Goal: Information Seeking & Learning: Learn about a topic

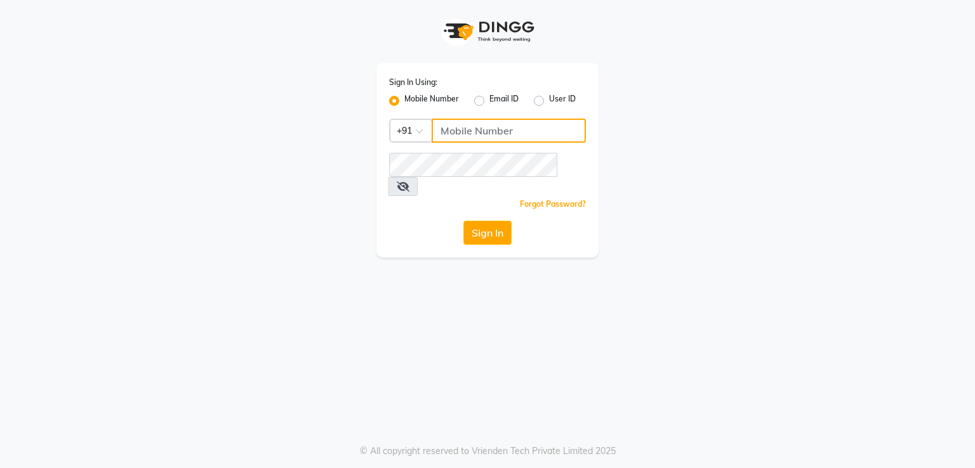
click at [444, 133] on input "Username" at bounding box center [509, 131] width 154 height 24
type input "8308604245"
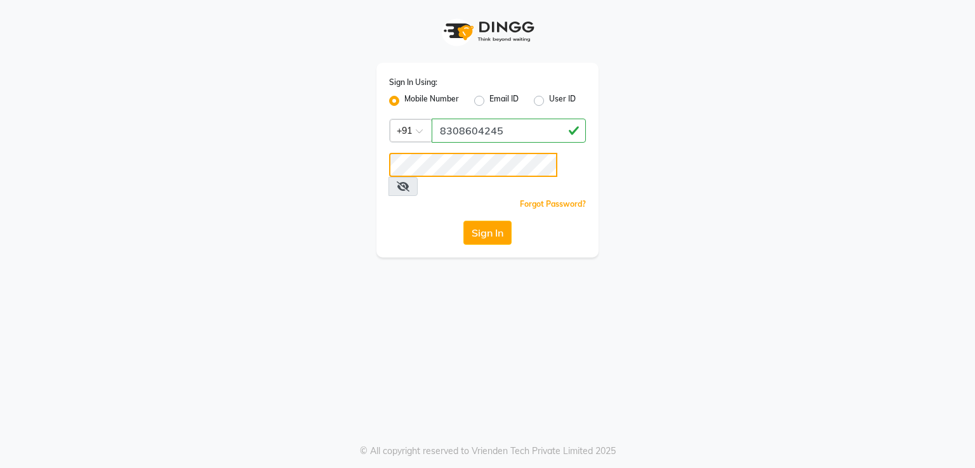
click at [463, 221] on button "Sign In" at bounding box center [487, 233] width 48 height 24
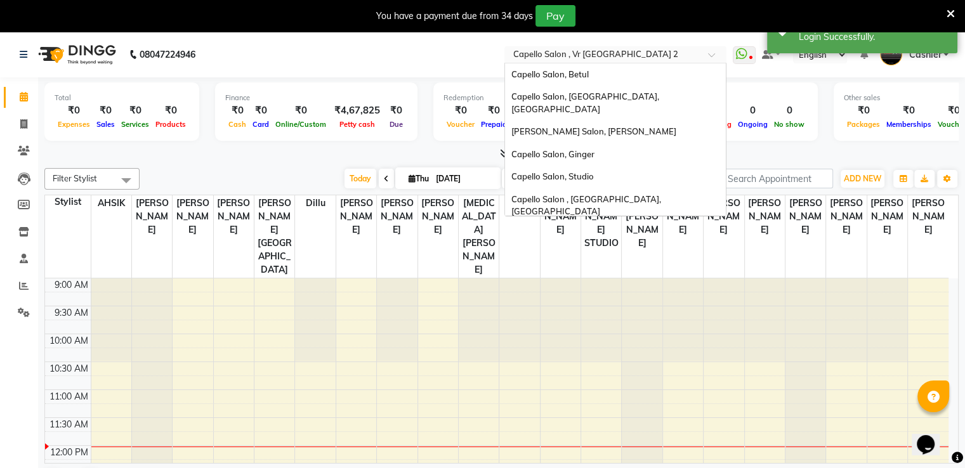
click at [534, 50] on input "text" at bounding box center [603, 55] width 184 height 13
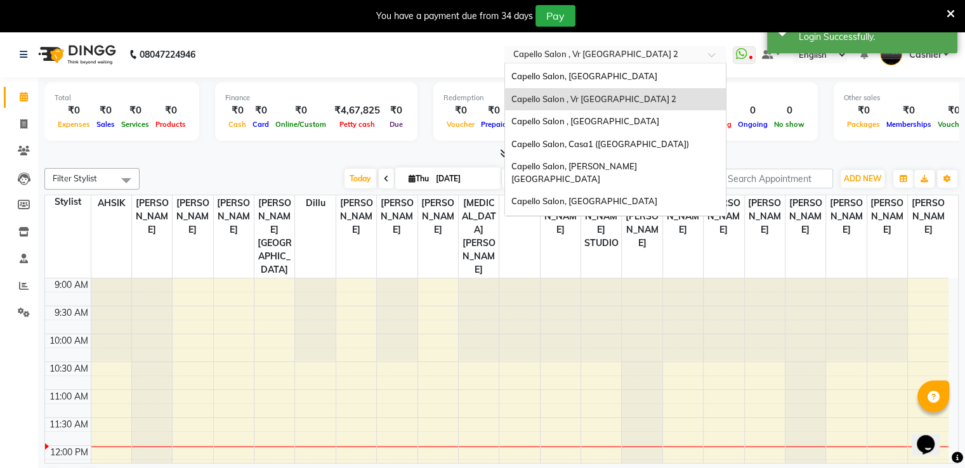
click at [418, 55] on nav "08047224946 Select Location × Capello Salon , Vr Nagpur 2 Capello Salon, Betul …" at bounding box center [482, 55] width 965 height 46
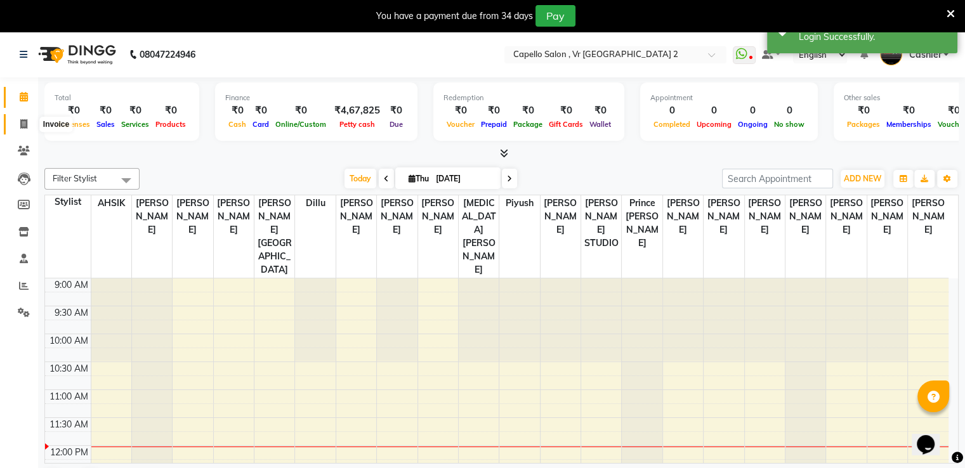
click at [21, 123] on icon at bounding box center [23, 124] width 7 height 10
select select "service"
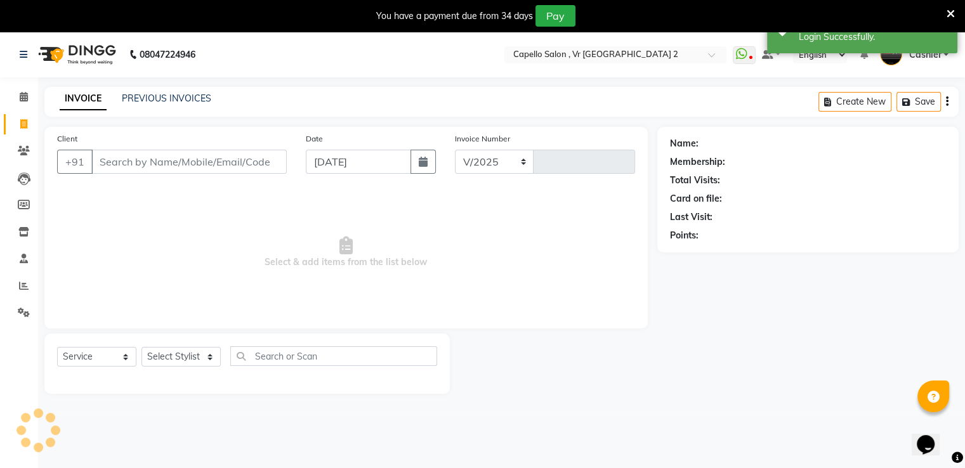
select select "848"
type input "4742"
click at [188, 102] on link "PREVIOUS INVOICES" at bounding box center [166, 98] width 89 height 11
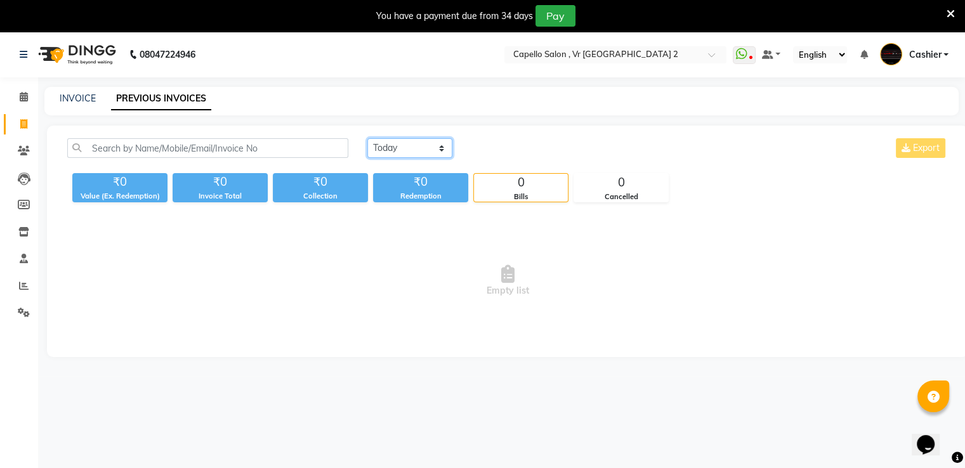
drag, startPoint x: 417, startPoint y: 148, endPoint x: 418, endPoint y: 155, distance: 7.7
click at [417, 148] on select "[DATE] [DATE] Custom Range" at bounding box center [409, 148] width 85 height 20
select select "range"
click at [367, 138] on select "[DATE] [DATE] Custom Range" at bounding box center [409, 148] width 85 height 20
click at [499, 149] on input "[DATE]" at bounding box center [513, 149] width 89 height 18
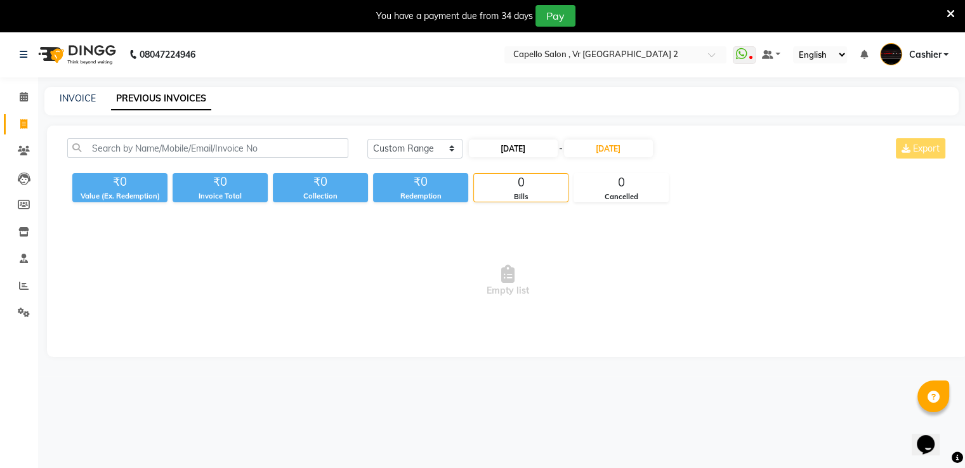
select select "9"
select select "2025"
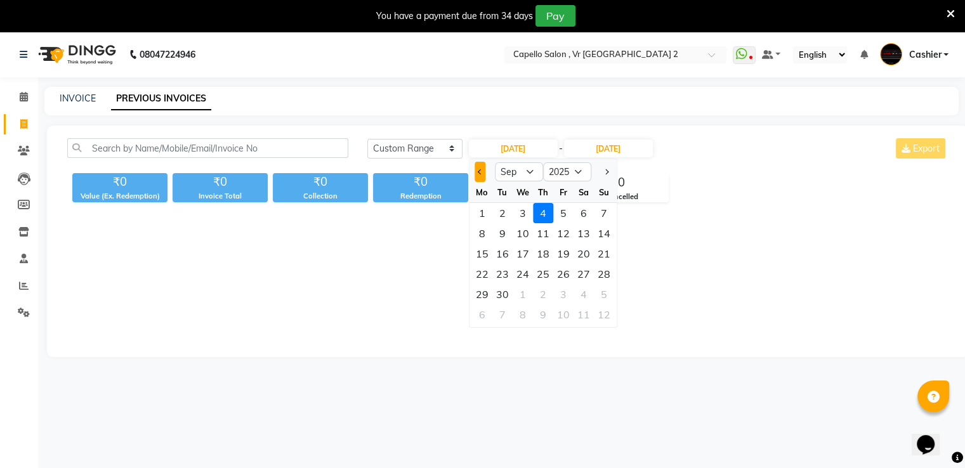
click at [480, 175] on button "Previous month" at bounding box center [480, 172] width 11 height 20
select select "8"
click at [562, 215] on div "1" at bounding box center [563, 213] width 20 height 20
type input "[DATE]"
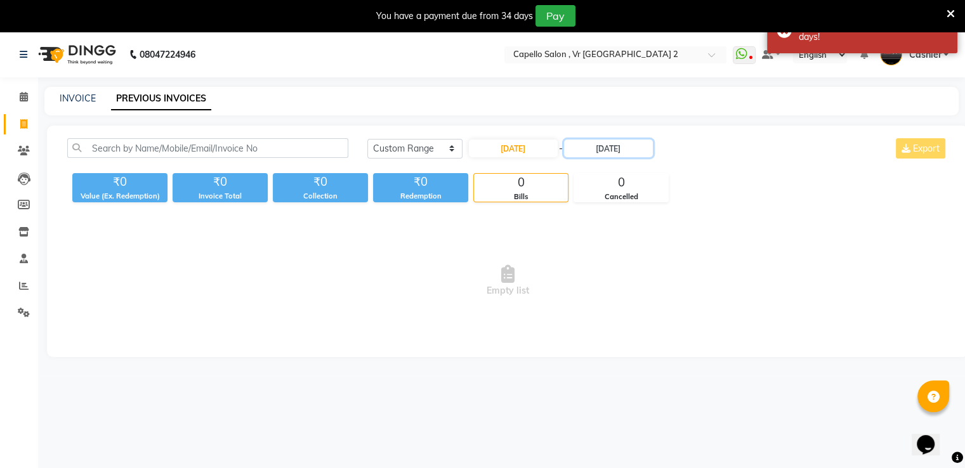
drag, startPoint x: 602, startPoint y: 148, endPoint x: 597, endPoint y: 138, distance: 10.8
click at [602, 143] on input "[DATE]" at bounding box center [608, 149] width 89 height 18
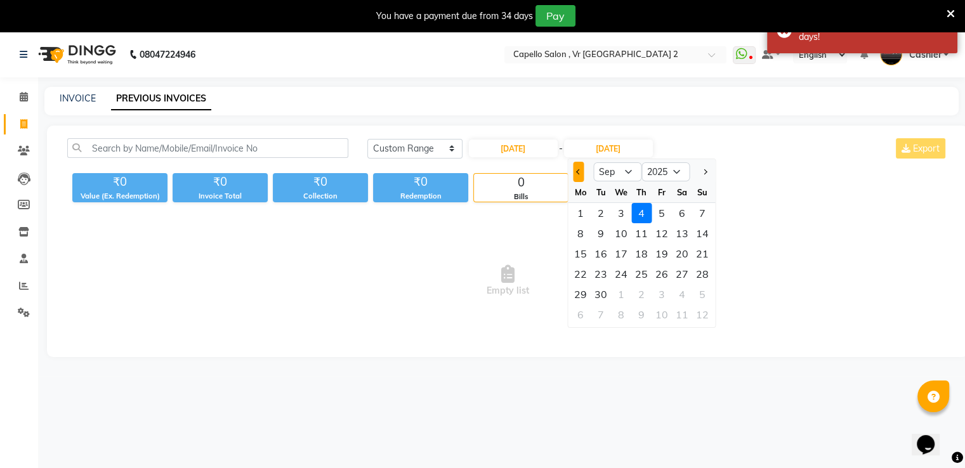
click at [577, 173] on span "Previous month" at bounding box center [578, 171] width 5 height 5
select select "8"
click at [701, 296] on div "31" at bounding box center [702, 294] width 20 height 20
type input "[DATE]"
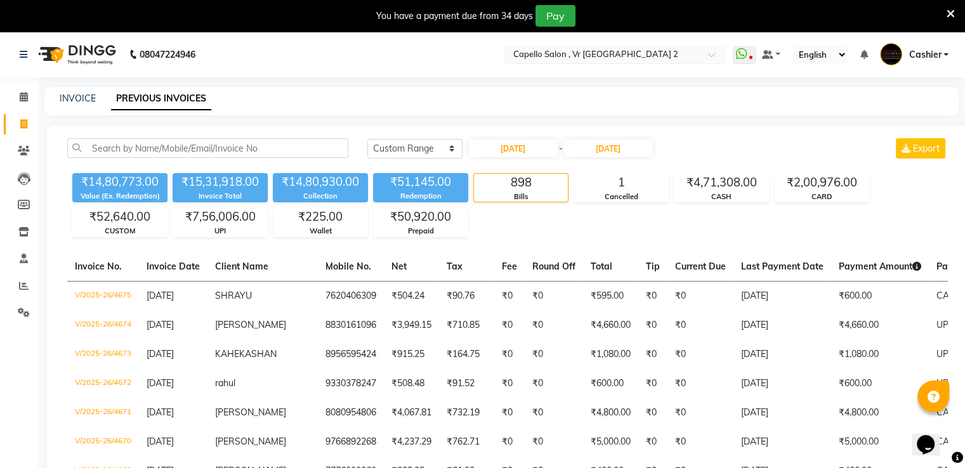
click at [573, 57] on input "text" at bounding box center [603, 55] width 184 height 13
type input "stu"
click at [565, 79] on div "Capello Salon, Studio" at bounding box center [615, 74] width 221 height 23
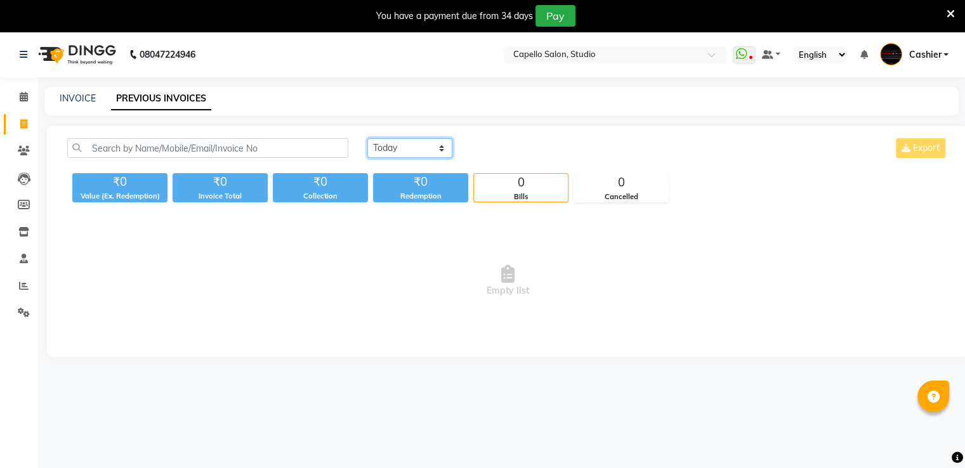
click at [414, 149] on select "[DATE] [DATE] Custom Range" at bounding box center [409, 148] width 85 height 20
select select "range"
click at [367, 138] on select "[DATE] [DATE] Custom Range" at bounding box center [409, 148] width 85 height 20
click at [503, 148] on input "[DATE]" at bounding box center [513, 149] width 89 height 18
select select "9"
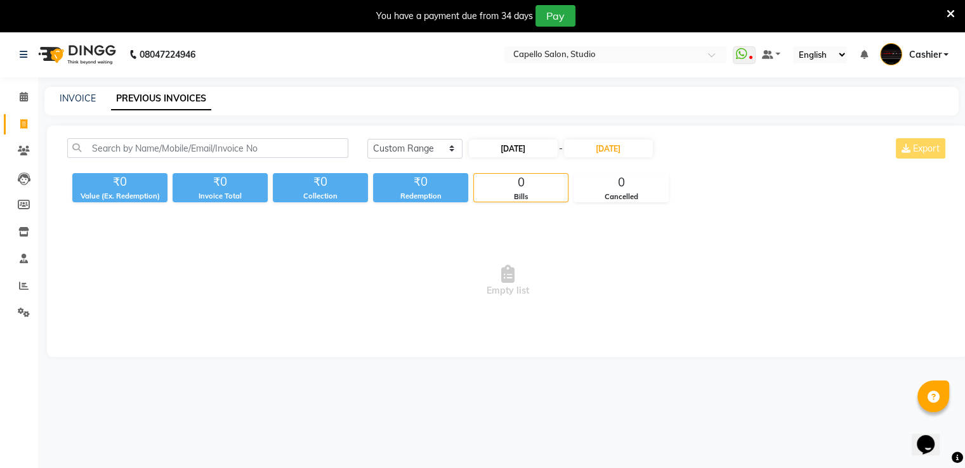
select select "2025"
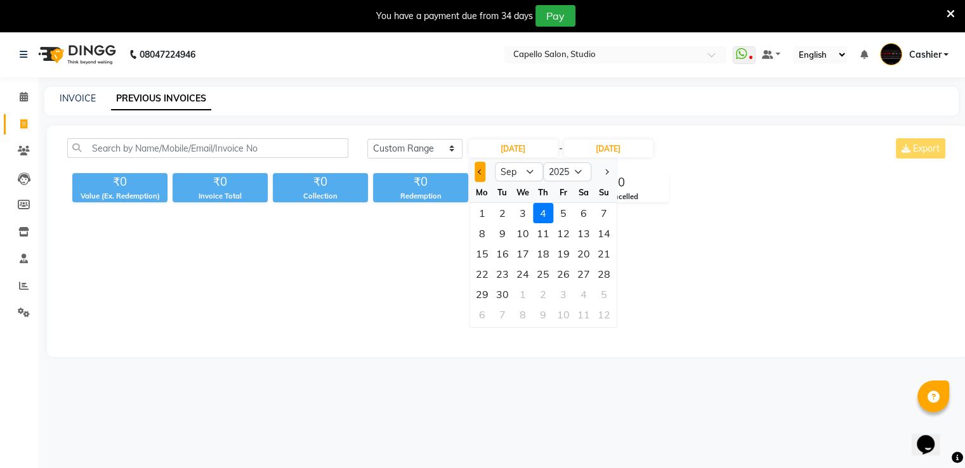
click at [478, 171] on span "Previous month" at bounding box center [480, 171] width 5 height 5
select select "8"
click at [564, 216] on div "1" at bounding box center [563, 213] width 20 height 20
type input "[DATE]"
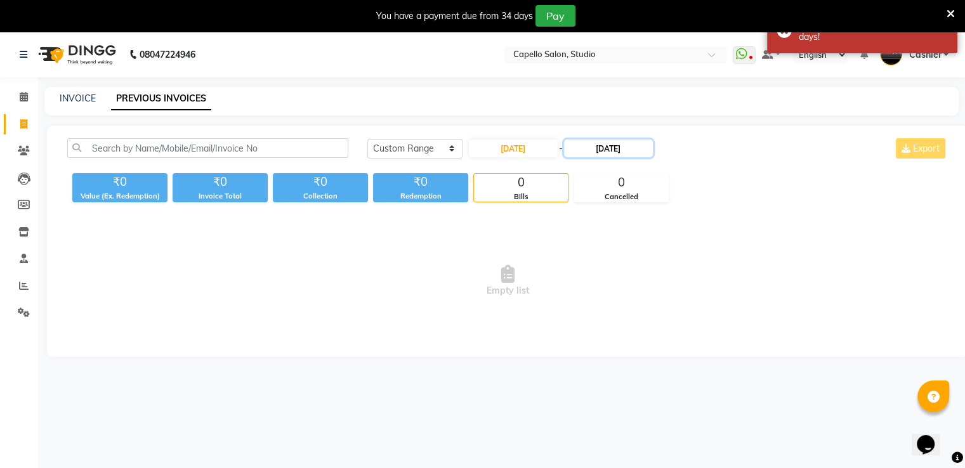
click at [616, 148] on input "[DATE]" at bounding box center [608, 149] width 89 height 18
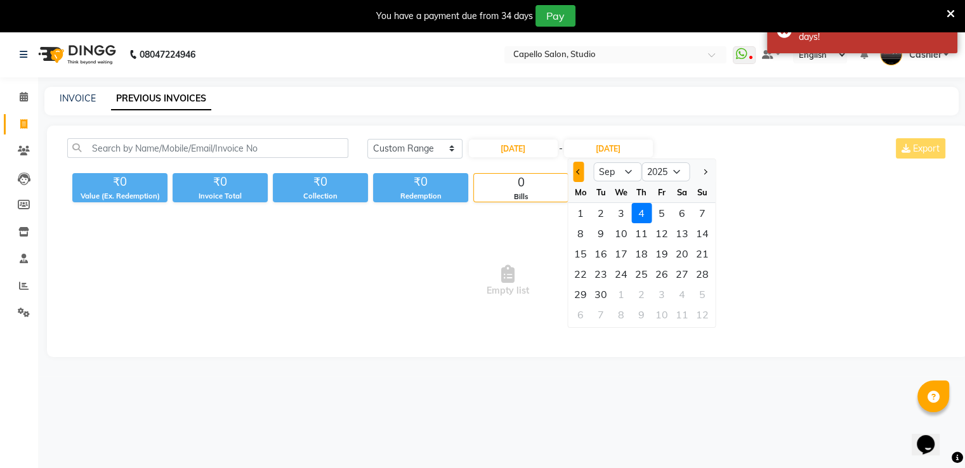
click at [578, 174] on span "Previous month" at bounding box center [578, 171] width 5 height 5
select select "8"
click at [704, 295] on div "31" at bounding box center [702, 294] width 20 height 20
type input "[DATE]"
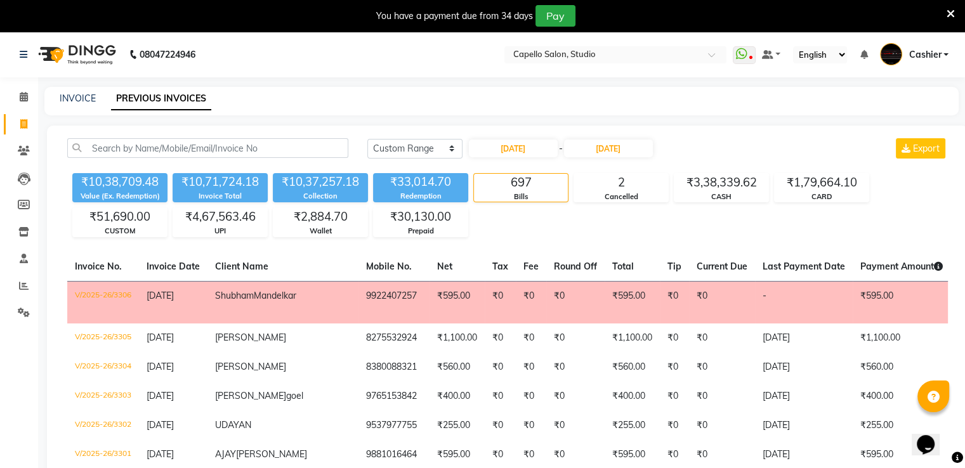
click at [600, 218] on div "₹10,38,709.48 Value (Ex. Redemption) ₹10,71,724.18 Invoice Total ₹10,37,257.18 …" at bounding box center [507, 202] width 881 height 69
click at [591, 103] on div "INVOICE PREVIOUS INVOICES" at bounding box center [493, 98] width 899 height 13
click at [526, 54] on input "text" at bounding box center [603, 55] width 184 height 13
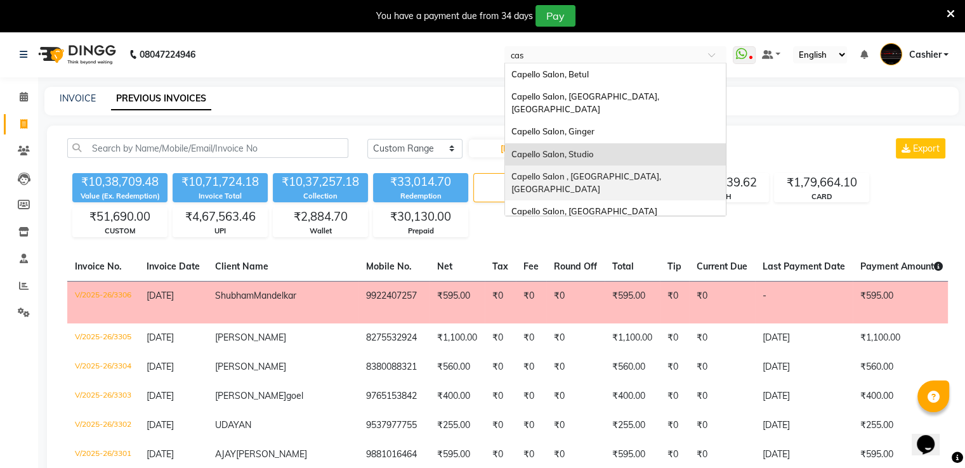
type input "casa"
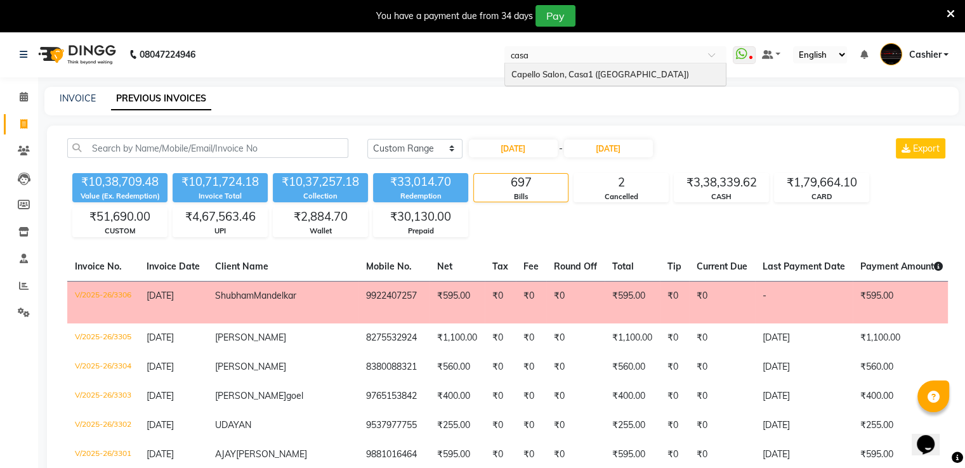
click at [529, 76] on span "Capello Salon, Casa1 ([GEOGRAPHIC_DATA])" at bounding box center [600, 74] width 178 height 10
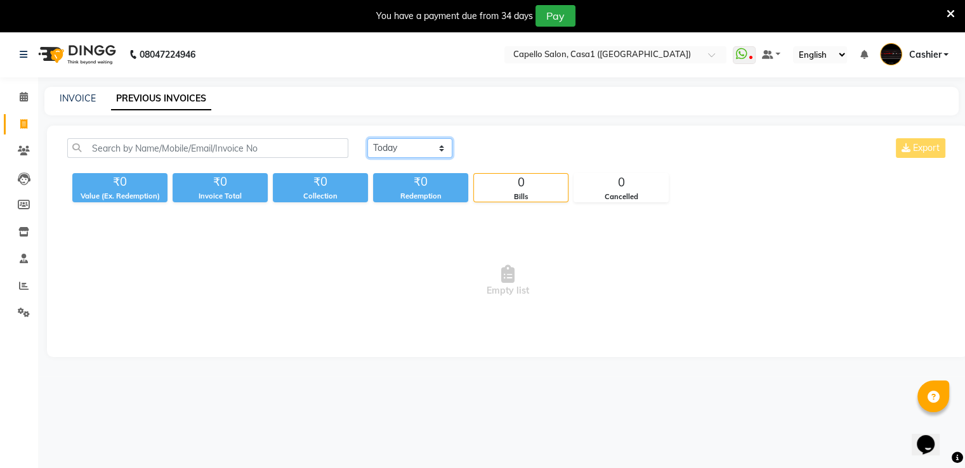
click at [401, 148] on select "[DATE] [DATE] Custom Range" at bounding box center [409, 148] width 85 height 20
select select "range"
click at [367, 138] on select "[DATE] [DATE] Custom Range" at bounding box center [409, 148] width 85 height 20
click at [485, 151] on input "[DATE]" at bounding box center [513, 149] width 89 height 18
select select "9"
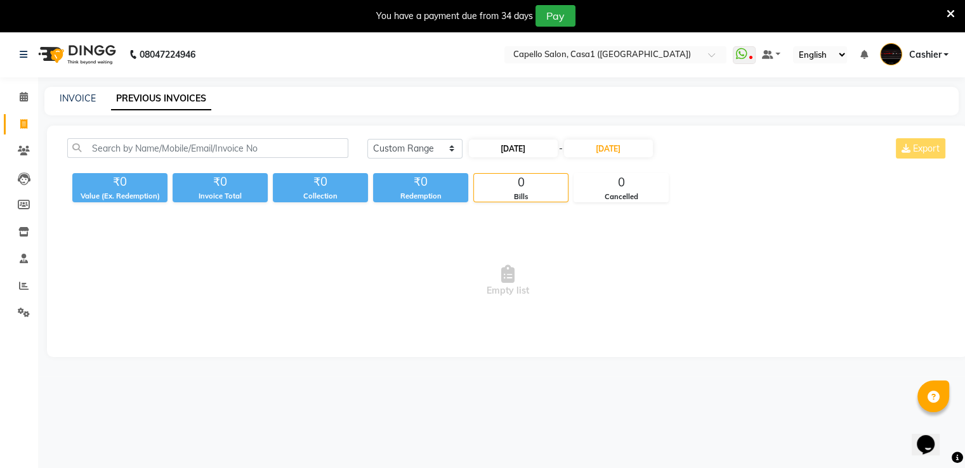
select select "2025"
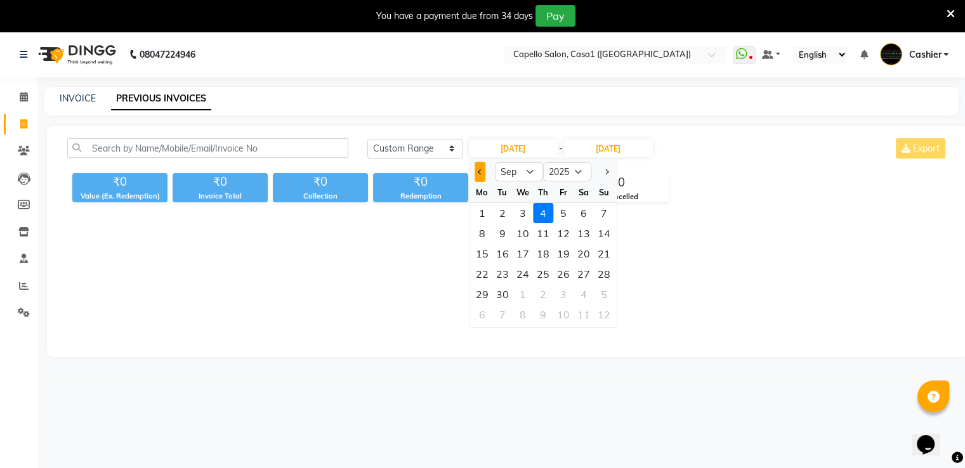
click at [478, 169] on button "Previous month" at bounding box center [480, 172] width 11 height 20
select select "8"
click at [561, 211] on div "1" at bounding box center [563, 213] width 20 height 20
type input "[DATE]"
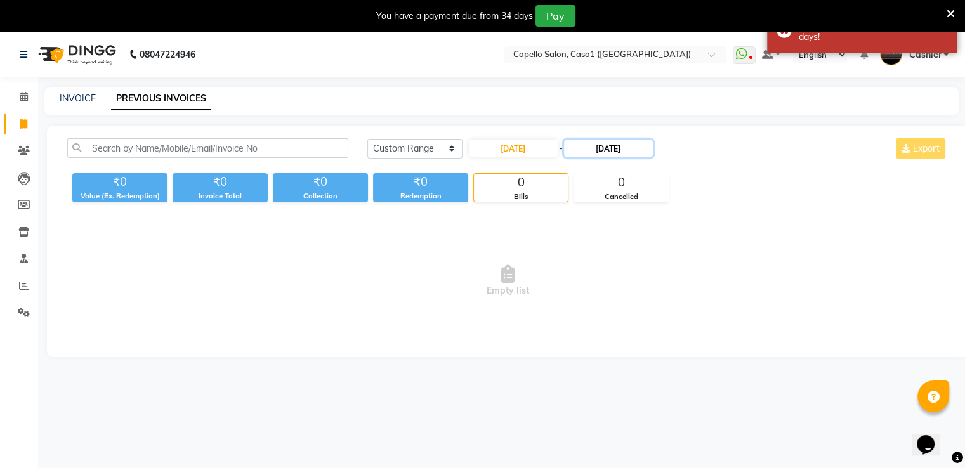
click at [604, 145] on input "[DATE]" at bounding box center [608, 149] width 89 height 18
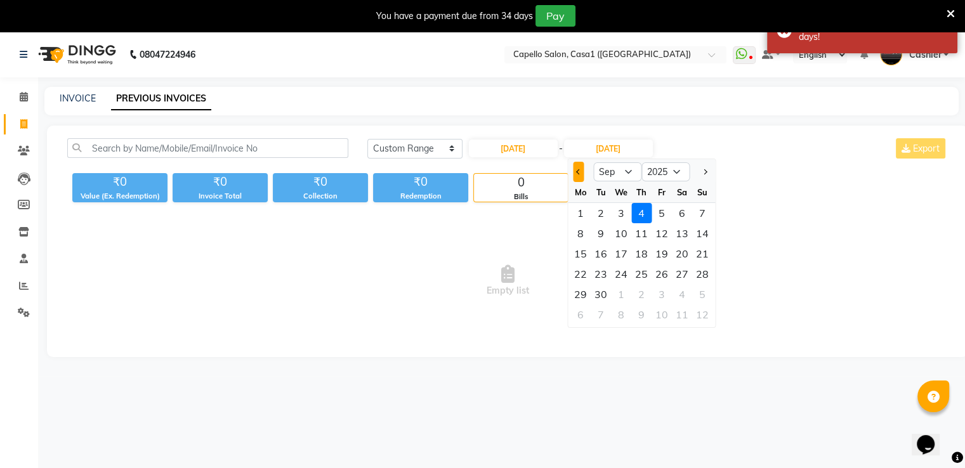
click at [574, 171] on button "Previous month" at bounding box center [578, 172] width 11 height 20
select select "8"
click at [698, 293] on div "31" at bounding box center [702, 294] width 20 height 20
type input "[DATE]"
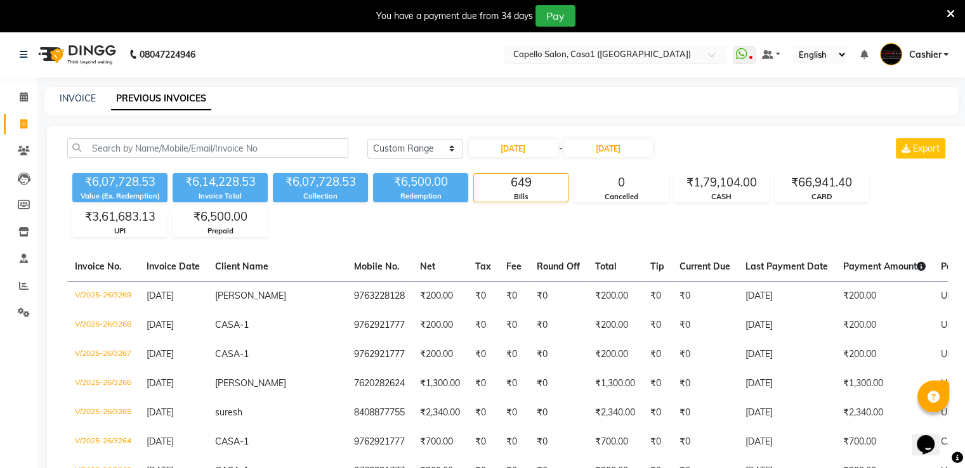
click at [539, 49] on input "text" at bounding box center [603, 55] width 184 height 13
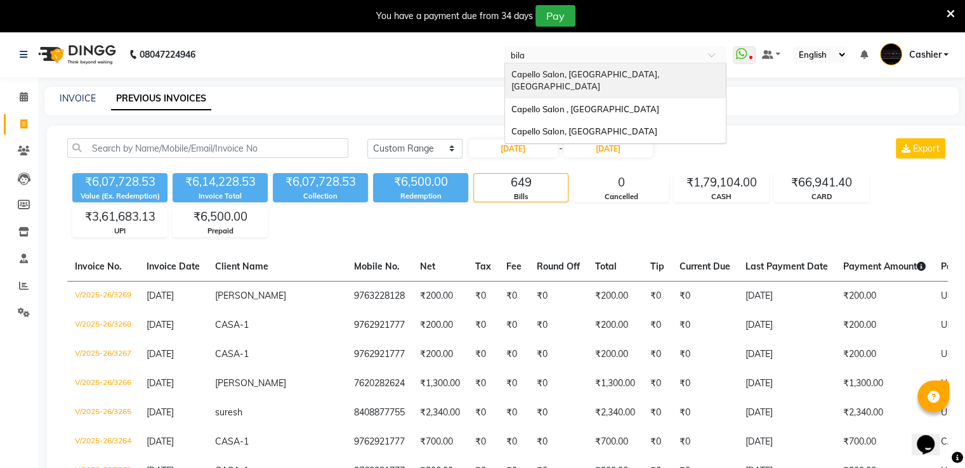
type input "bilas"
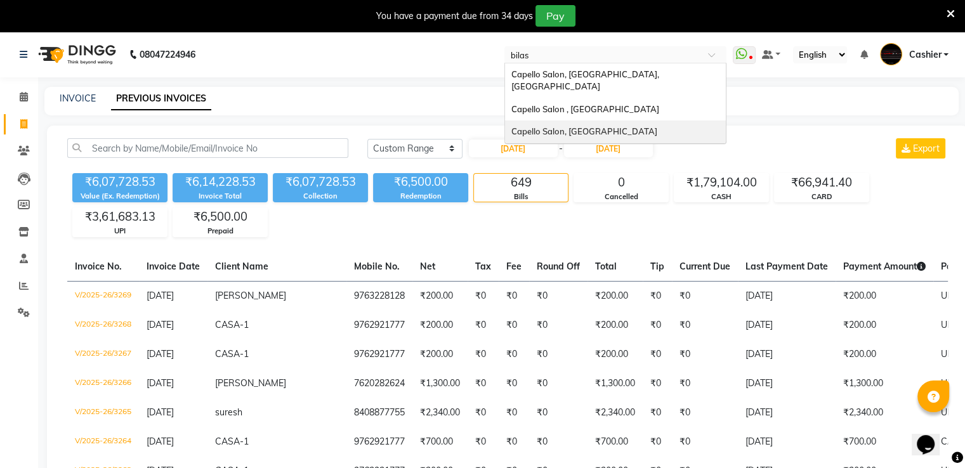
click at [561, 121] on div "Capello Salon, [GEOGRAPHIC_DATA]" at bounding box center [615, 132] width 221 height 23
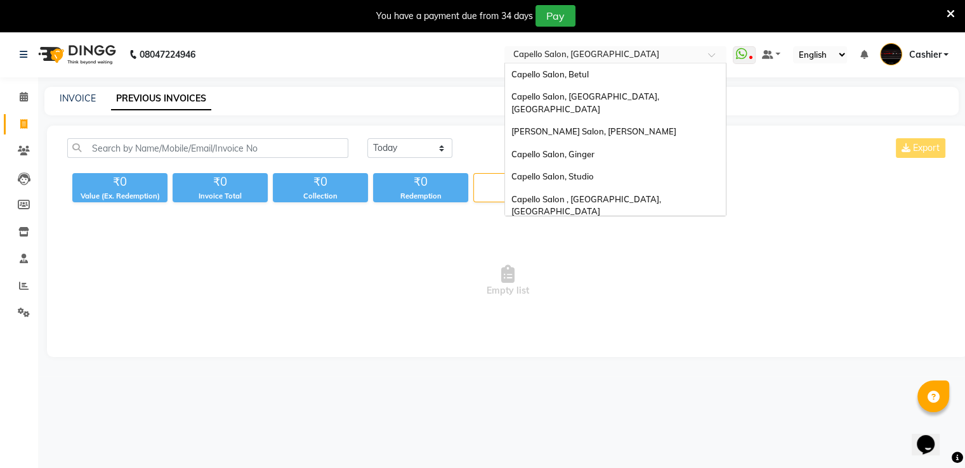
click at [550, 59] on input "text" at bounding box center [603, 55] width 184 height 13
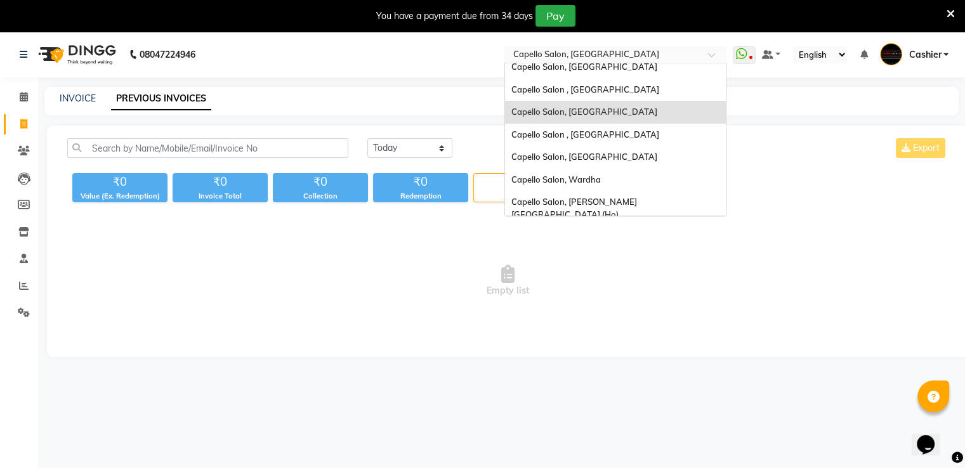
click at [550, 59] on input "text" at bounding box center [603, 55] width 184 height 13
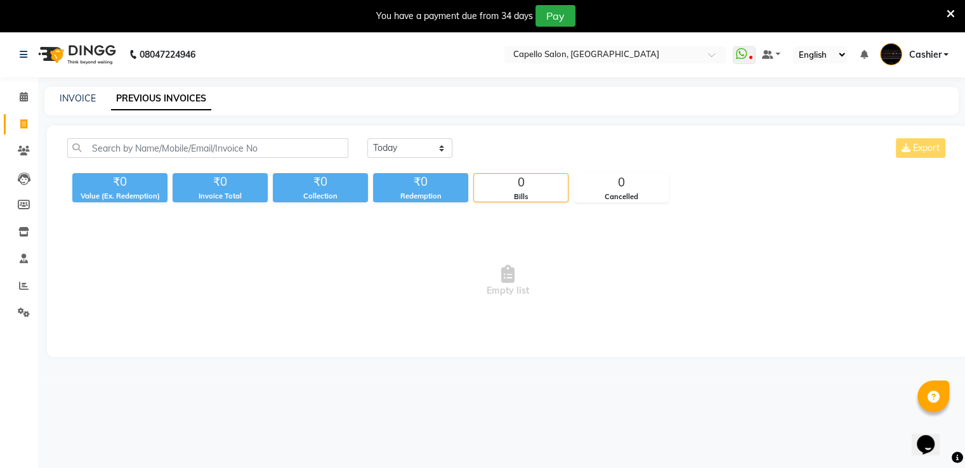
click at [464, 61] on nav "08047224946 Select Location × Capello Salon, Bilaspur WhatsApp Status ✕ Status:…" at bounding box center [482, 55] width 965 height 46
click at [416, 139] on select "[DATE] [DATE] Custom Range" at bounding box center [409, 148] width 85 height 20
select select "range"
click at [367, 138] on select "[DATE] [DATE] Custom Range" at bounding box center [409, 148] width 85 height 20
click at [492, 148] on input "[DATE]" at bounding box center [513, 149] width 89 height 18
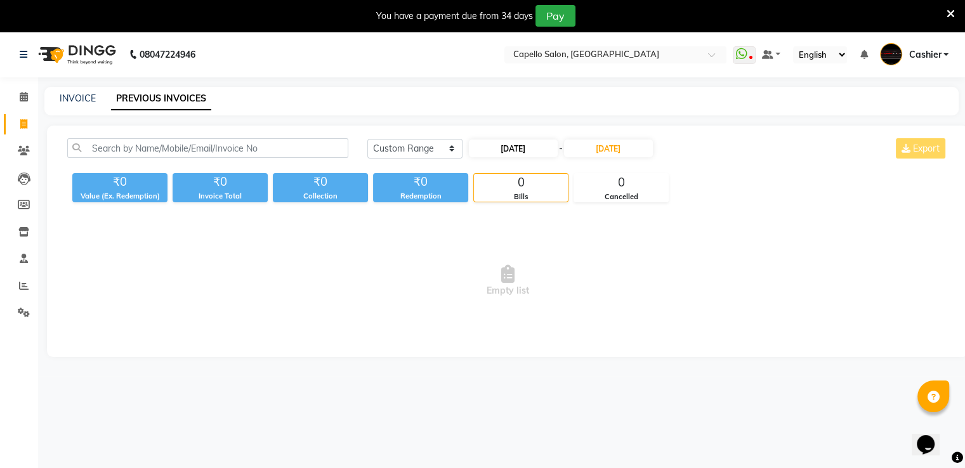
select select "9"
select select "2025"
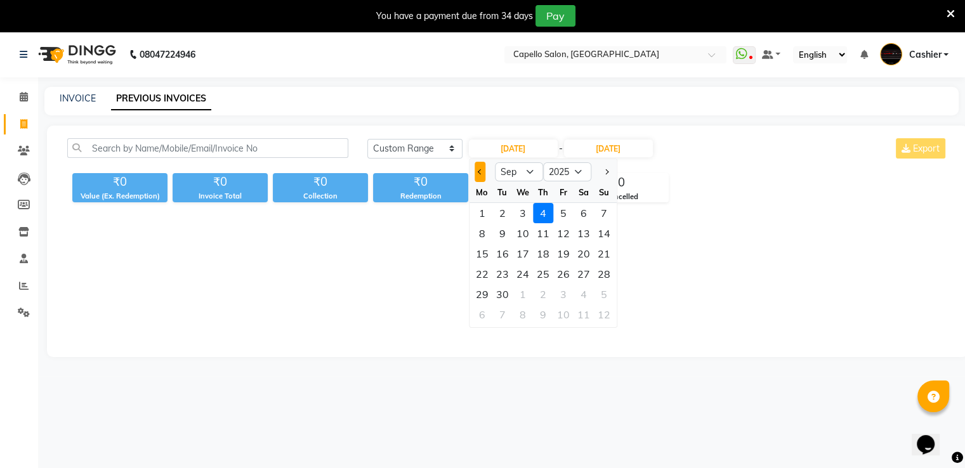
click at [478, 173] on span "Previous month" at bounding box center [480, 171] width 5 height 5
select select "8"
click at [566, 215] on div "1" at bounding box center [563, 213] width 20 height 20
type input "[DATE]"
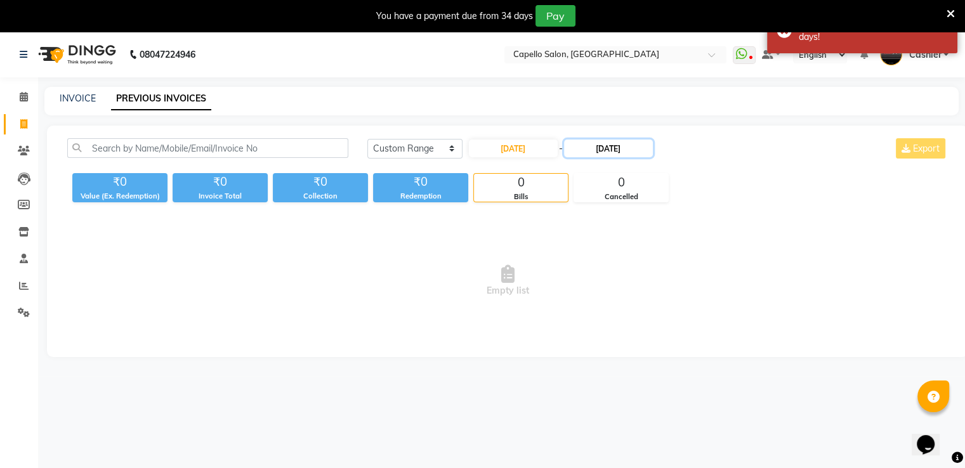
click at [619, 149] on input "[DATE]" at bounding box center [608, 149] width 89 height 18
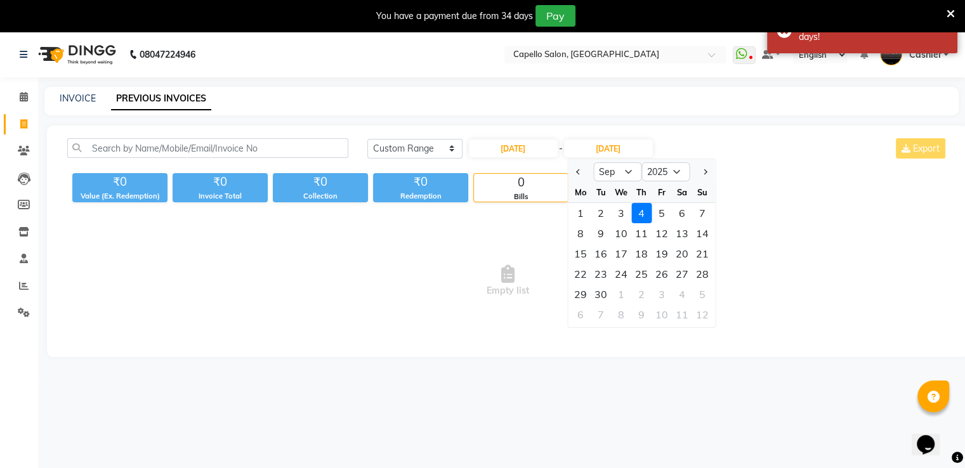
click at [572, 176] on div at bounding box center [580, 172] width 25 height 20
click at [574, 173] on button "Previous month" at bounding box center [578, 172] width 11 height 20
select select "8"
click at [706, 296] on div "31" at bounding box center [702, 294] width 20 height 20
type input "[DATE]"
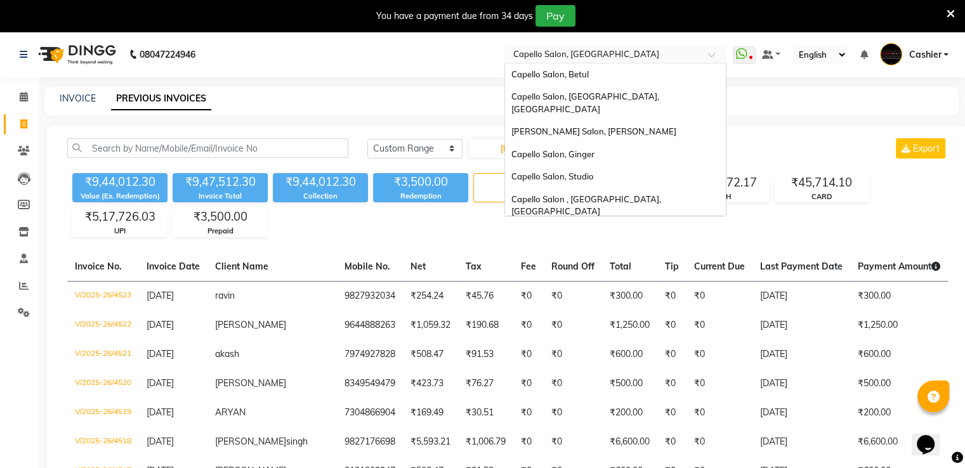
click at [566, 56] on input "text" at bounding box center [603, 55] width 184 height 13
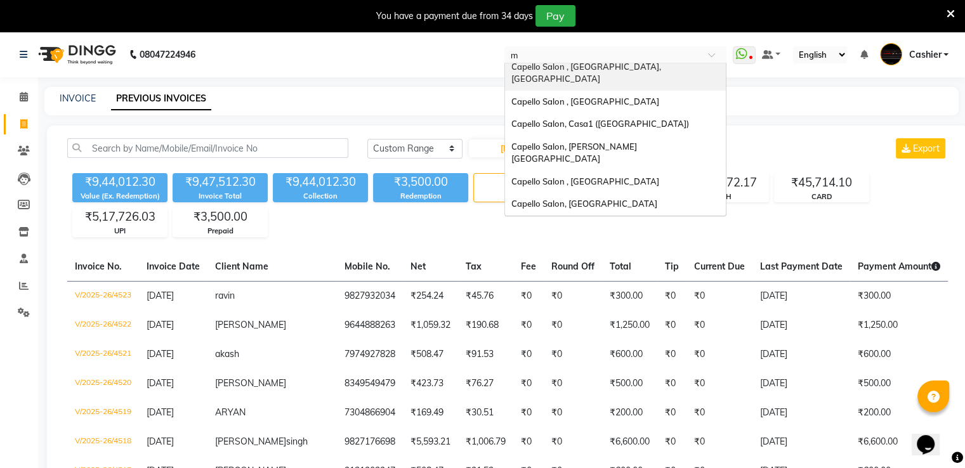
scroll to position [0, 0]
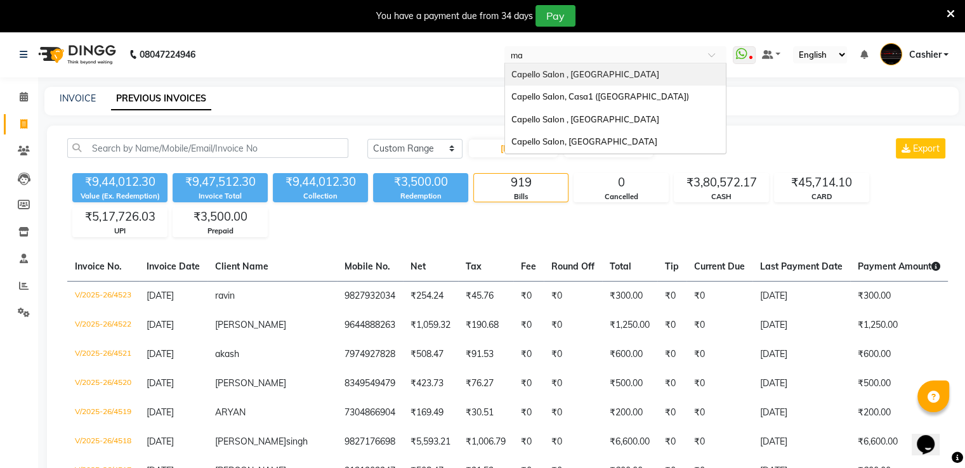
type input "man"
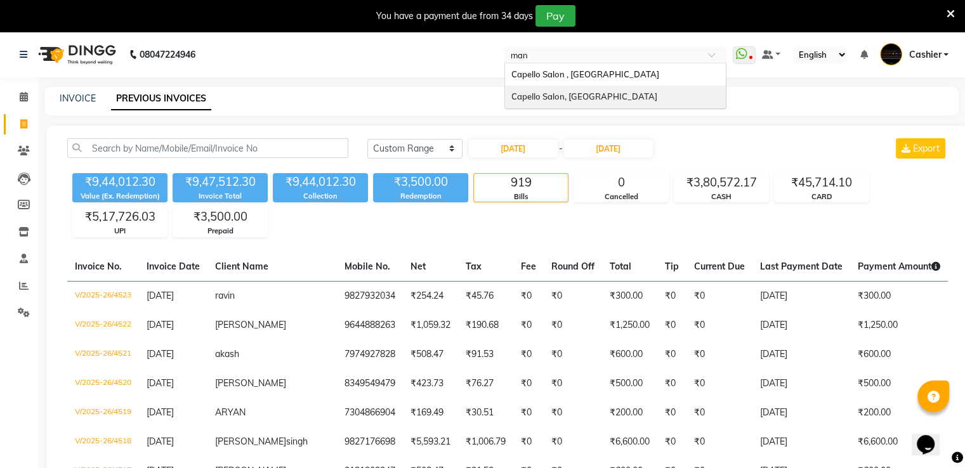
click at [566, 95] on span "Capello Salon, [GEOGRAPHIC_DATA]" at bounding box center [584, 96] width 146 height 10
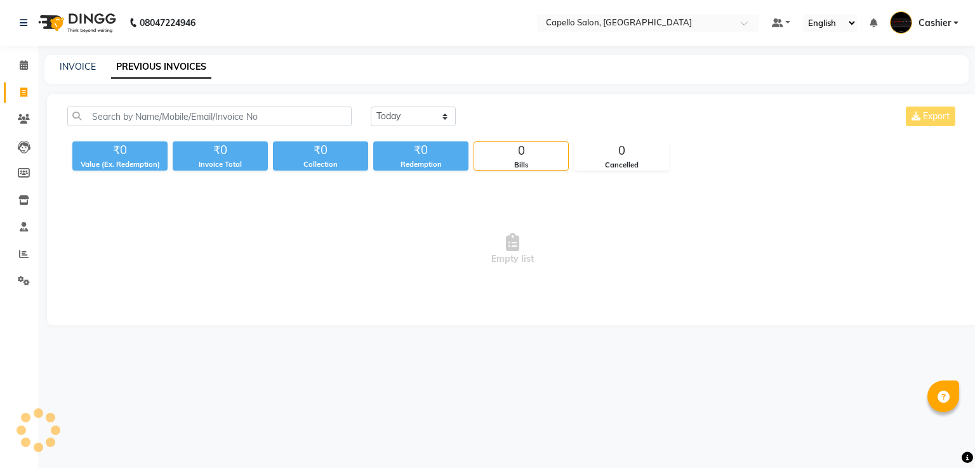
select select "en"
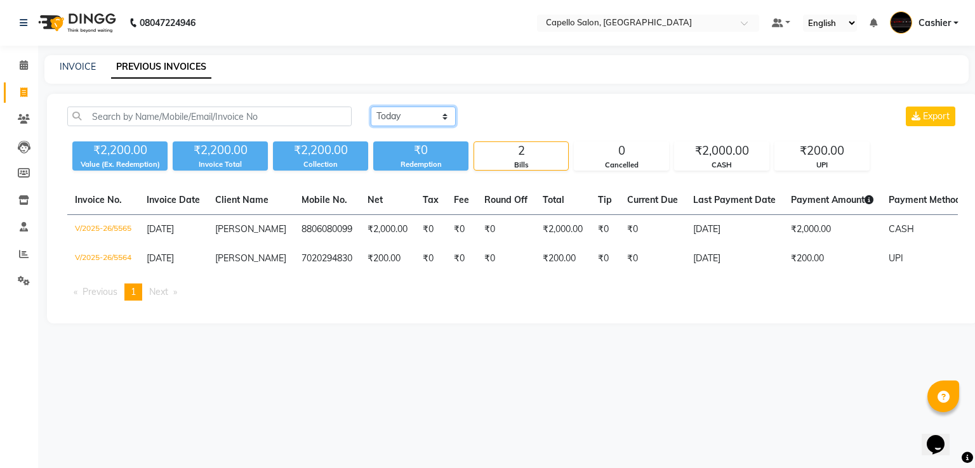
click at [399, 113] on select "[DATE] [DATE] Custom Range" at bounding box center [413, 117] width 85 height 20
select select "range"
click at [371, 107] on select "[DATE] [DATE] Custom Range" at bounding box center [413, 117] width 85 height 20
click at [557, 119] on input "[DATE]" at bounding box center [516, 117] width 89 height 18
select select "9"
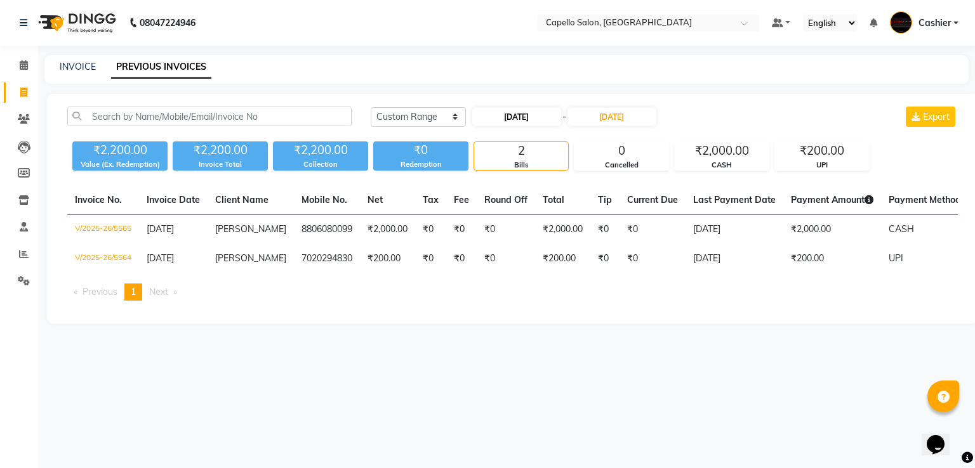
select select "2025"
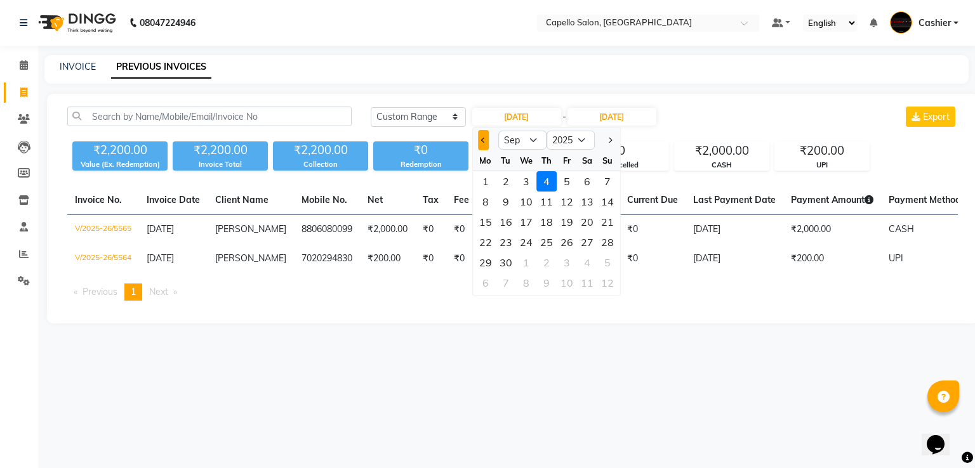
click at [481, 140] on span "Previous month" at bounding box center [483, 140] width 5 height 5
select select "8"
click at [563, 185] on div "1" at bounding box center [567, 181] width 20 height 20
type input "[DATE]"
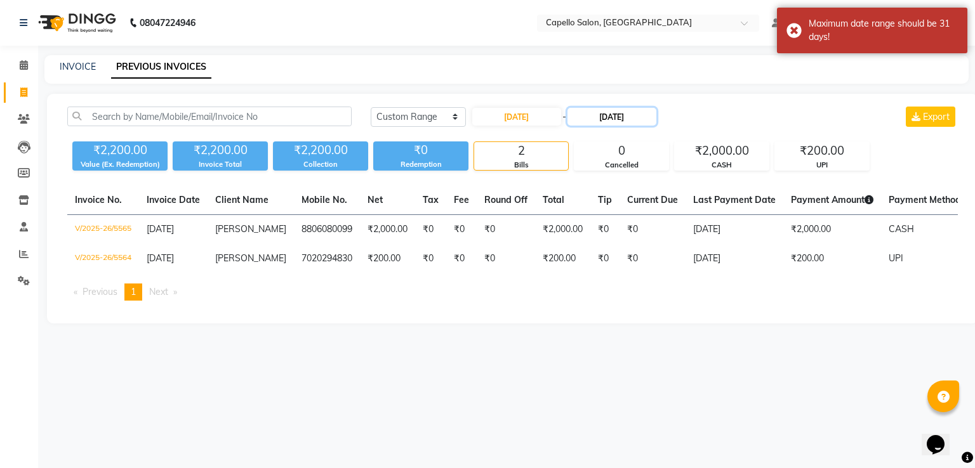
click at [622, 122] on input "[DATE]" at bounding box center [611, 117] width 89 height 18
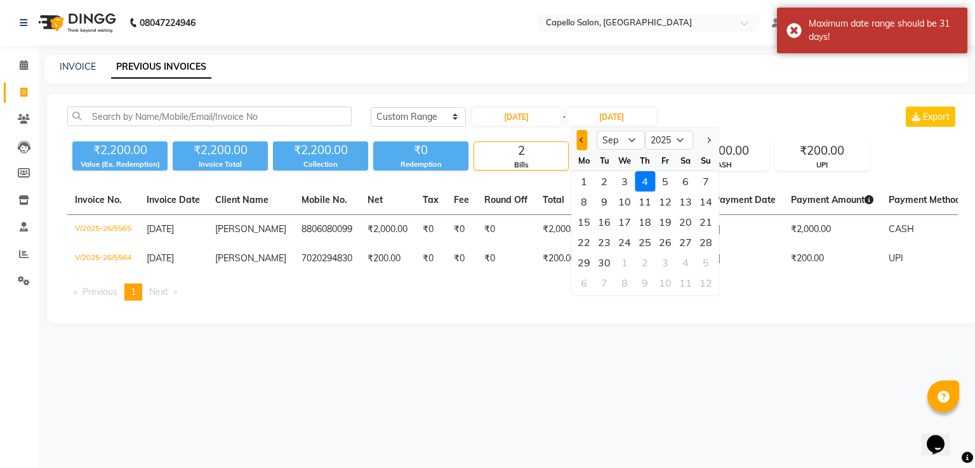
click at [584, 140] on button "Previous month" at bounding box center [581, 140] width 11 height 20
select select "8"
click at [708, 267] on div "31" at bounding box center [706, 263] width 20 height 20
type input "[DATE]"
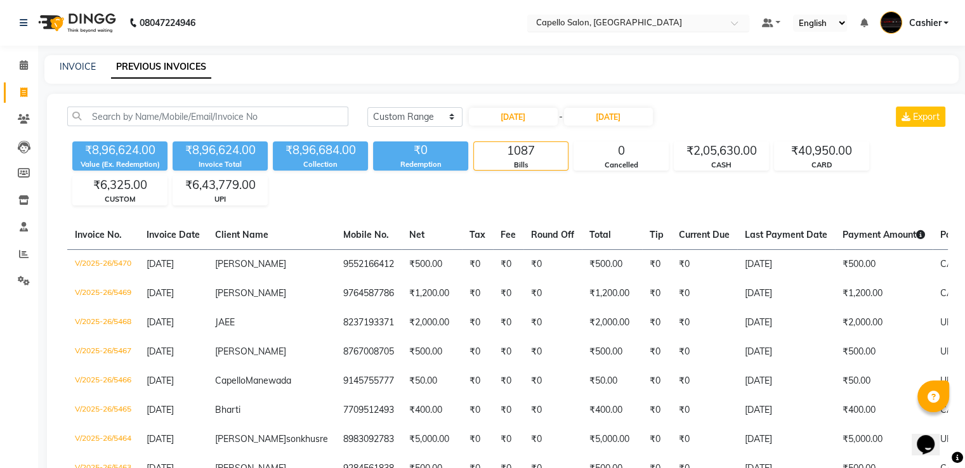
click at [630, 23] on input "text" at bounding box center [626, 24] width 184 height 13
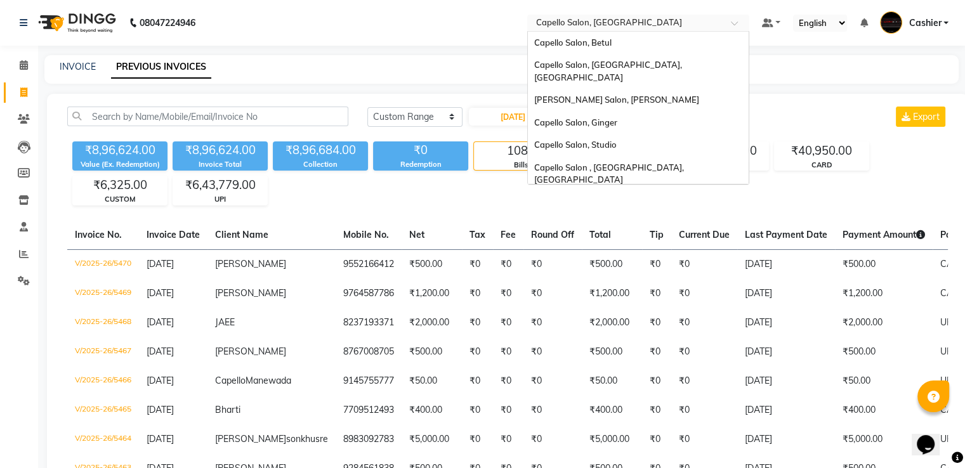
scroll to position [320, 0]
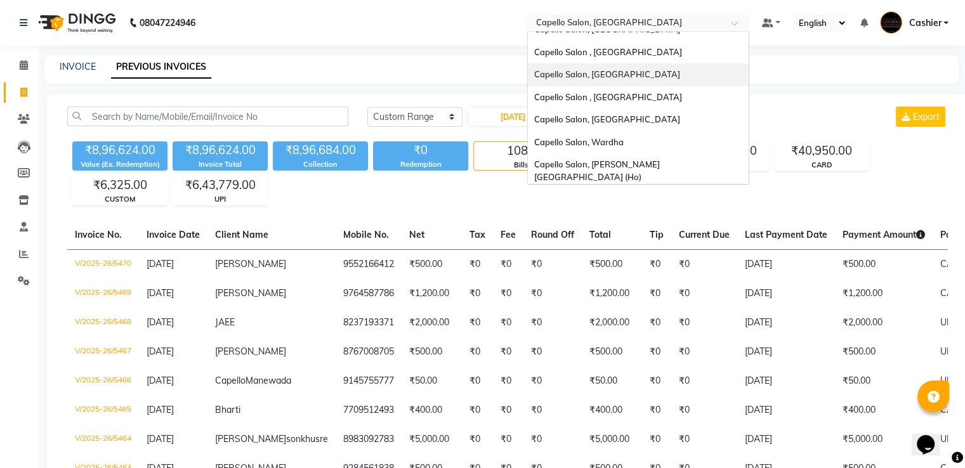
click at [352, 43] on nav "08047224946 Select Location × Capello Salon, Manewada Capello Salon, Betul Cape…" at bounding box center [482, 23] width 965 height 46
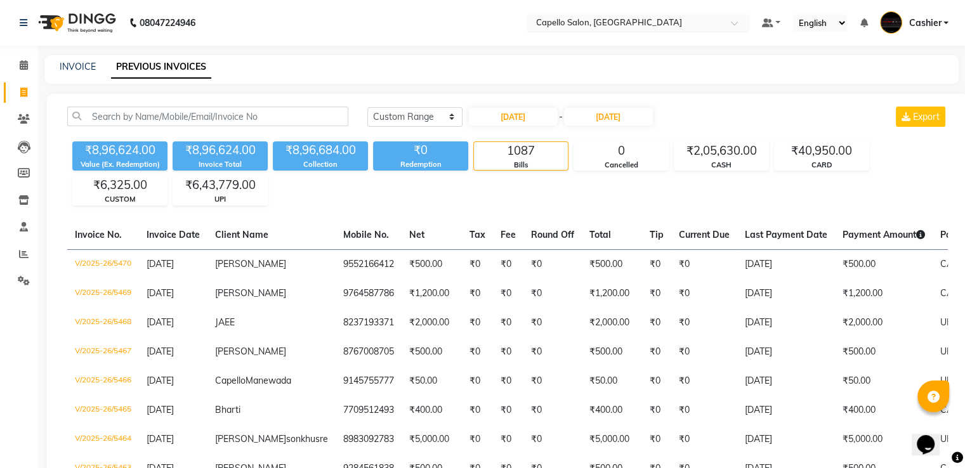
click at [664, 15] on div "Select Location × Capello Salon, Manewada" at bounding box center [638, 23] width 222 height 17
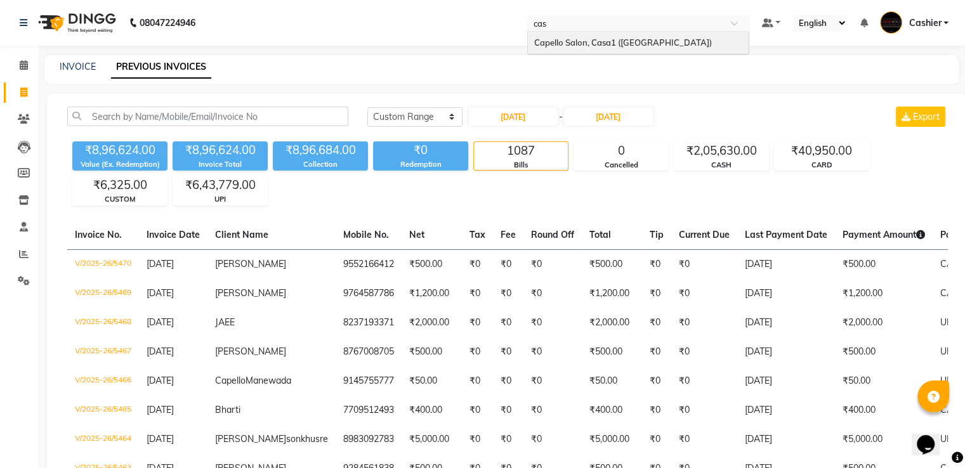
scroll to position [0, 0]
type input "camp"
click at [631, 41] on span "Capello Salon , [GEOGRAPHIC_DATA], [GEOGRAPHIC_DATA]" at bounding box center [610, 48] width 152 height 23
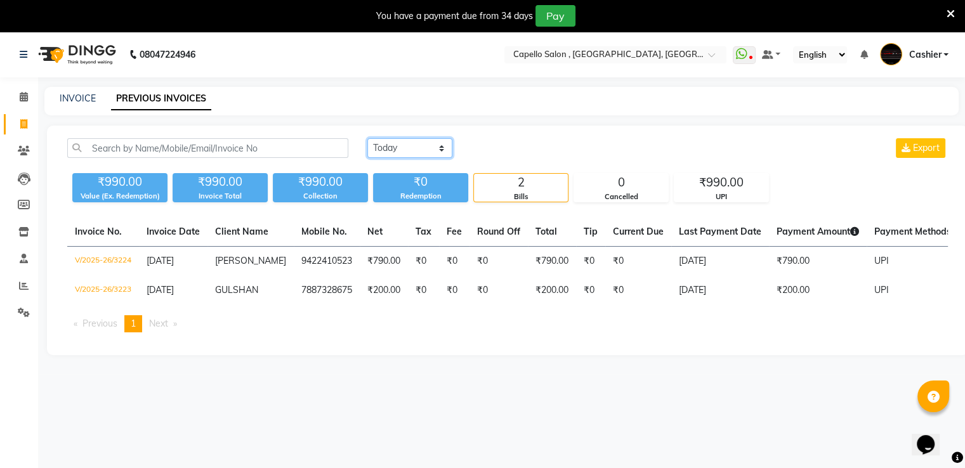
drag, startPoint x: 390, startPoint y: 150, endPoint x: 394, endPoint y: 156, distance: 7.2
click at [390, 150] on select "[DATE] [DATE] Custom Range" at bounding box center [409, 148] width 85 height 20
select select "range"
click at [367, 138] on select "[DATE] [DATE] Custom Range" at bounding box center [409, 148] width 85 height 20
click at [483, 146] on input "[DATE]" at bounding box center [513, 149] width 89 height 18
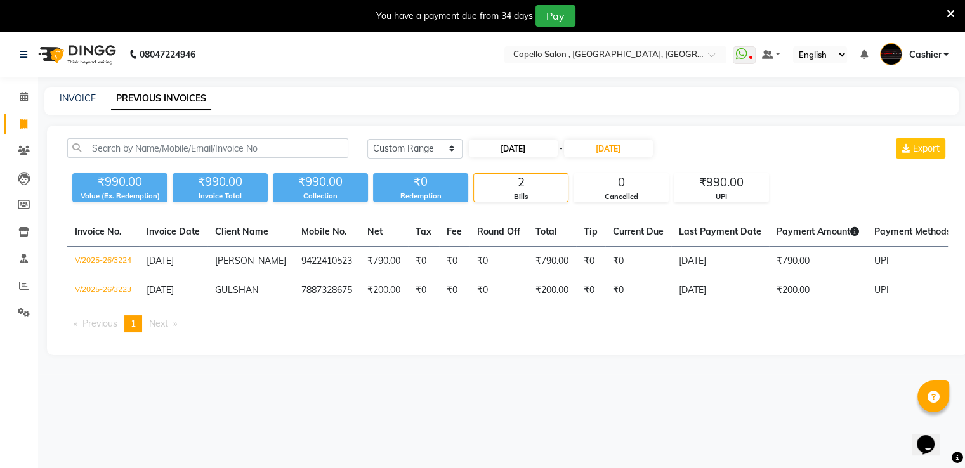
select select "9"
select select "2025"
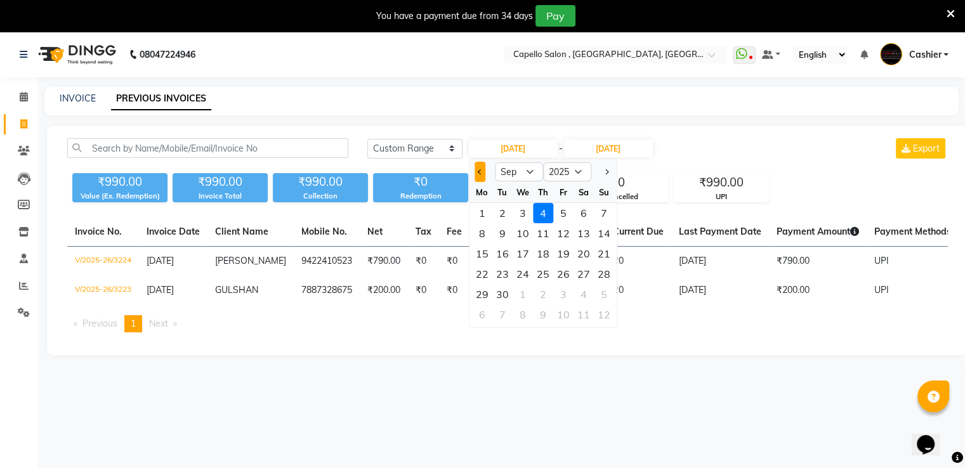
click at [477, 176] on button "Previous month" at bounding box center [480, 172] width 11 height 20
select select "8"
click at [564, 214] on div "1" at bounding box center [563, 213] width 20 height 20
type input "[DATE]"
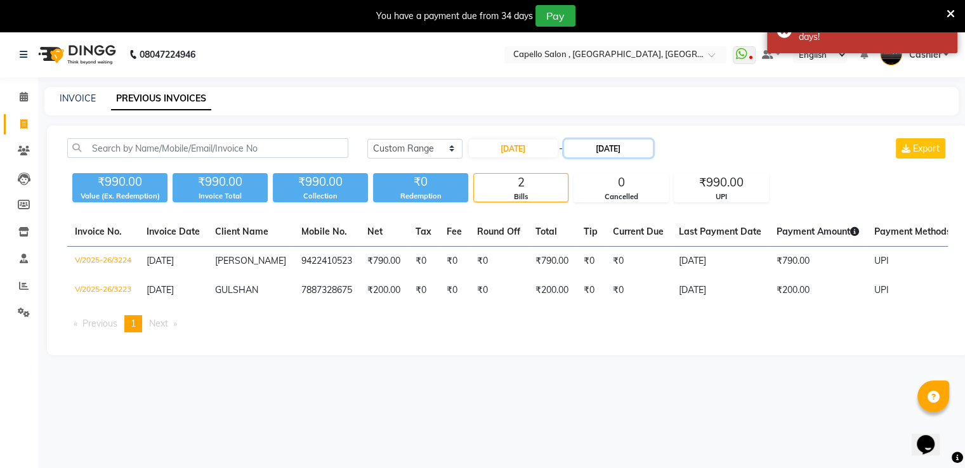
click at [607, 148] on input "[DATE]" at bounding box center [608, 149] width 89 height 18
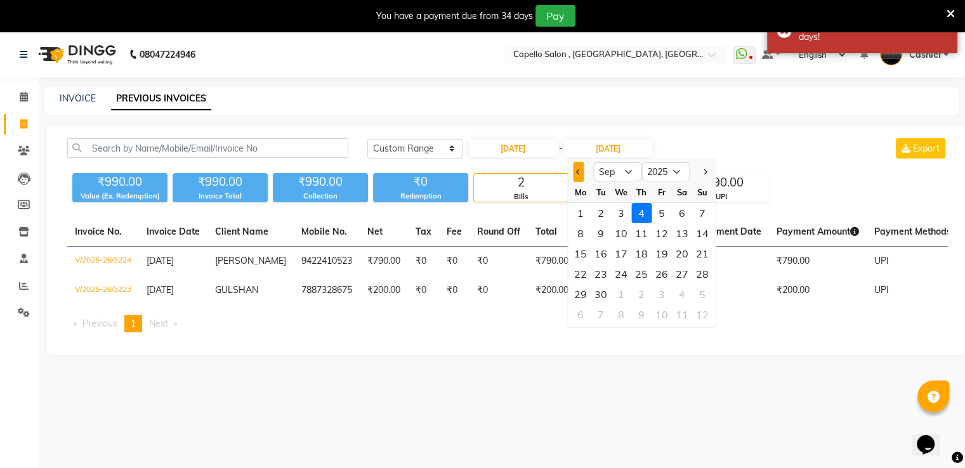
click at [580, 168] on button "Previous month" at bounding box center [578, 172] width 11 height 20
select select "8"
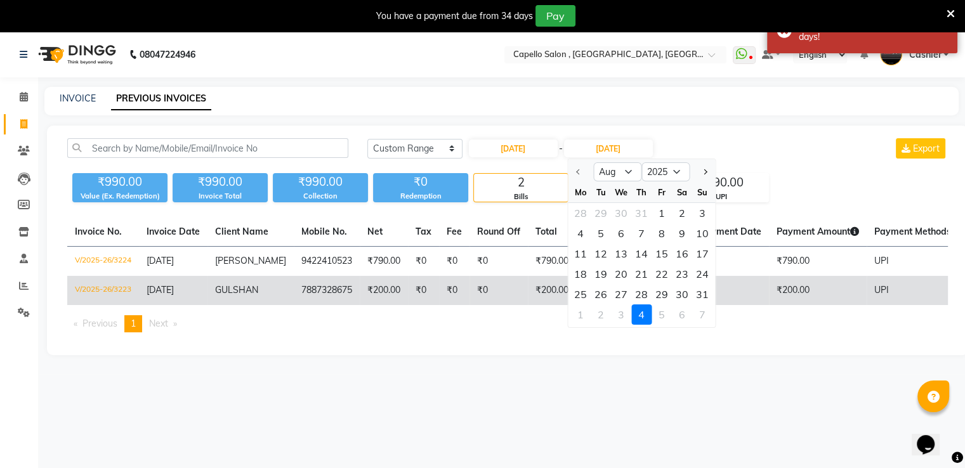
click at [695, 298] on div "31" at bounding box center [702, 294] width 20 height 20
type input "[DATE]"
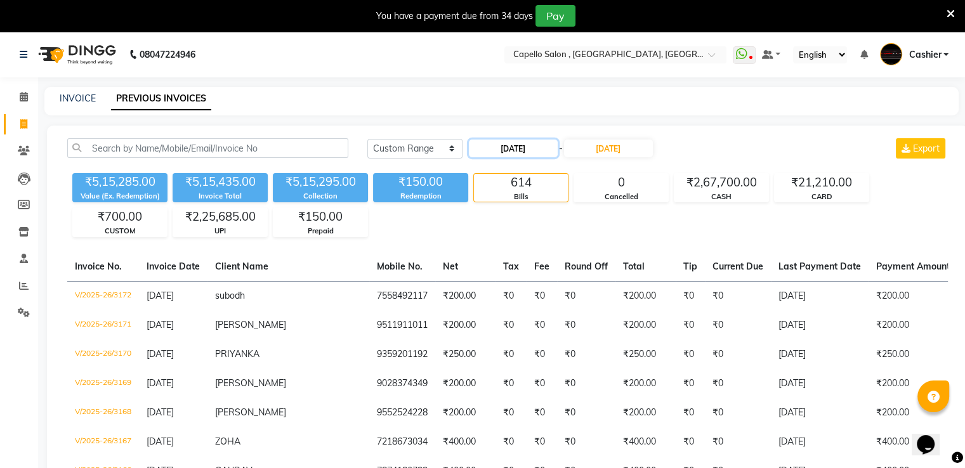
click at [526, 154] on input "[DATE]" at bounding box center [513, 149] width 89 height 18
select select "8"
select select "2025"
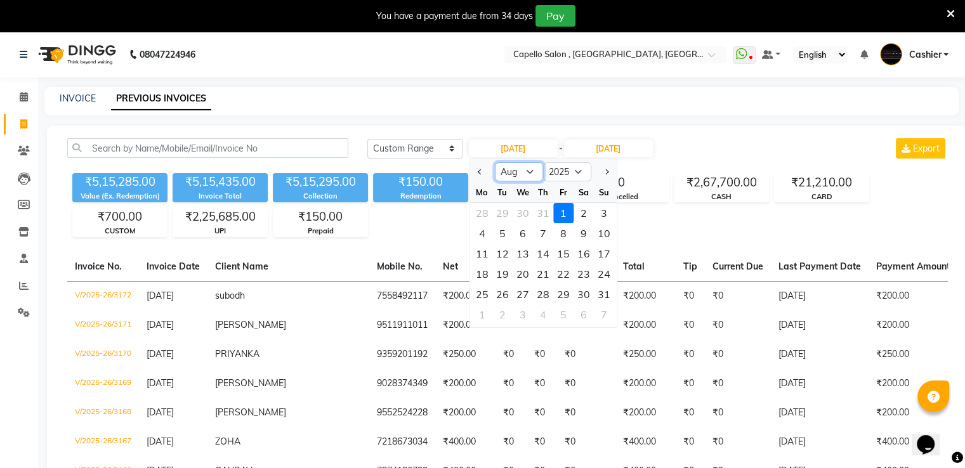
click at [532, 171] on select "Jan Feb Mar Apr May Jun Jul Aug Sep Oct Nov Dec" at bounding box center [519, 171] width 48 height 19
select select "9"
click at [495, 162] on select "Jan Feb Mar Apr May Jun Jul Aug Sep Oct Nov Dec" at bounding box center [519, 171] width 48 height 19
click at [490, 214] on div "1" at bounding box center [482, 213] width 20 height 20
type input "01-09-2025"
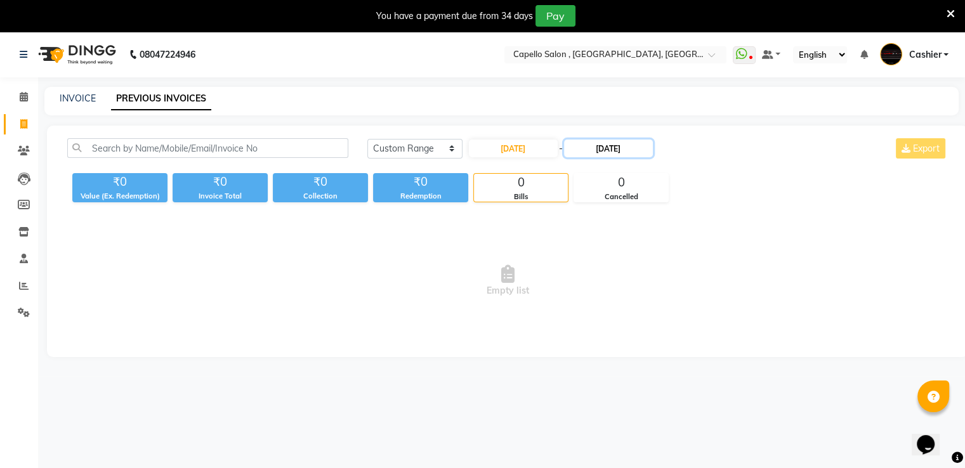
click at [598, 150] on input "[DATE]" at bounding box center [608, 149] width 89 height 18
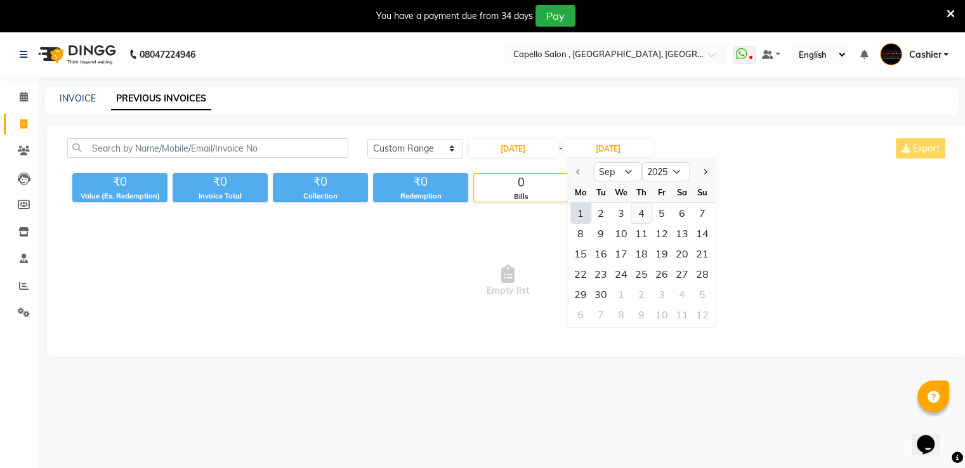
click at [643, 216] on div "4" at bounding box center [641, 213] width 20 height 20
type input "[DATE]"
click at [643, 216] on div "Today Yesterday Custom Range 01-09-2025 - 04-09-2025 Sep Oct Nov Dec 2025 2026 …" at bounding box center [507, 242] width 921 height 232
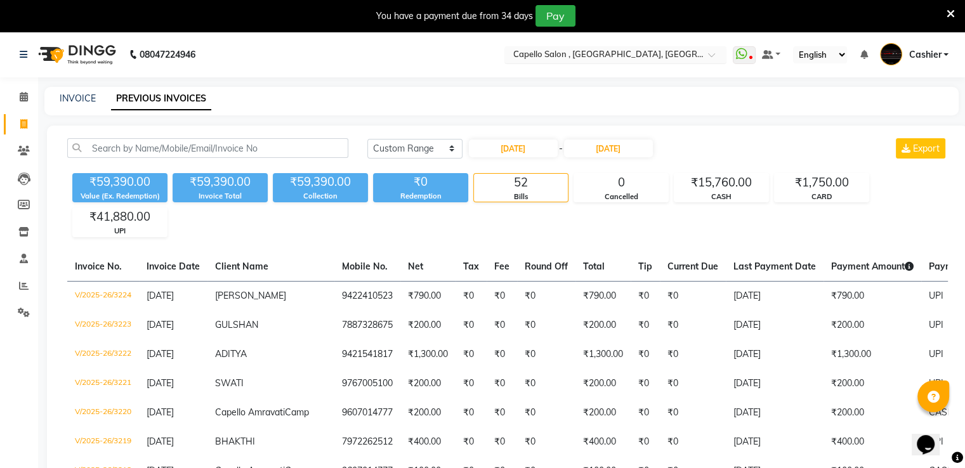
click at [602, 54] on input "text" at bounding box center [603, 55] width 184 height 13
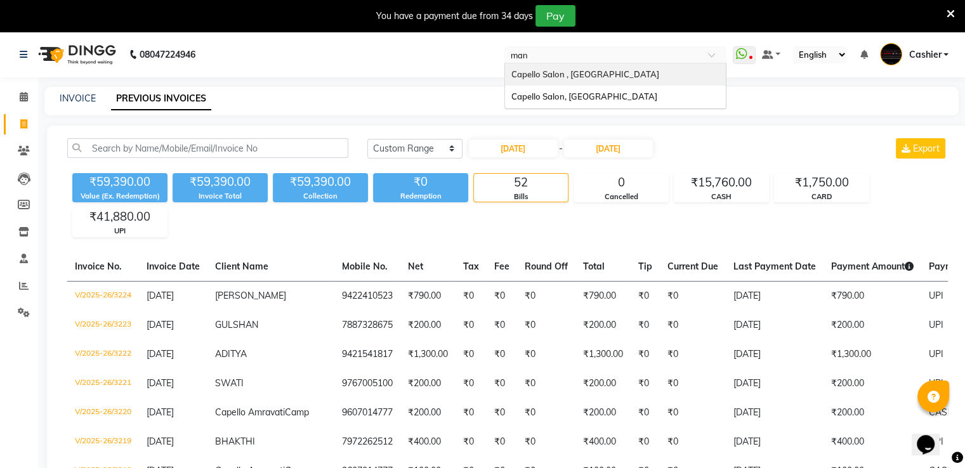
type input "mani"
click at [606, 72] on span "Capello Salon , [GEOGRAPHIC_DATA]" at bounding box center [585, 74] width 148 height 10
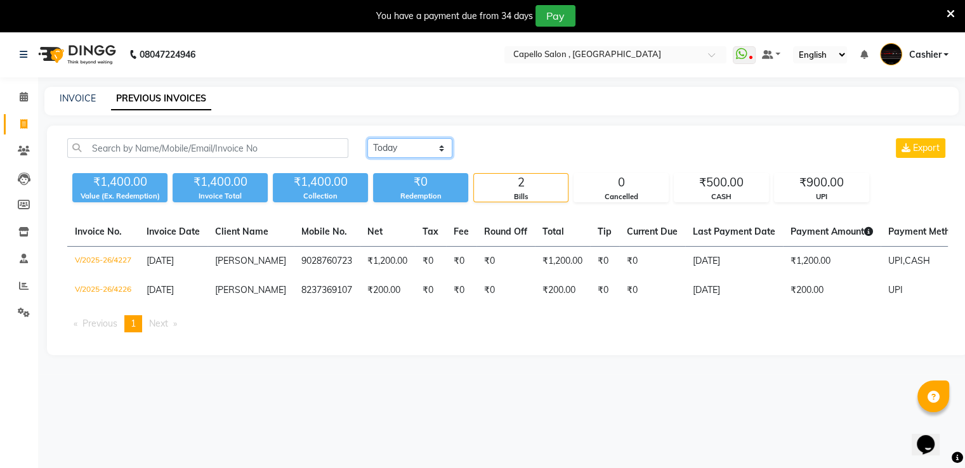
click at [407, 152] on select "[DATE] [DATE] Custom Range" at bounding box center [409, 148] width 85 height 20
select select "range"
click at [367, 138] on select "[DATE] [DATE] Custom Range" at bounding box center [409, 148] width 85 height 20
click at [504, 147] on input "[DATE]" at bounding box center [513, 149] width 89 height 18
select select "9"
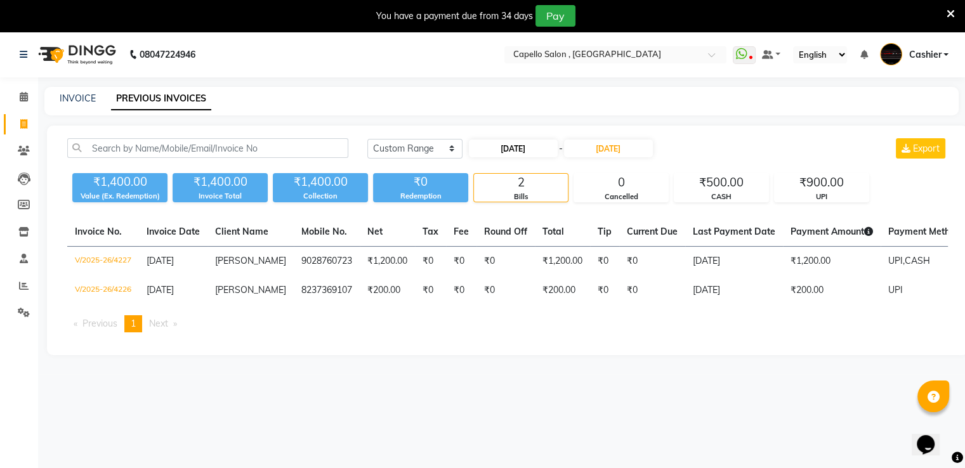
select select "2025"
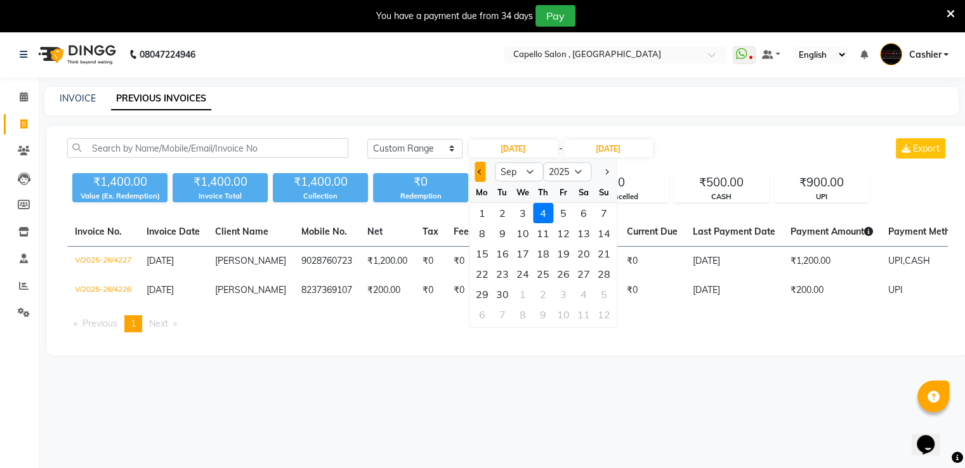
click at [480, 176] on button "Previous month" at bounding box center [480, 172] width 11 height 20
select select "8"
click at [565, 215] on div "1" at bounding box center [563, 213] width 20 height 20
type input "[DATE]"
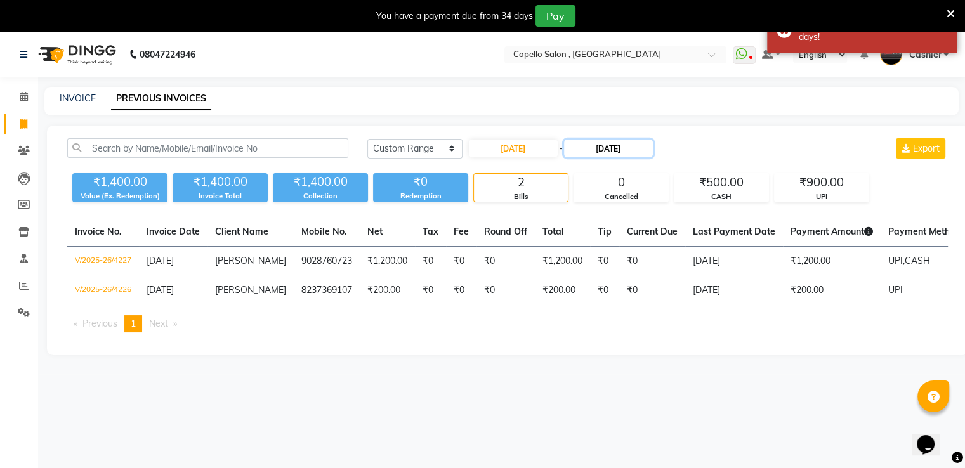
click at [612, 150] on input "[DATE]" at bounding box center [608, 149] width 89 height 18
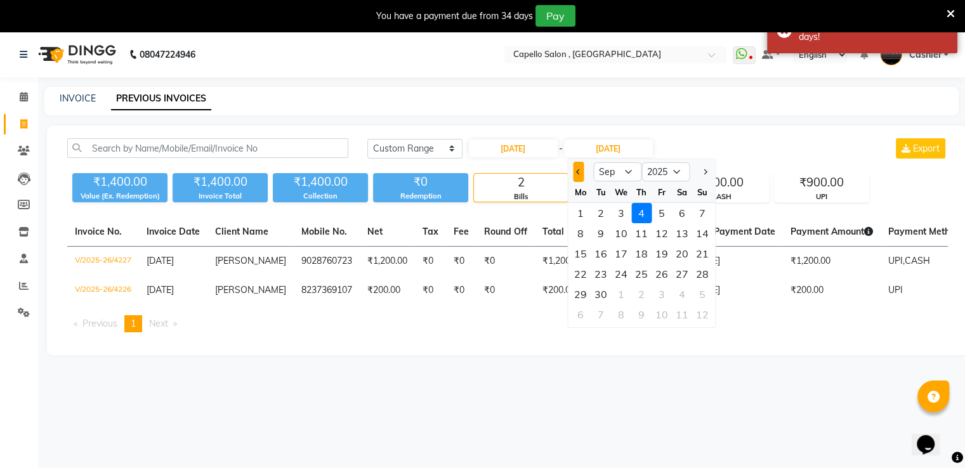
click at [579, 168] on button "Previous month" at bounding box center [578, 172] width 11 height 20
select select "8"
click at [702, 296] on div "31" at bounding box center [702, 294] width 20 height 20
type input "[DATE]"
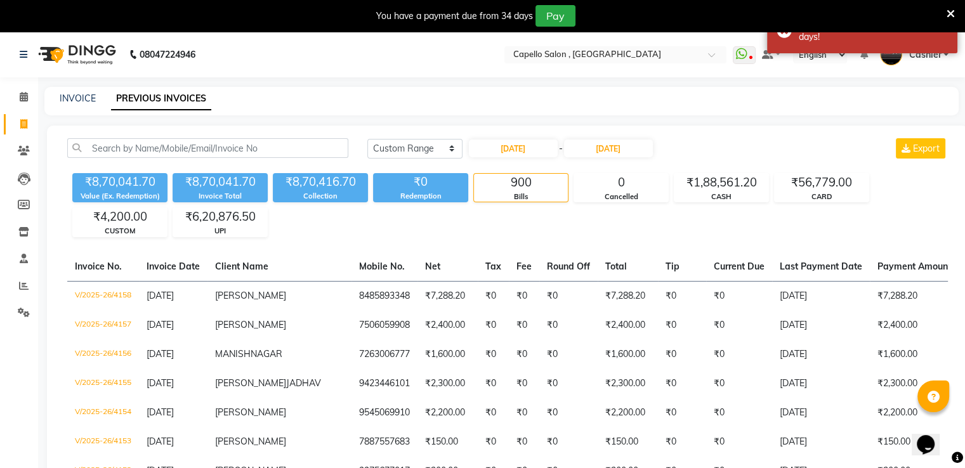
click at [685, 115] on div "INVOICE PREVIOUS INVOICES" at bounding box center [501, 101] width 914 height 29
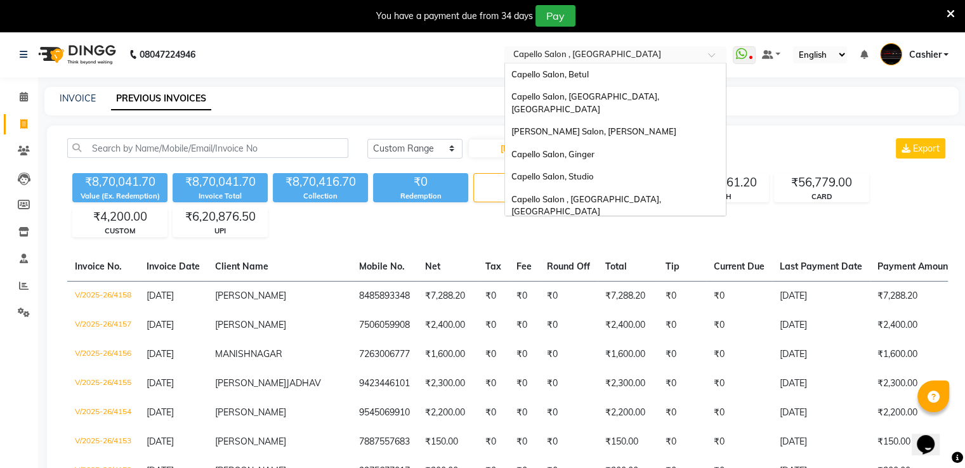
click at [596, 54] on input "text" at bounding box center [603, 55] width 184 height 13
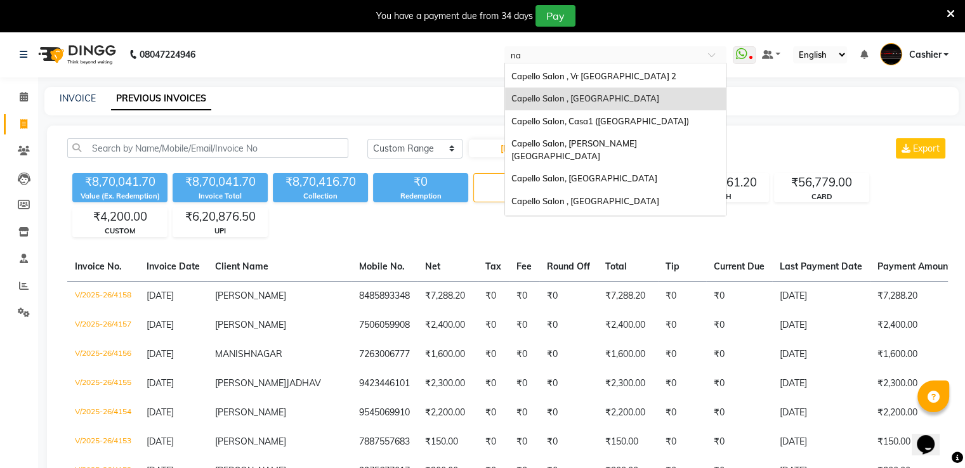
scroll to position [5, 0]
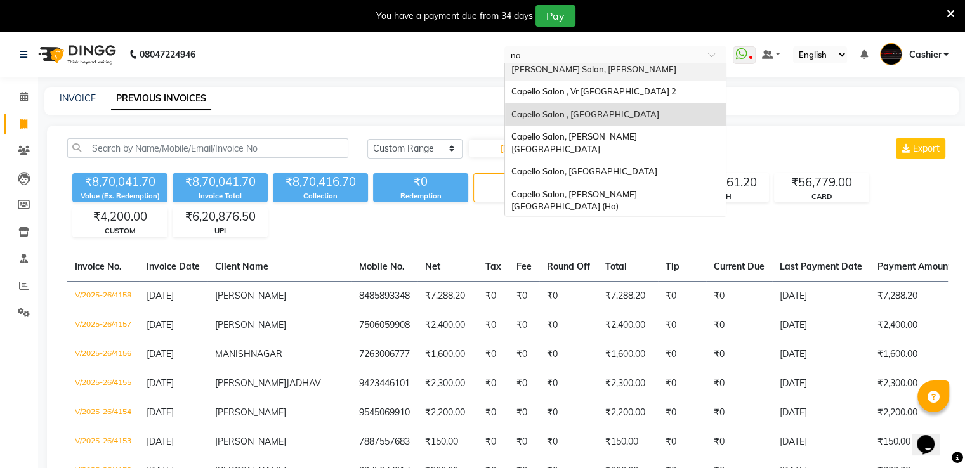
type input "nan"
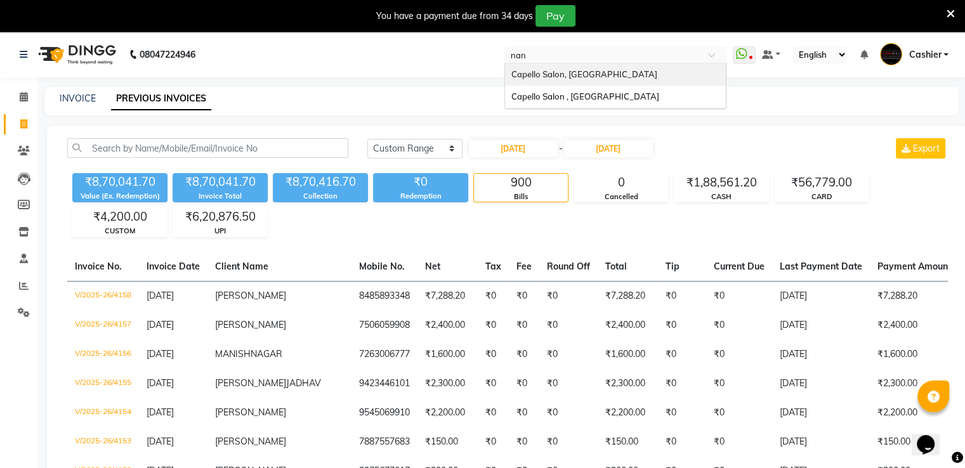
click at [602, 72] on span "Capello Salon, [GEOGRAPHIC_DATA]" at bounding box center [584, 74] width 146 height 10
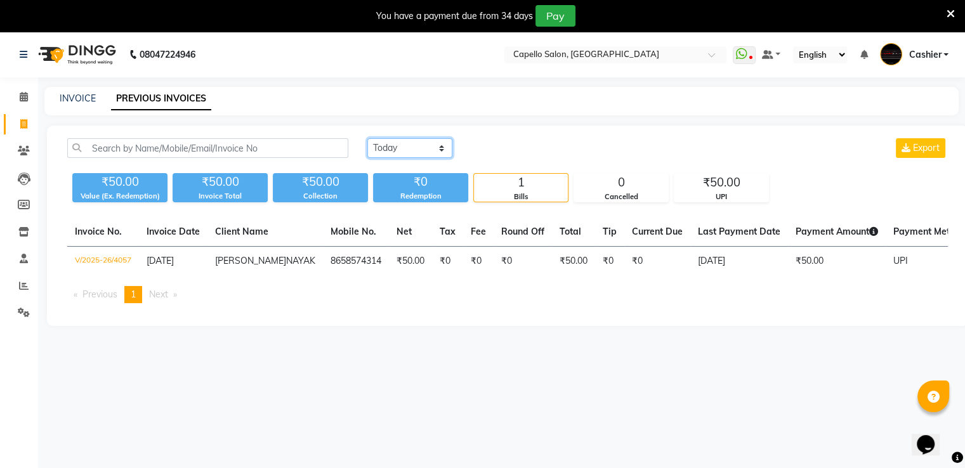
click at [408, 150] on select "[DATE] [DATE] Custom Range" at bounding box center [409, 148] width 85 height 20
select select "range"
click at [367, 138] on select "[DATE] [DATE] Custom Range" at bounding box center [409, 148] width 85 height 20
click at [498, 148] on input "[DATE]" at bounding box center [513, 149] width 89 height 18
select select "9"
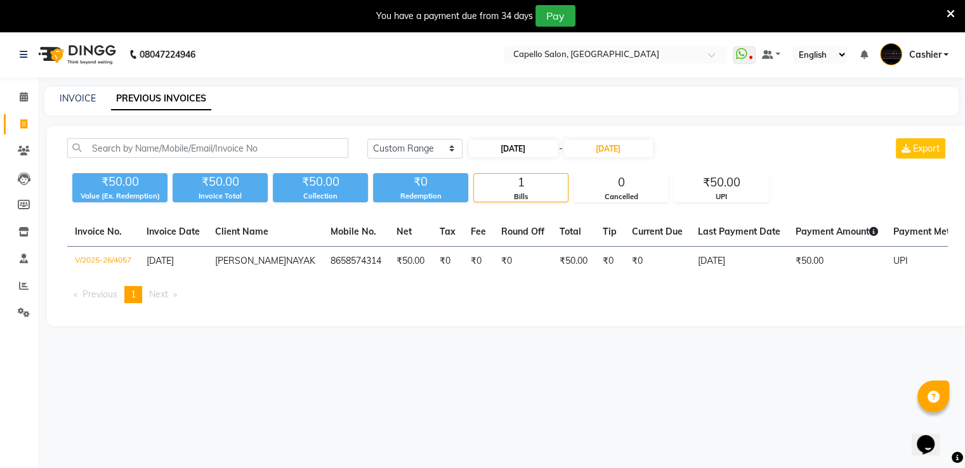
select select "2025"
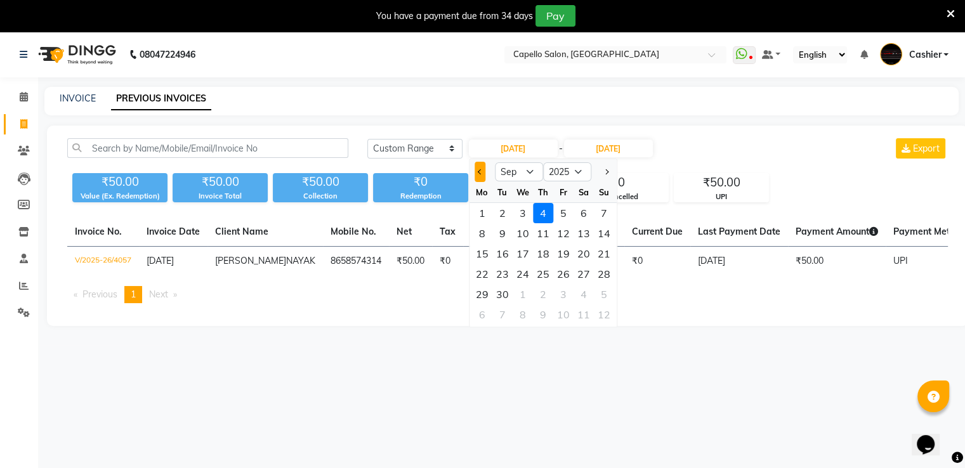
click at [482, 175] on button "Previous month" at bounding box center [480, 172] width 11 height 20
select select "8"
click at [559, 214] on div "1" at bounding box center [563, 213] width 20 height 20
type input "[DATE]"
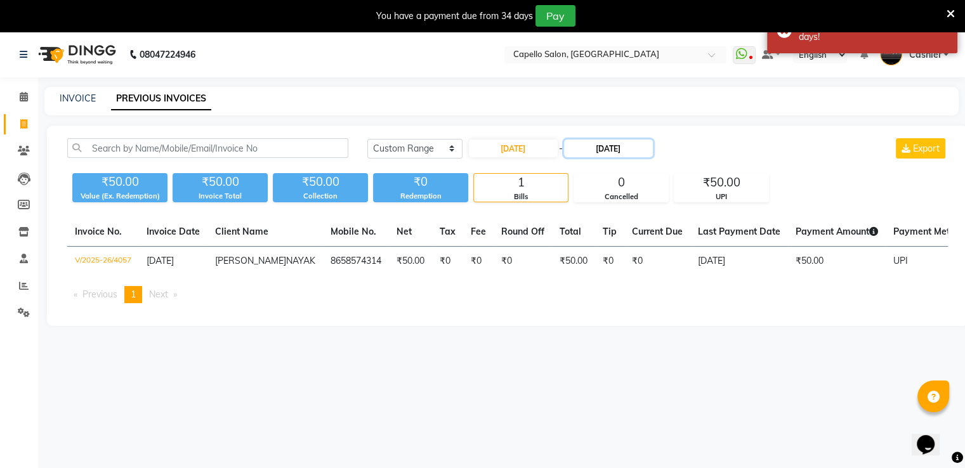
click at [603, 150] on input "[DATE]" at bounding box center [608, 149] width 89 height 18
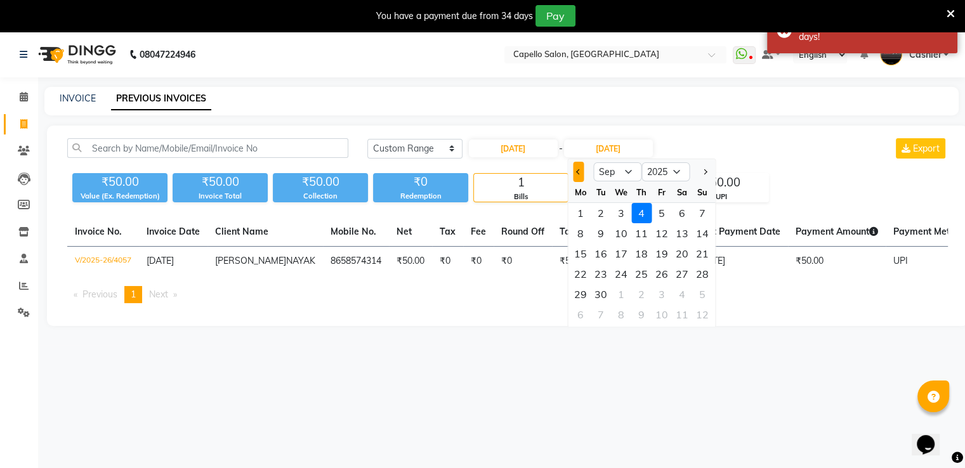
click at [576, 173] on span "Previous month" at bounding box center [578, 171] width 5 height 5
select select "8"
click at [699, 294] on div "31" at bounding box center [702, 294] width 20 height 20
type input "[DATE]"
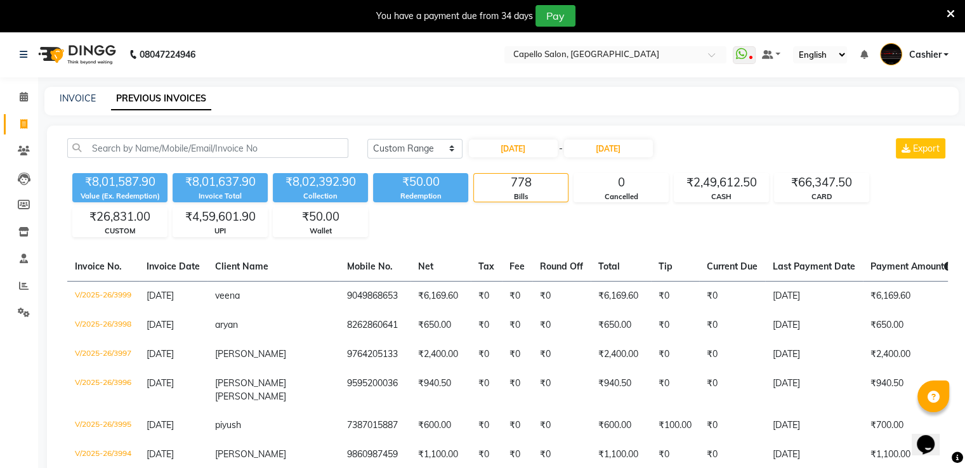
click at [624, 54] on input "text" at bounding box center [603, 55] width 184 height 13
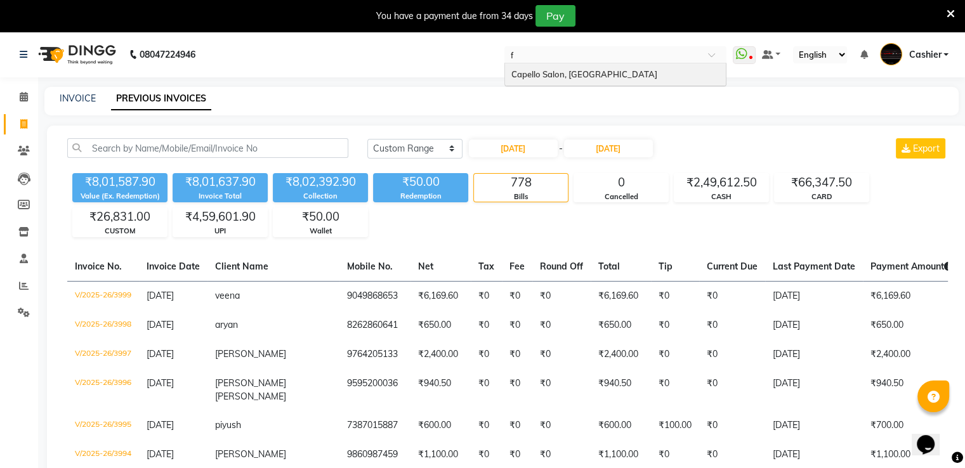
type input "fr"
click at [606, 78] on span "Capello Salon, [GEOGRAPHIC_DATA]" at bounding box center [584, 74] width 146 height 10
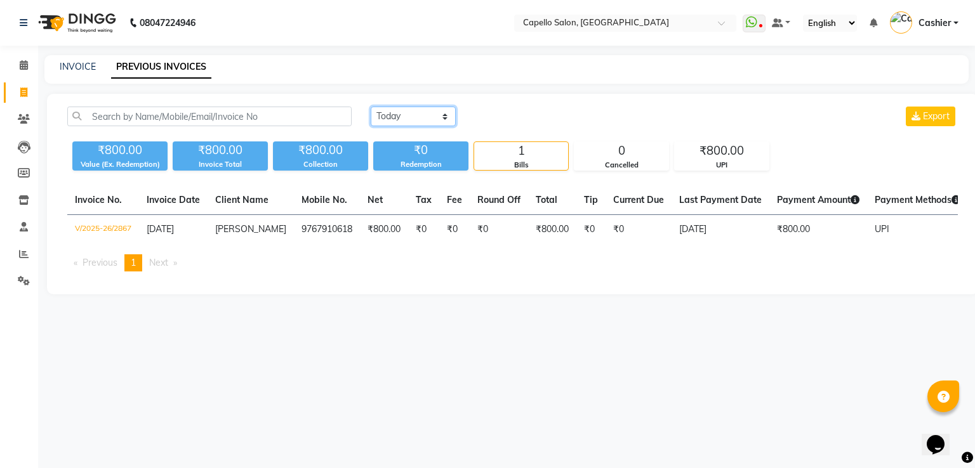
click at [392, 117] on select "[DATE] [DATE] Custom Range" at bounding box center [413, 117] width 85 height 20
select select "range"
click at [371, 107] on select "[DATE] [DATE] Custom Range" at bounding box center [413, 117] width 85 height 20
click at [515, 119] on input "[DATE]" at bounding box center [516, 117] width 89 height 18
select select "9"
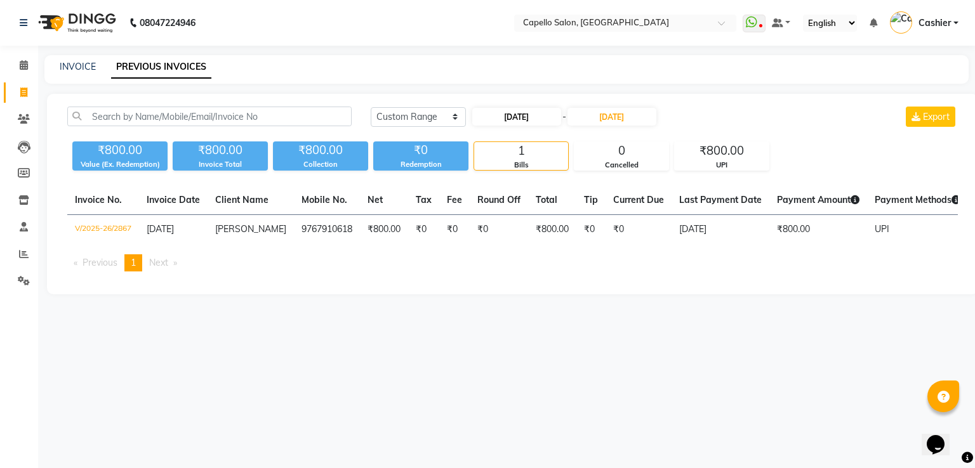
select select "2025"
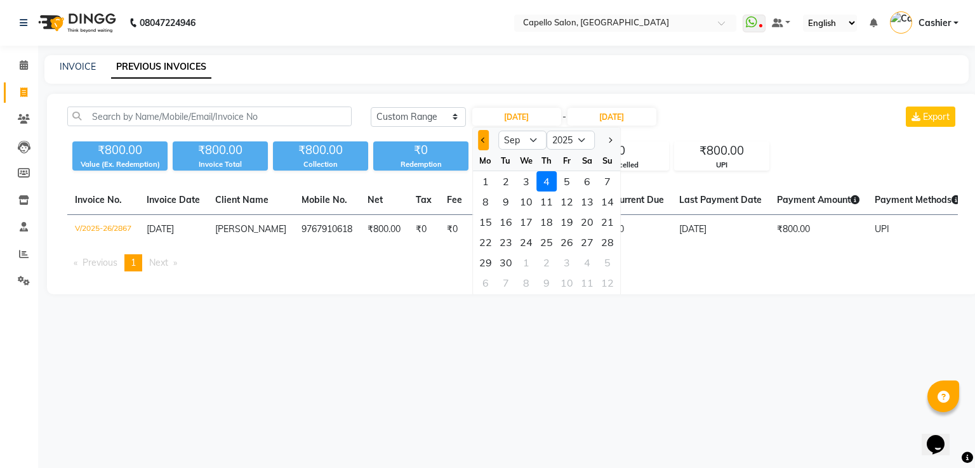
click at [480, 144] on button "Previous month" at bounding box center [483, 140] width 11 height 20
select select "8"
click at [563, 183] on div "1" at bounding box center [567, 181] width 20 height 20
type input "[DATE]"
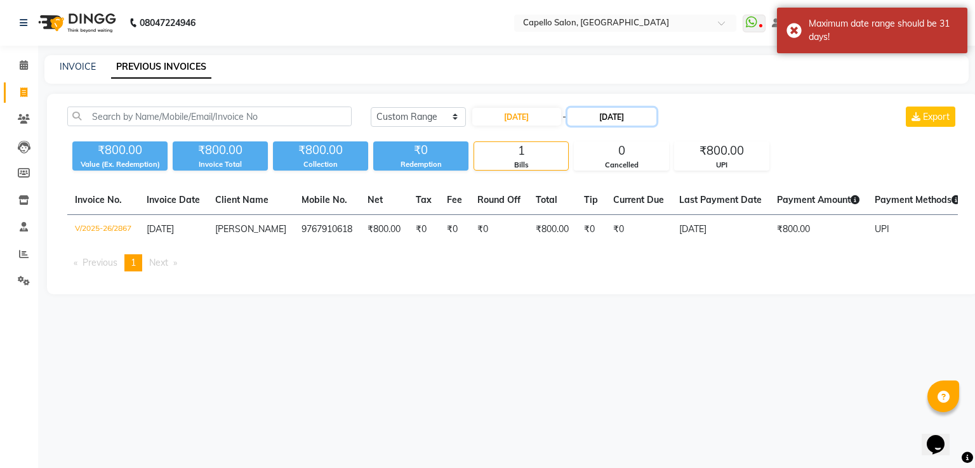
click at [593, 116] on input "[DATE]" at bounding box center [611, 117] width 89 height 18
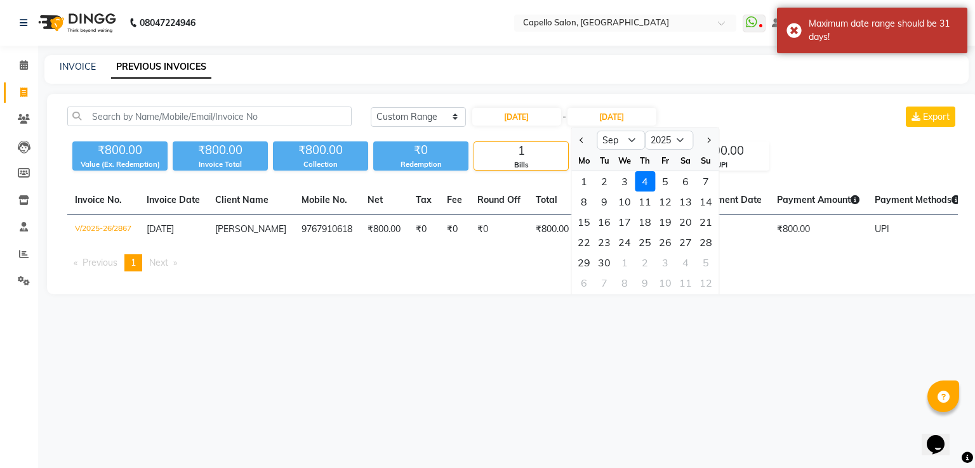
click at [578, 140] on button "Previous month" at bounding box center [581, 140] width 11 height 20
select select "8"
click at [707, 265] on div "31" at bounding box center [706, 263] width 20 height 20
type input "[DATE]"
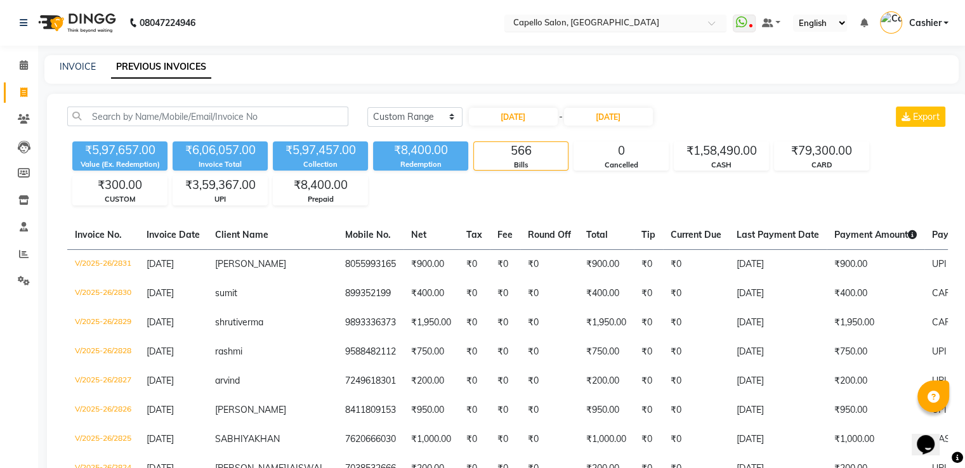
click at [617, 22] on input "text" at bounding box center [603, 24] width 184 height 13
type input "betu"
click at [617, 41] on div "Capello Salon, Betul" at bounding box center [615, 43] width 221 height 23
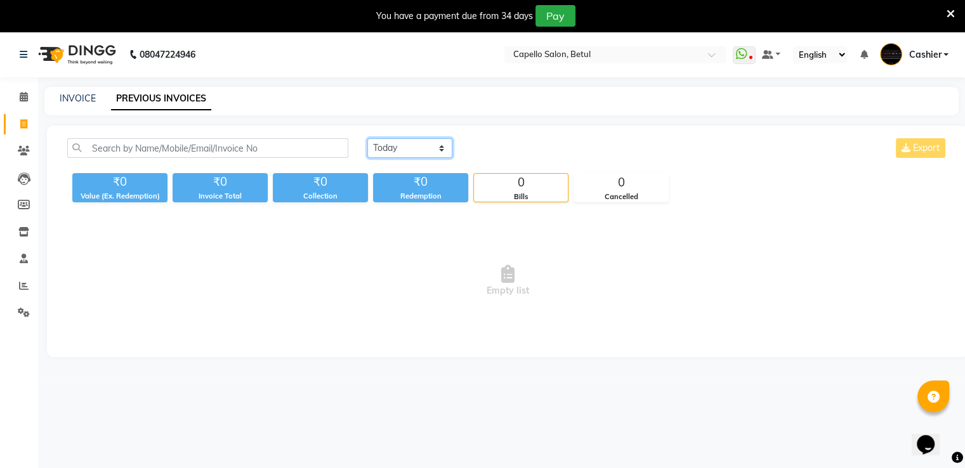
drag, startPoint x: 411, startPoint y: 148, endPoint x: 419, endPoint y: 155, distance: 10.8
click at [411, 148] on select "[DATE] [DATE] Custom Range" at bounding box center [409, 148] width 85 height 20
select select "range"
click at [367, 138] on select "[DATE] [DATE] Custom Range" at bounding box center [409, 148] width 85 height 20
click at [495, 149] on input "[DATE]" at bounding box center [513, 149] width 89 height 18
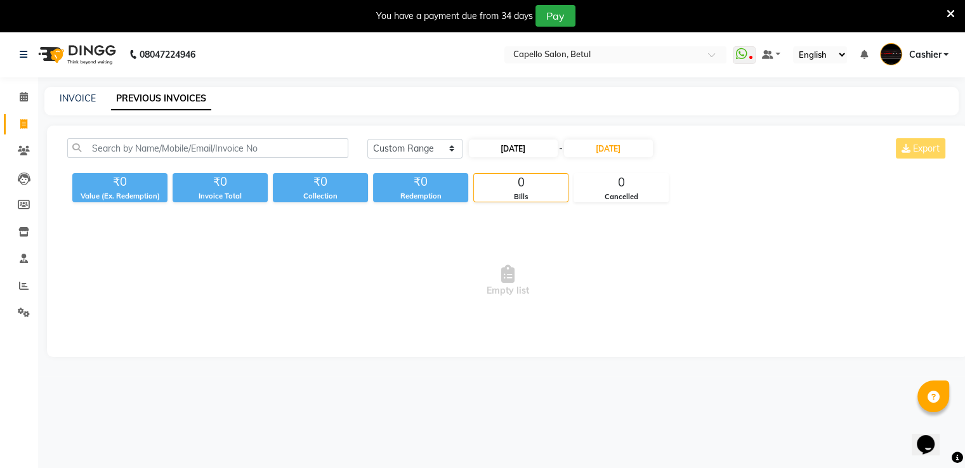
select select "9"
select select "2025"
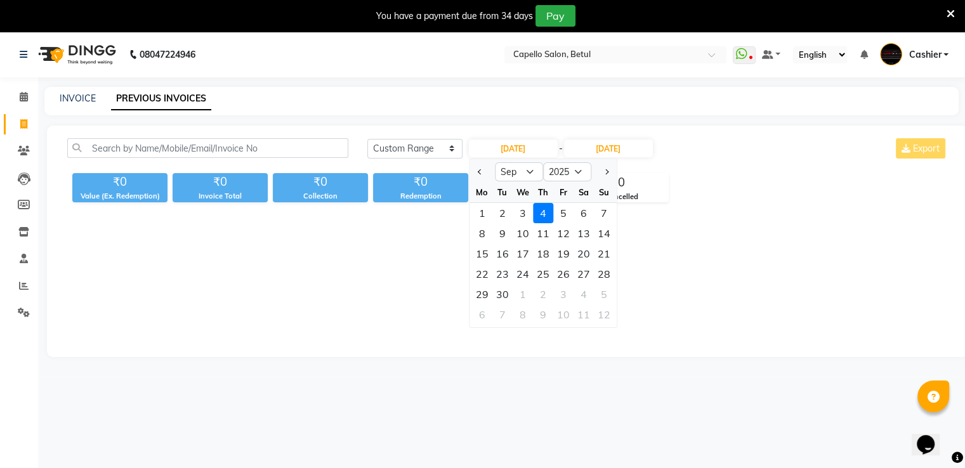
click at [473, 172] on div at bounding box center [482, 172] width 25 height 20
click at [475, 172] on button "Previous month" at bounding box center [480, 172] width 11 height 20
select select "8"
click at [560, 218] on div "1" at bounding box center [563, 213] width 20 height 20
type input "[DATE]"
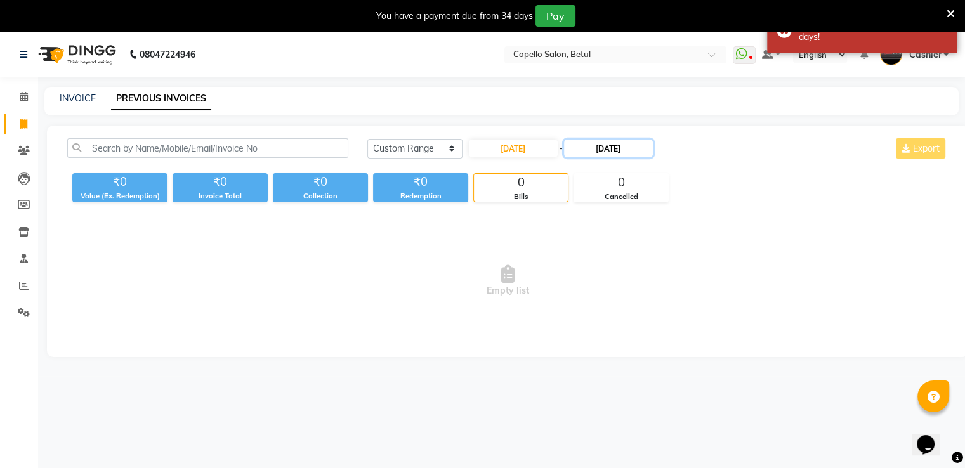
click at [608, 150] on input "[DATE]" at bounding box center [608, 149] width 89 height 18
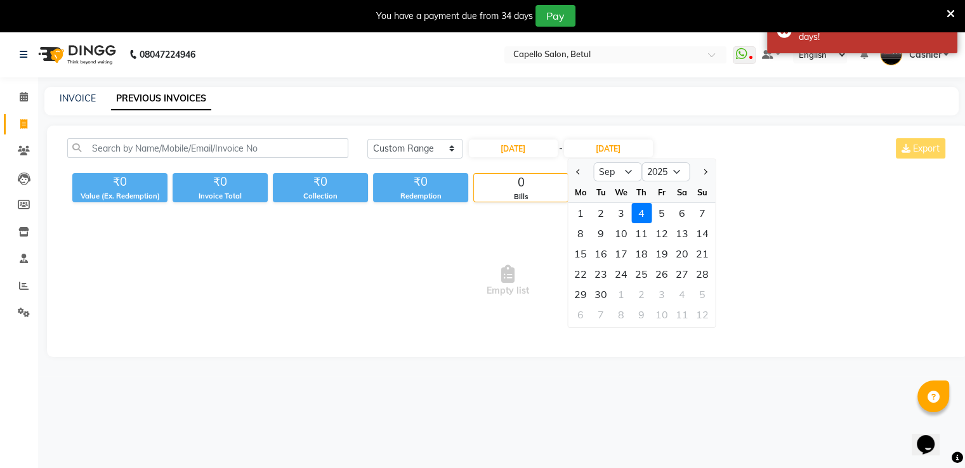
click at [581, 173] on button "Previous month" at bounding box center [578, 172] width 11 height 20
select select "8"
click at [699, 293] on div "31" at bounding box center [702, 294] width 20 height 20
type input "[DATE]"
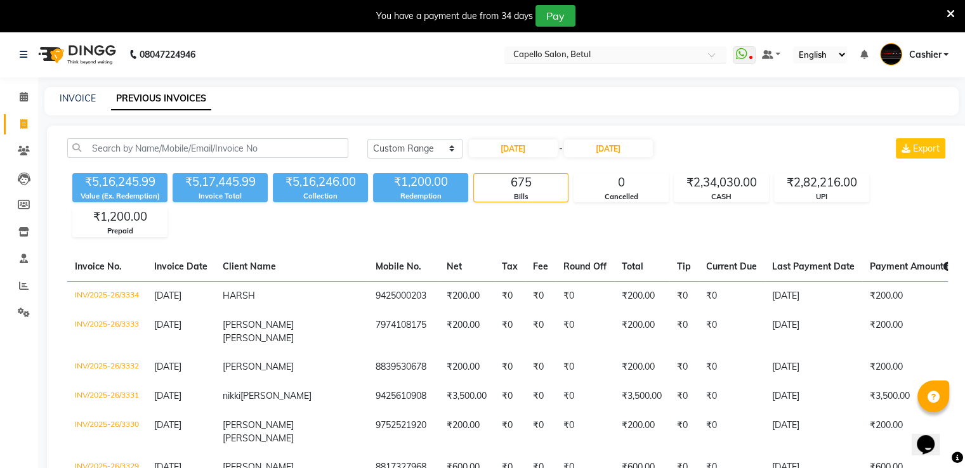
click at [591, 54] on input "text" at bounding box center [603, 55] width 184 height 13
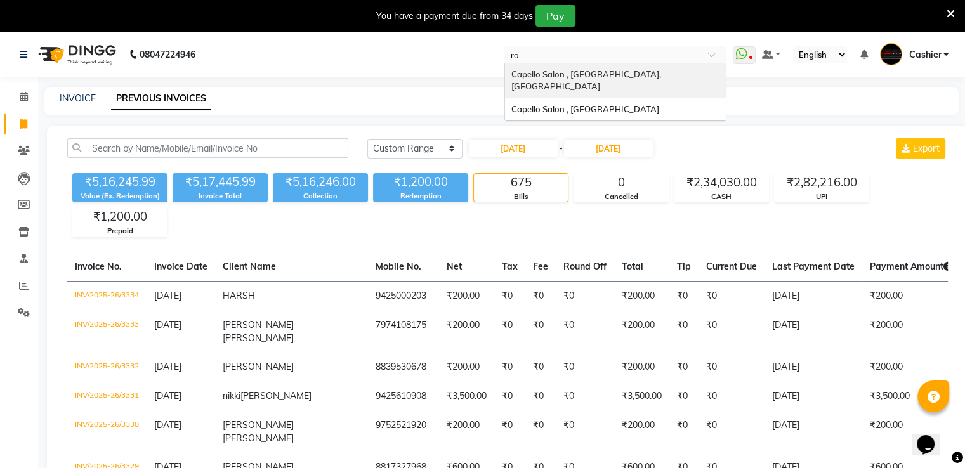
type input "raj"
click at [584, 77] on span "Capello Salon , [GEOGRAPHIC_DATA]" at bounding box center [585, 74] width 148 height 10
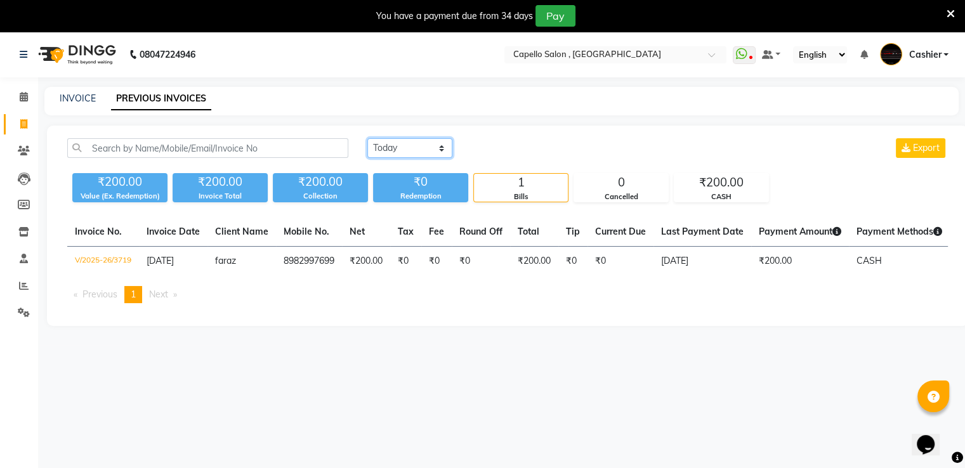
click at [399, 148] on select "[DATE] [DATE] Custom Range" at bounding box center [409, 148] width 85 height 20
select select "range"
click at [367, 138] on select "[DATE] [DATE] Custom Range" at bounding box center [409, 148] width 85 height 20
click at [512, 150] on input "[DATE]" at bounding box center [513, 149] width 89 height 18
select select "9"
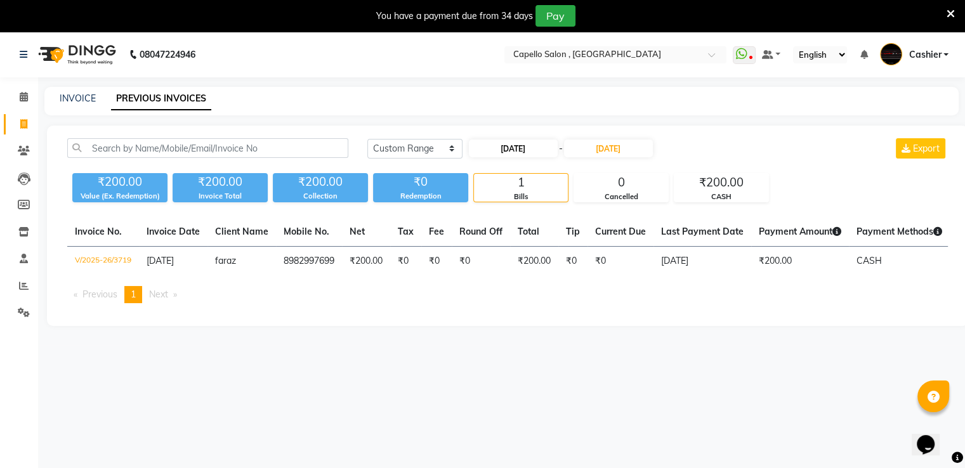
select select "2025"
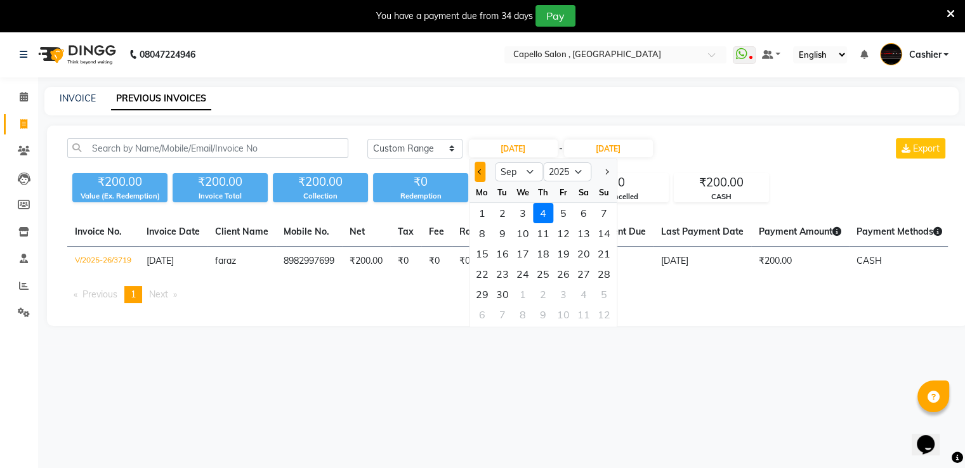
click at [482, 176] on button "Previous month" at bounding box center [480, 172] width 11 height 20
select select "8"
click at [562, 213] on div "1" at bounding box center [563, 213] width 20 height 20
type input "[DATE]"
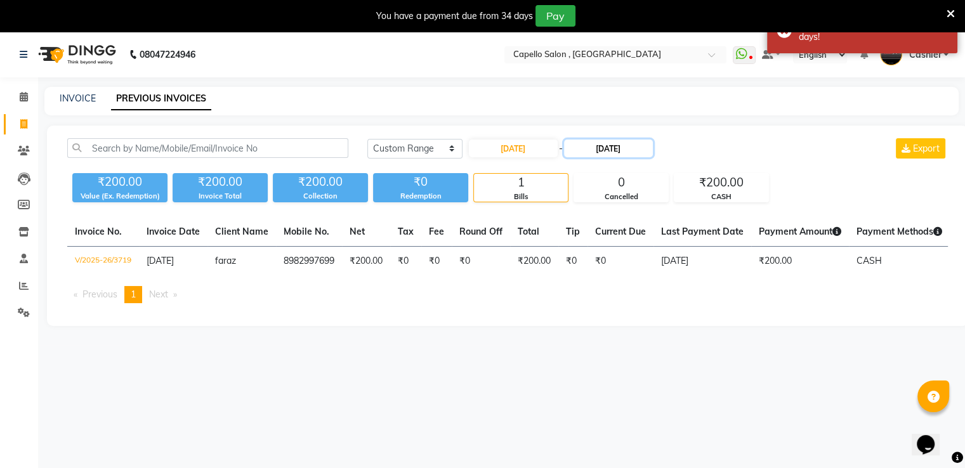
click at [602, 147] on input "[DATE]" at bounding box center [608, 149] width 89 height 18
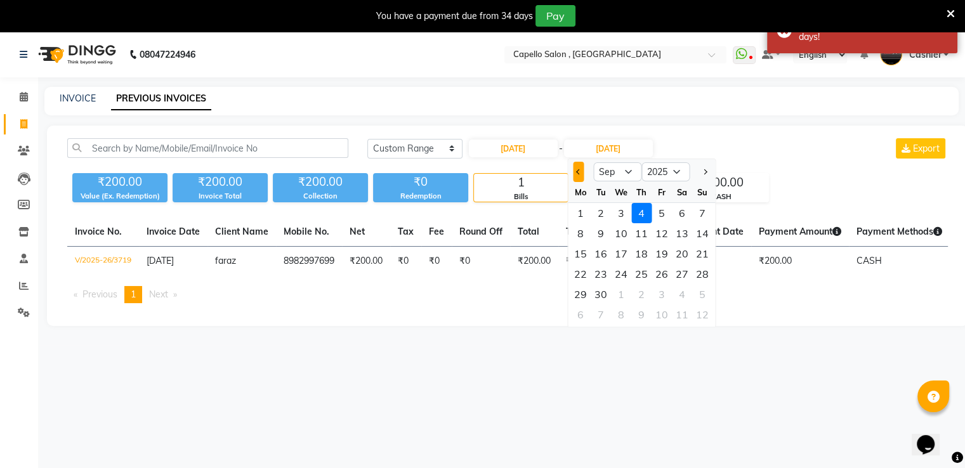
click at [579, 168] on button "Previous month" at bounding box center [578, 172] width 11 height 20
select select "8"
click at [702, 296] on div "31" at bounding box center [702, 294] width 20 height 20
type input "[DATE]"
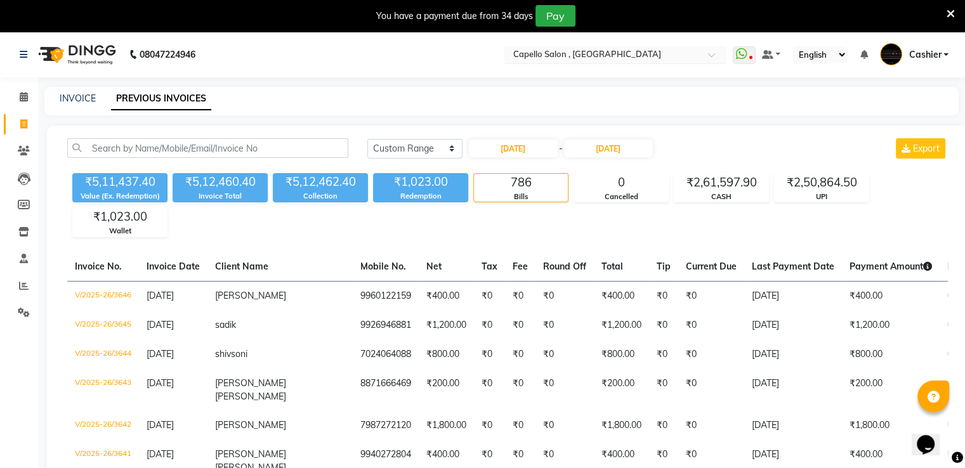
click at [597, 55] on input "text" at bounding box center [603, 55] width 184 height 13
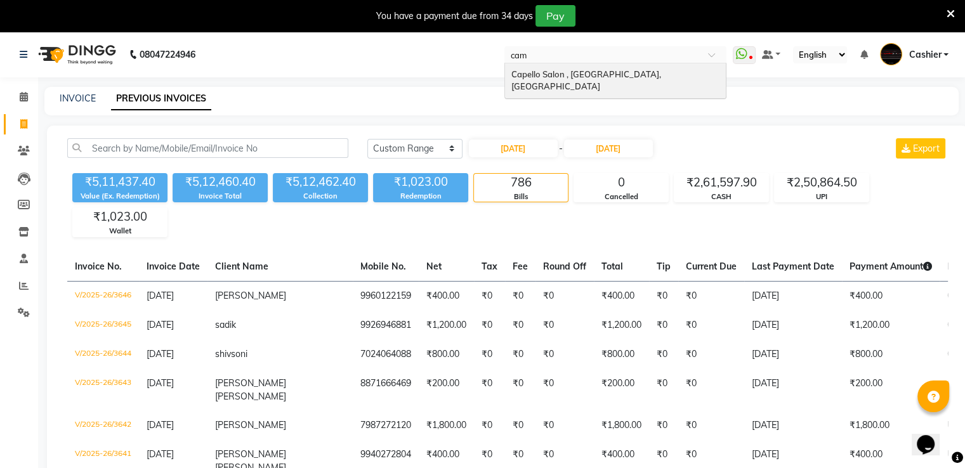
type input "camp"
click at [593, 72] on span "Capello Salon , [GEOGRAPHIC_DATA], [GEOGRAPHIC_DATA]" at bounding box center [587, 80] width 152 height 23
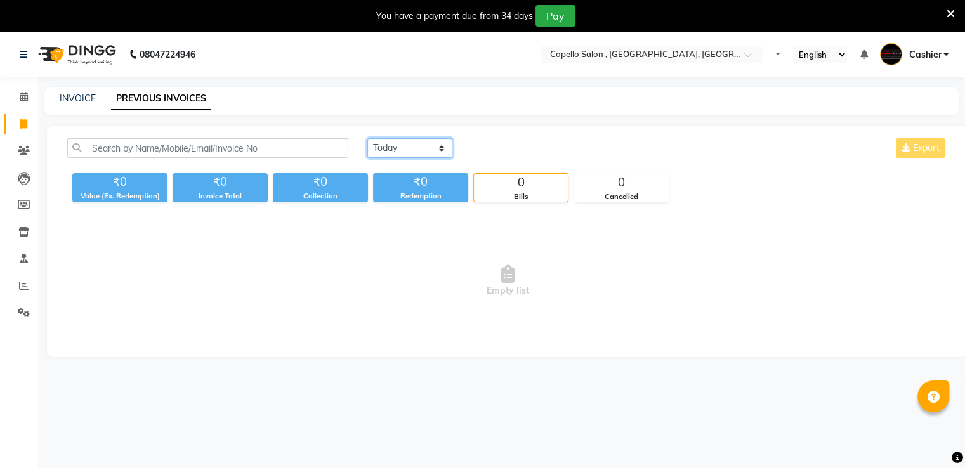
click at [393, 142] on select "[DATE] [DATE] Custom Range" at bounding box center [409, 148] width 85 height 20
select select "range"
click at [367, 138] on select "[DATE] [DATE] Custom Range" at bounding box center [409, 148] width 85 height 20
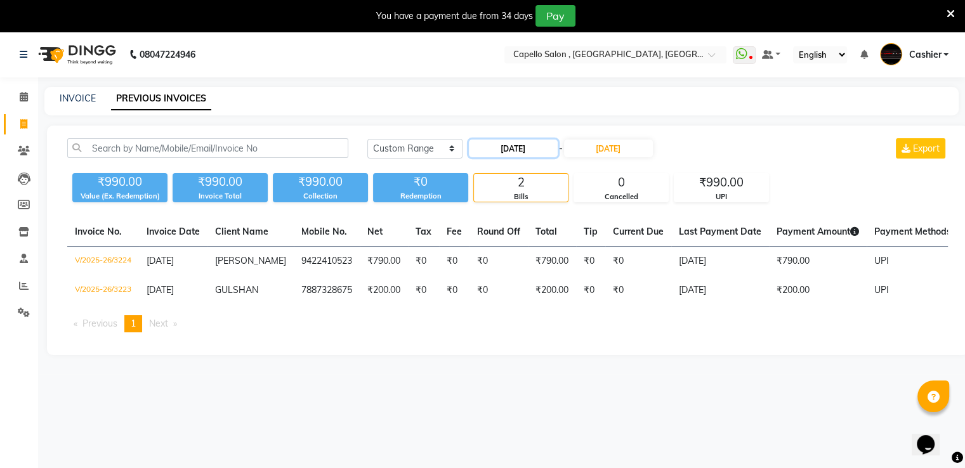
click at [504, 147] on input "[DATE]" at bounding box center [513, 149] width 89 height 18
select select "9"
select select "2025"
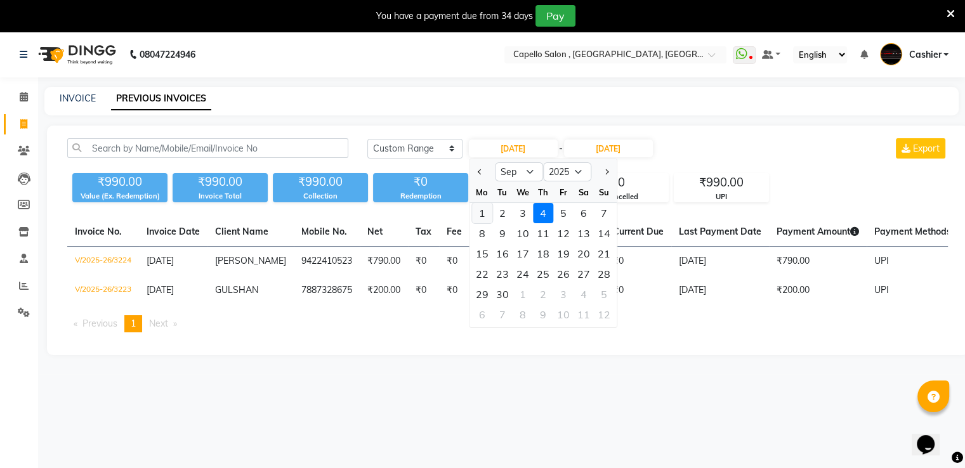
click at [482, 213] on div "1" at bounding box center [482, 213] width 20 height 20
type input "[DATE]"
click at [482, 213] on div "[DATE] [DATE] Custom Range [DATE] Jan Feb Mar Apr May Jun [DATE] Aug Sep Oct No…" at bounding box center [507, 241] width 921 height 230
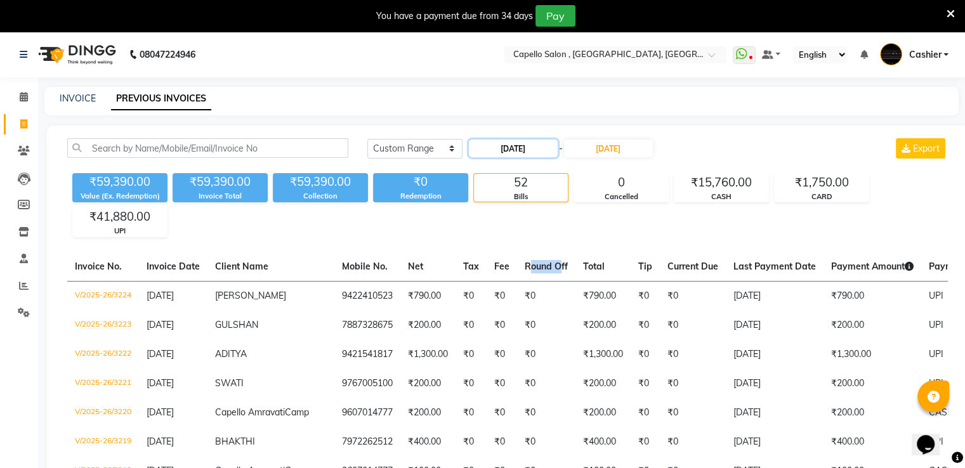
click at [515, 148] on input "[DATE]" at bounding box center [513, 149] width 89 height 18
select select "9"
select select "2025"
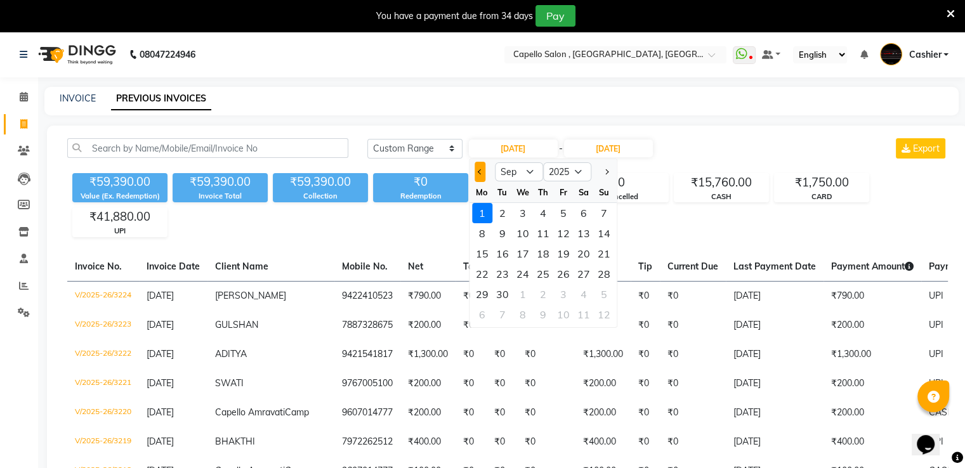
click at [482, 175] on button "Previous month" at bounding box center [480, 172] width 11 height 20
select select "8"
click at [557, 214] on div "1" at bounding box center [563, 213] width 20 height 20
type input "[DATE]"
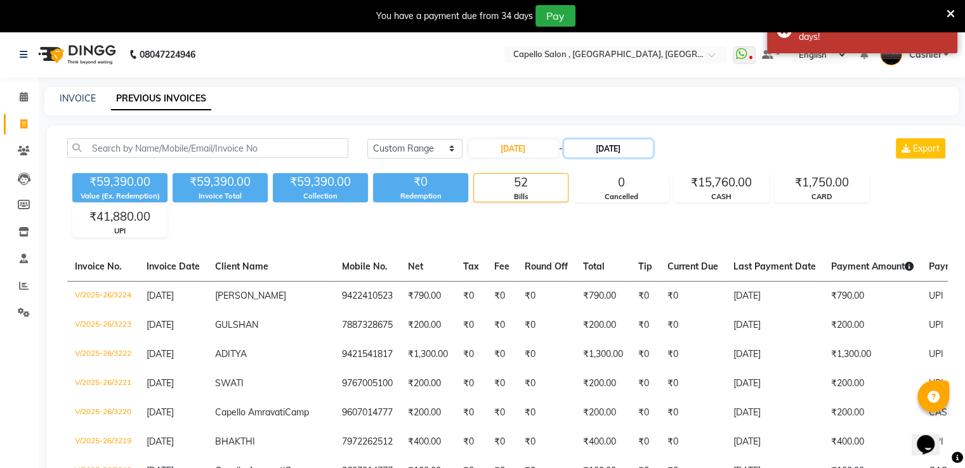
click at [595, 144] on input "[DATE]" at bounding box center [608, 149] width 89 height 18
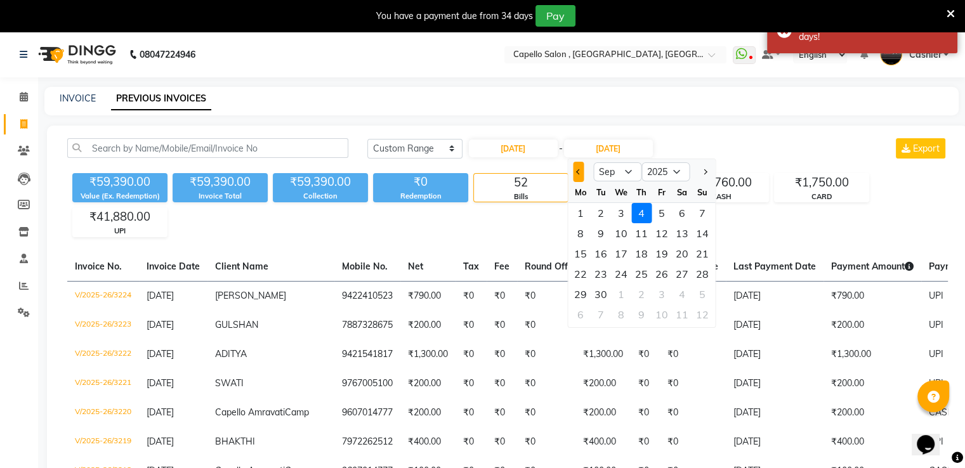
click at [573, 176] on button "Previous month" at bounding box center [578, 172] width 11 height 20
select select "8"
click at [697, 293] on div "31" at bounding box center [702, 294] width 20 height 20
type input "[DATE]"
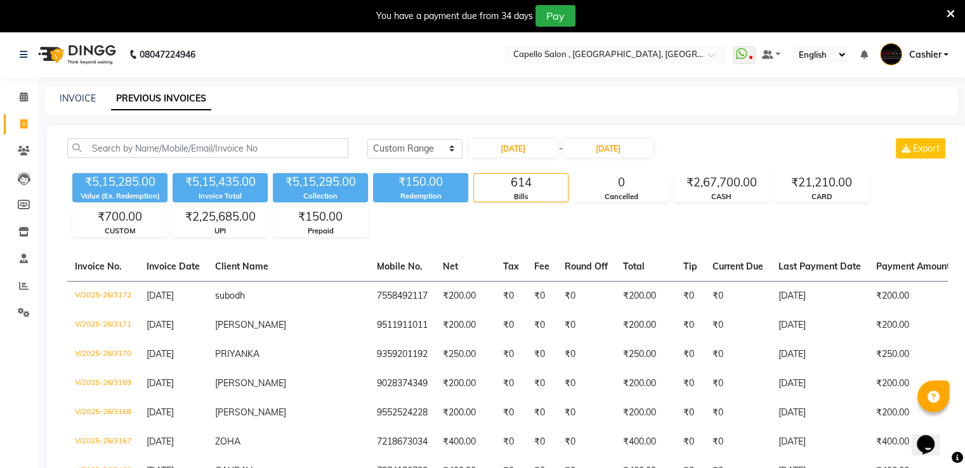
click at [642, 64] on nav "08047224946 Select Location × Capello Salon , Amravati, Camp WhatsApp Status ✕ …" at bounding box center [482, 55] width 965 height 46
click at [634, 56] on input "text" at bounding box center [603, 55] width 184 height 13
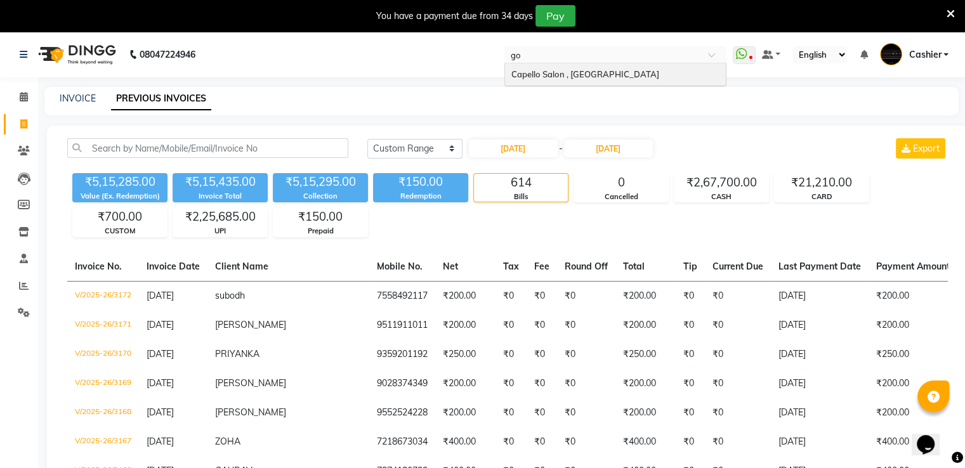
type input "gon"
click at [628, 77] on div "Capello Salon , [GEOGRAPHIC_DATA]" at bounding box center [615, 74] width 221 height 23
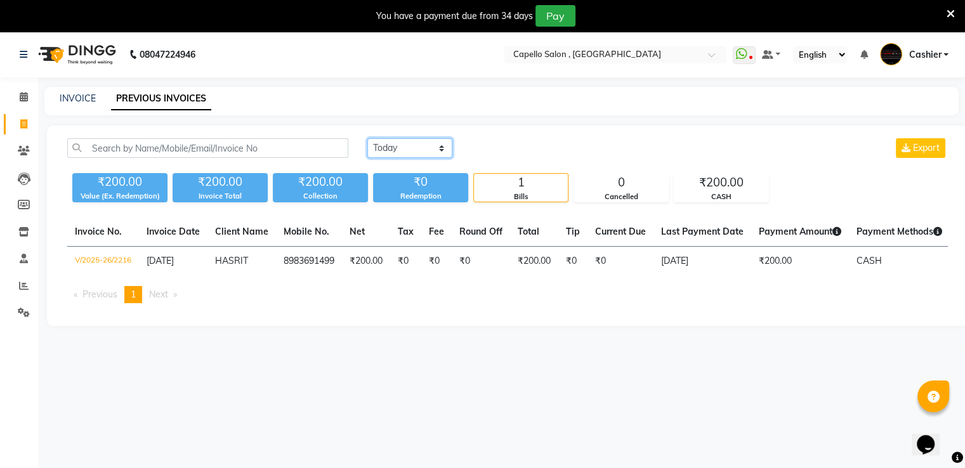
click at [419, 150] on select "[DATE] [DATE] Custom Range" at bounding box center [409, 148] width 85 height 20
select select "range"
click at [367, 138] on select "[DATE] [DATE] Custom Range" at bounding box center [409, 148] width 85 height 20
click at [480, 144] on input "[DATE]" at bounding box center [513, 149] width 89 height 18
select select "9"
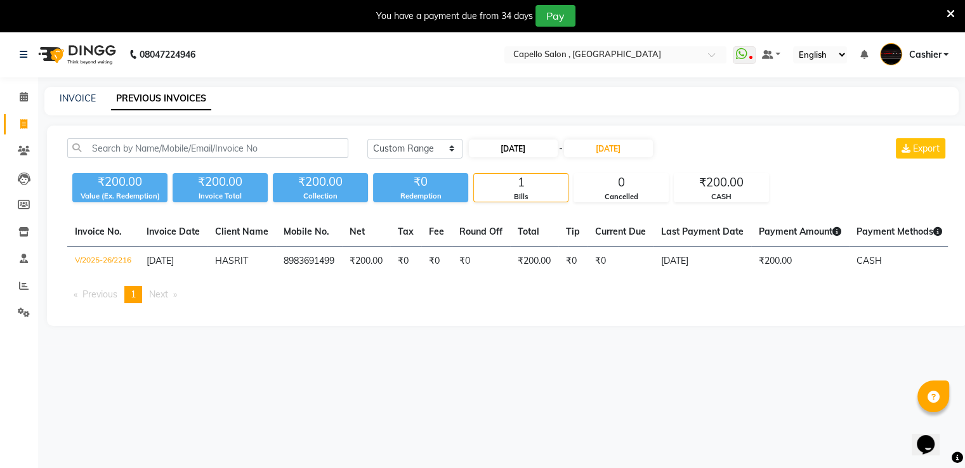
select select "2025"
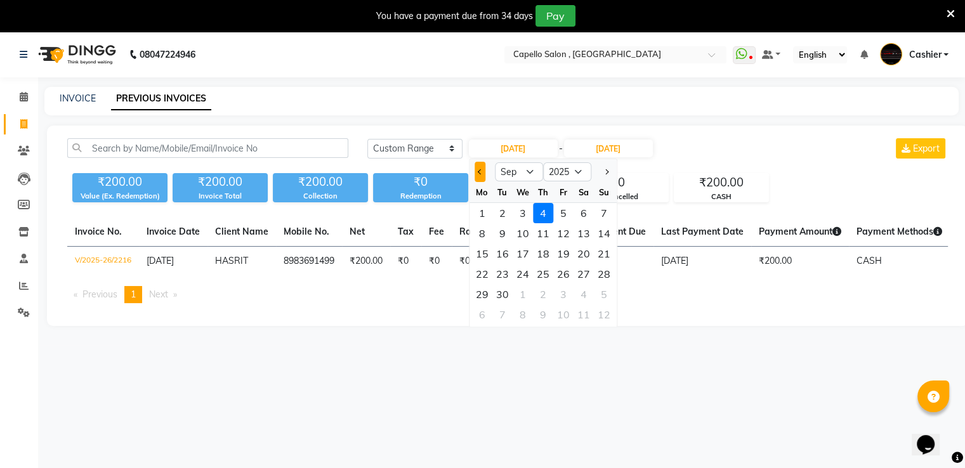
click at [480, 172] on span "Previous month" at bounding box center [480, 171] width 5 height 5
select select "8"
click at [563, 216] on div "1" at bounding box center [563, 213] width 20 height 20
type input "01-08-2025"
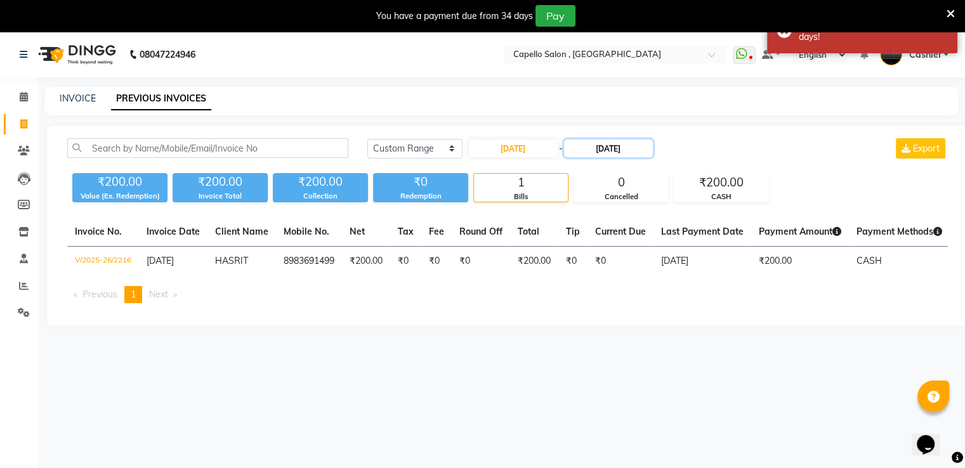
click at [595, 152] on input "[DATE]" at bounding box center [608, 149] width 89 height 18
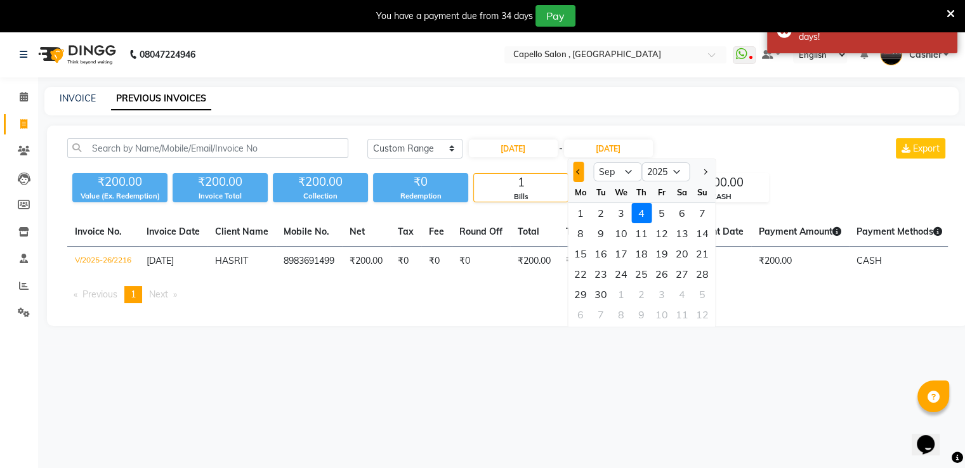
click at [579, 171] on span "Previous month" at bounding box center [578, 171] width 5 height 5
select select "8"
click at [699, 293] on div "31" at bounding box center [702, 294] width 20 height 20
type input "31-08-2025"
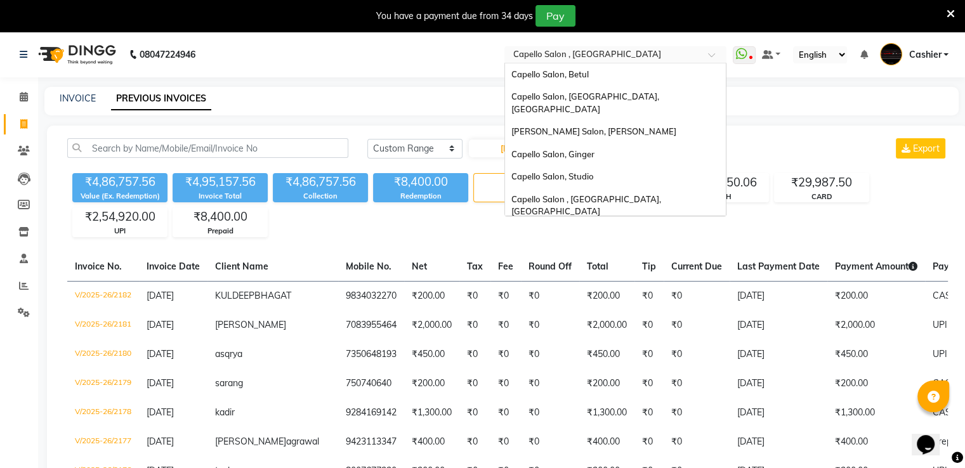
click at [651, 53] on input "text" at bounding box center [603, 55] width 184 height 13
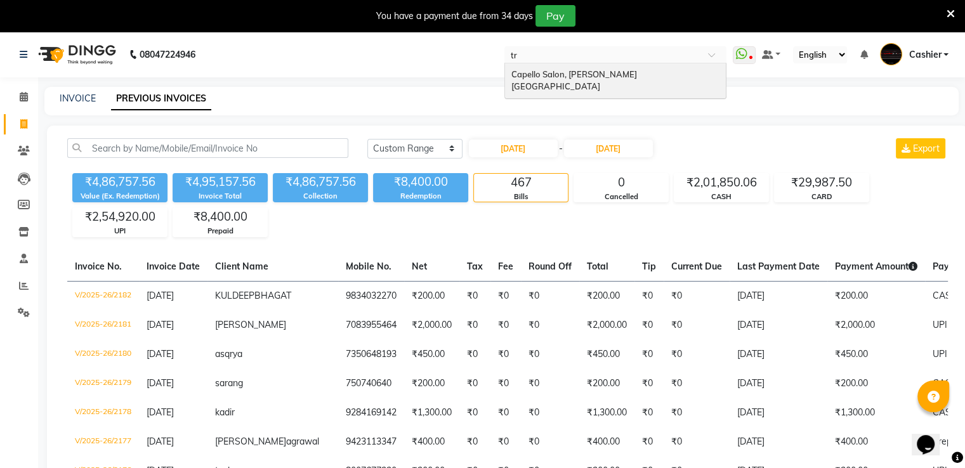
type input "tri"
click at [624, 64] on div "Capello Salon, Trimurti Nagar" at bounding box center [615, 80] width 221 height 35
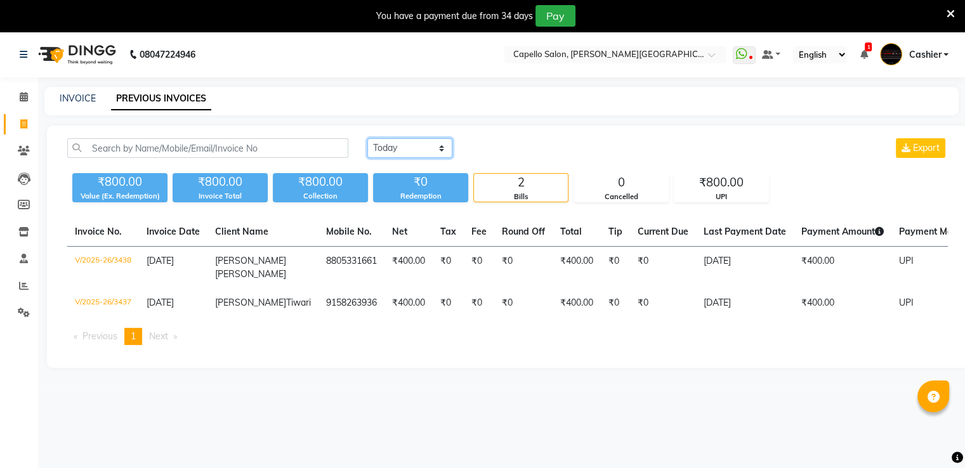
click at [416, 147] on select "[DATE] [DATE] Custom Range" at bounding box center [409, 148] width 85 height 20
select select "range"
click at [367, 138] on select "[DATE] [DATE] Custom Range" at bounding box center [409, 148] width 85 height 20
click at [505, 148] on input "[DATE]" at bounding box center [513, 149] width 89 height 18
select select "9"
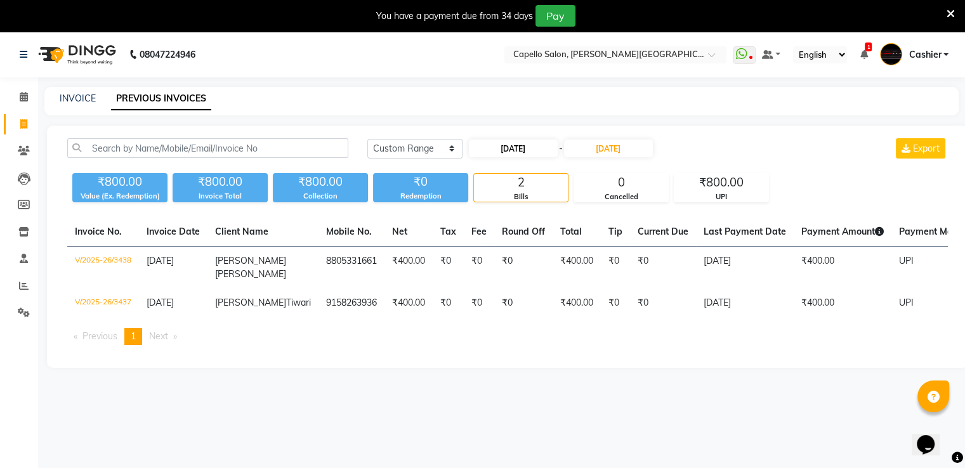
select select "2025"
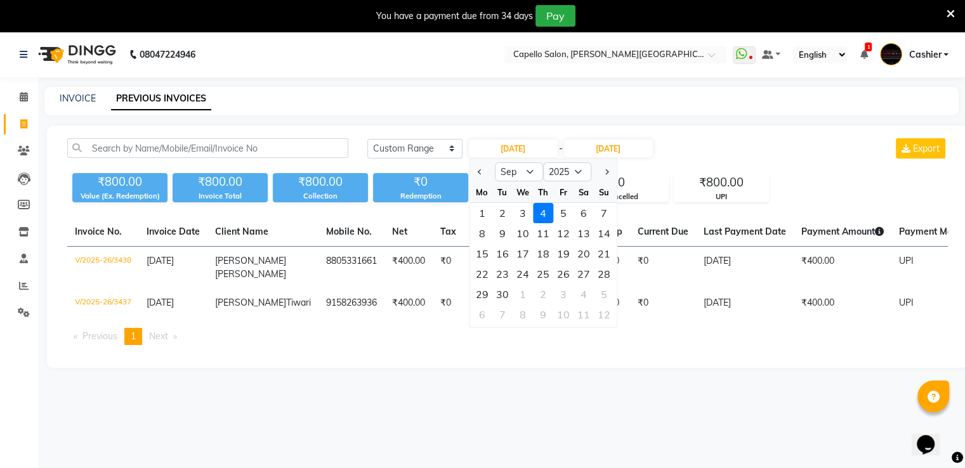
click at [472, 175] on div at bounding box center [482, 172] width 25 height 20
click at [477, 173] on button "Previous month" at bounding box center [480, 172] width 11 height 20
select select "8"
click at [565, 213] on div "1" at bounding box center [563, 213] width 20 height 20
type input "[DATE]"
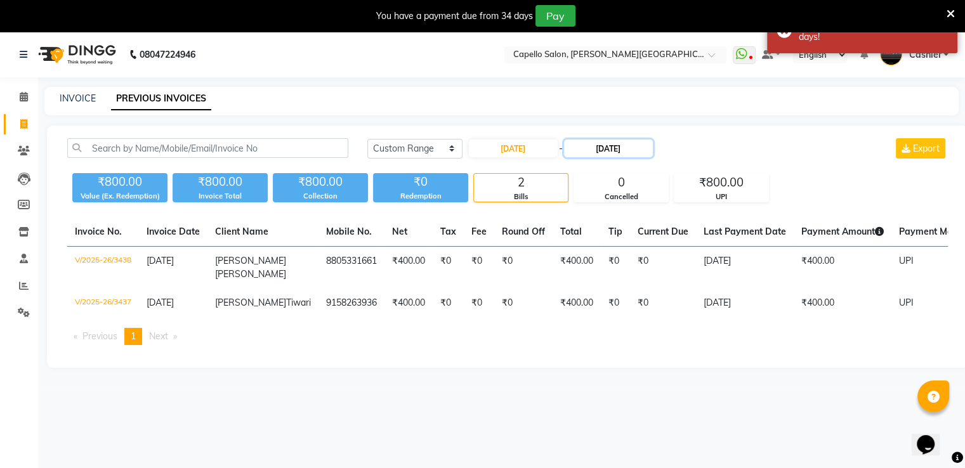
click at [608, 142] on input "[DATE]" at bounding box center [608, 149] width 89 height 18
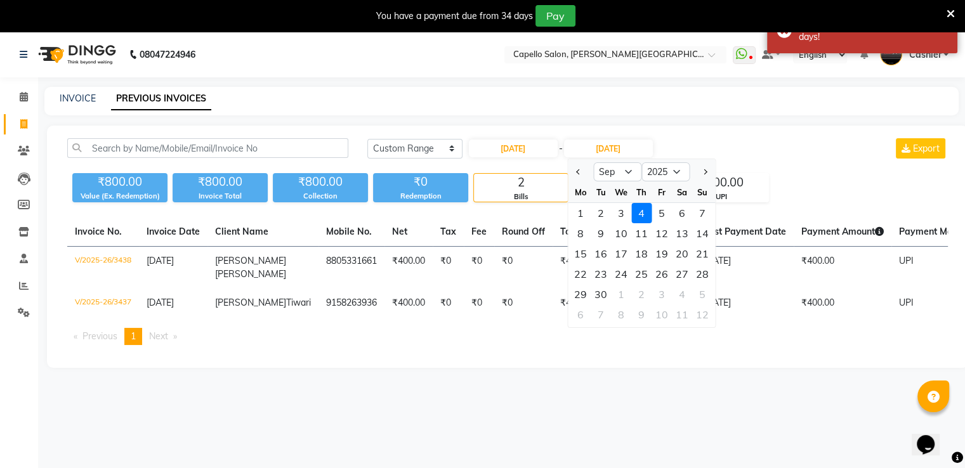
click at [568, 164] on div at bounding box center [580, 172] width 25 height 20
click at [579, 169] on span "Previous month" at bounding box center [578, 171] width 5 height 5
select select "8"
click at [694, 295] on div "31" at bounding box center [702, 294] width 20 height 20
type input "[DATE]"
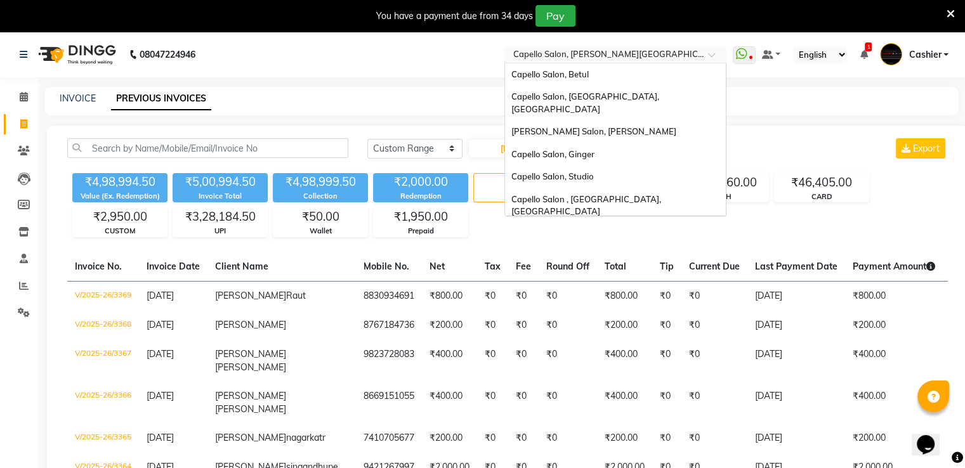
click at [608, 59] on input "text" at bounding box center [603, 55] width 184 height 13
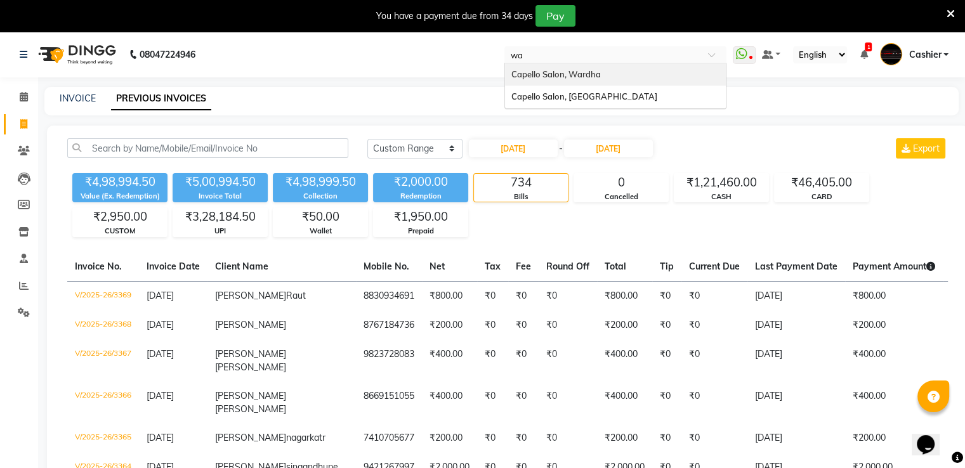
type input "war"
click at [591, 66] on div "Capello Salon, Wardha" at bounding box center [615, 74] width 221 height 23
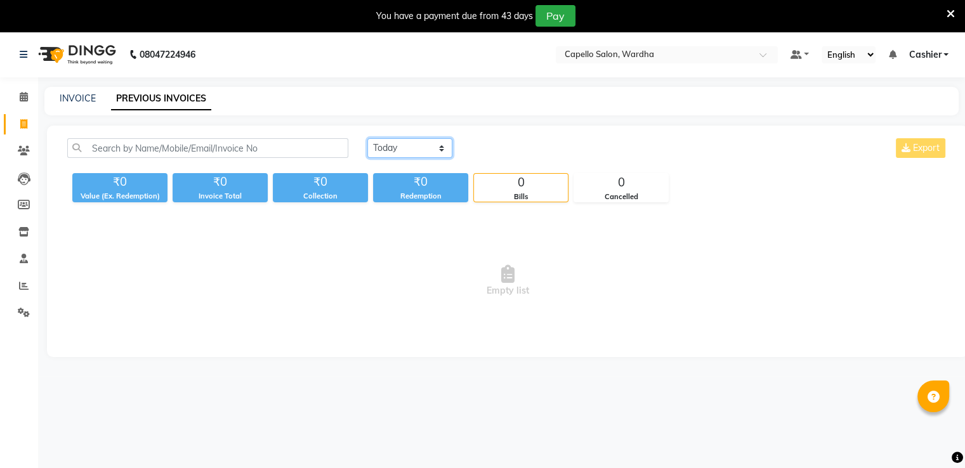
drag, startPoint x: 419, startPoint y: 147, endPoint x: 420, endPoint y: 154, distance: 7.1
click at [419, 147] on select "[DATE] [DATE] Custom Range" at bounding box center [409, 148] width 85 height 20
select select "range"
click at [367, 138] on select "[DATE] [DATE] Custom Range" at bounding box center [409, 148] width 85 height 20
click at [516, 150] on input "[DATE]" at bounding box center [513, 149] width 89 height 18
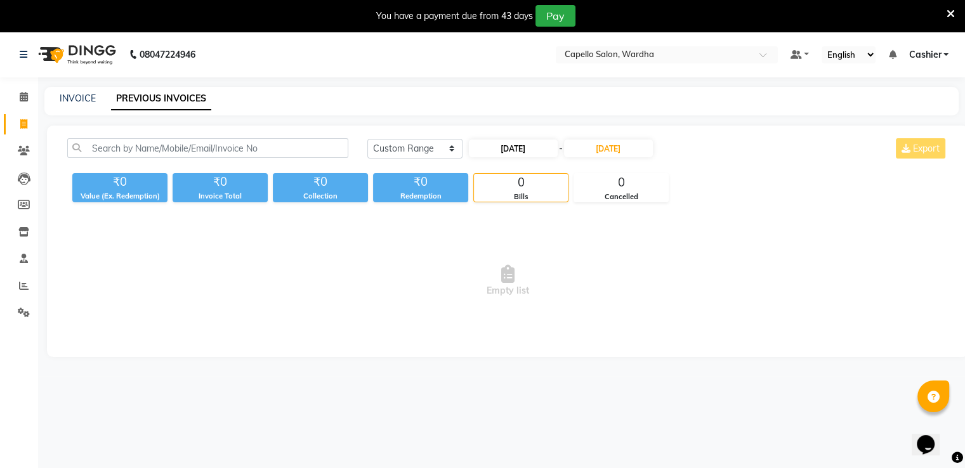
select select "9"
select select "2025"
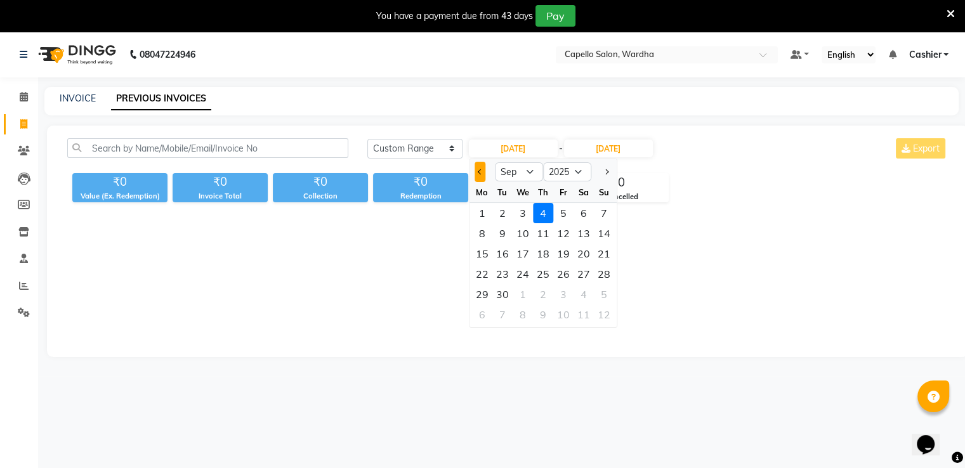
click at [482, 173] on button "Previous month" at bounding box center [480, 172] width 11 height 20
select select "8"
click at [558, 216] on div "1" at bounding box center [563, 213] width 20 height 20
type input "[DATE]"
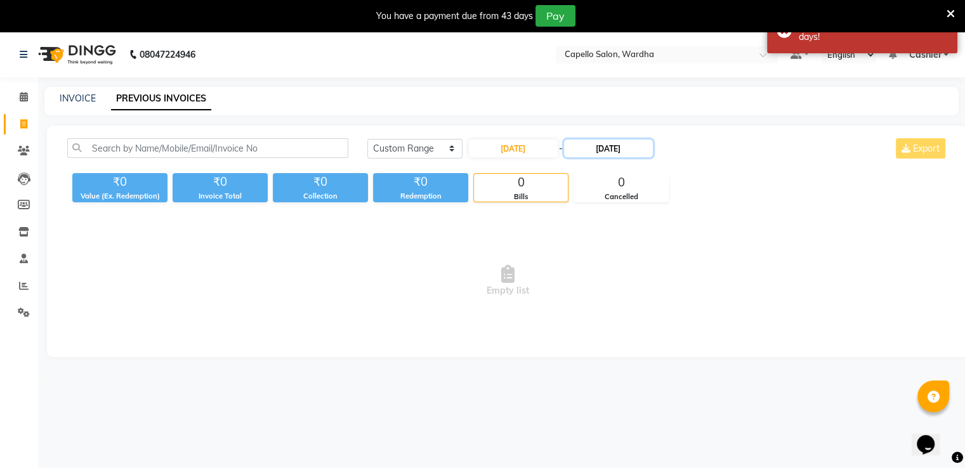
click at [601, 143] on input "[DATE]" at bounding box center [608, 149] width 89 height 18
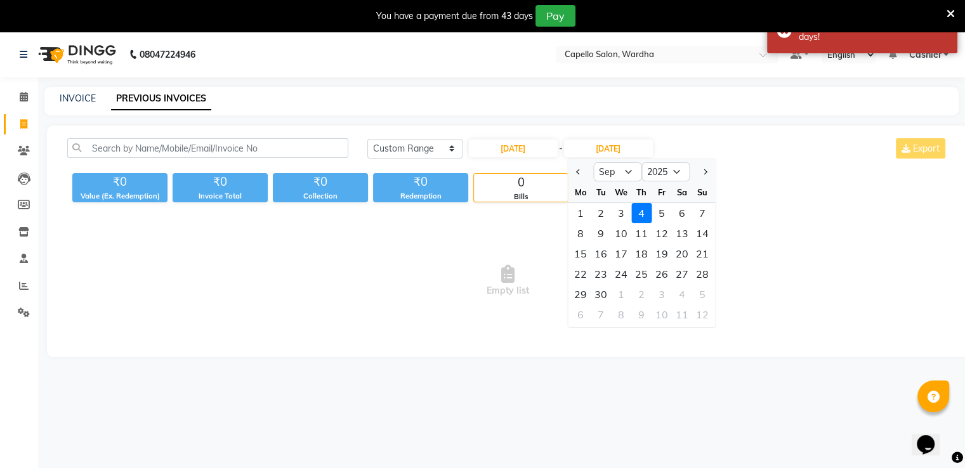
click at [577, 175] on button "Previous month" at bounding box center [578, 172] width 11 height 20
select select "8"
click at [702, 297] on div "31" at bounding box center [702, 294] width 20 height 20
type input "[DATE]"
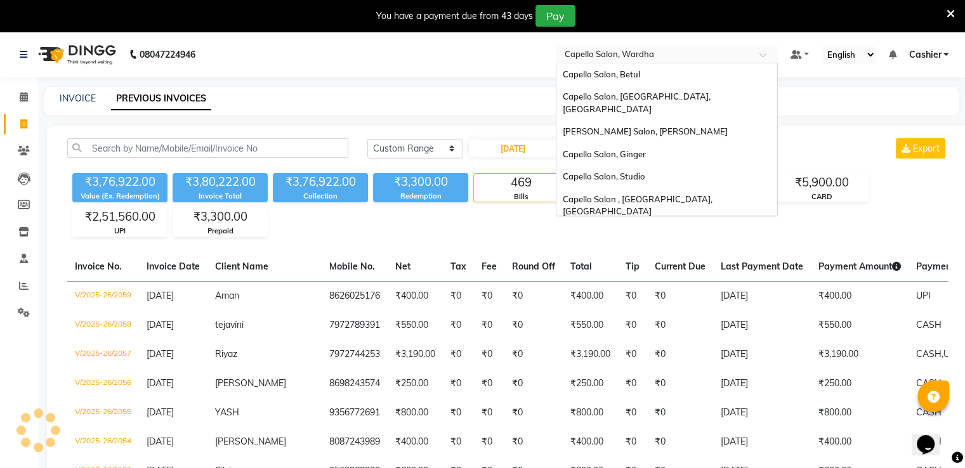
click at [591, 51] on input "text" at bounding box center [654, 55] width 184 height 13
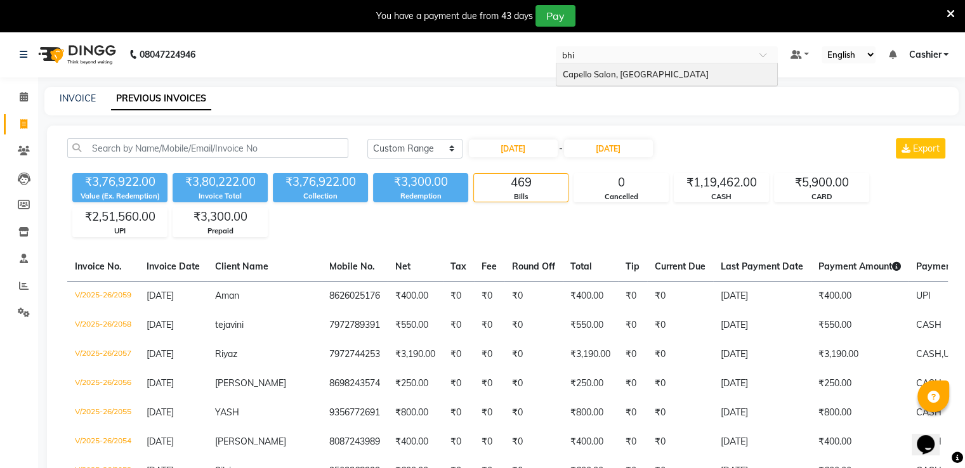
type input "bhil"
click at [599, 74] on span "Capello Salon, [GEOGRAPHIC_DATA]" at bounding box center [636, 74] width 146 height 10
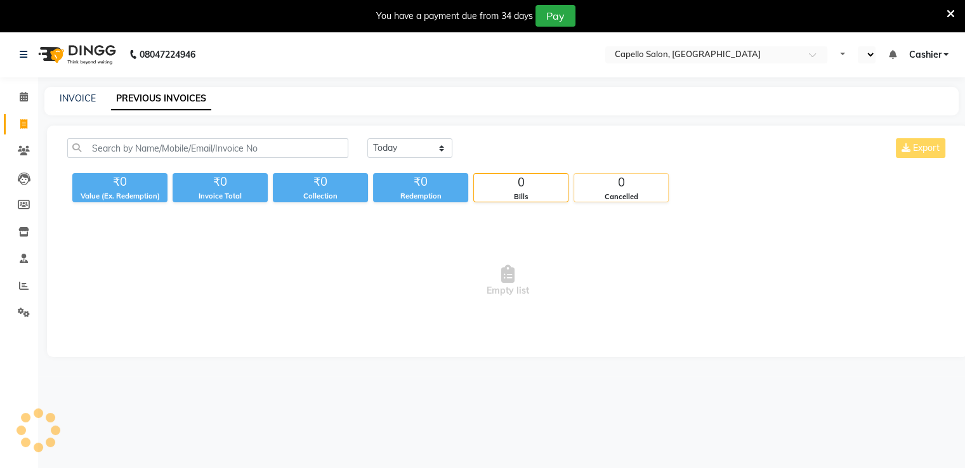
select select "en"
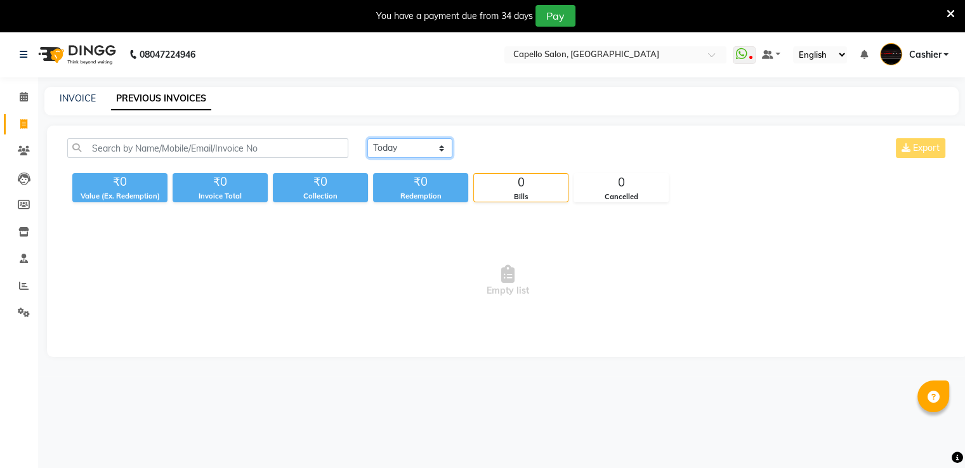
drag, startPoint x: 381, startPoint y: 143, endPoint x: 431, endPoint y: 216, distance: 88.2
click at [382, 143] on select "[DATE] [DATE] Custom Range" at bounding box center [409, 148] width 85 height 20
select select "range"
click at [367, 138] on select "[DATE] [DATE] Custom Range" at bounding box center [409, 148] width 85 height 20
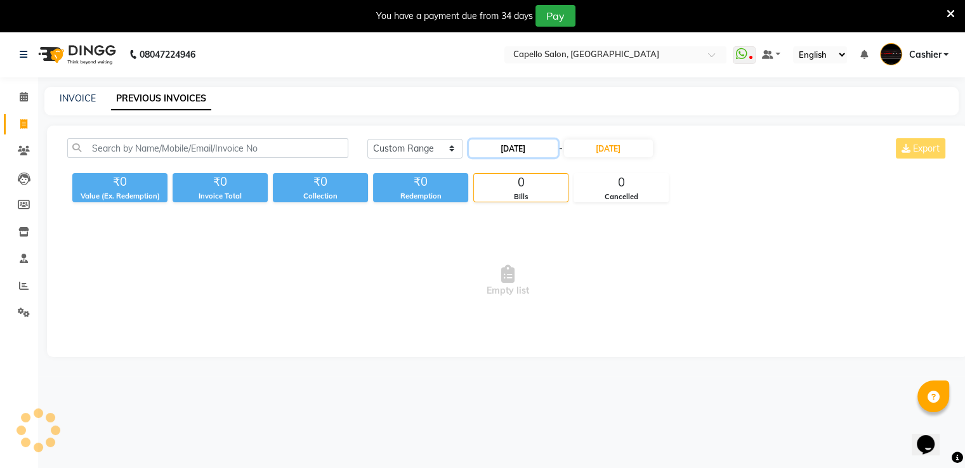
click at [515, 150] on input "[DATE]" at bounding box center [513, 149] width 89 height 18
select select "9"
select select "2025"
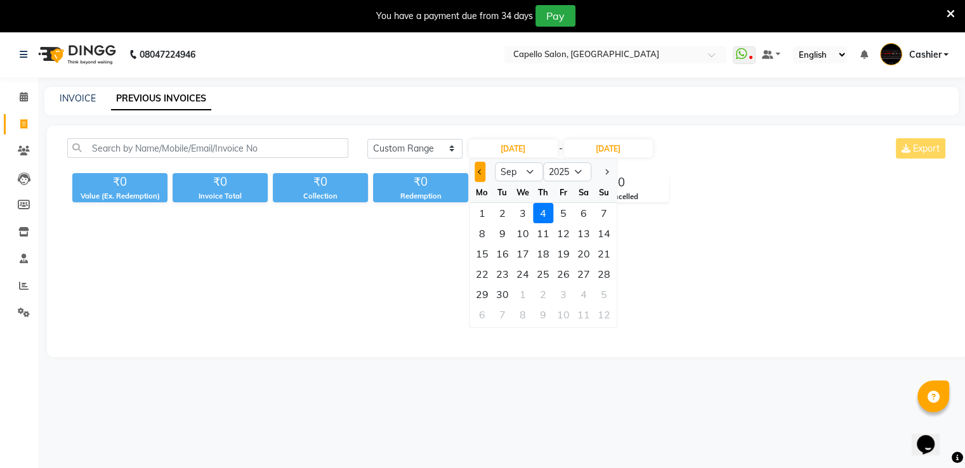
click at [475, 176] on button "Previous month" at bounding box center [480, 172] width 11 height 20
select select "8"
click at [569, 214] on div "1" at bounding box center [563, 213] width 20 height 20
type input "[DATE]"
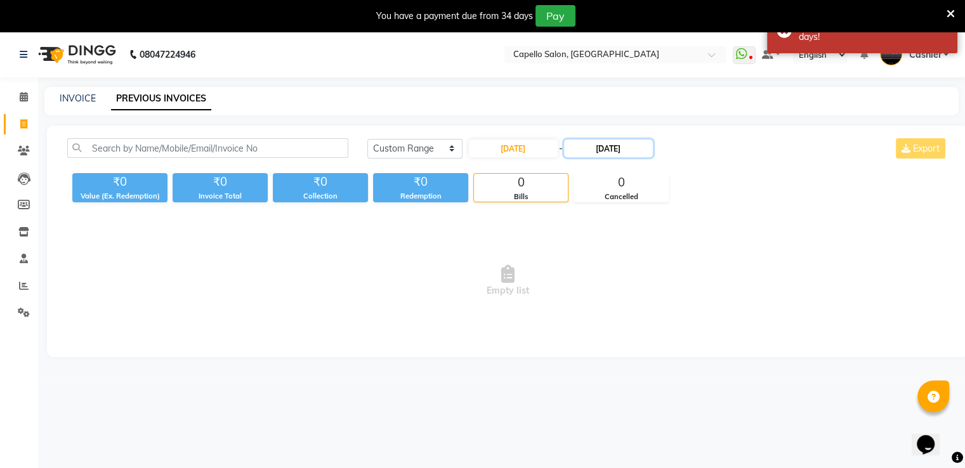
click at [614, 150] on input "[DATE]" at bounding box center [608, 149] width 89 height 18
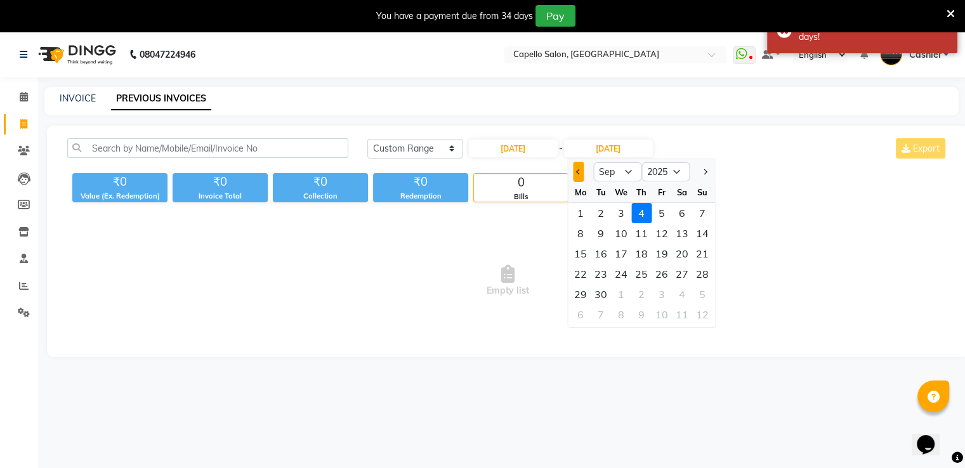
click at [578, 173] on span "Previous month" at bounding box center [578, 171] width 5 height 5
select select "8"
click at [705, 298] on div "31" at bounding box center [702, 294] width 20 height 20
type input "[DATE]"
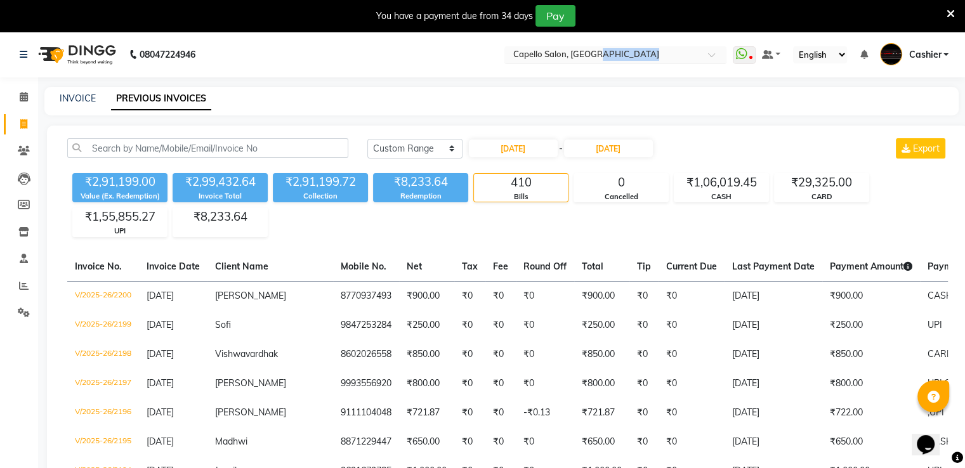
click at [610, 60] on nav "08047224946 Select Location × Capello Salon, Bhilai WhatsApp Status ✕ Status: D…" at bounding box center [482, 55] width 965 height 46
click at [609, 60] on input "text" at bounding box center [603, 55] width 184 height 13
type input "gad"
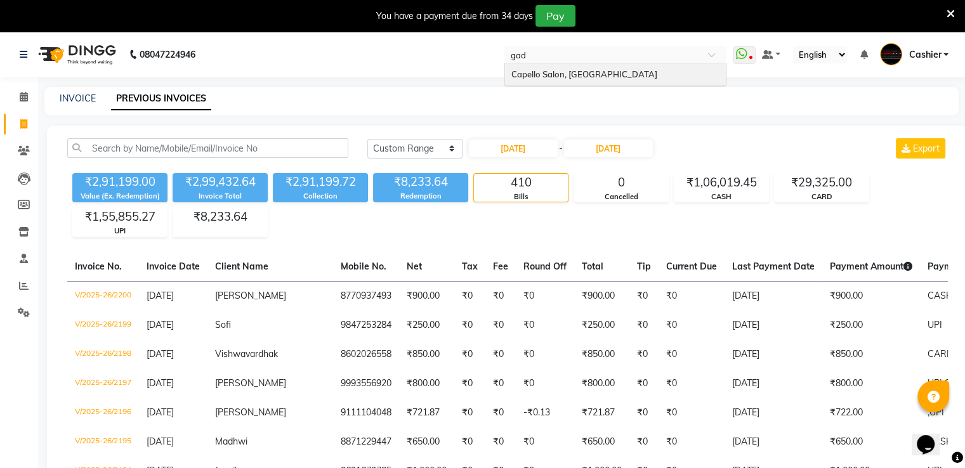
click at [584, 69] on span "Capello Salon, [GEOGRAPHIC_DATA]" at bounding box center [584, 74] width 146 height 10
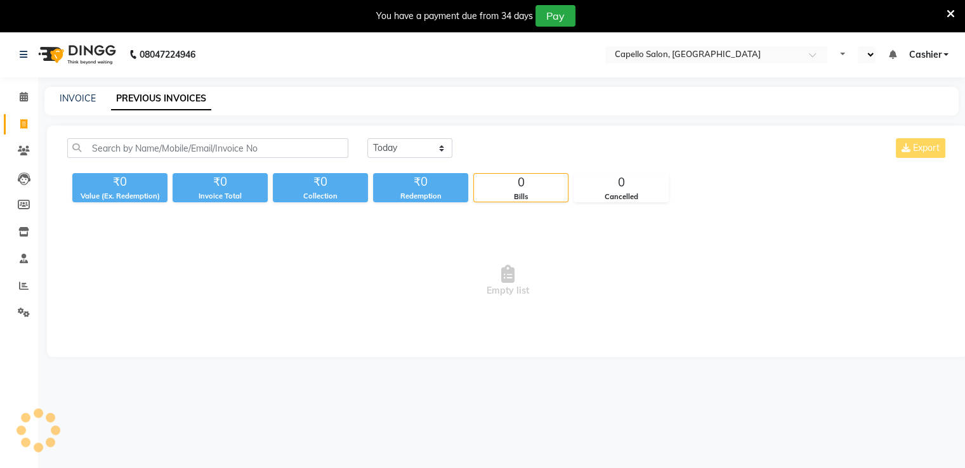
select select "en"
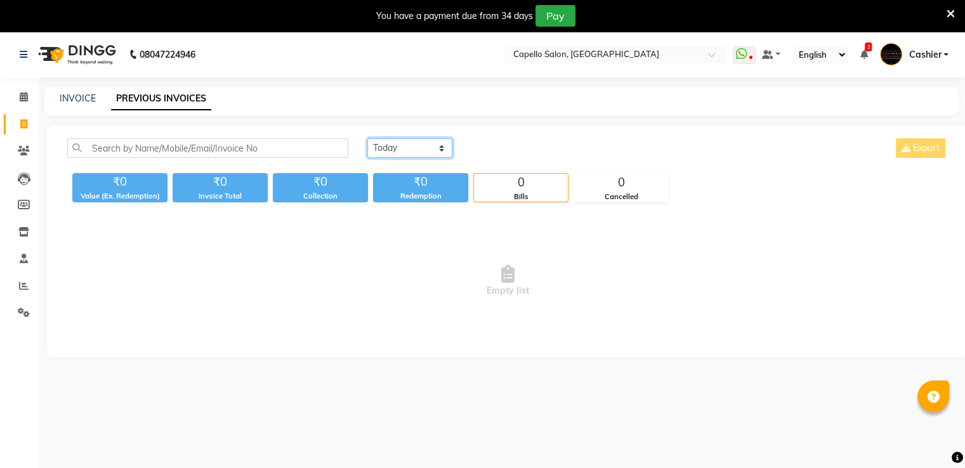
click at [396, 148] on select "[DATE] [DATE] Custom Range" at bounding box center [409, 148] width 85 height 20
select select "range"
click at [367, 138] on select "[DATE] [DATE] Custom Range" at bounding box center [409, 148] width 85 height 20
click at [530, 150] on input "[DATE]" at bounding box center [513, 149] width 89 height 18
select select "9"
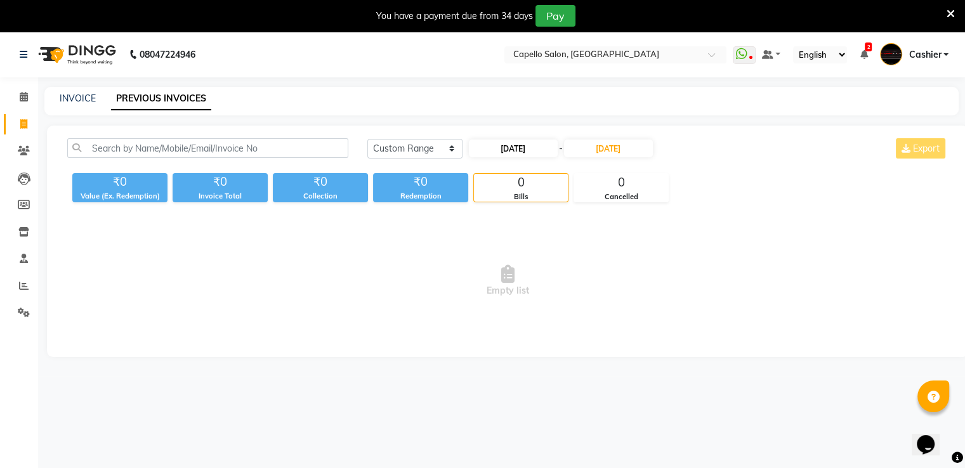
select select "2025"
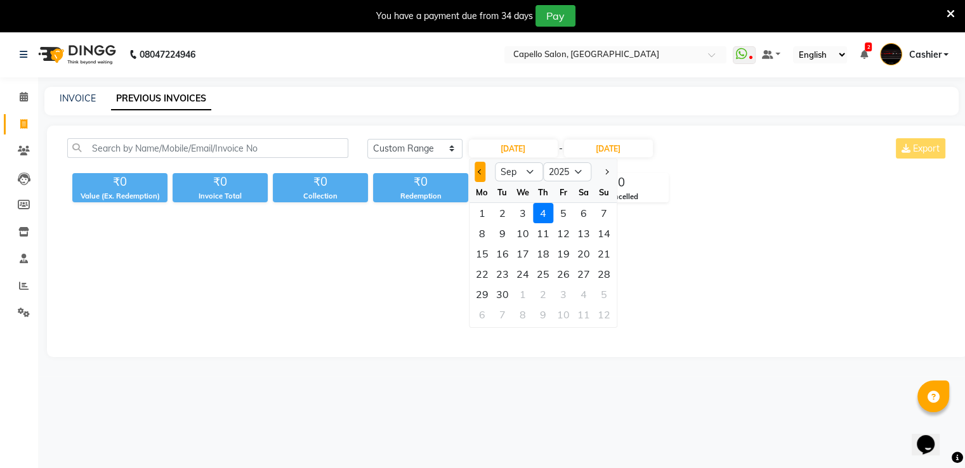
click at [482, 168] on button "Previous month" at bounding box center [480, 172] width 11 height 20
select select "8"
click at [564, 215] on div "1" at bounding box center [563, 213] width 20 height 20
type input "[DATE]"
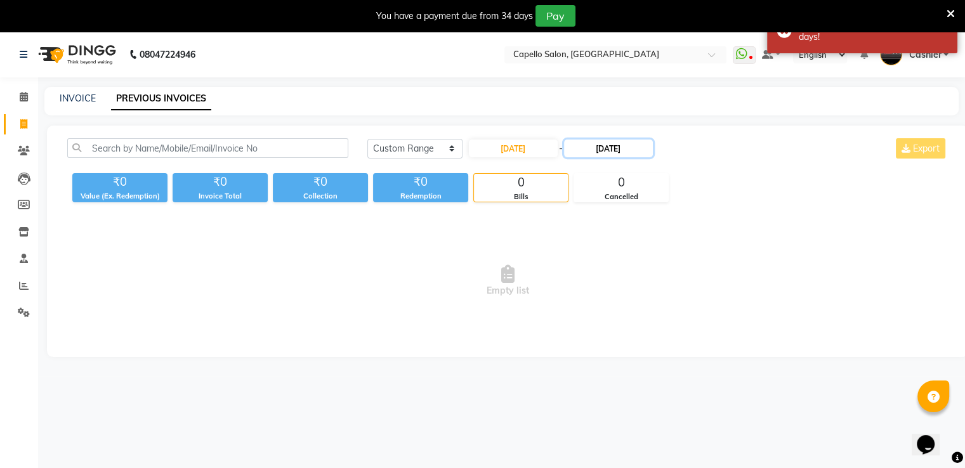
click at [591, 147] on input "[DATE]" at bounding box center [608, 149] width 89 height 18
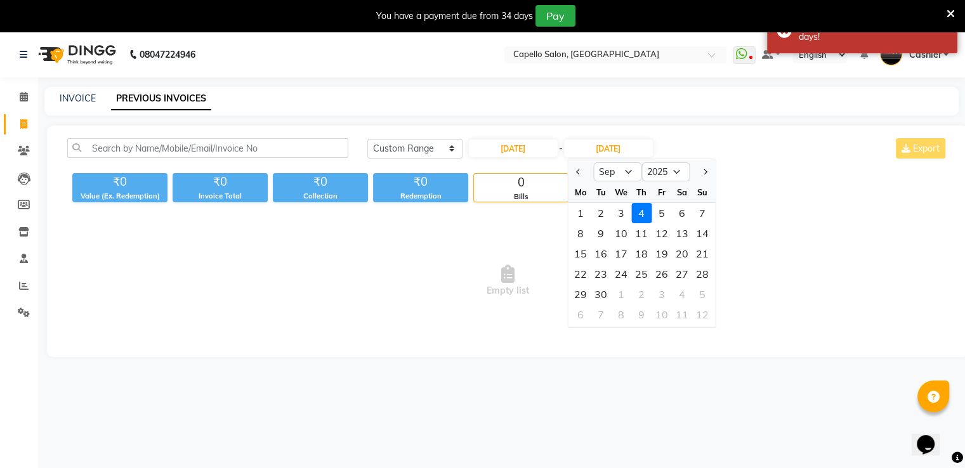
click at [571, 168] on div at bounding box center [580, 172] width 25 height 20
click at [577, 171] on span "Previous month" at bounding box center [578, 171] width 5 height 5
select select "8"
click at [705, 293] on div "31" at bounding box center [702, 294] width 20 height 20
type input "[DATE]"
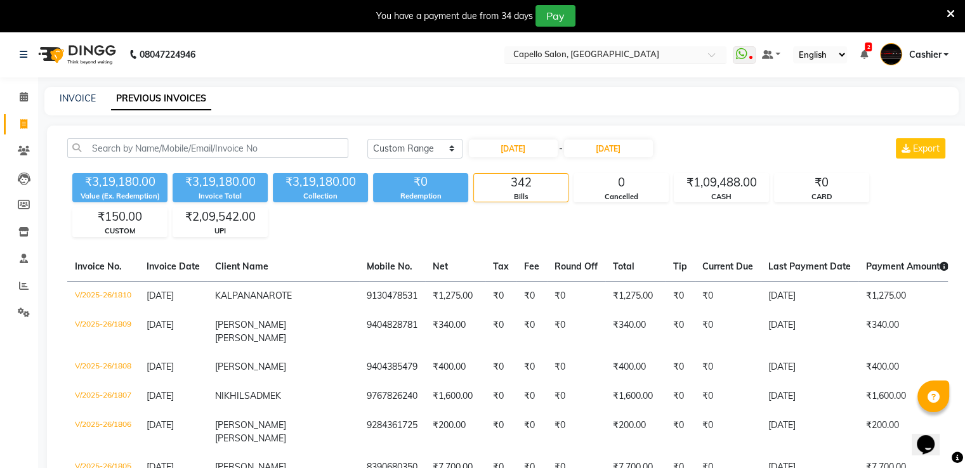
click at [612, 56] on input "text" at bounding box center [603, 55] width 184 height 13
type input "gin"
click at [612, 76] on div "Capello Salon, Ginger" at bounding box center [615, 74] width 221 height 23
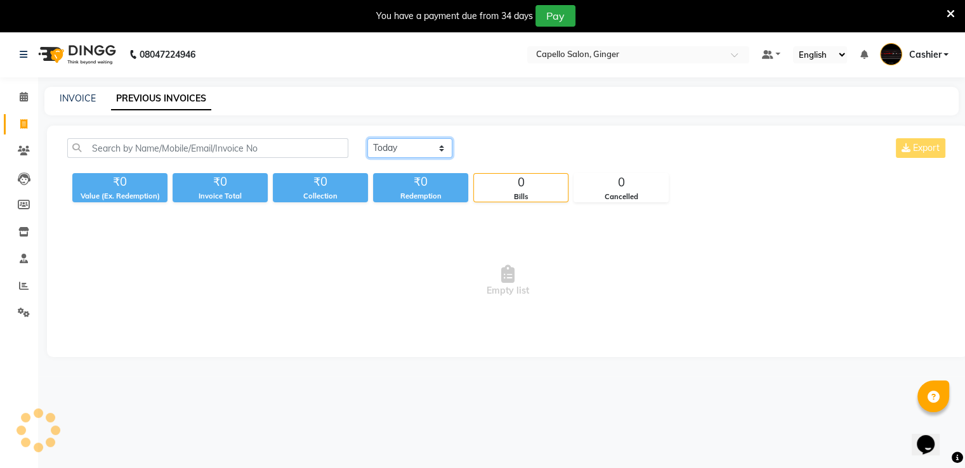
drag, startPoint x: 408, startPoint y: 143, endPoint x: 408, endPoint y: 152, distance: 8.2
click at [408, 143] on select "[DATE] [DATE] Custom Range" at bounding box center [409, 148] width 85 height 20
select select "range"
click at [367, 138] on select "[DATE] [DATE] Custom Range" at bounding box center [409, 148] width 85 height 20
click at [529, 142] on input "[DATE]" at bounding box center [513, 149] width 89 height 18
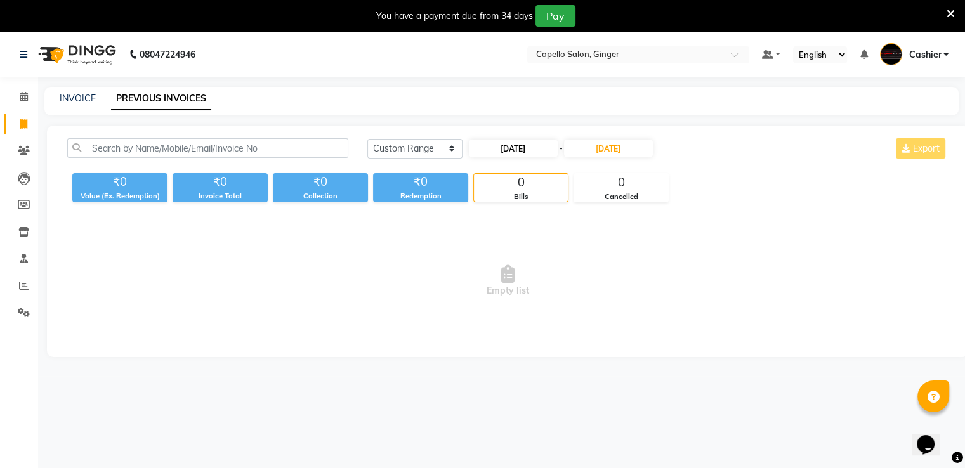
select select "9"
select select "2025"
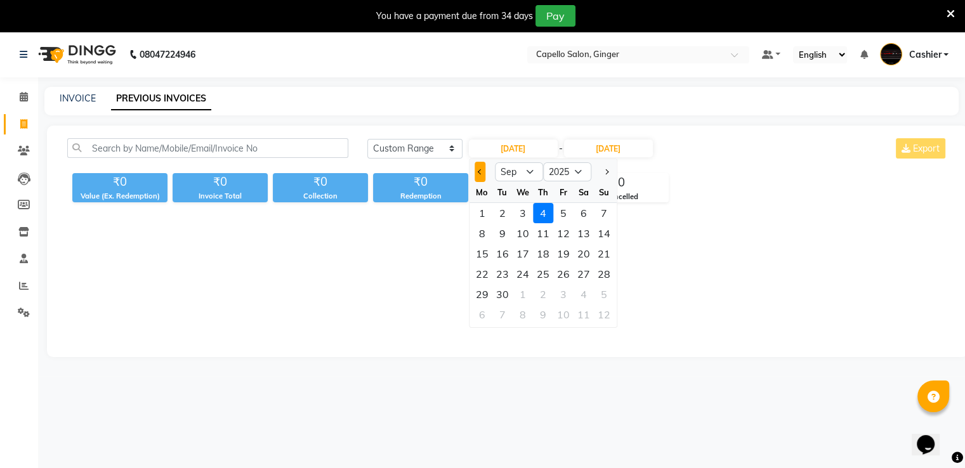
click at [478, 168] on button "Previous month" at bounding box center [480, 172] width 11 height 20
select select "8"
click at [564, 217] on div "1" at bounding box center [563, 213] width 20 height 20
type input "[DATE]"
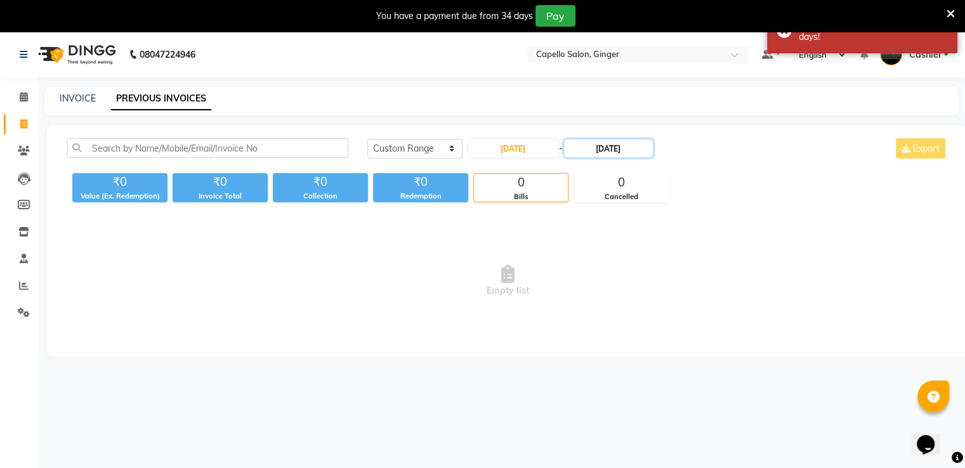
click at [603, 148] on input "[DATE]" at bounding box center [608, 149] width 89 height 18
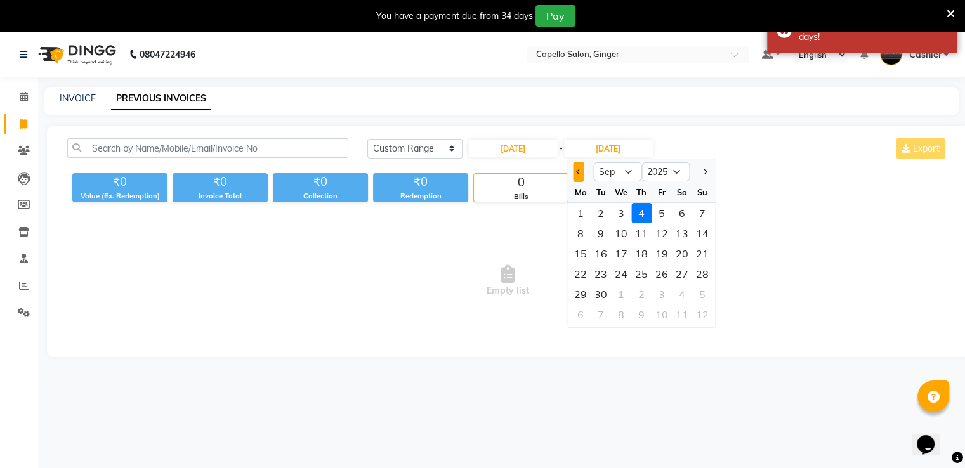
click at [576, 173] on button "Previous month" at bounding box center [578, 172] width 11 height 20
select select "8"
click at [697, 293] on div "31" at bounding box center [702, 294] width 20 height 20
type input "31-08-2025"
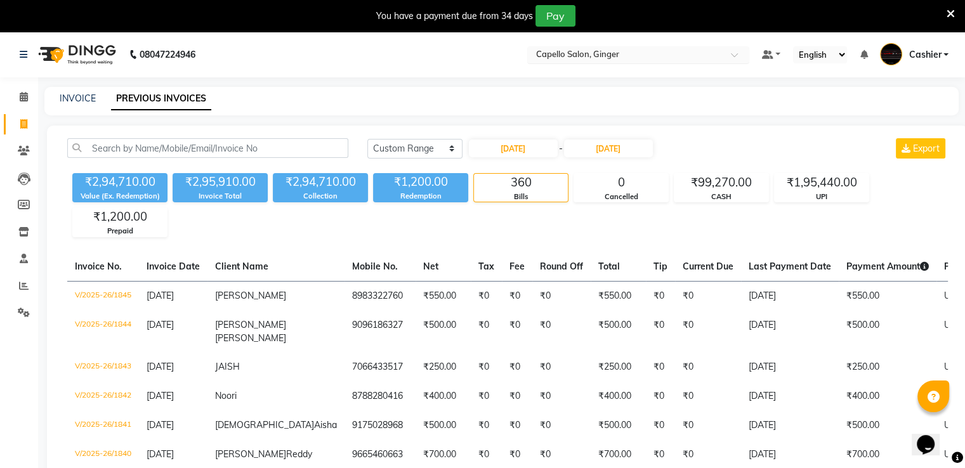
click at [671, 60] on input "text" at bounding box center [626, 55] width 184 height 13
type input "36"
click at [697, 79] on div "Capello Salon , [GEOGRAPHIC_DATA]" at bounding box center [638, 74] width 221 height 23
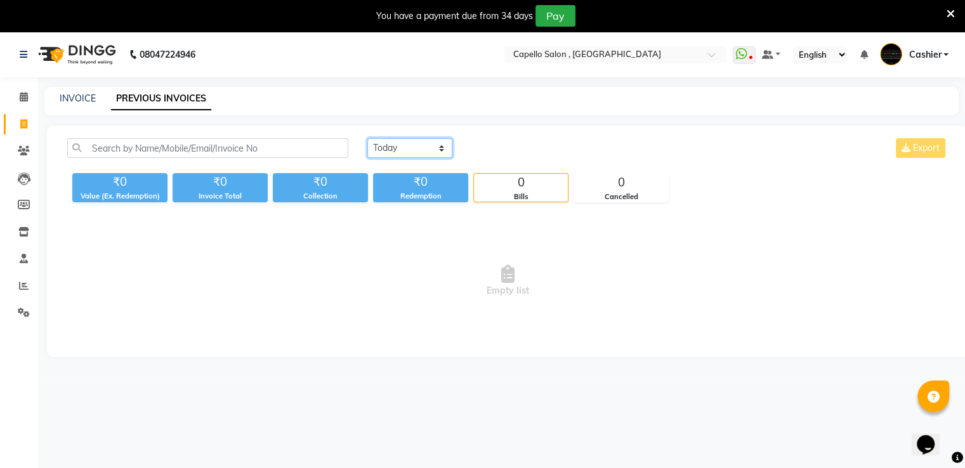
click at [392, 145] on select "[DATE] [DATE] Custom Range" at bounding box center [409, 148] width 85 height 20
select select "range"
click at [367, 138] on select "[DATE] [DATE] Custom Range" at bounding box center [409, 148] width 85 height 20
click at [494, 143] on input "[DATE]" at bounding box center [513, 149] width 89 height 18
select select "9"
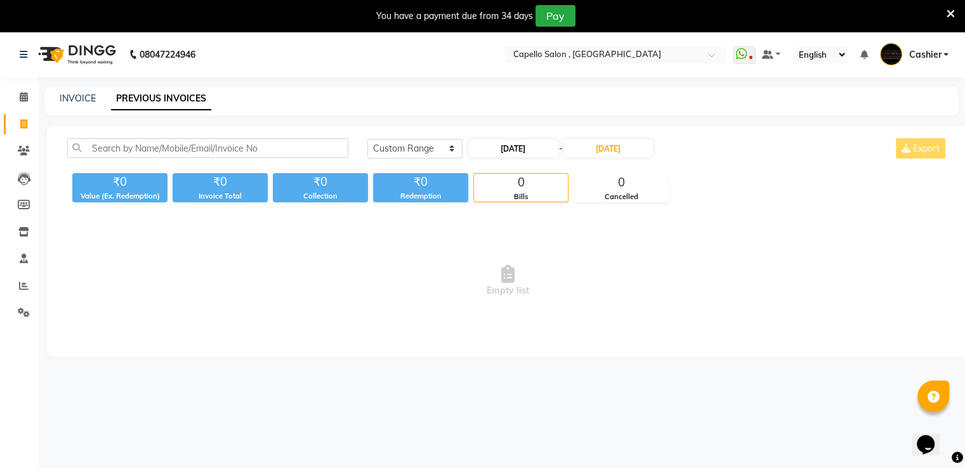
select select "2025"
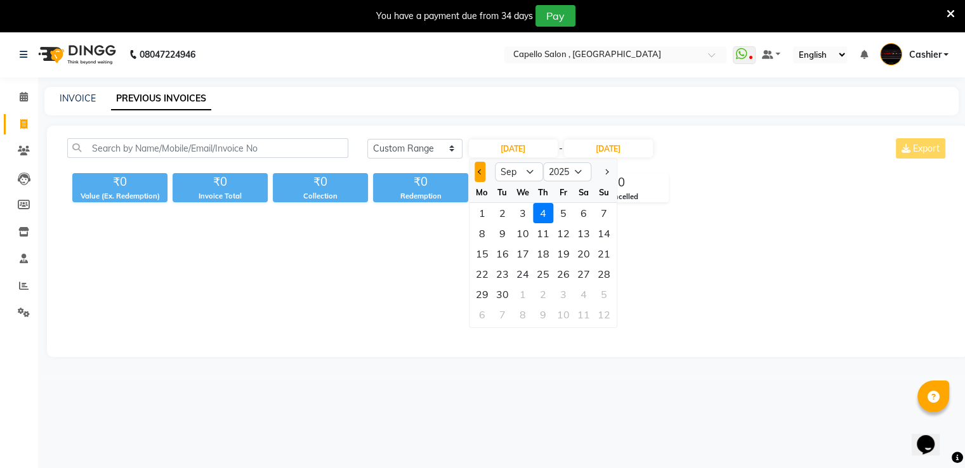
click at [480, 173] on span "Previous month" at bounding box center [480, 171] width 5 height 5
select select "8"
click at [564, 210] on div "1" at bounding box center [563, 213] width 20 height 20
type input "[DATE]"
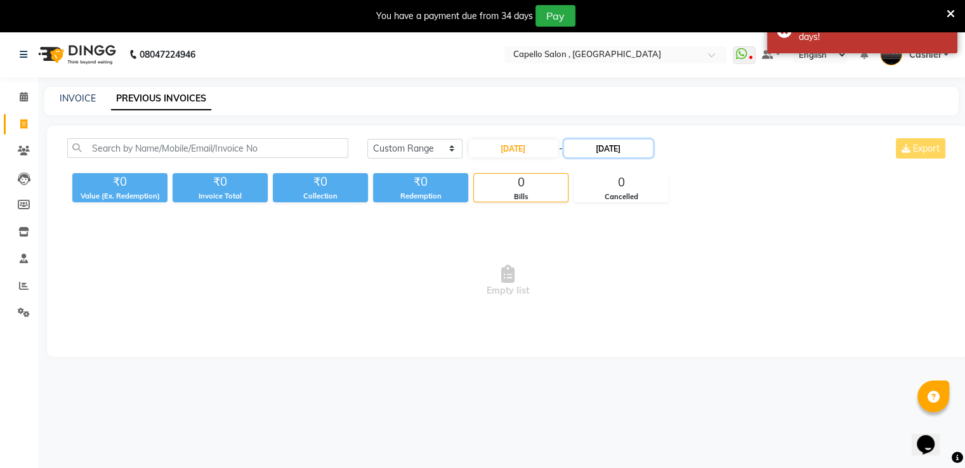
click at [602, 143] on input "[DATE]" at bounding box center [608, 149] width 89 height 18
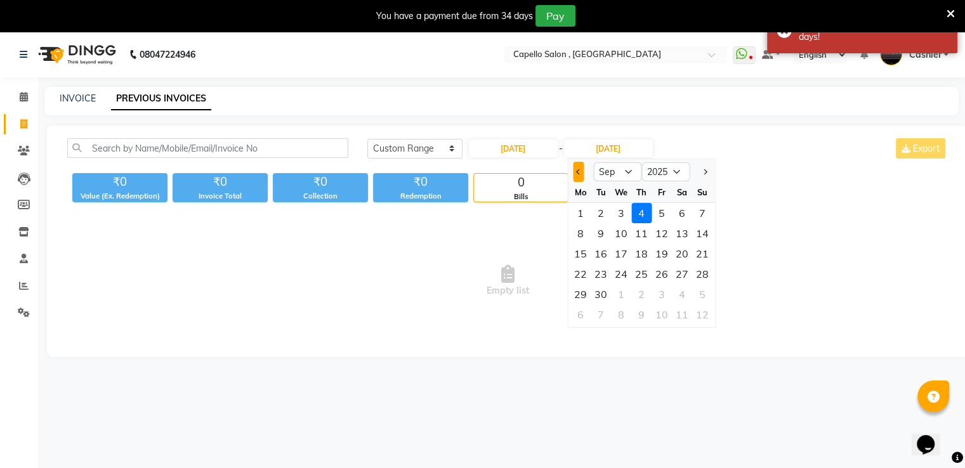
click at [582, 173] on button "Previous month" at bounding box center [578, 172] width 11 height 20
select select "8"
click at [698, 295] on div "31" at bounding box center [702, 294] width 20 height 20
type input "[DATE]"
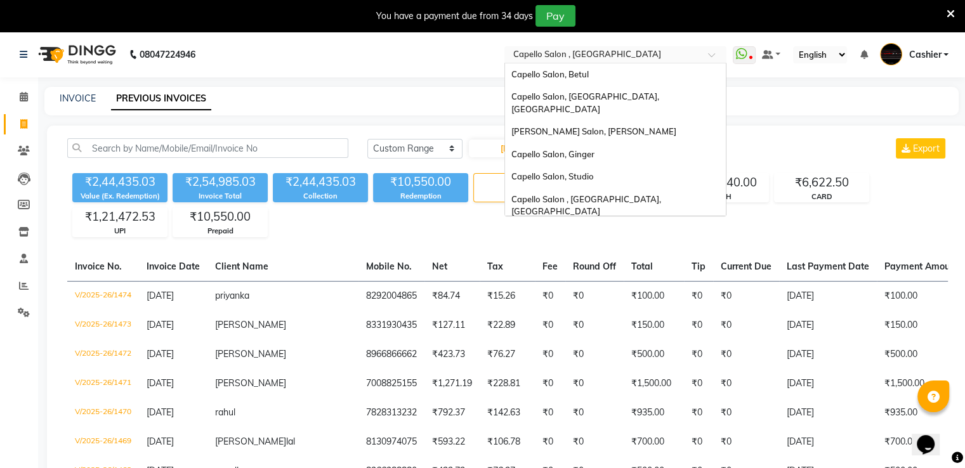
click at [580, 58] on input "text" at bounding box center [603, 55] width 184 height 13
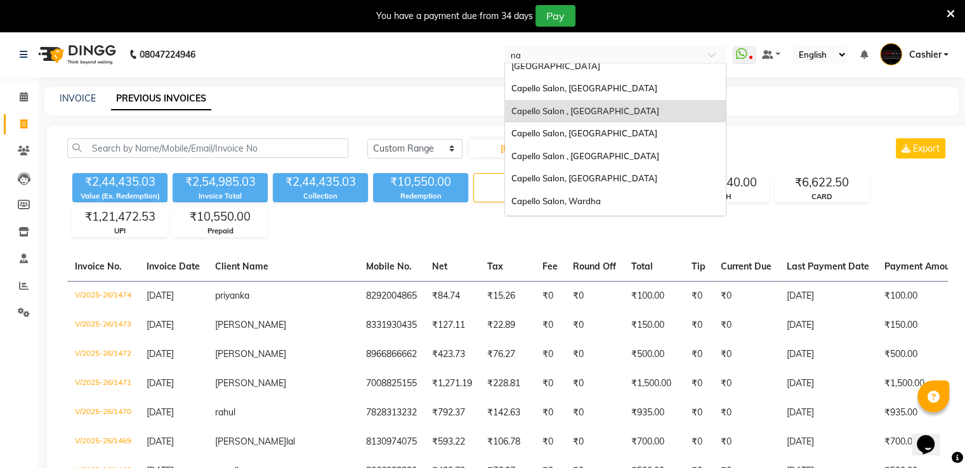
scroll to position [5, 0]
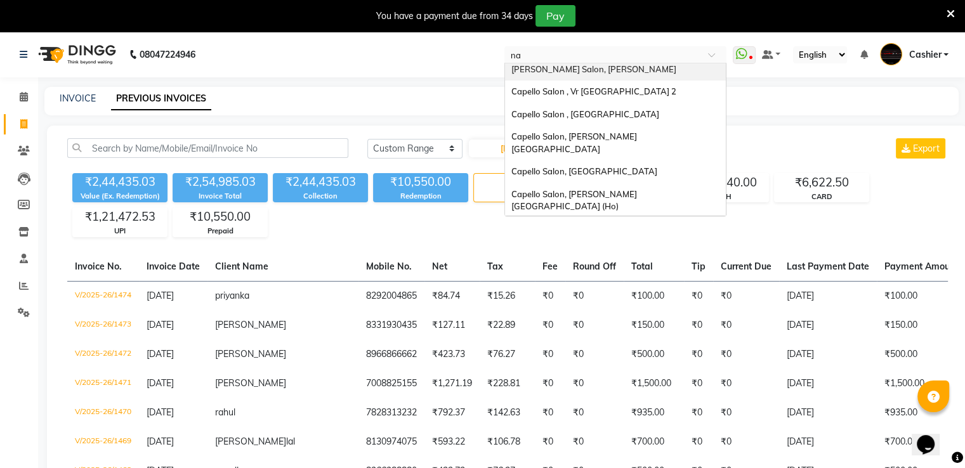
type input "nai"
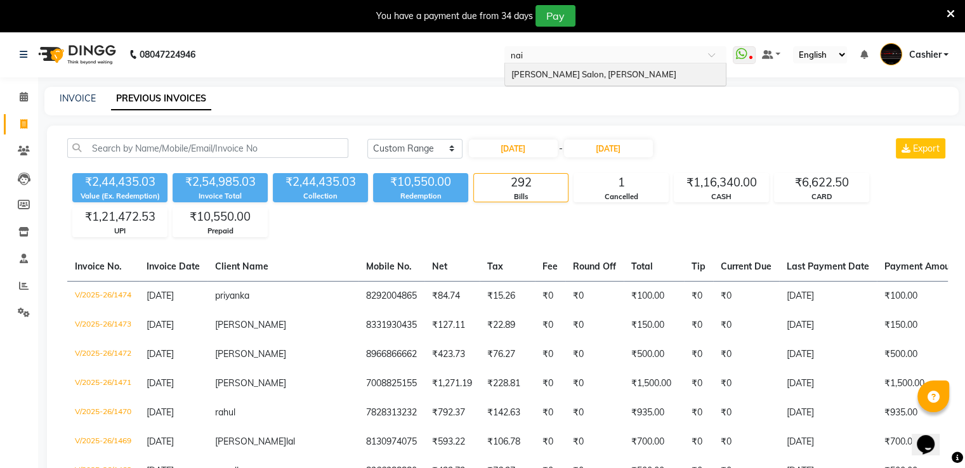
scroll to position [0, 0]
click at [578, 77] on span "[PERSON_NAME] Salon, [PERSON_NAME]" at bounding box center [593, 74] width 165 height 10
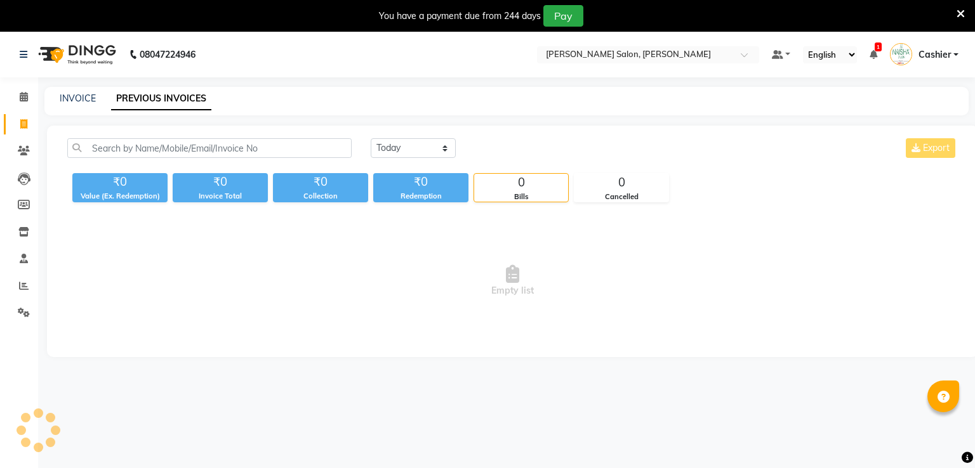
select select "en"
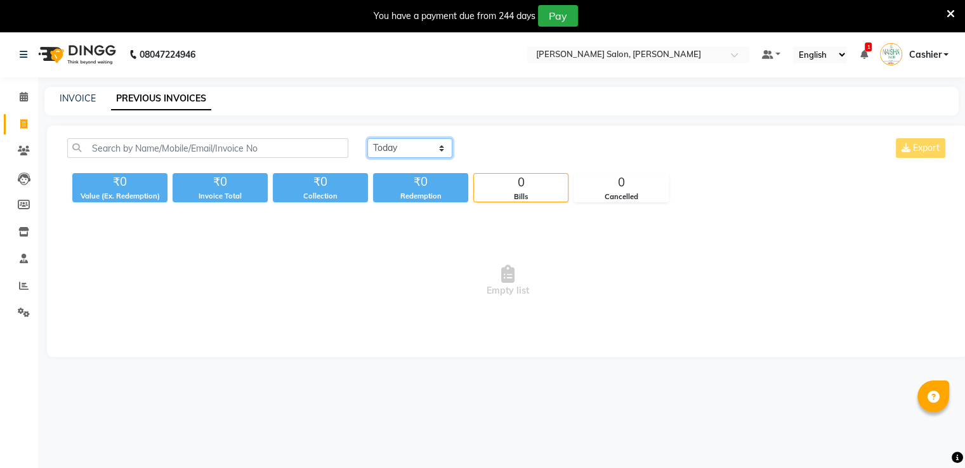
click at [409, 142] on select "[DATE] [DATE] Custom Range" at bounding box center [409, 148] width 85 height 20
select select "range"
click at [367, 138] on select "[DATE] [DATE] Custom Range" at bounding box center [409, 148] width 85 height 20
click at [499, 148] on input "[DATE]" at bounding box center [513, 149] width 89 height 18
select select "9"
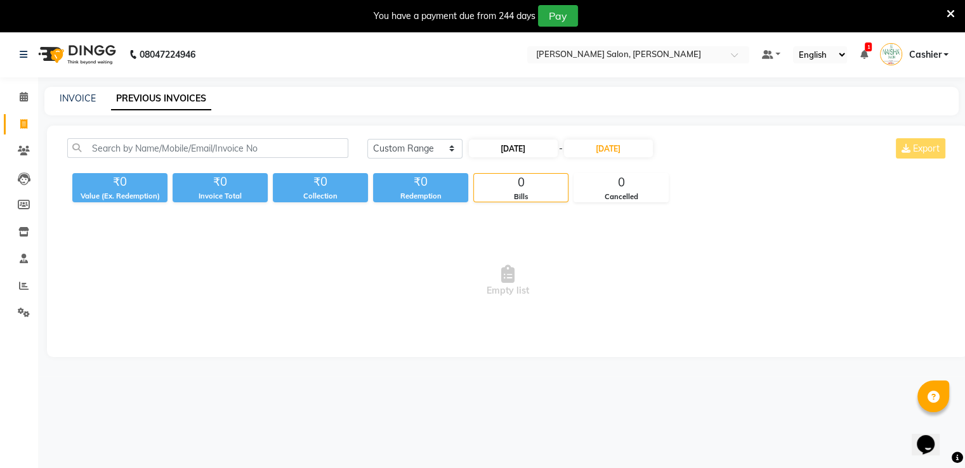
select select "2025"
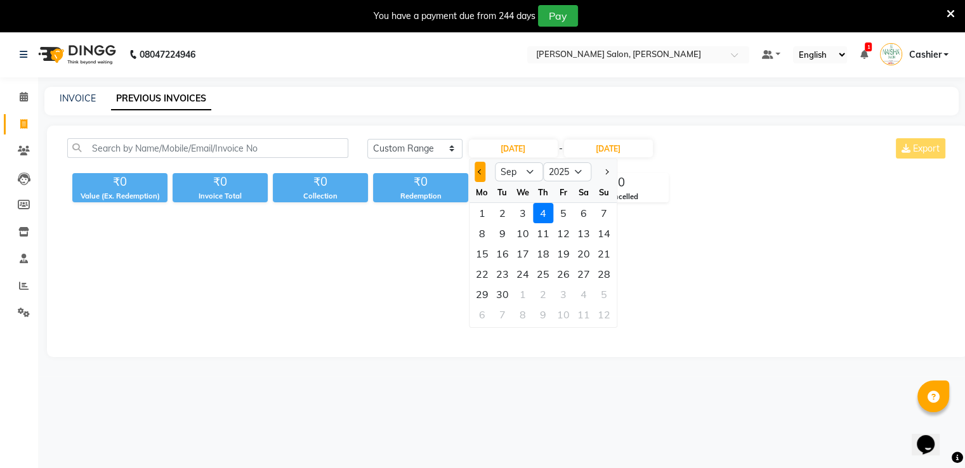
click at [483, 174] on button "Previous month" at bounding box center [480, 172] width 11 height 20
select select "8"
click at [560, 211] on div "1" at bounding box center [563, 213] width 20 height 20
type input "[DATE]"
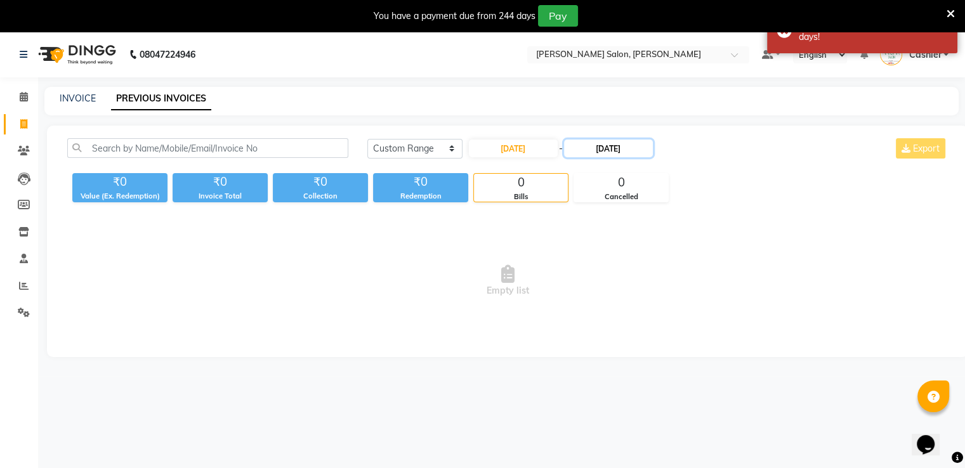
click at [589, 150] on input "[DATE]" at bounding box center [608, 149] width 89 height 18
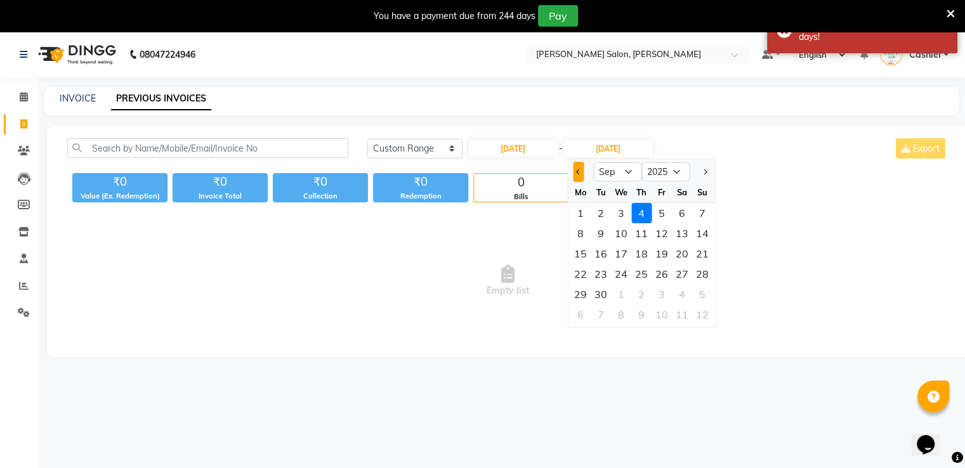
click at [577, 172] on span "Previous month" at bounding box center [578, 171] width 5 height 5
select select "8"
click at [698, 296] on div "31" at bounding box center [702, 294] width 20 height 20
type input "[DATE]"
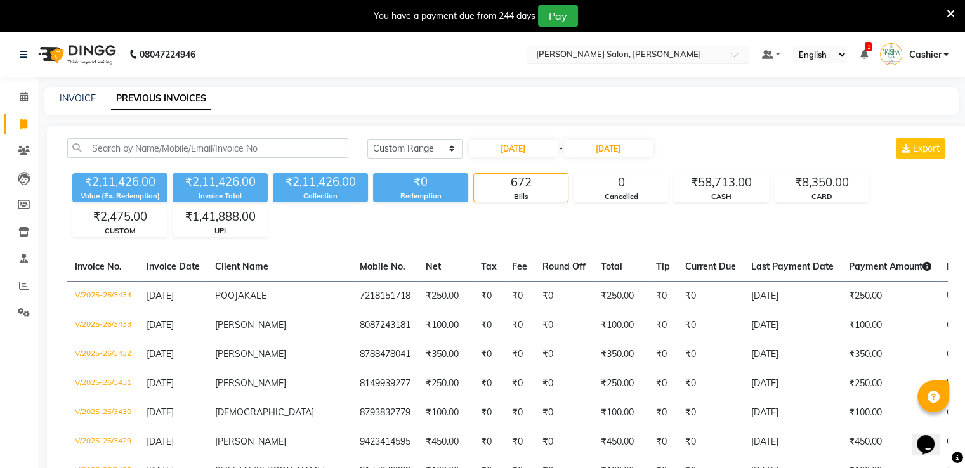
click at [614, 51] on input "text" at bounding box center [626, 55] width 184 height 13
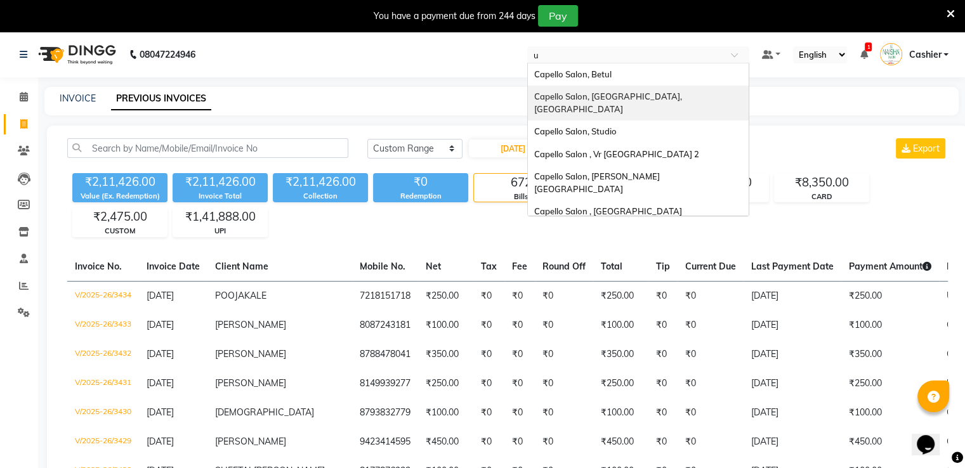
type input "us"
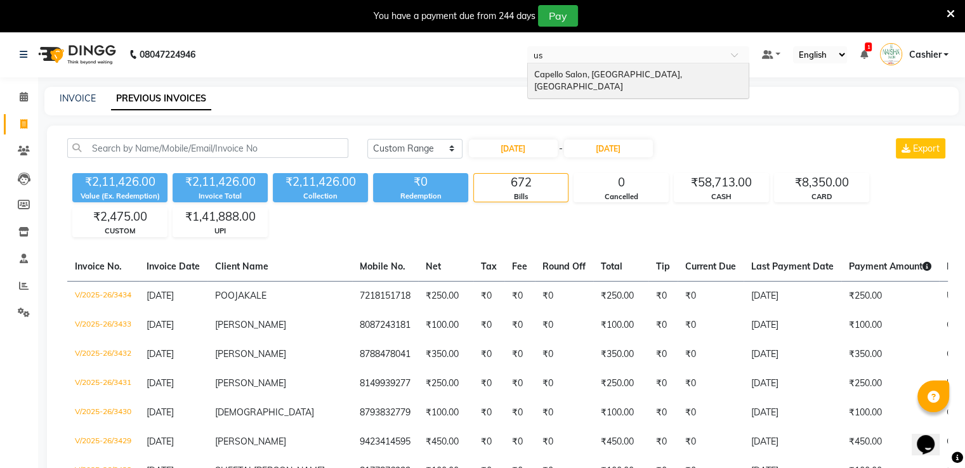
click at [603, 74] on span "Capello Salon, [GEOGRAPHIC_DATA], [GEOGRAPHIC_DATA]" at bounding box center [609, 80] width 150 height 23
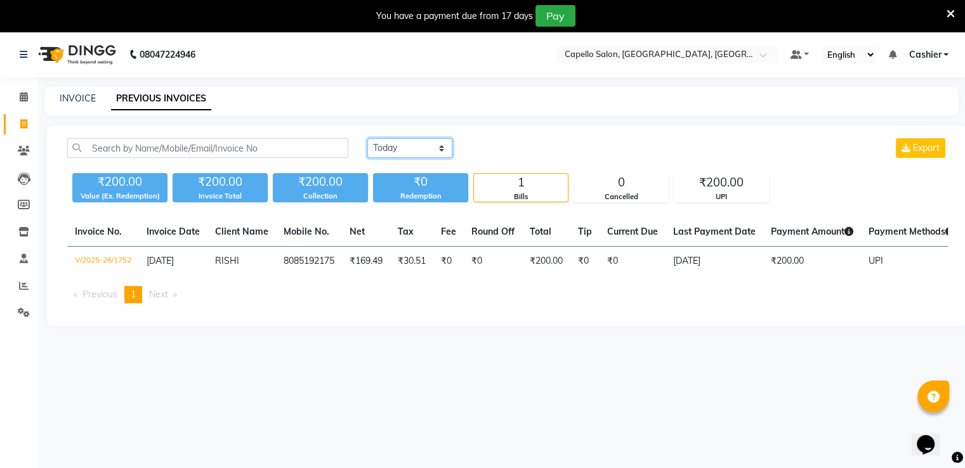
click at [395, 146] on select "[DATE] [DATE] Custom Range" at bounding box center [409, 148] width 85 height 20
select select "range"
click at [367, 138] on select "[DATE] [DATE] Custom Range" at bounding box center [409, 148] width 85 height 20
click at [524, 150] on input "[DATE]" at bounding box center [513, 149] width 89 height 18
select select "9"
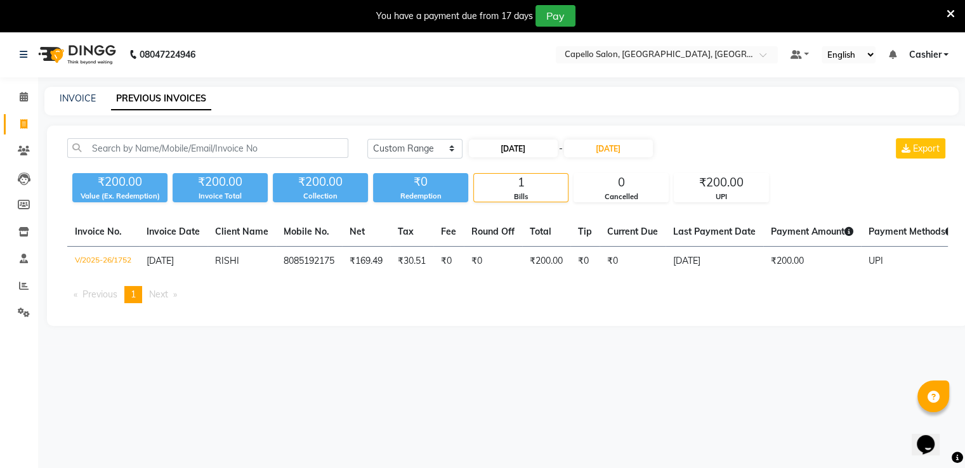
select select "2025"
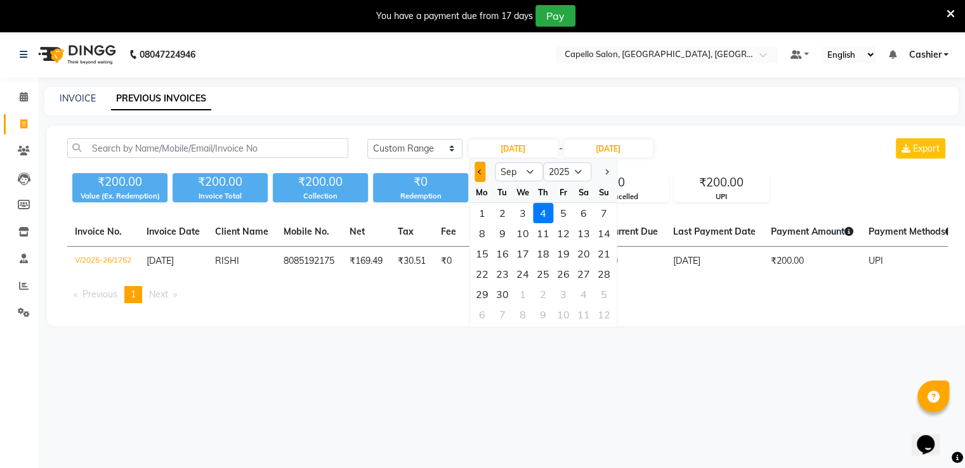
click at [480, 173] on span "Previous month" at bounding box center [480, 171] width 5 height 5
select select "8"
click at [559, 213] on div "1" at bounding box center [563, 213] width 20 height 20
type input "01-08-2025"
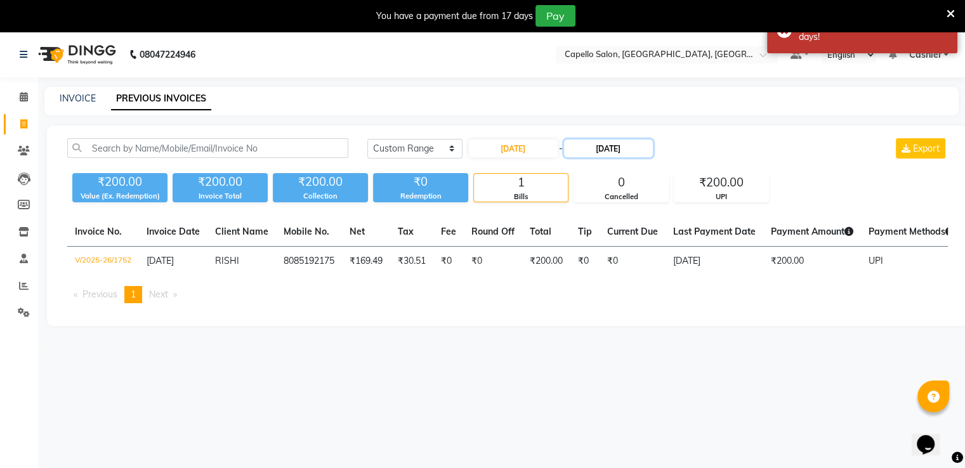
click at [604, 150] on input "[DATE]" at bounding box center [608, 149] width 89 height 18
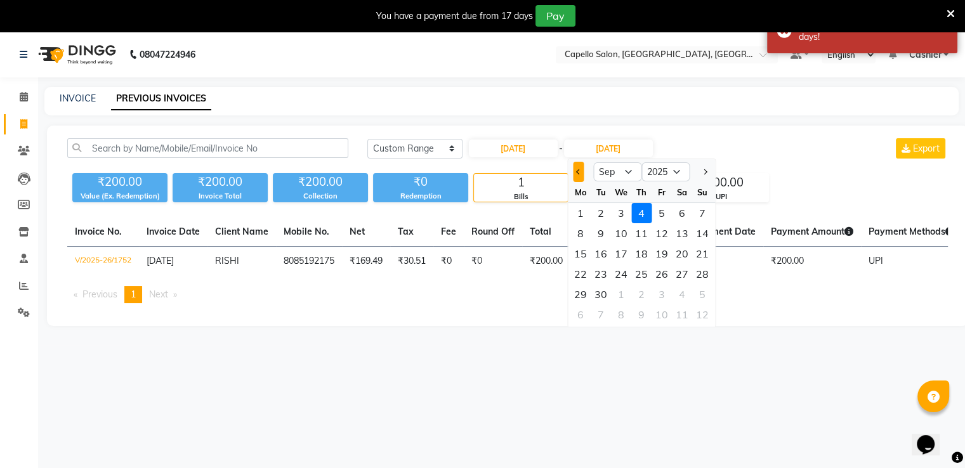
click at [575, 176] on button "Previous month" at bounding box center [578, 172] width 11 height 20
select select "8"
click at [701, 293] on div "31" at bounding box center [702, 294] width 20 height 20
type input "31-08-2025"
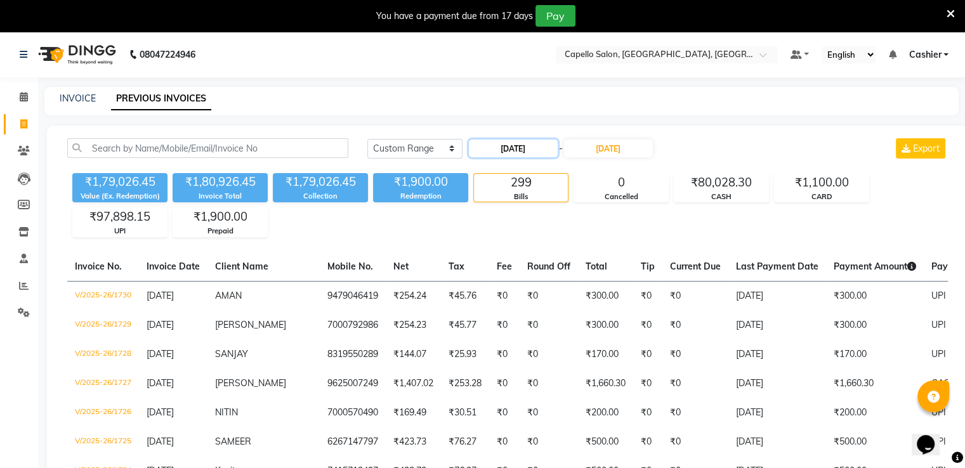
click at [517, 149] on input "01-08-2025" at bounding box center [513, 149] width 89 height 18
select select "8"
select select "2025"
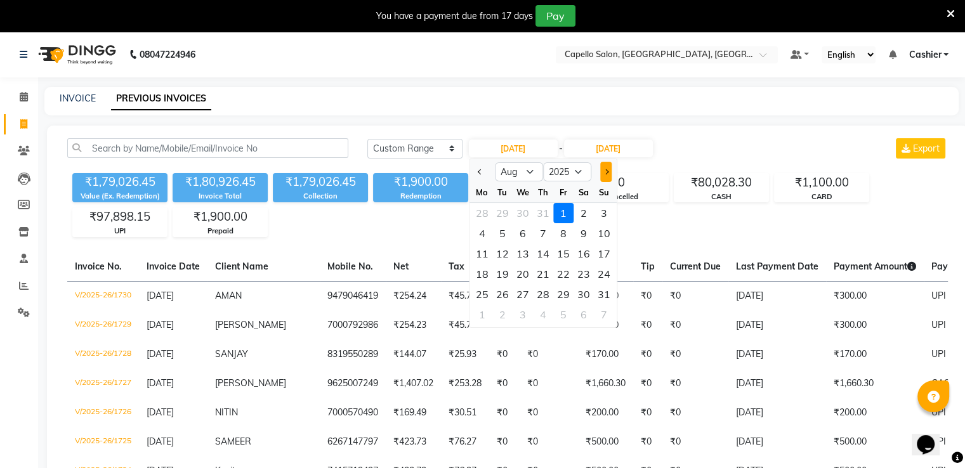
click at [607, 169] on button "Next month" at bounding box center [606, 172] width 11 height 20
select select "9"
click at [479, 216] on div "1" at bounding box center [482, 213] width 20 height 20
type input "[DATE]"
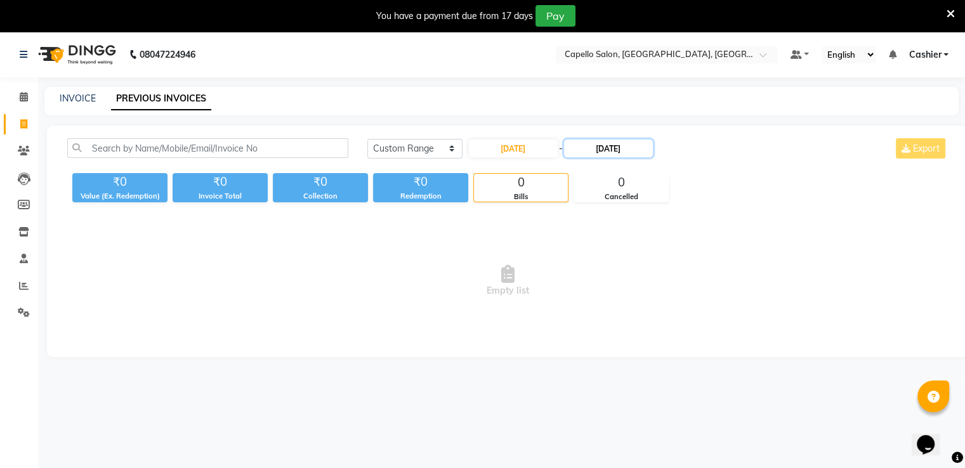
click at [606, 152] on input "31-08-2025" at bounding box center [608, 149] width 89 height 18
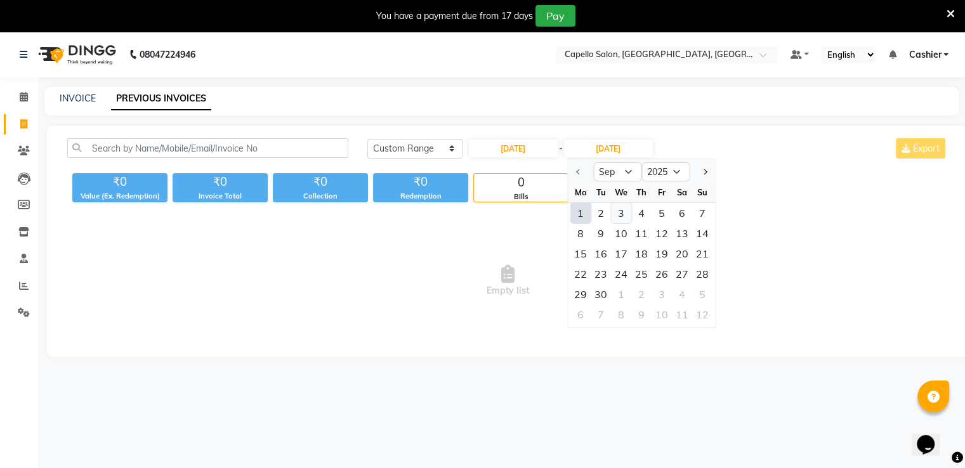
click at [623, 216] on div "3" at bounding box center [621, 213] width 20 height 20
type input "[DATE]"
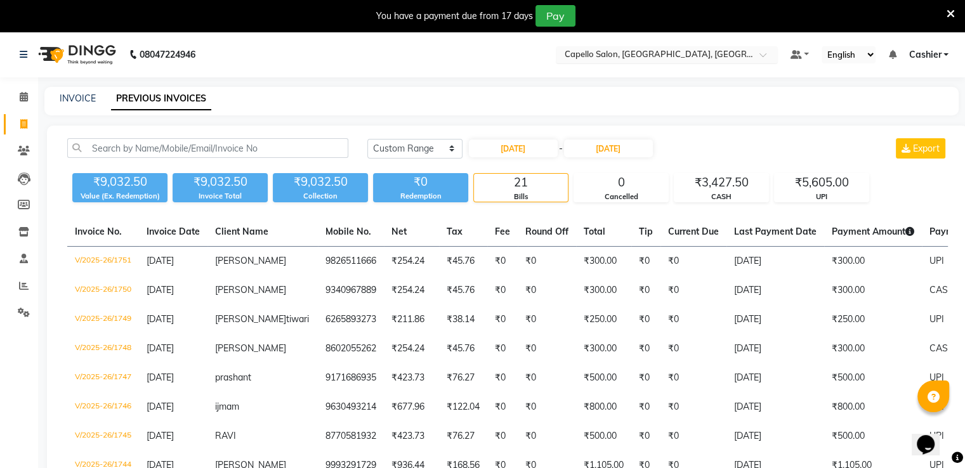
click at [632, 53] on input "text" at bounding box center [654, 55] width 184 height 13
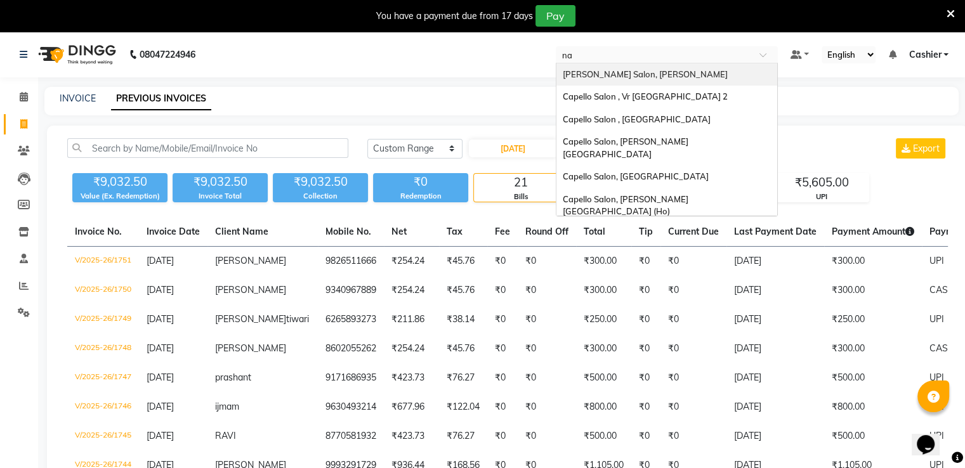
type input "nai"
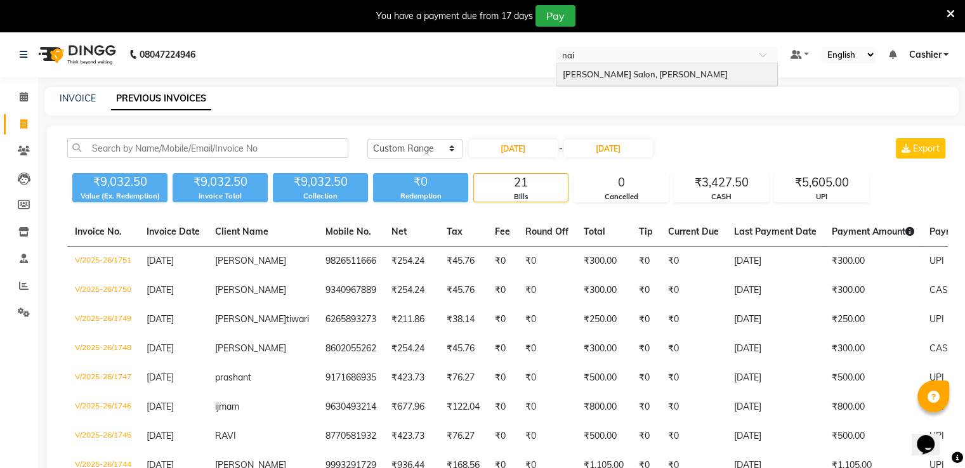
drag, startPoint x: 642, startPoint y: 81, endPoint x: 634, endPoint y: 75, distance: 10.4
click at [634, 75] on span "[PERSON_NAME] Salon, [PERSON_NAME]" at bounding box center [645, 74] width 165 height 10
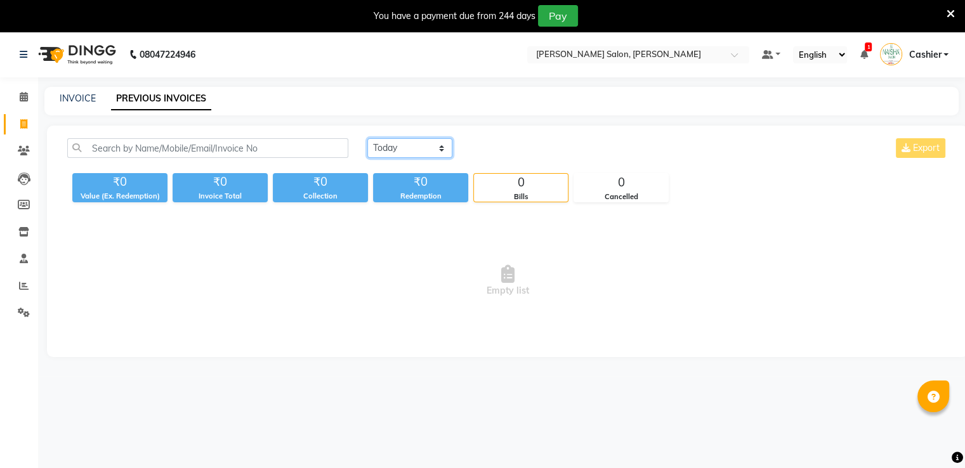
click at [403, 144] on select "[DATE] [DATE] Custom Range" at bounding box center [409, 148] width 85 height 20
select select "range"
click at [367, 138] on select "[DATE] [DATE] Custom Range" at bounding box center [409, 148] width 85 height 20
click at [492, 150] on input "[DATE]" at bounding box center [513, 149] width 89 height 18
select select "9"
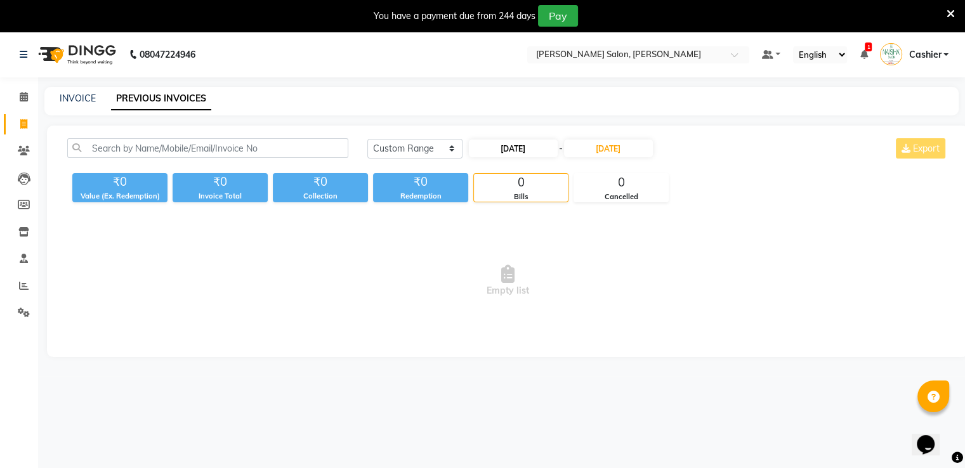
select select "2025"
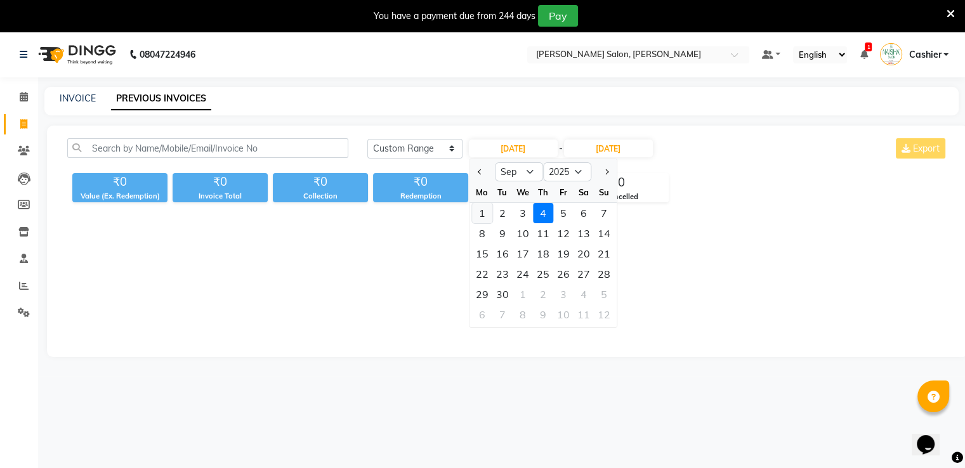
click at [477, 217] on div "1" at bounding box center [482, 213] width 20 height 20
type input "[DATE]"
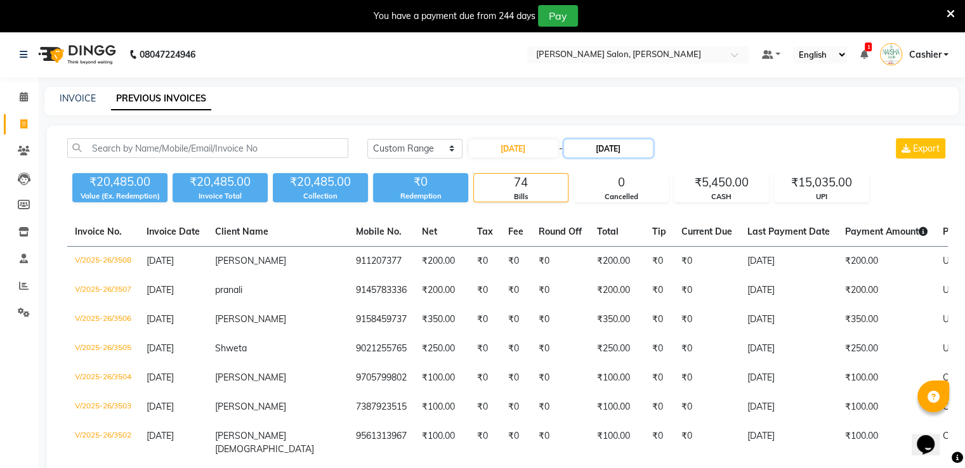
click at [601, 150] on input "[DATE]" at bounding box center [608, 149] width 89 height 18
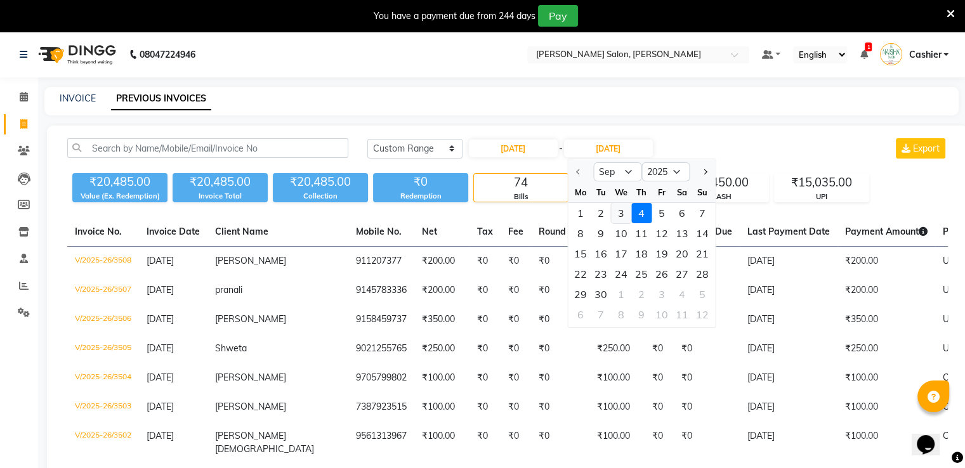
click at [619, 216] on div "3" at bounding box center [621, 213] width 20 height 20
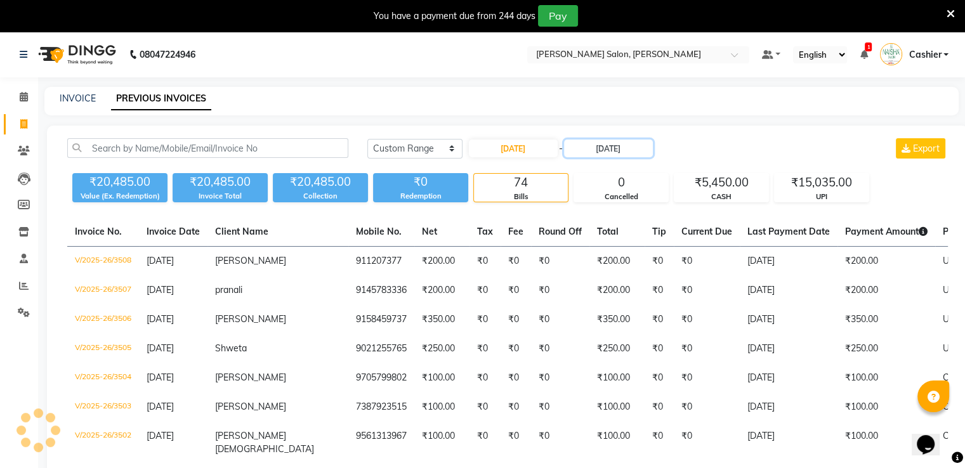
type input "[DATE]"
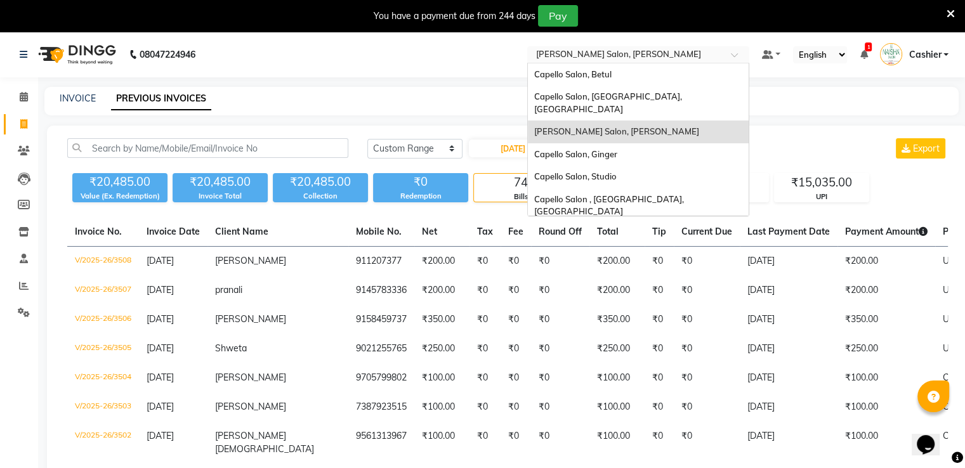
click at [603, 48] on div "Select Location × [PERSON_NAME][GEOGRAPHIC_DATA], [GEOGRAPHIC_DATA] Takli" at bounding box center [638, 54] width 222 height 17
type input "3"
type input "6"
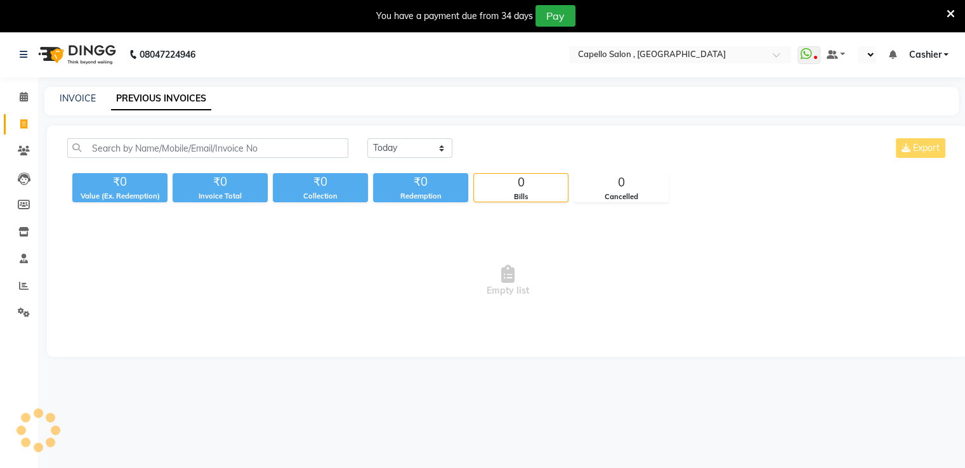
select select "en"
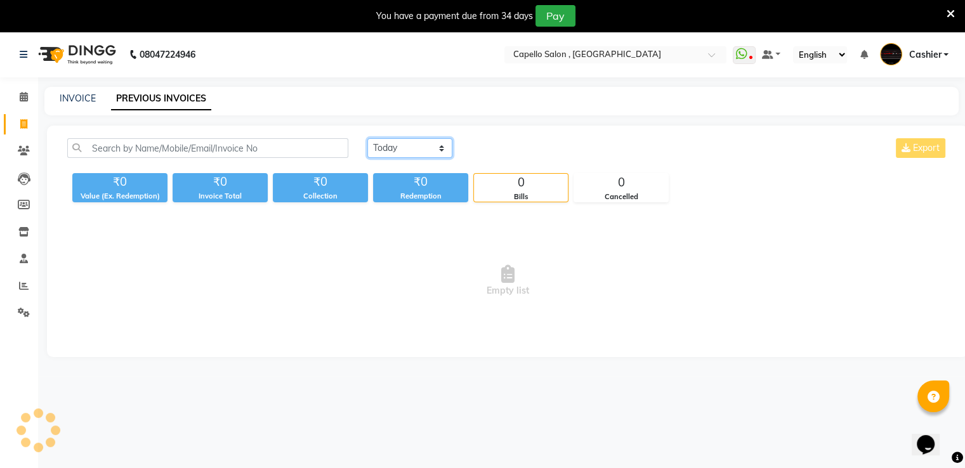
click at [414, 150] on select "[DATE] [DATE] Custom Range" at bounding box center [409, 148] width 85 height 20
select select "range"
click at [367, 138] on select "[DATE] [DATE] Custom Range" at bounding box center [409, 148] width 85 height 20
click at [515, 145] on input "[DATE]" at bounding box center [513, 149] width 89 height 18
select select "9"
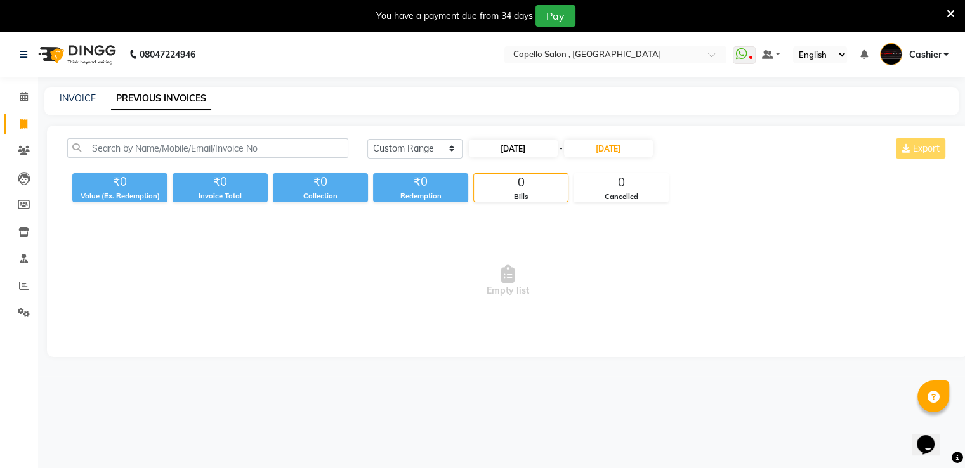
select select "2025"
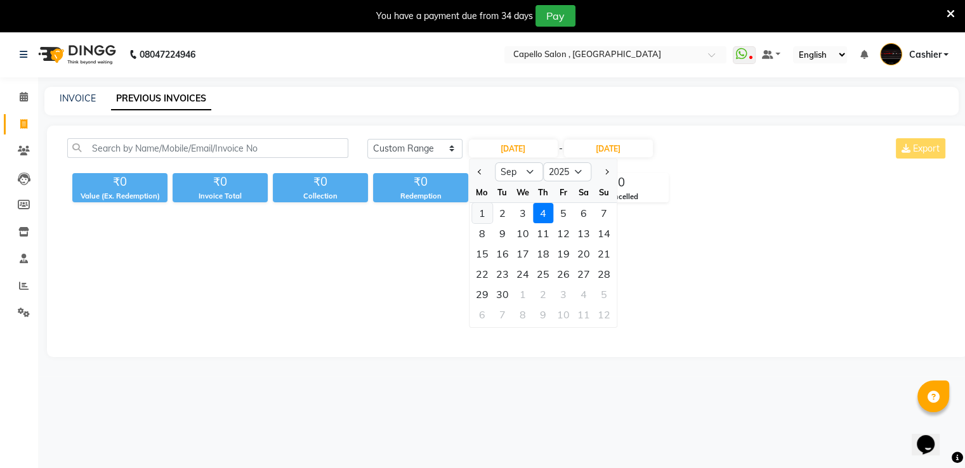
click at [482, 214] on div "1" at bounding box center [482, 213] width 20 height 20
type input "[DATE]"
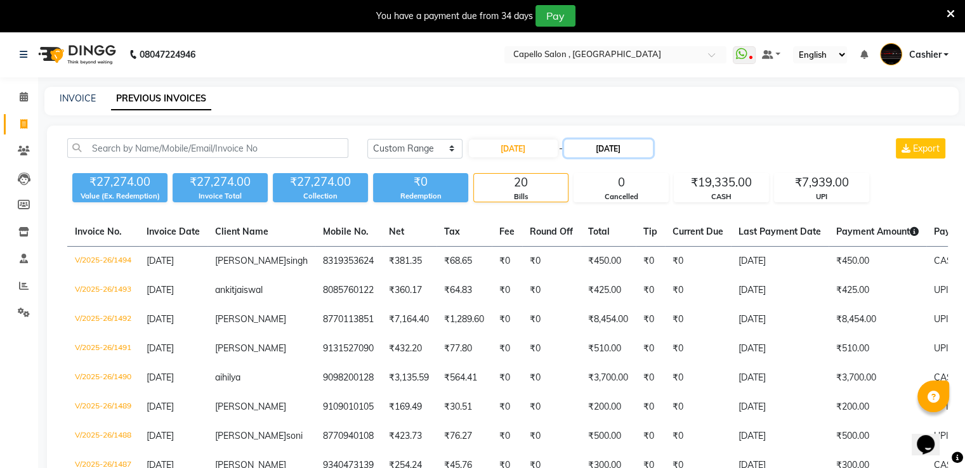
click at [597, 143] on input "[DATE]" at bounding box center [608, 149] width 89 height 18
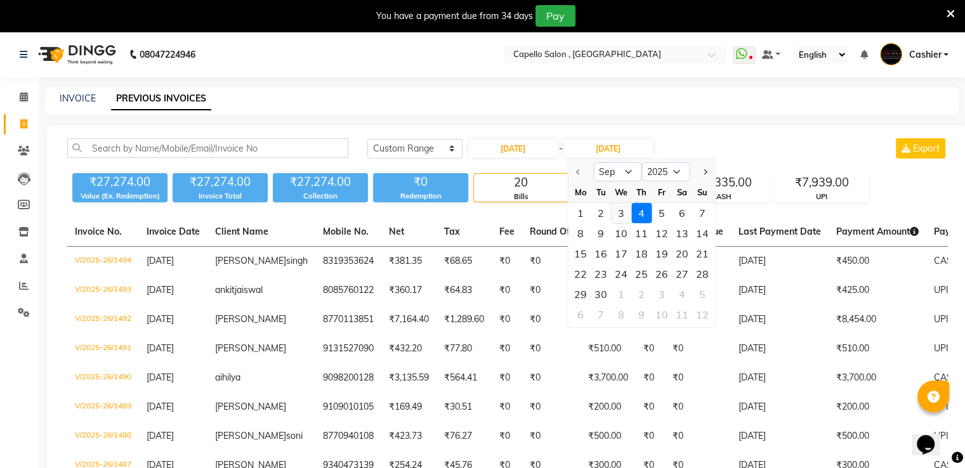
click at [619, 209] on div "3" at bounding box center [621, 213] width 20 height 20
type input "[DATE]"
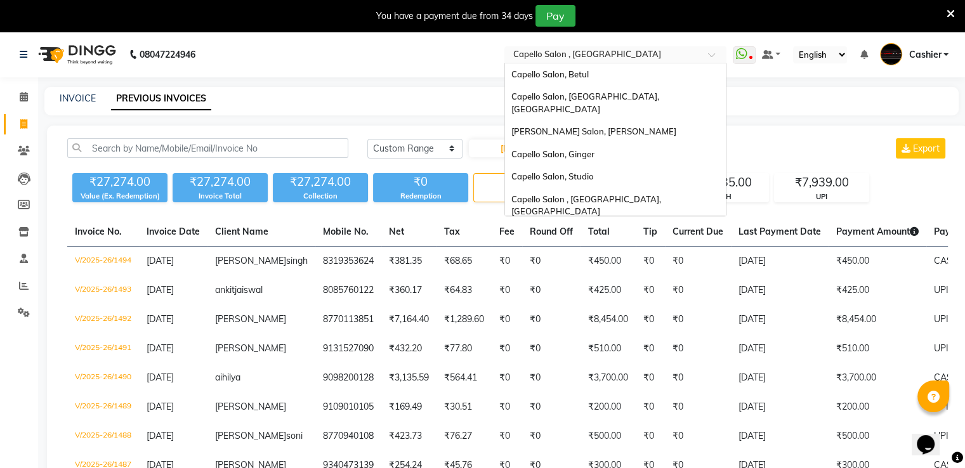
click at [558, 49] on input "text" at bounding box center [603, 55] width 184 height 13
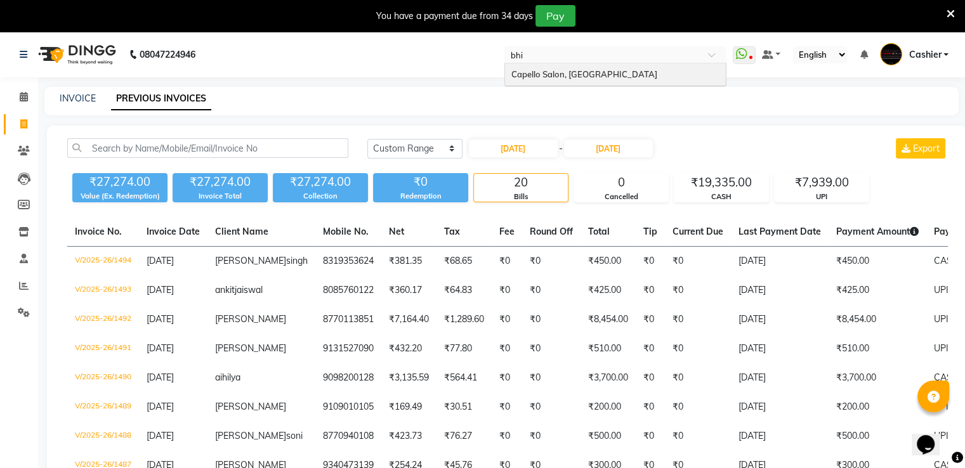
type input "bhil"
click at [565, 69] on span "Capello Salon, [GEOGRAPHIC_DATA]" at bounding box center [584, 74] width 146 height 10
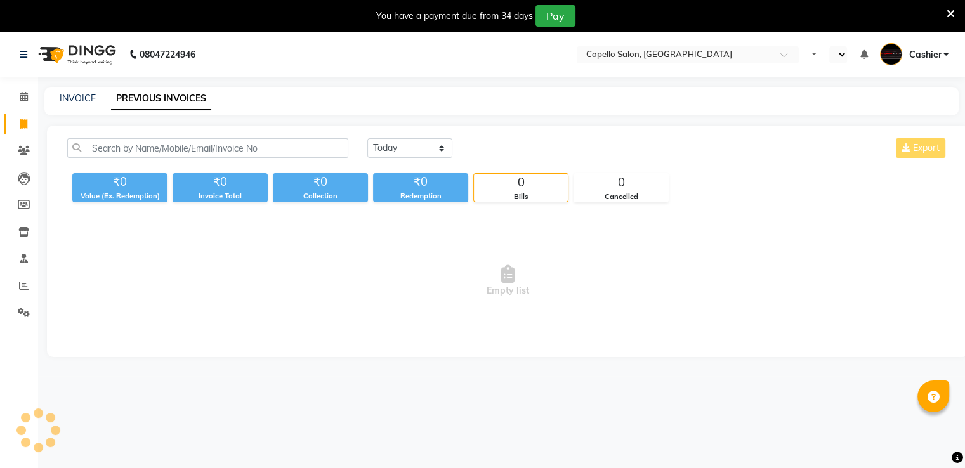
select select "en"
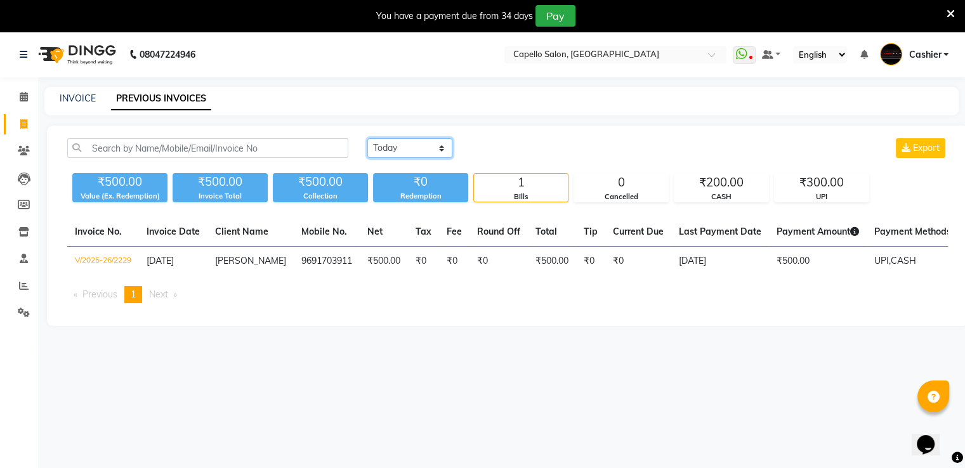
click at [410, 143] on select "[DATE] [DATE] Custom Range" at bounding box center [409, 148] width 85 height 20
select select "range"
click at [367, 138] on select "[DATE] [DATE] Custom Range" at bounding box center [409, 148] width 85 height 20
click at [500, 150] on input "[DATE]" at bounding box center [513, 149] width 89 height 18
select select "9"
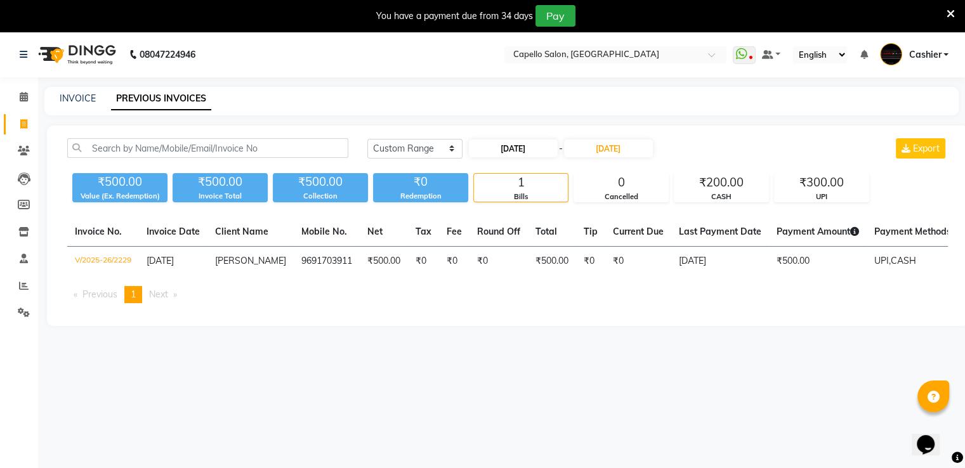
select select "2025"
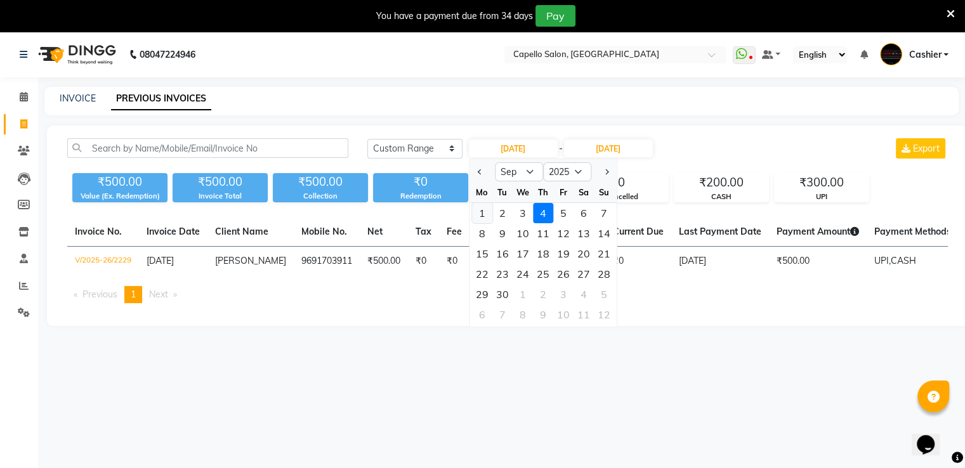
click at [477, 211] on div "1" at bounding box center [482, 213] width 20 height 20
type input "[DATE]"
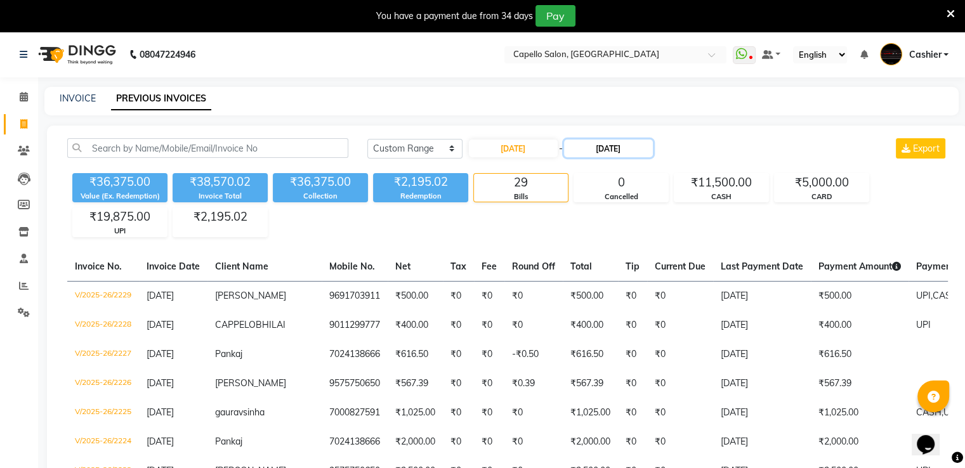
click at [595, 147] on input "[DATE]" at bounding box center [608, 149] width 89 height 18
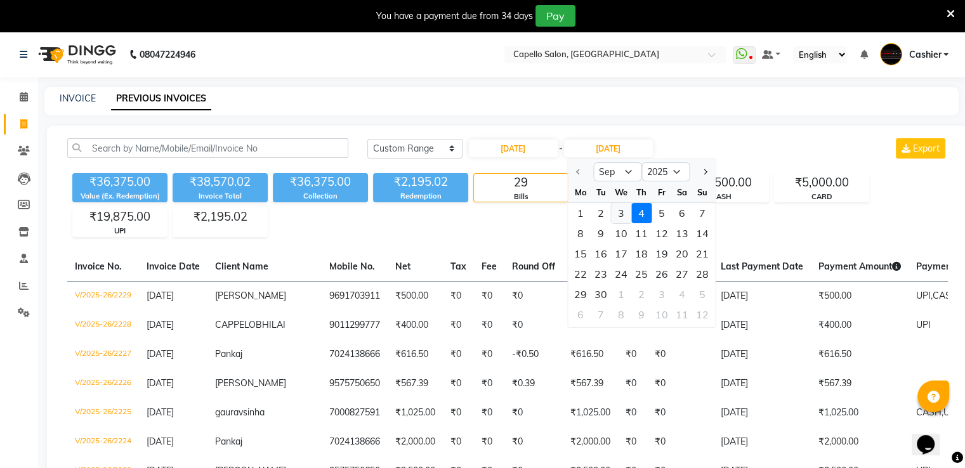
click at [619, 216] on div "3" at bounding box center [621, 213] width 20 height 20
type input "[DATE]"
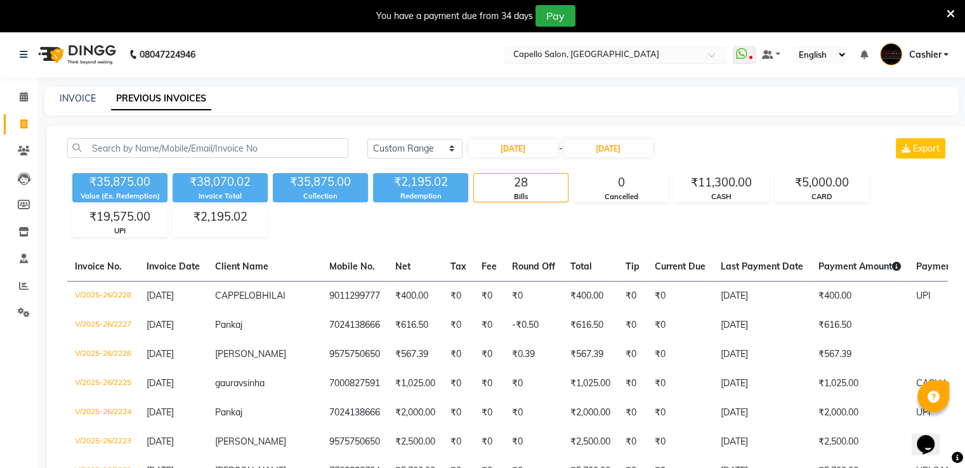
click at [579, 53] on input "text" at bounding box center [603, 55] width 184 height 13
type input "gin"
click at [574, 79] on span "Capello Salon, Ginger" at bounding box center [552, 74] width 83 height 10
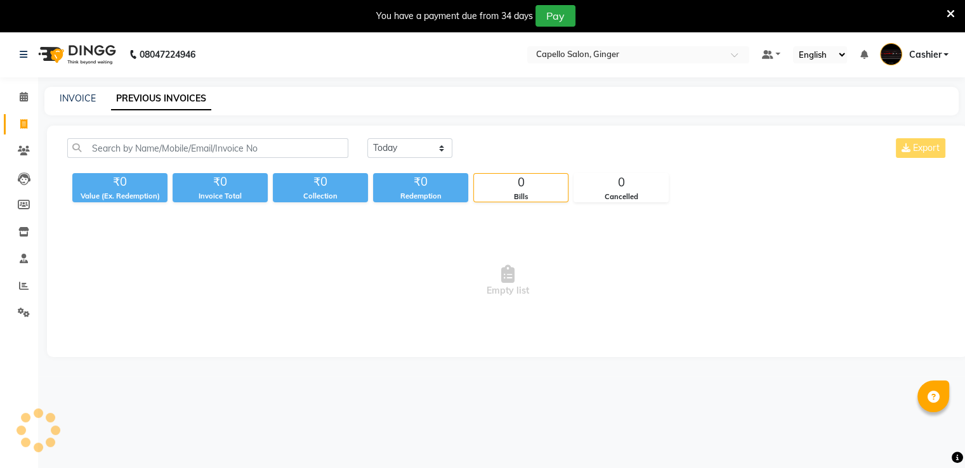
select select "en"
click at [386, 148] on select "[DATE] [DATE] Custom Range" at bounding box center [409, 148] width 85 height 20
select select "range"
click at [367, 138] on select "[DATE] [DATE] Custom Range" at bounding box center [409, 148] width 85 height 20
click at [505, 151] on input "[DATE]" at bounding box center [513, 149] width 89 height 18
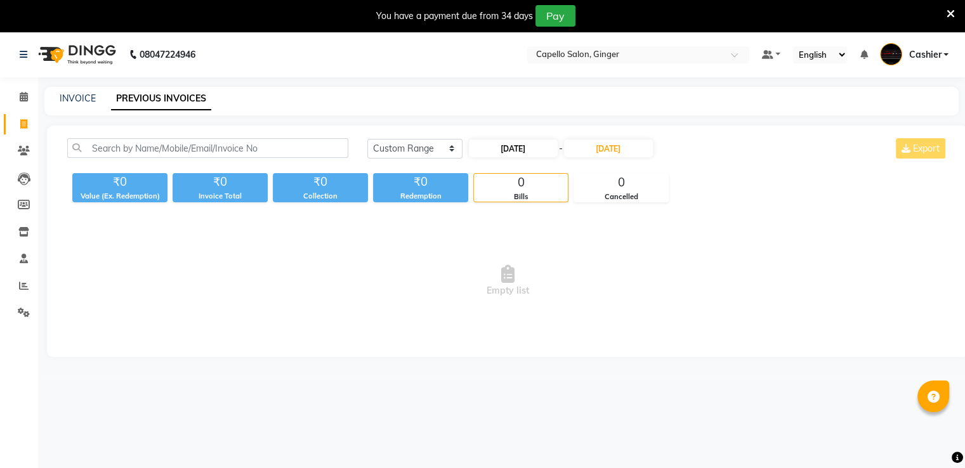
select select "9"
select select "2025"
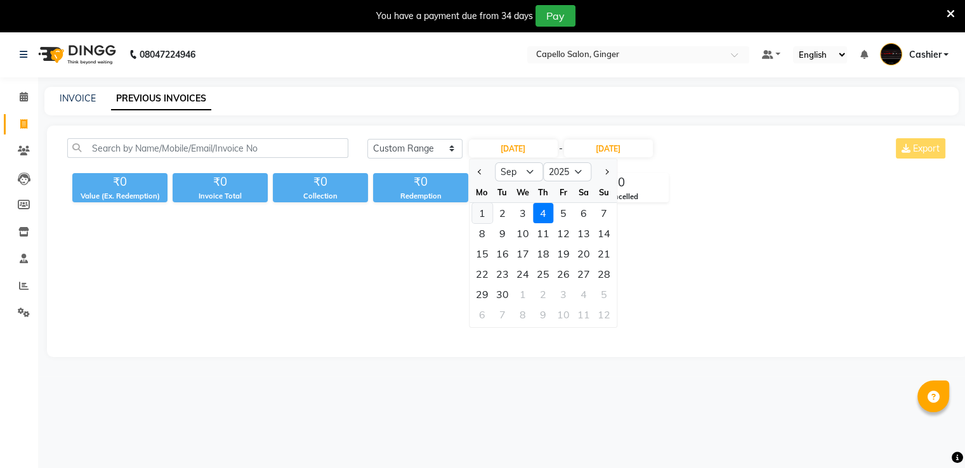
click at [474, 213] on div "1" at bounding box center [482, 213] width 20 height 20
type input "[DATE]"
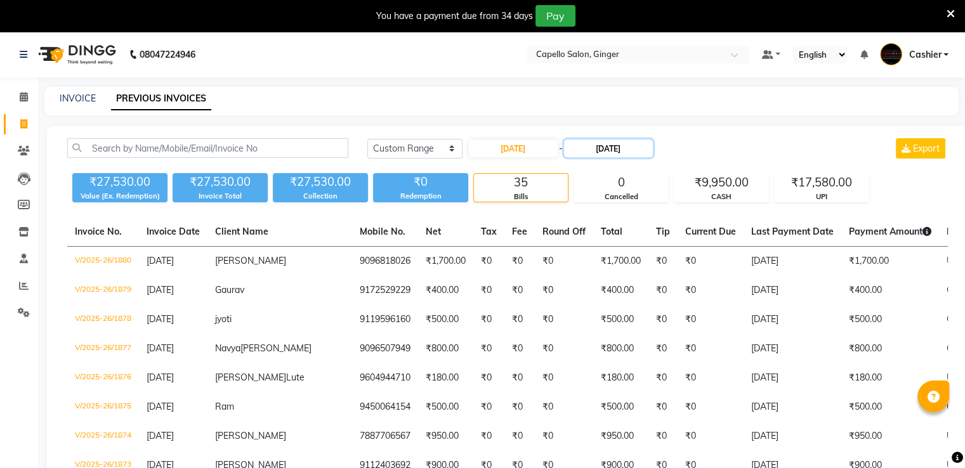
click at [635, 141] on input "[DATE]" at bounding box center [608, 149] width 89 height 18
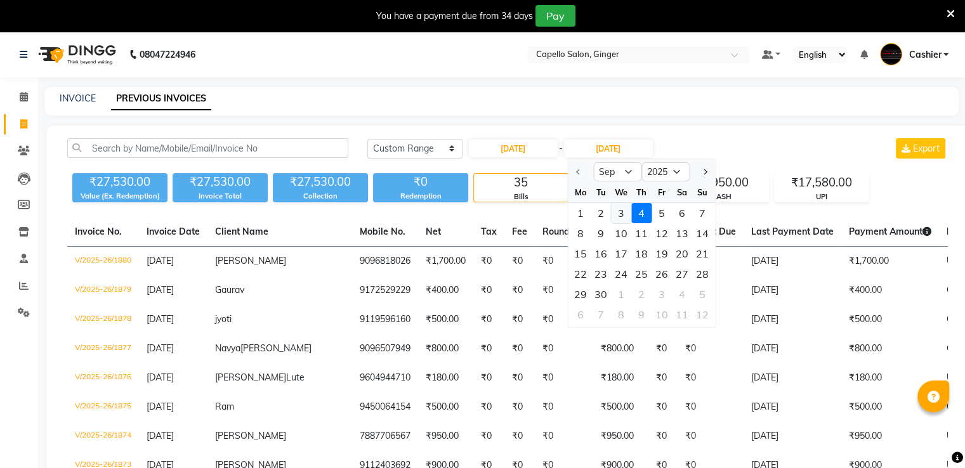
click at [622, 213] on div "3" at bounding box center [621, 213] width 20 height 20
type input "[DATE]"
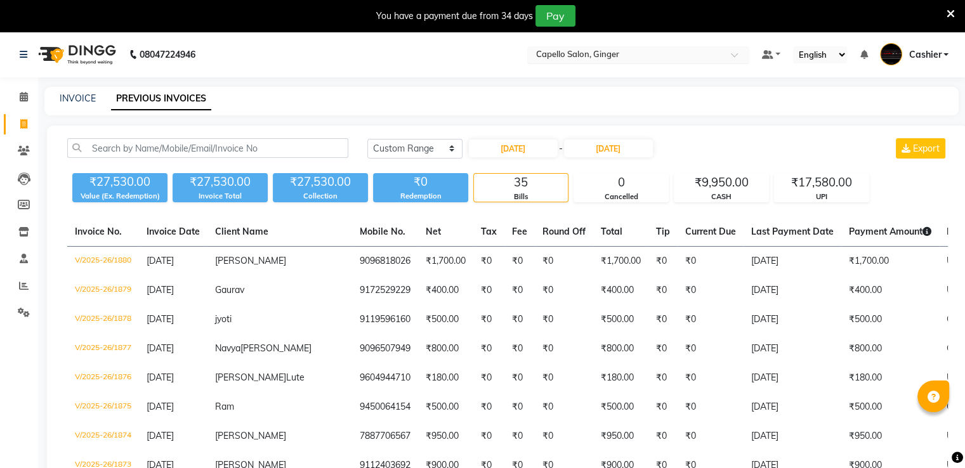
click at [591, 53] on input "text" at bounding box center [626, 55] width 184 height 13
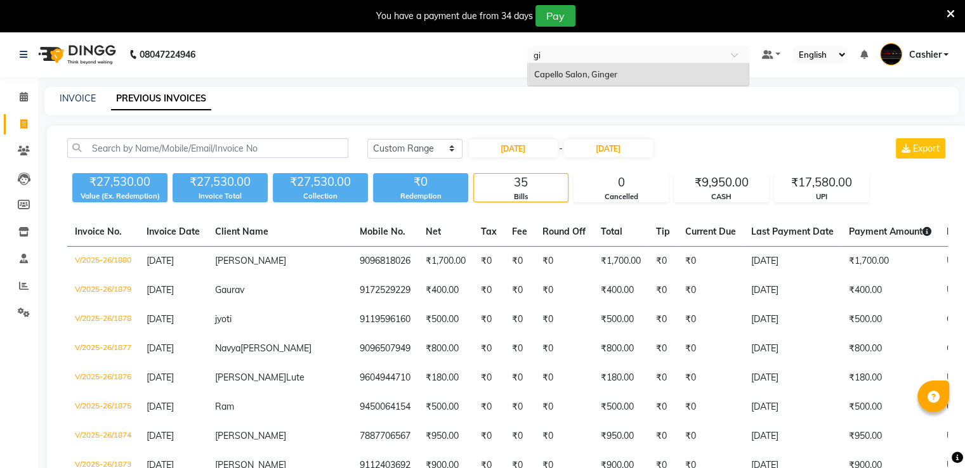
type input "gin"
click at [591, 77] on span "Capello Salon, Ginger" at bounding box center [575, 74] width 83 height 10
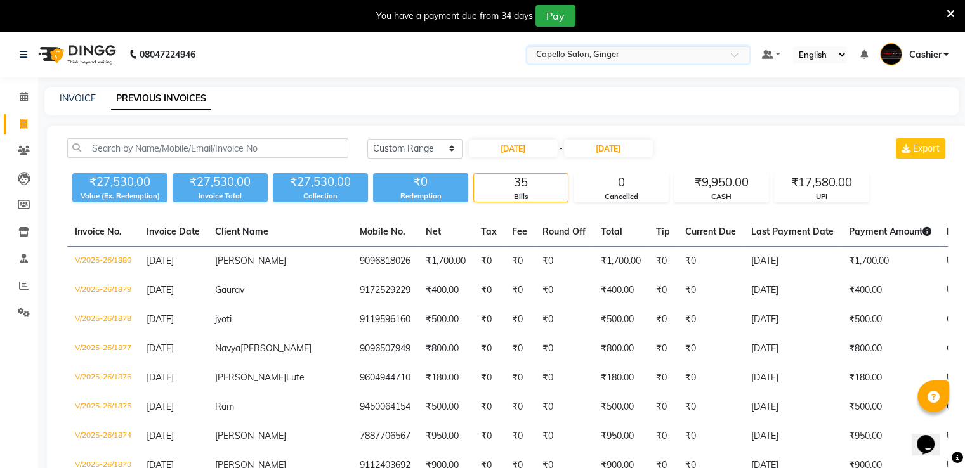
click at [586, 53] on input "text" at bounding box center [626, 55] width 184 height 13
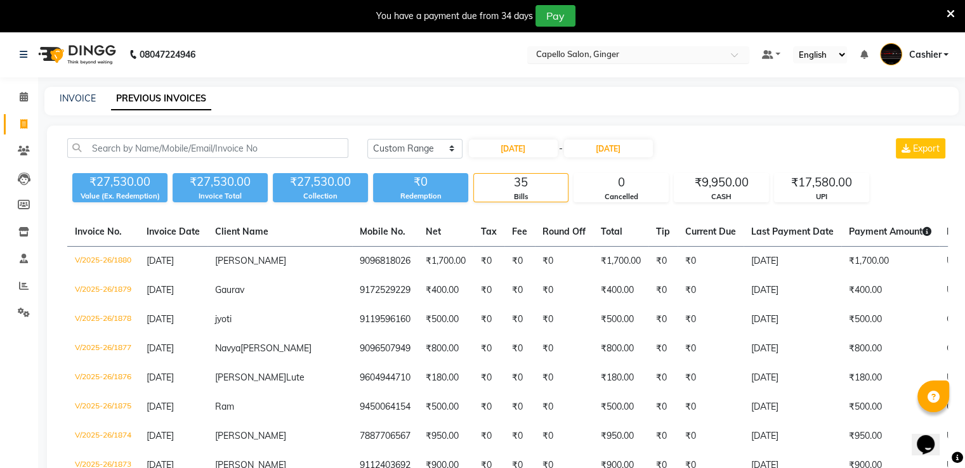
click at [589, 48] on div "Select Location × Capello Salon, Ginger" at bounding box center [638, 54] width 222 height 17
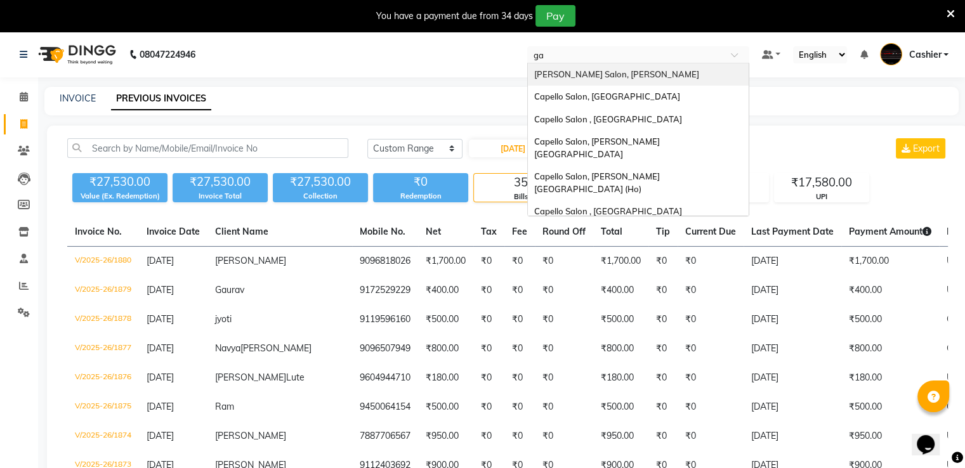
type input "gad"
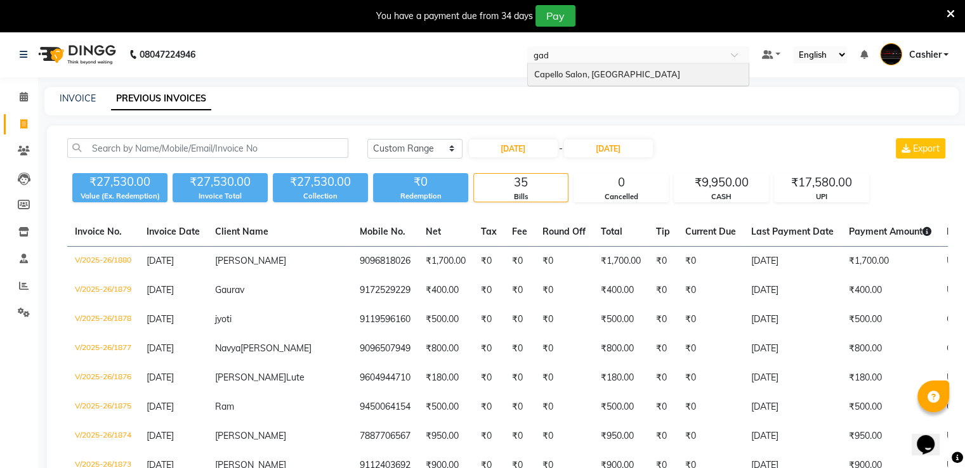
click at [574, 75] on span "Capello Salon, [GEOGRAPHIC_DATA]" at bounding box center [607, 74] width 146 height 10
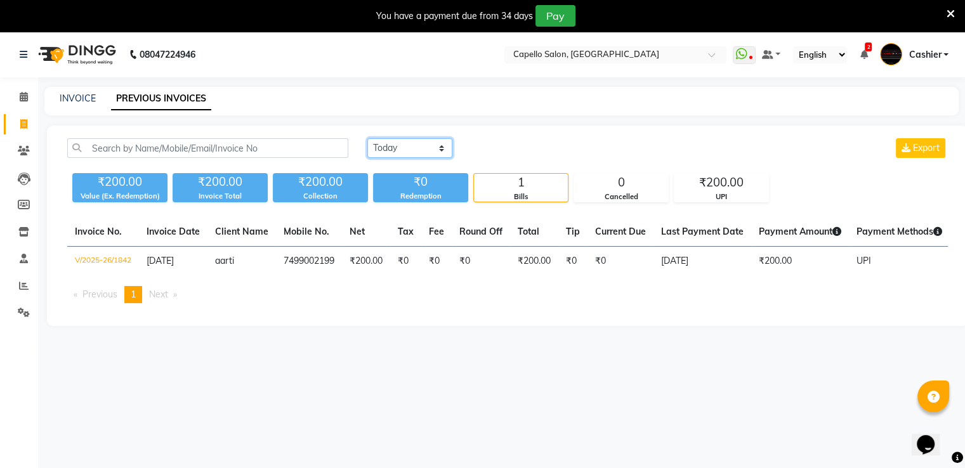
click at [389, 149] on select "[DATE] [DATE] Custom Range" at bounding box center [409, 148] width 85 height 20
select select "range"
click at [367, 138] on select "[DATE] [DATE] Custom Range" at bounding box center [409, 148] width 85 height 20
click at [532, 147] on input "[DATE]" at bounding box center [513, 149] width 89 height 18
select select "9"
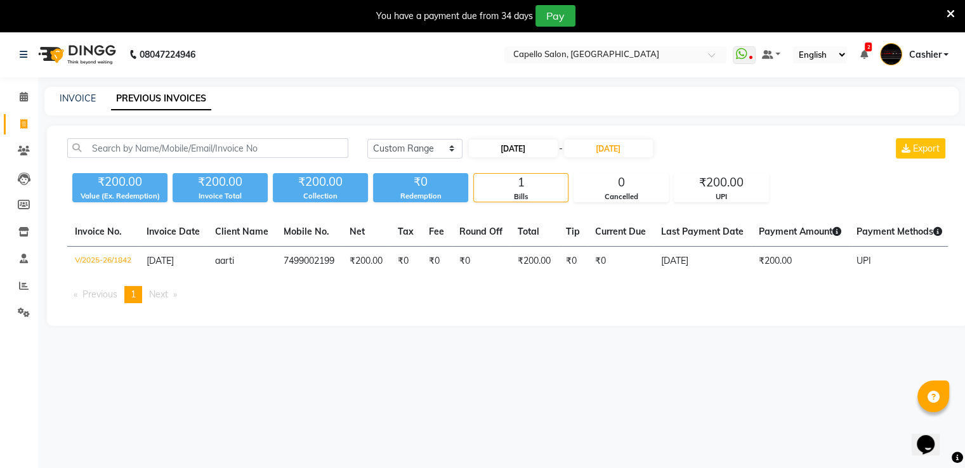
select select "2025"
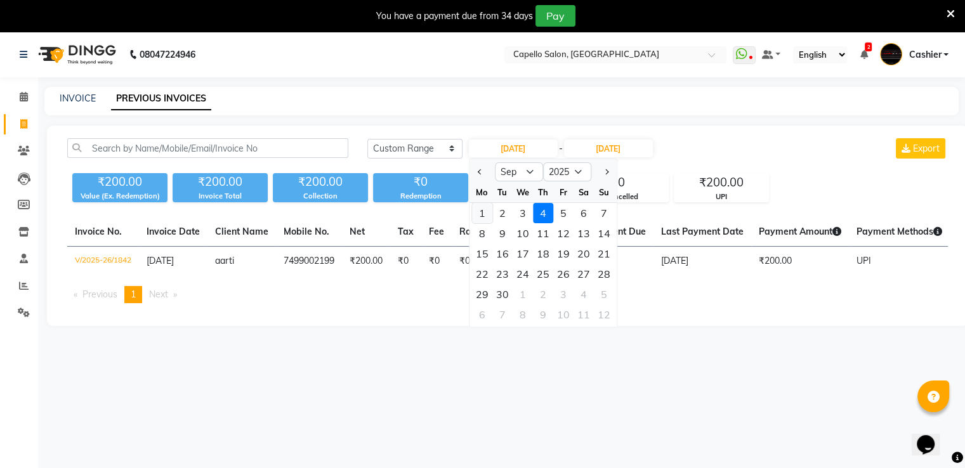
click at [485, 211] on div "1" at bounding box center [482, 213] width 20 height 20
type input "[DATE]"
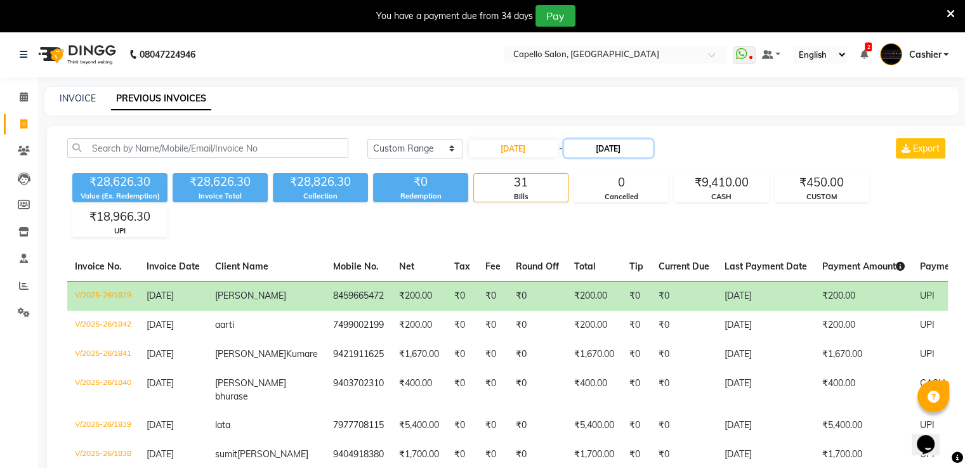
click at [601, 148] on input "[DATE]" at bounding box center [608, 149] width 89 height 18
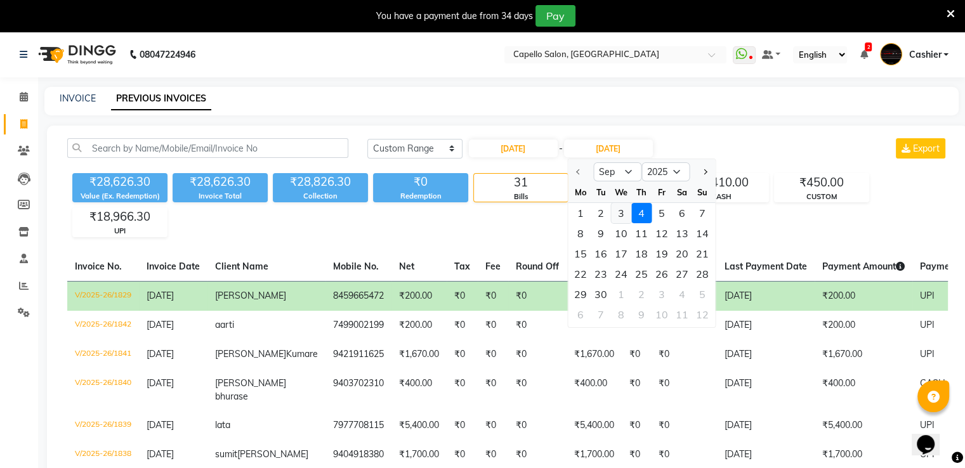
click at [619, 219] on div "3" at bounding box center [621, 213] width 20 height 20
type input "[DATE]"
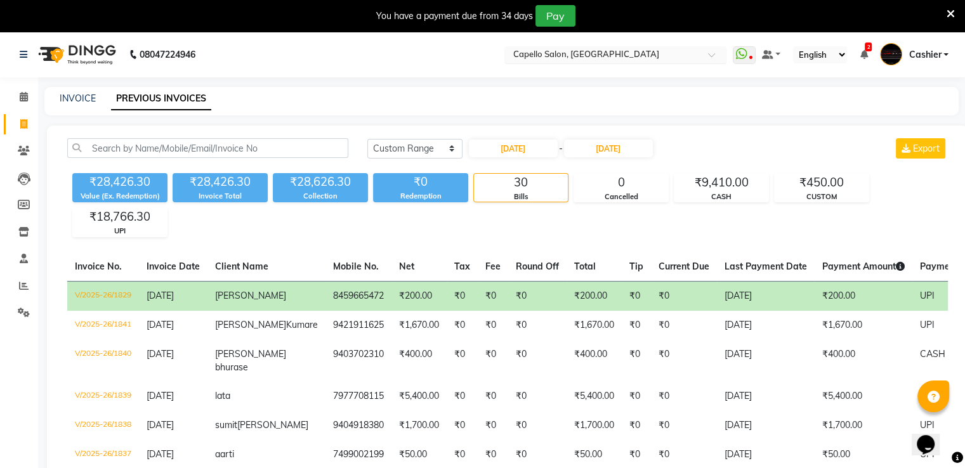
click at [614, 55] on input "text" at bounding box center [603, 55] width 184 height 13
type input "wardha"
click at [603, 74] on div "Capello Salon, Wardha" at bounding box center [615, 74] width 221 height 23
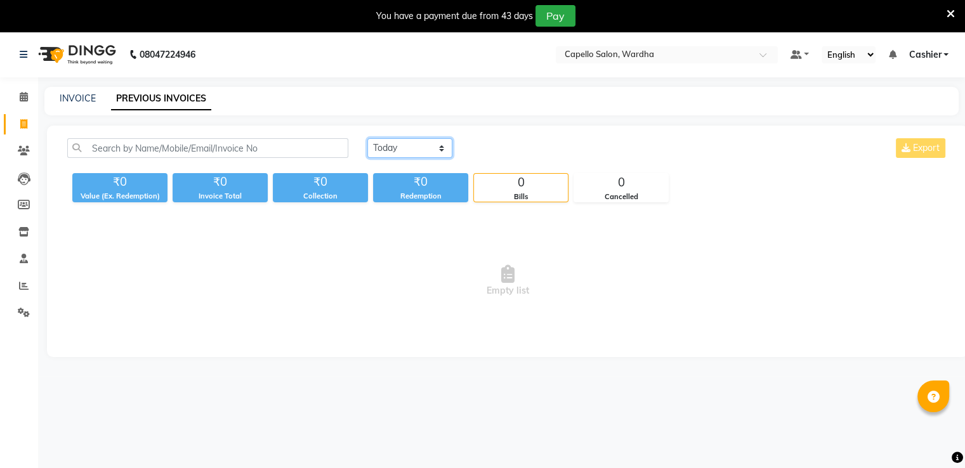
click at [410, 149] on select "[DATE] [DATE] Custom Range" at bounding box center [409, 148] width 85 height 20
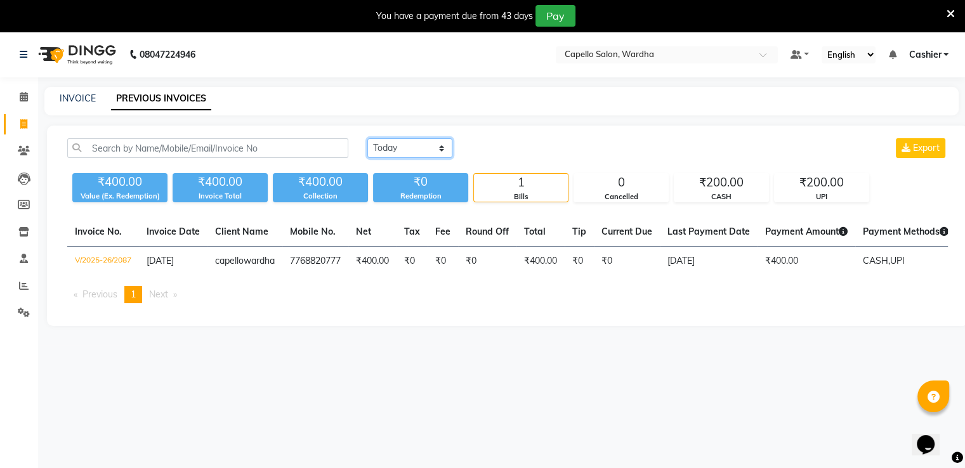
select select "range"
click at [367, 138] on select "[DATE] [DATE] Custom Range" at bounding box center [409, 148] width 85 height 20
click at [495, 149] on input "[DATE]" at bounding box center [513, 149] width 89 height 18
select select "9"
select select "2025"
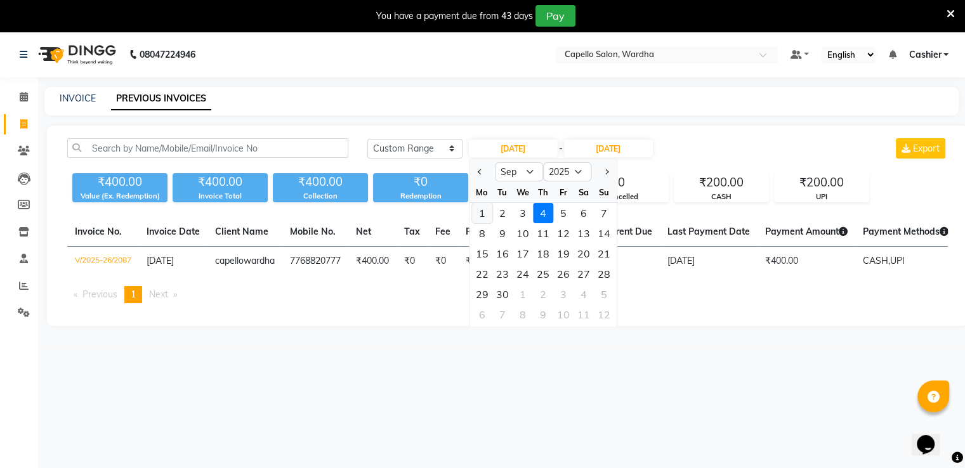
click at [484, 209] on div "1" at bounding box center [482, 213] width 20 height 20
type input "[DATE]"
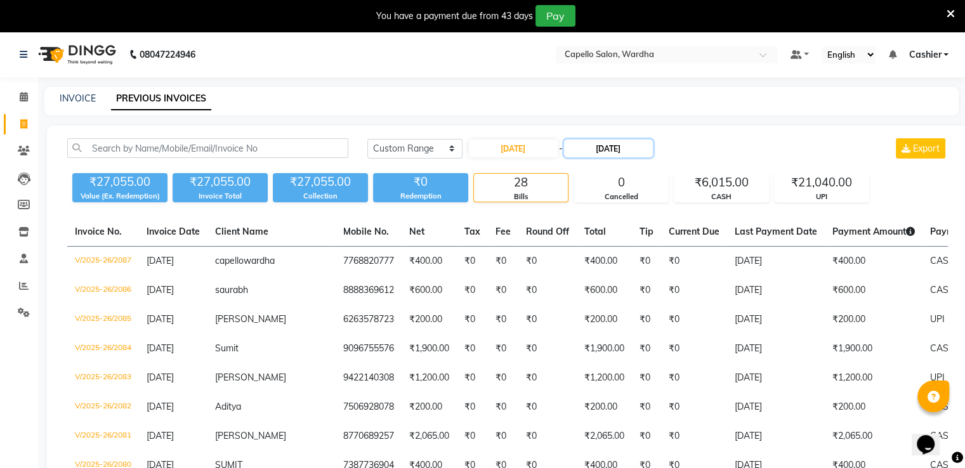
click at [602, 144] on input "[DATE]" at bounding box center [608, 149] width 89 height 18
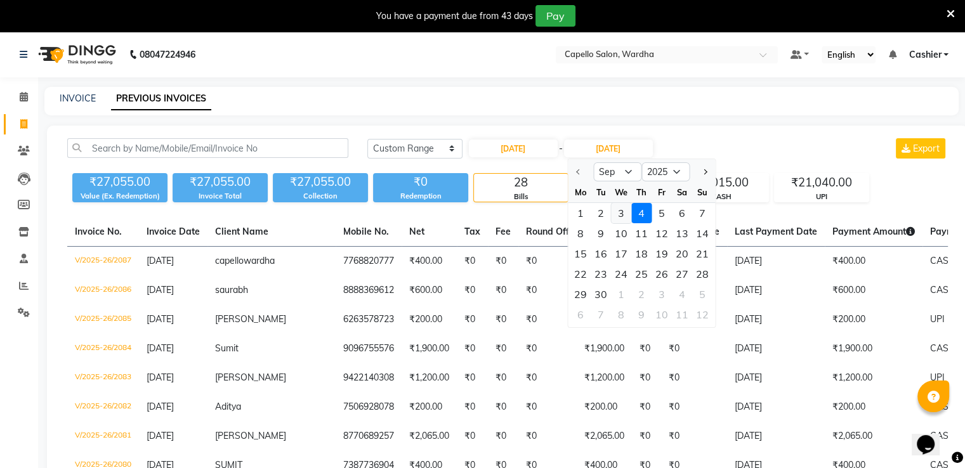
click at [623, 214] on div "3" at bounding box center [621, 213] width 20 height 20
type input "[DATE]"
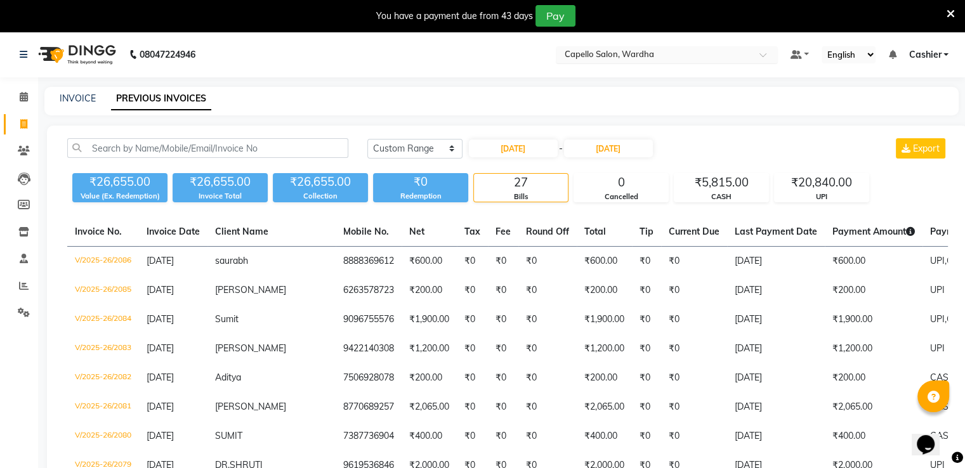
click at [642, 47] on div "Select Location × Capello Salon, Wardha" at bounding box center [667, 54] width 222 height 17
type input "gon"
click at [637, 76] on span "Capello Salon , [GEOGRAPHIC_DATA]" at bounding box center [637, 74] width 148 height 10
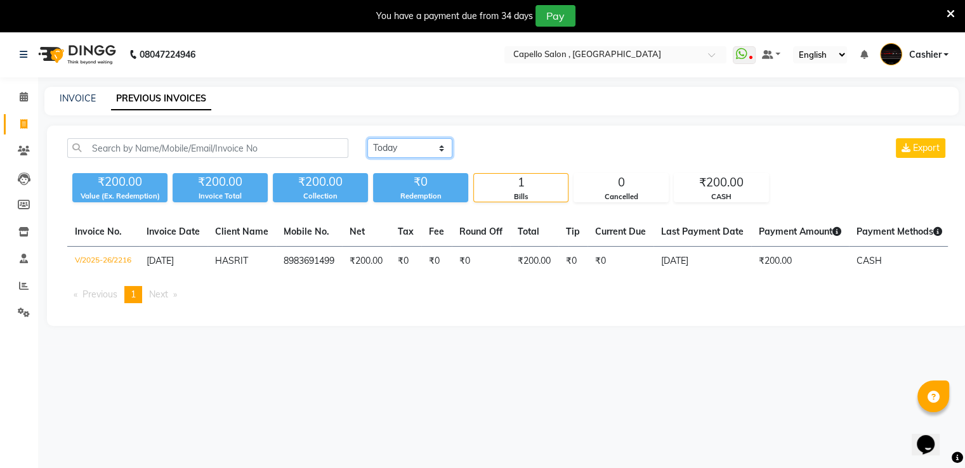
click at [431, 149] on select "[DATE] [DATE] Custom Range" at bounding box center [409, 148] width 85 height 20
select select "range"
click at [367, 138] on select "[DATE] [DATE] Custom Range" at bounding box center [409, 148] width 85 height 20
click at [500, 152] on input "[DATE]" at bounding box center [513, 149] width 89 height 18
select select "9"
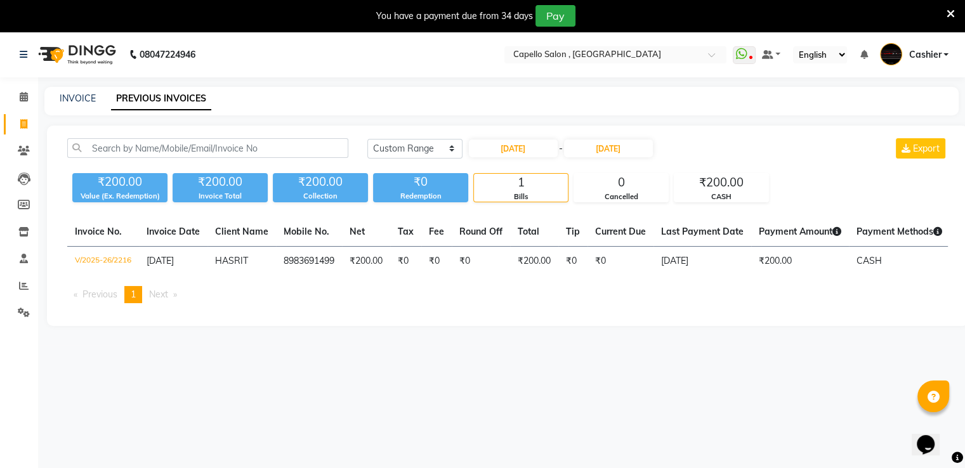
select select "2025"
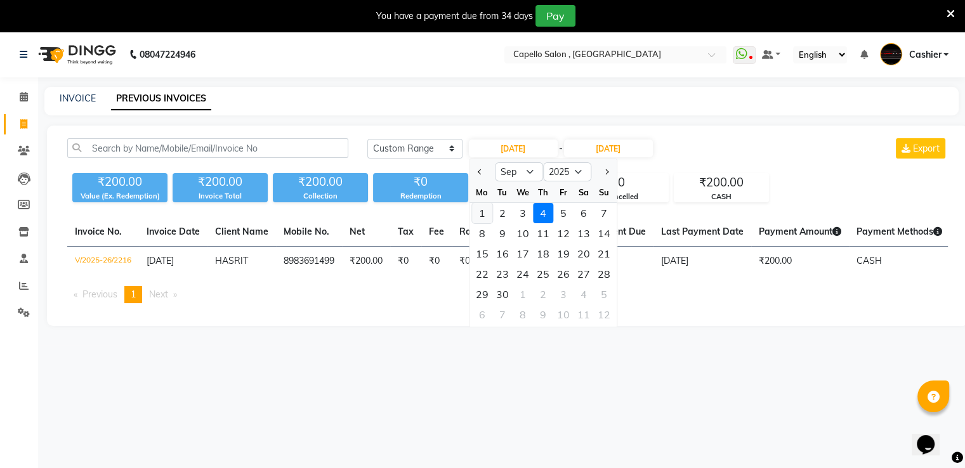
click at [482, 215] on div "1" at bounding box center [482, 213] width 20 height 20
type input "[DATE]"
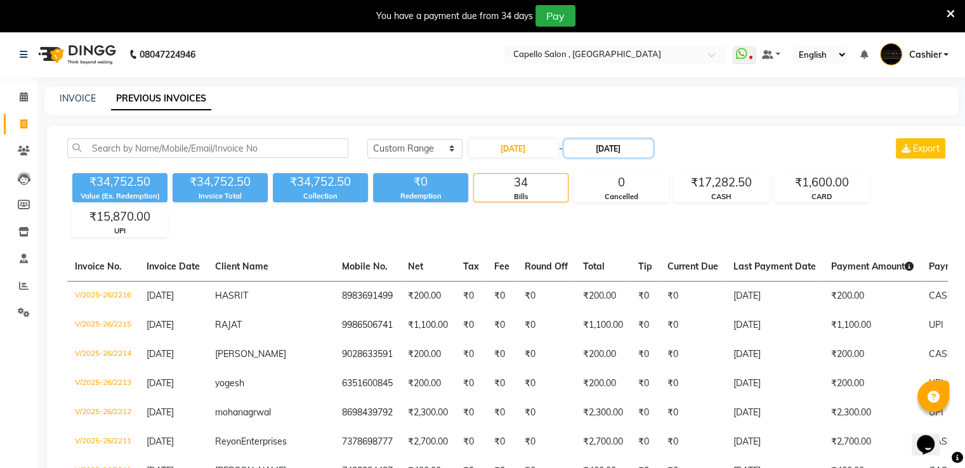
click at [592, 146] on input "[DATE]" at bounding box center [608, 149] width 89 height 18
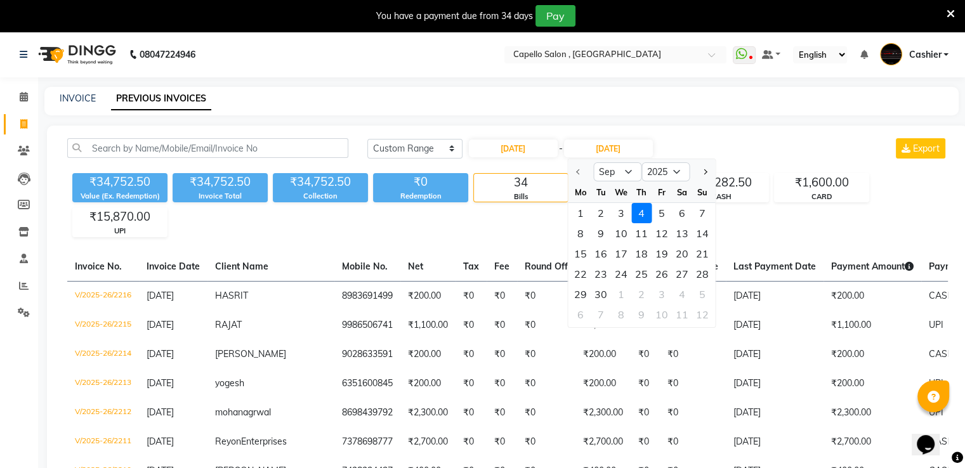
click at [617, 212] on div "3" at bounding box center [621, 213] width 20 height 20
type input "[DATE]"
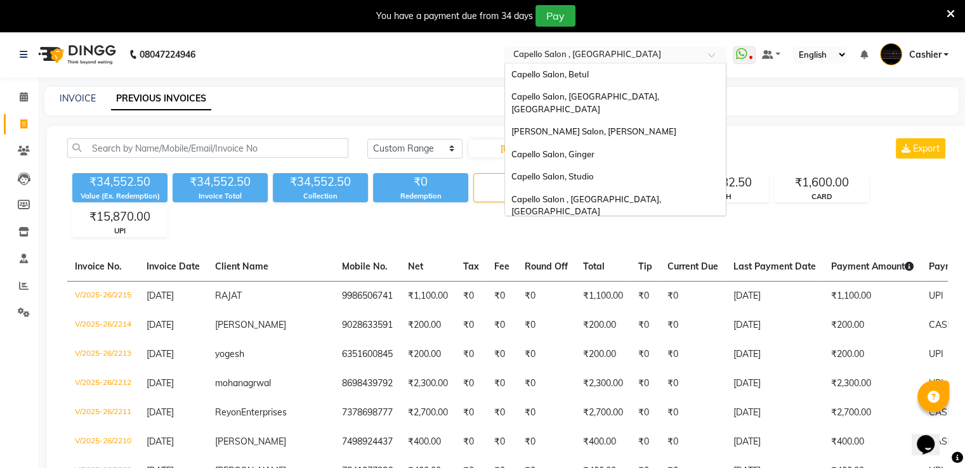
click at [637, 56] on input "text" at bounding box center [603, 55] width 184 height 13
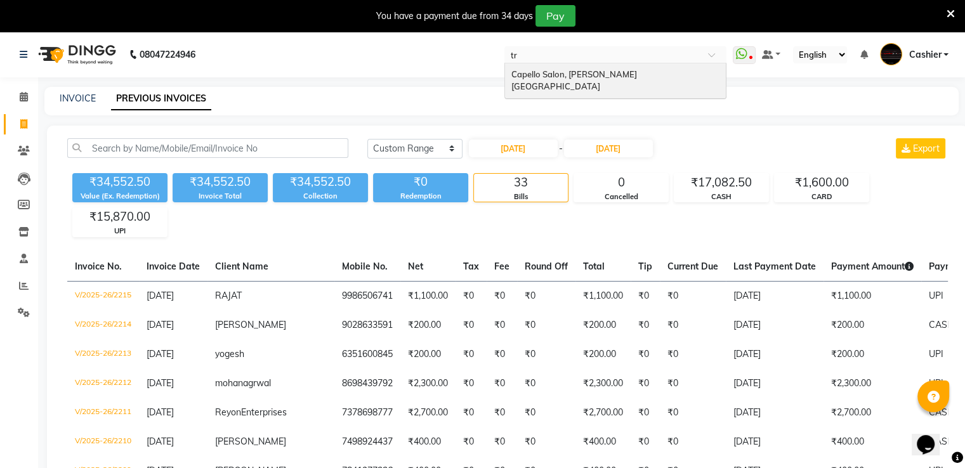
type input "tri"
click at [627, 72] on span "Capello Salon, [PERSON_NAME][GEOGRAPHIC_DATA]" at bounding box center [574, 80] width 126 height 23
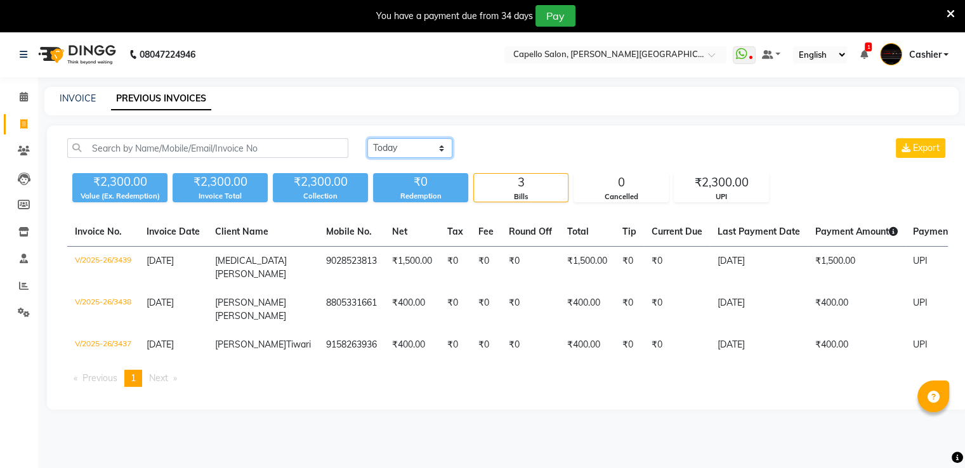
click at [407, 147] on select "[DATE] [DATE] Custom Range" at bounding box center [409, 148] width 85 height 20
select select "range"
click at [367, 138] on select "[DATE] [DATE] Custom Range" at bounding box center [409, 148] width 85 height 20
click at [512, 152] on input "[DATE]" at bounding box center [513, 149] width 89 height 18
select select "9"
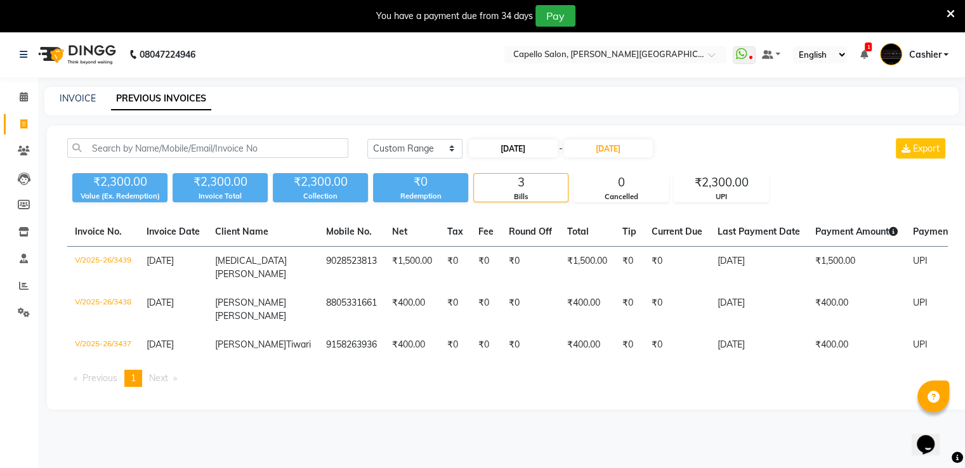
select select "2025"
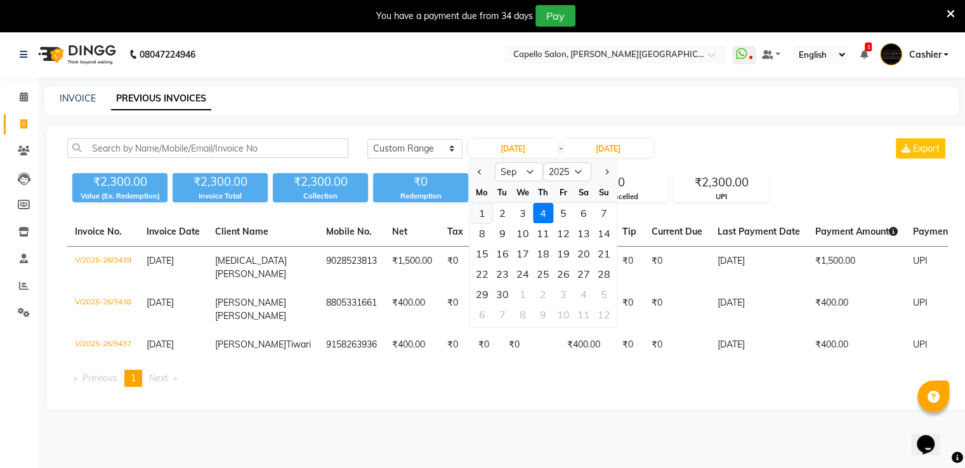
click at [482, 216] on div "1" at bounding box center [482, 213] width 20 height 20
type input "[DATE]"
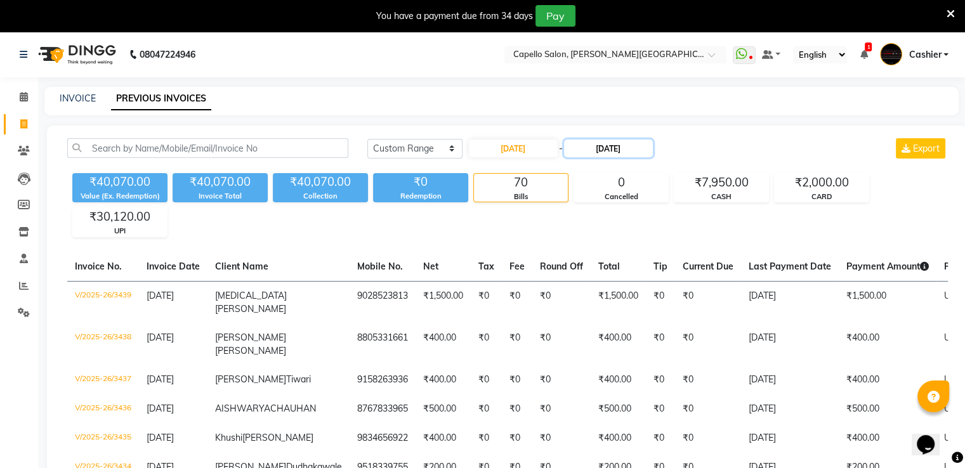
click at [592, 151] on input "[DATE]" at bounding box center [608, 149] width 89 height 18
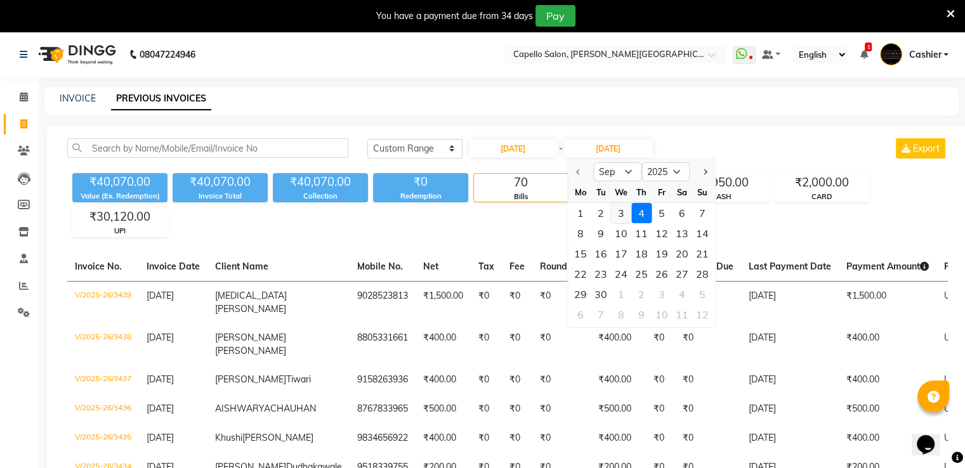
click at [619, 214] on div "3" at bounding box center [621, 213] width 20 height 20
type input "[DATE]"
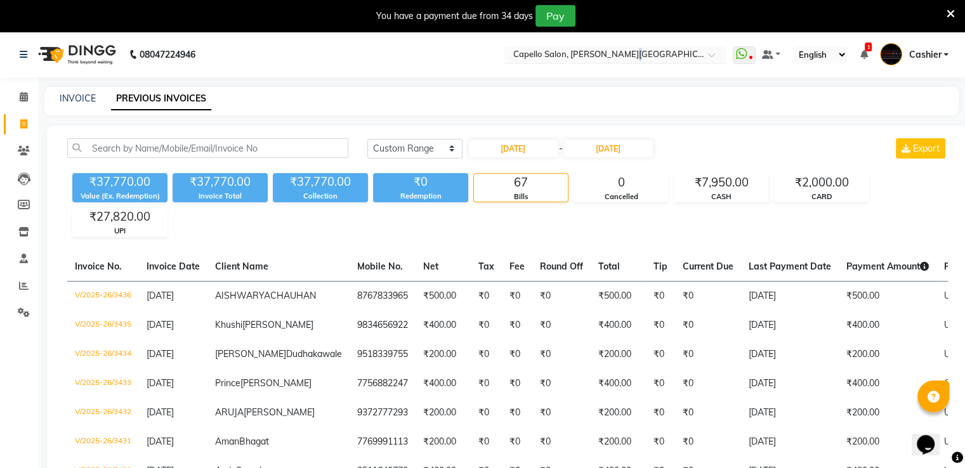
click at [628, 48] on nav "08047224946 Select Location × Capello Salon, Trimurti Nagar WhatsApp Status ✕ S…" at bounding box center [482, 55] width 965 height 46
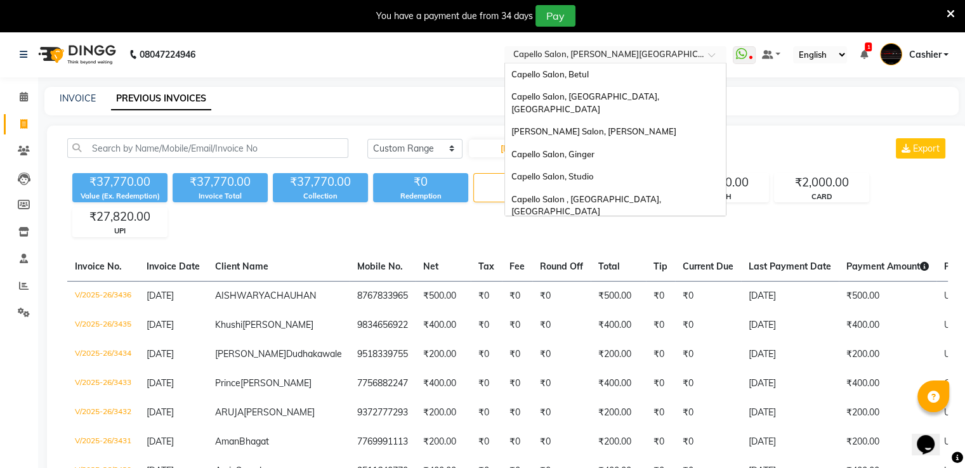
click at [628, 48] on div "× Capello Salon, Trimurti Nagar" at bounding box center [608, 54] width 191 height 13
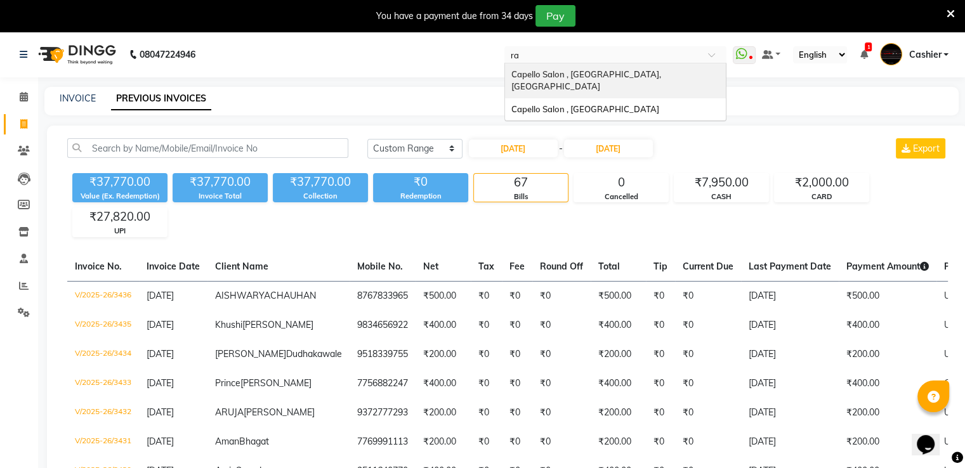
type input "raj"
click at [618, 77] on span "Capello Salon , [GEOGRAPHIC_DATA]" at bounding box center [585, 74] width 148 height 10
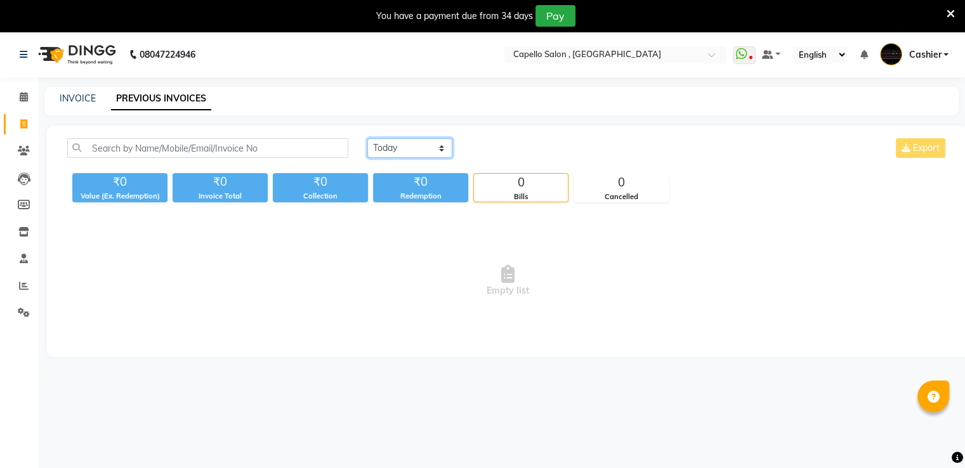
drag, startPoint x: 402, startPoint y: 143, endPoint x: 404, endPoint y: 155, distance: 12.8
click at [402, 143] on select "[DATE] [DATE] Custom Range" at bounding box center [409, 148] width 85 height 20
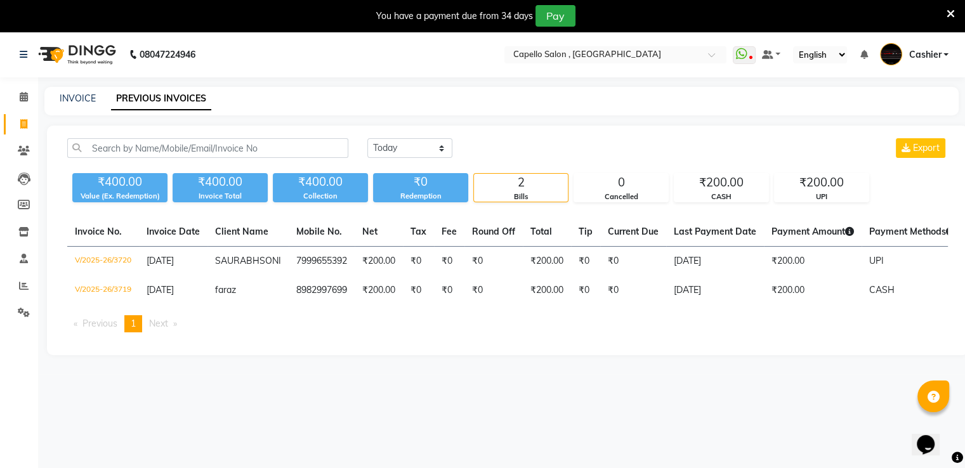
click at [416, 208] on div "Today Yesterday Custom Range Export ₹400.00 Value (Ex. Redemption) ₹400.00 Invo…" at bounding box center [507, 241] width 921 height 230
click at [421, 142] on select "[DATE] [DATE] Custom Range" at bounding box center [409, 148] width 85 height 20
select select "range"
click at [367, 138] on select "[DATE] [DATE] Custom Range" at bounding box center [409, 148] width 85 height 20
click at [505, 143] on input "[DATE]" at bounding box center [513, 149] width 89 height 18
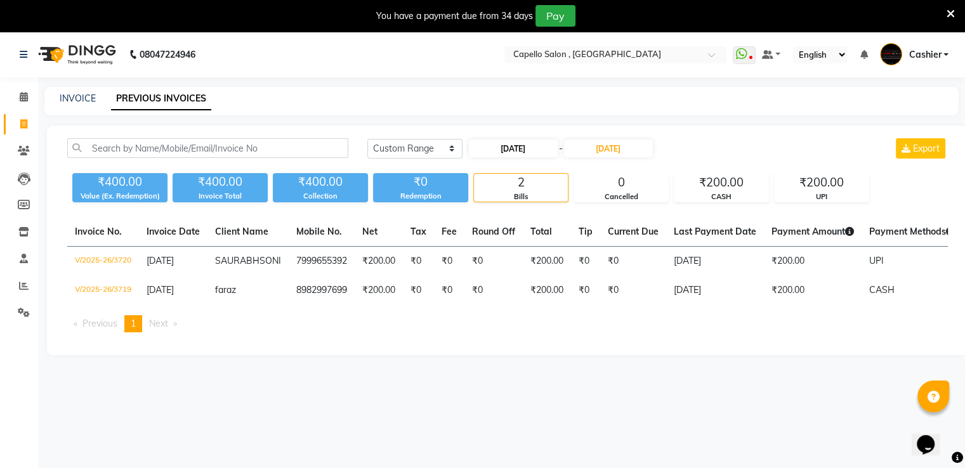
select select "9"
select select "2025"
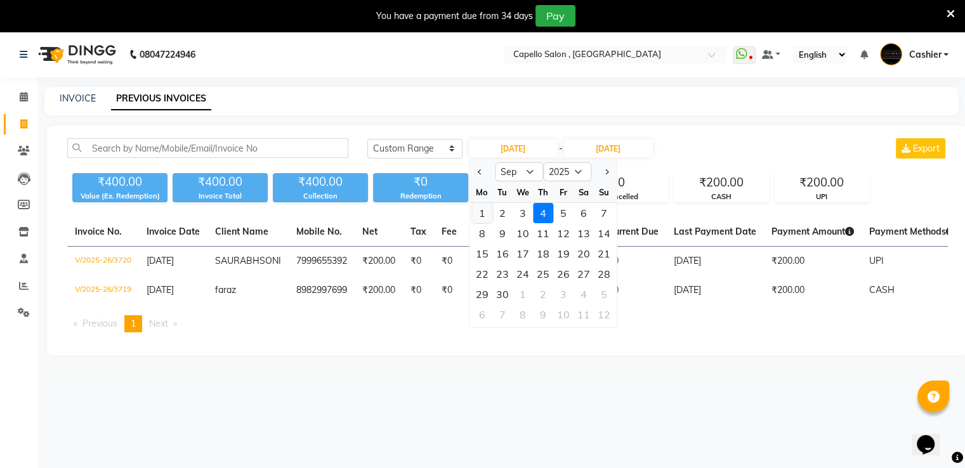
click at [487, 211] on div "1" at bounding box center [482, 213] width 20 height 20
type input "[DATE]"
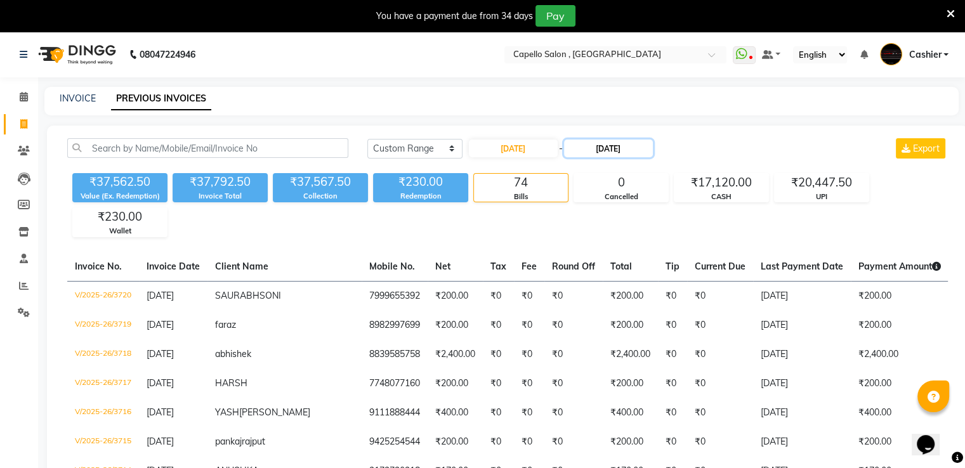
click at [598, 150] on input "[DATE]" at bounding box center [608, 149] width 89 height 18
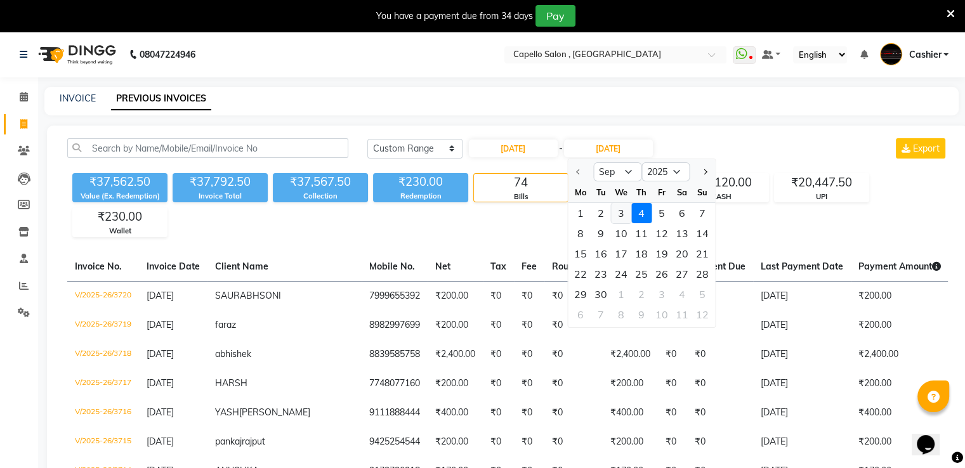
click at [619, 214] on div "3" at bounding box center [621, 213] width 20 height 20
type input "[DATE]"
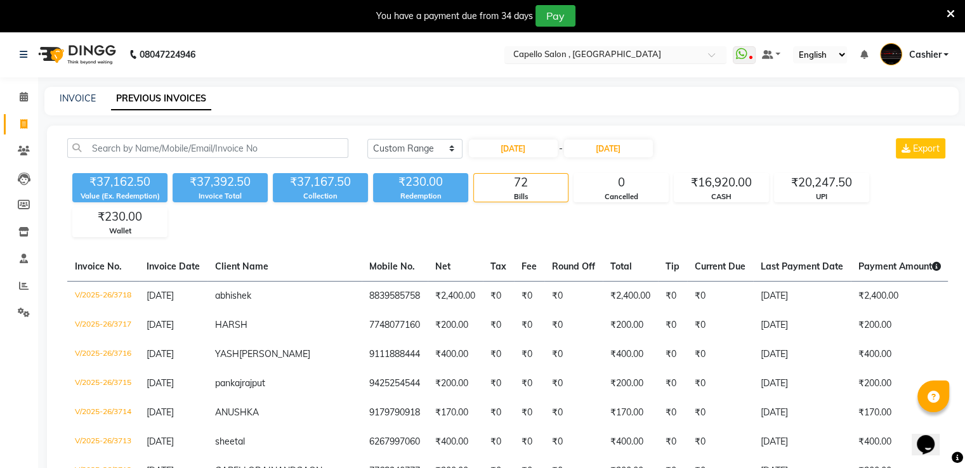
click at [580, 55] on input "text" at bounding box center [603, 55] width 184 height 13
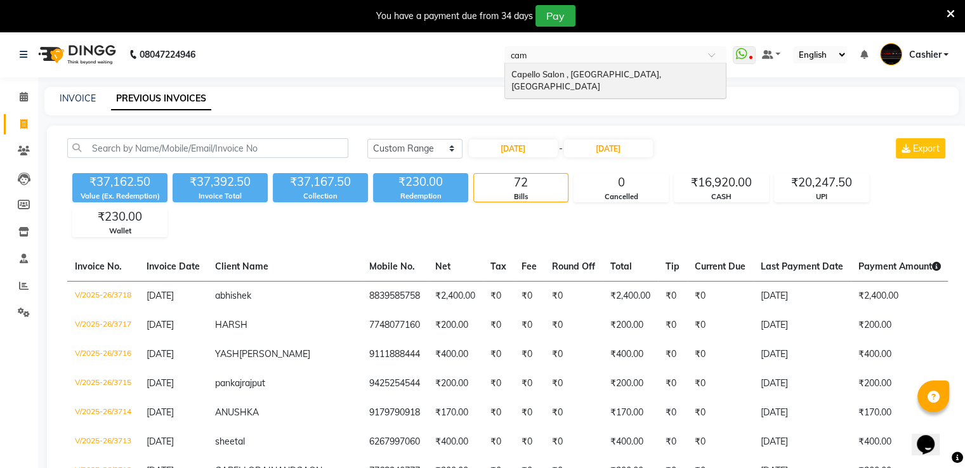
type input "camp"
click at [590, 77] on span "Capello Salon , [GEOGRAPHIC_DATA], [GEOGRAPHIC_DATA]" at bounding box center [587, 80] width 152 height 23
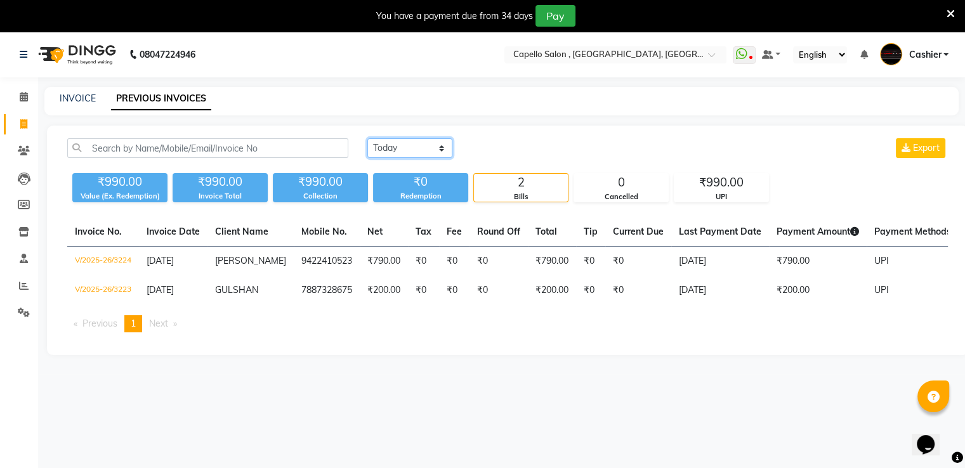
drag, startPoint x: 425, startPoint y: 142, endPoint x: 423, endPoint y: 153, distance: 11.6
click at [425, 142] on select "[DATE] [DATE] Custom Range" at bounding box center [409, 148] width 85 height 20
select select "range"
click at [367, 138] on select "[DATE] [DATE] Custom Range" at bounding box center [409, 148] width 85 height 20
click at [499, 150] on input "[DATE]" at bounding box center [513, 149] width 89 height 18
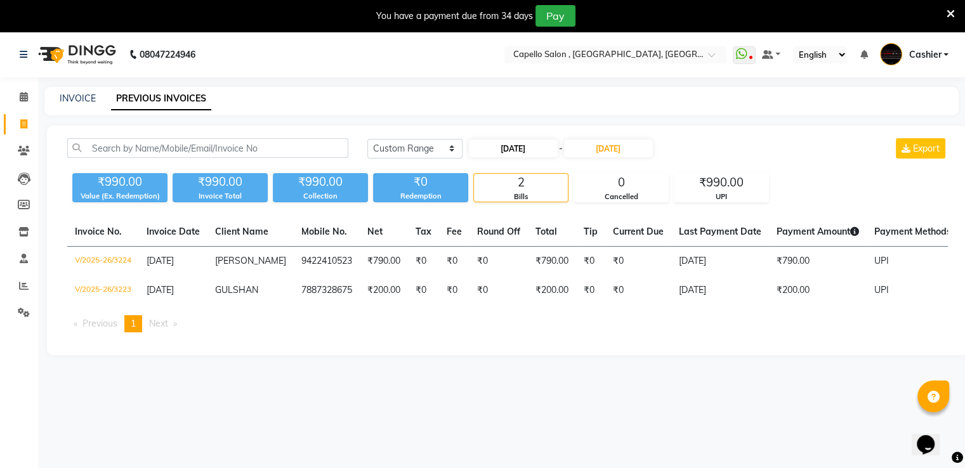
select select "9"
select select "2025"
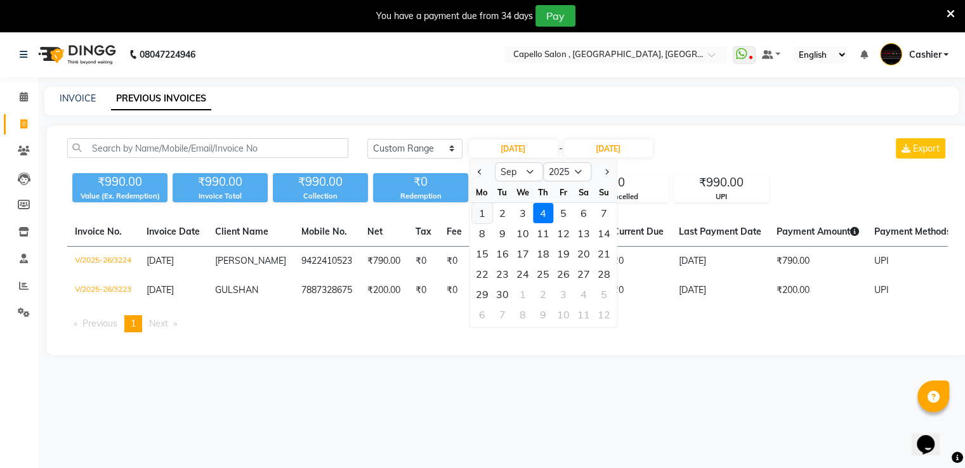
click at [484, 211] on div "1" at bounding box center [482, 213] width 20 height 20
type input "[DATE]"
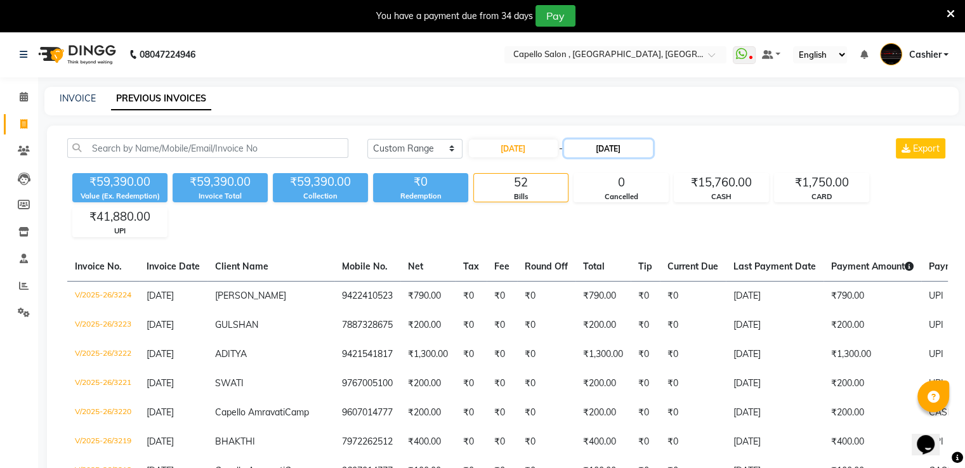
click at [596, 152] on input "[DATE]" at bounding box center [608, 149] width 89 height 18
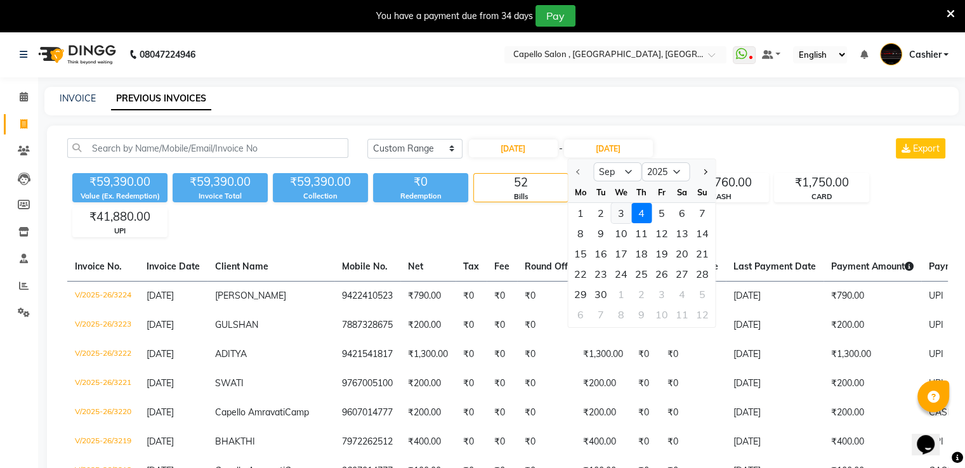
click at [624, 214] on div "3" at bounding box center [621, 213] width 20 height 20
type input "[DATE]"
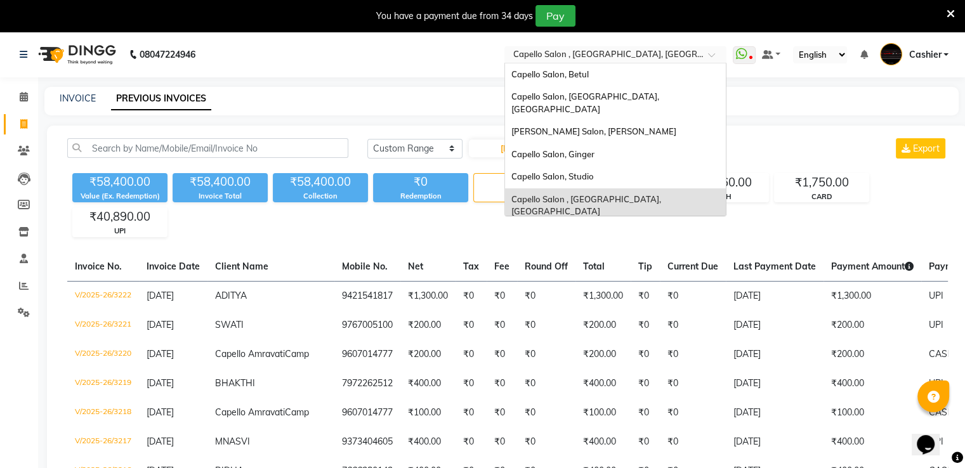
click at [586, 52] on input "text" at bounding box center [603, 55] width 184 height 13
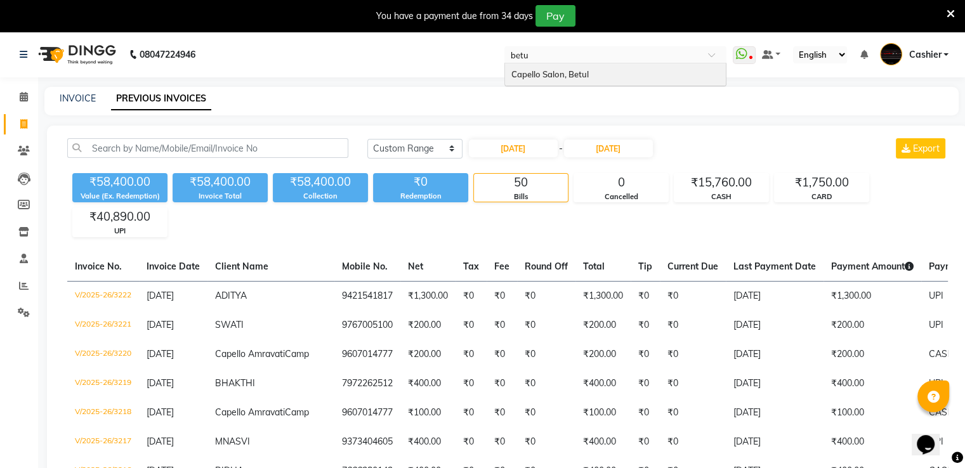
type input "betul"
click at [597, 69] on div "Capello Salon, Betul" at bounding box center [615, 74] width 221 height 23
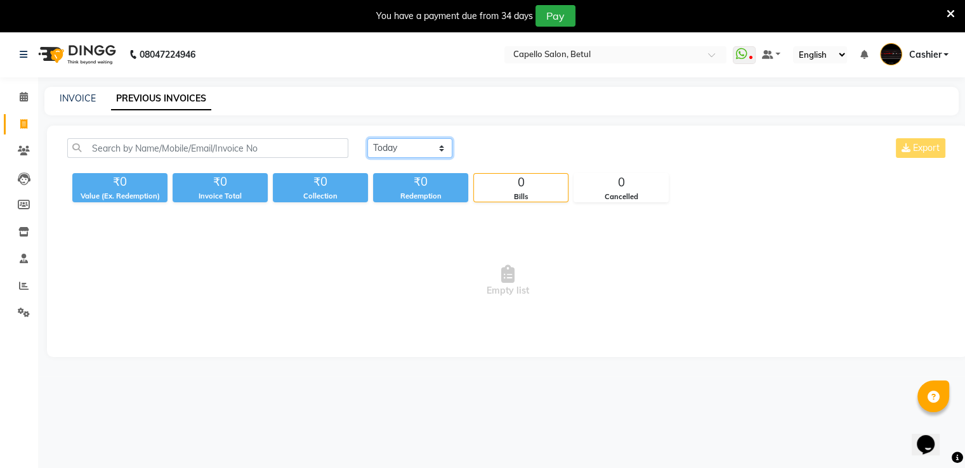
click at [407, 148] on select "[DATE] [DATE] Custom Range" at bounding box center [409, 148] width 85 height 20
select select "range"
click at [367, 138] on select "[DATE] [DATE] Custom Range" at bounding box center [409, 148] width 85 height 20
click at [486, 142] on input "[DATE]" at bounding box center [513, 149] width 89 height 18
select select "9"
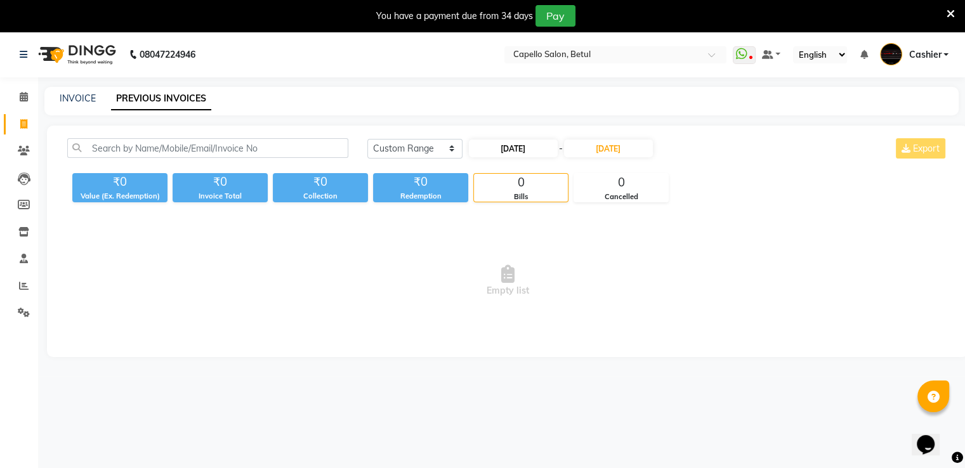
select select "2025"
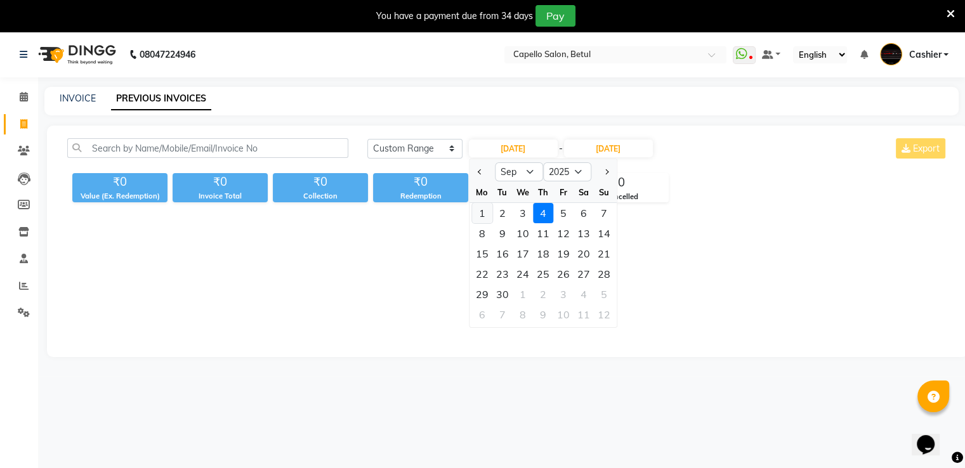
click at [478, 213] on div "1" at bounding box center [482, 213] width 20 height 20
type input "[DATE]"
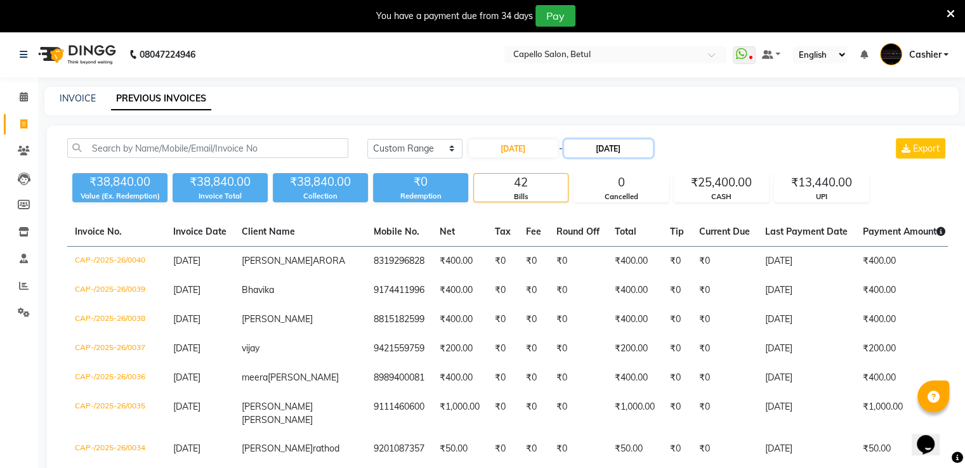
click at [586, 150] on input "[DATE]" at bounding box center [608, 149] width 89 height 18
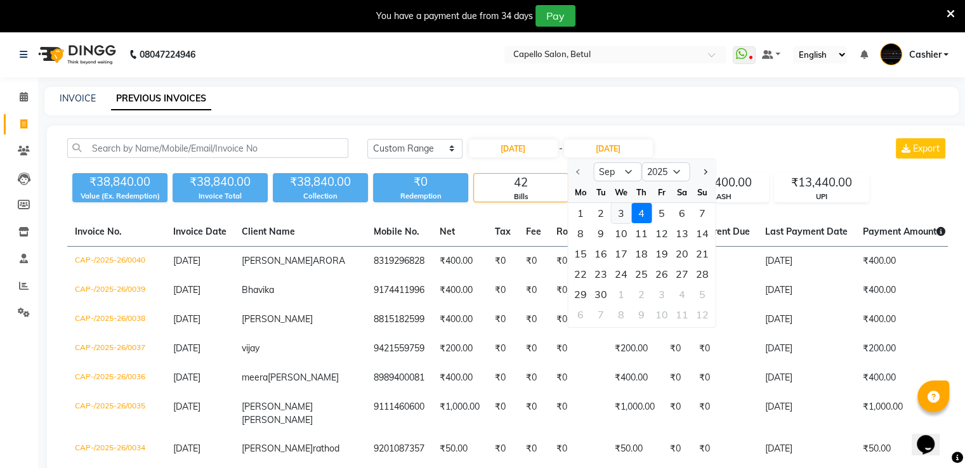
click at [623, 214] on div "3" at bounding box center [621, 213] width 20 height 20
type input "[DATE]"
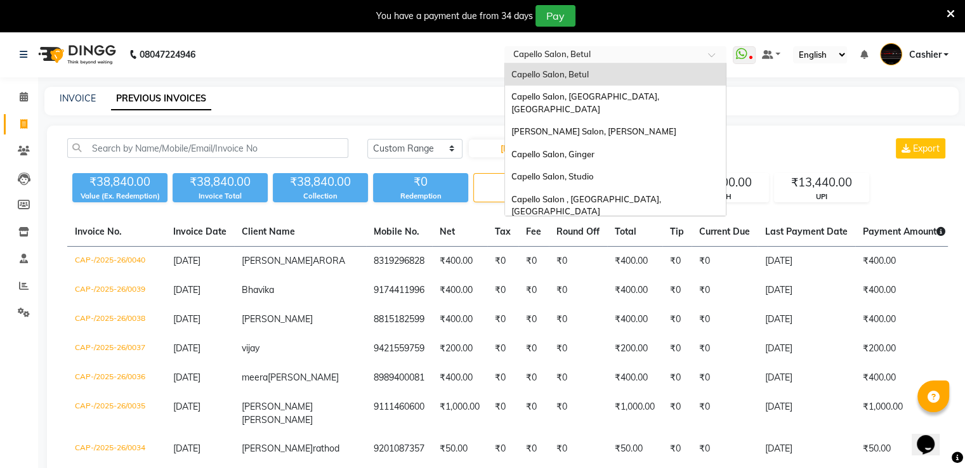
click at [590, 48] on div "Select Location × [GEOGRAPHIC_DATA], [GEOGRAPHIC_DATA]" at bounding box center [615, 54] width 222 height 17
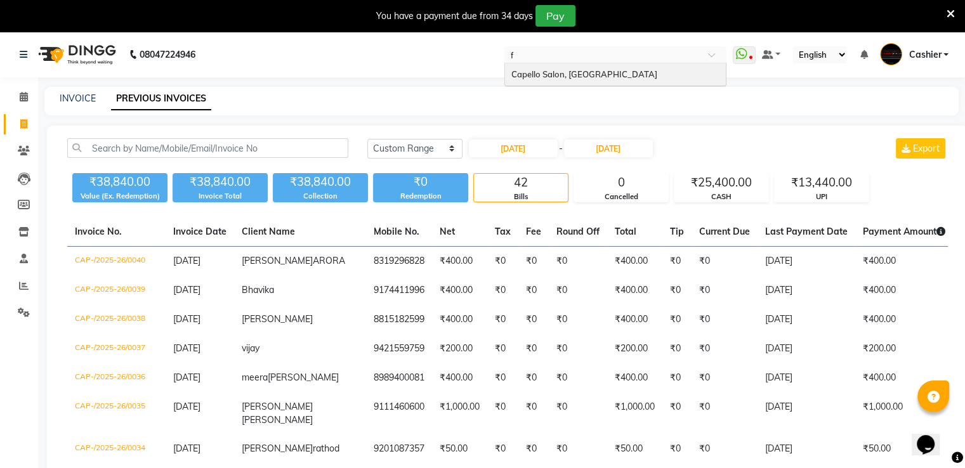
type input "fr"
click at [590, 69] on span "Capello Salon, [GEOGRAPHIC_DATA]" at bounding box center [584, 74] width 146 height 10
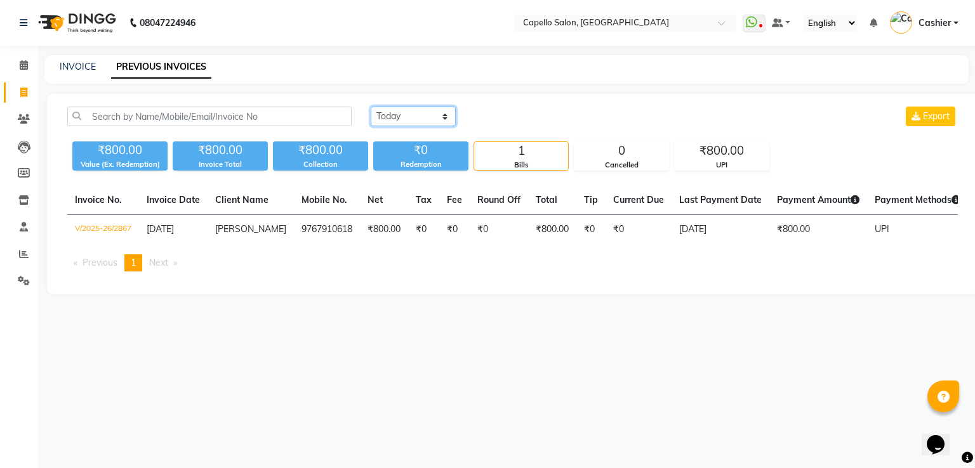
click at [416, 117] on select "[DATE] [DATE] Custom Range" at bounding box center [413, 117] width 85 height 20
select select "range"
click at [371, 107] on select "[DATE] [DATE] Custom Range" at bounding box center [413, 117] width 85 height 20
click at [509, 120] on input "[DATE]" at bounding box center [516, 117] width 89 height 18
select select "9"
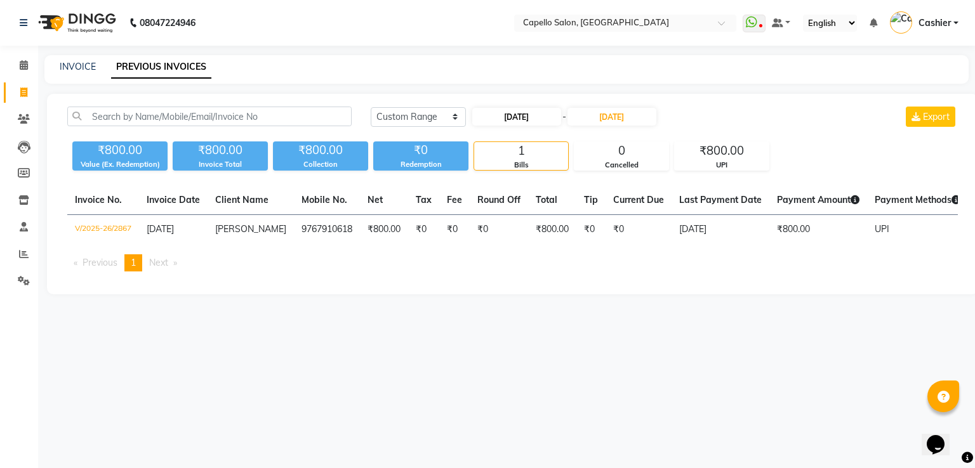
select select "2025"
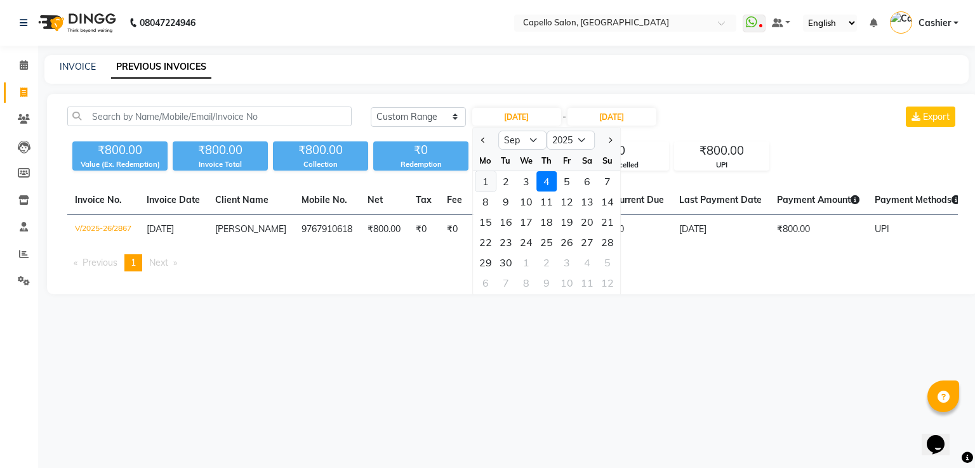
click at [482, 180] on div "1" at bounding box center [485, 181] width 20 height 20
type input "[DATE]"
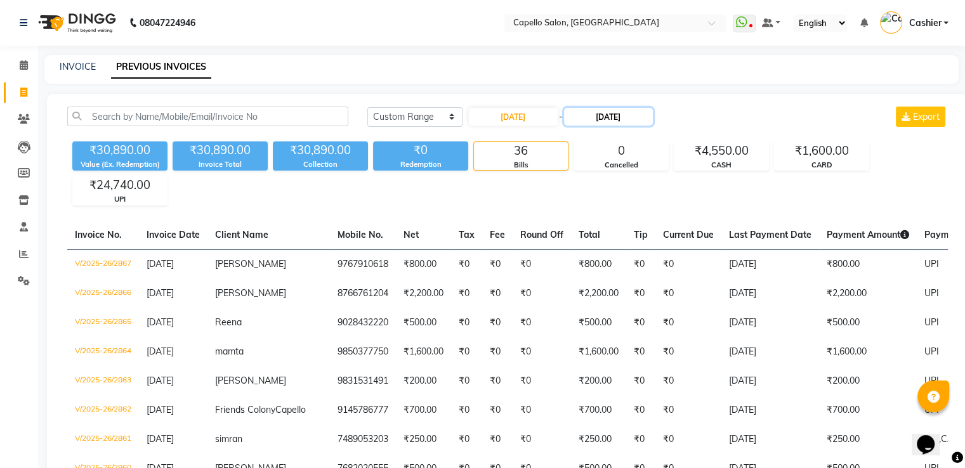
click at [609, 118] on input "[DATE]" at bounding box center [608, 117] width 89 height 18
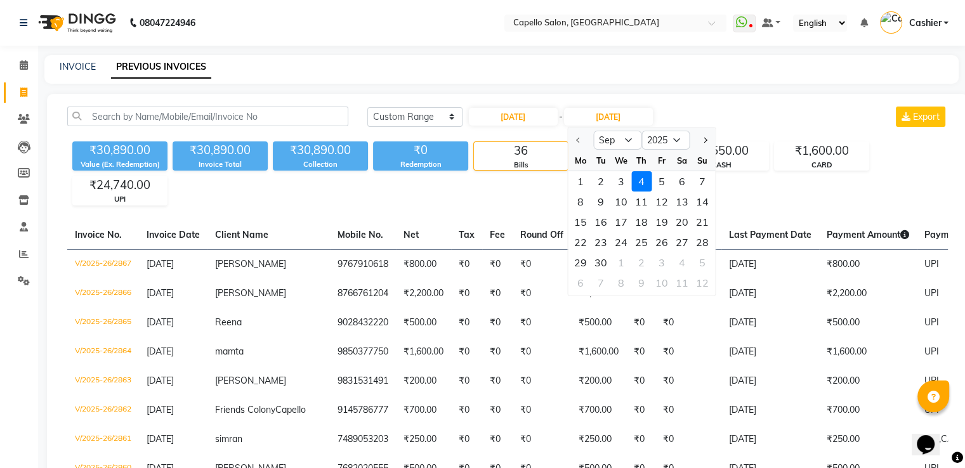
click at [619, 181] on div "3" at bounding box center [621, 181] width 20 height 20
type input "[DATE]"
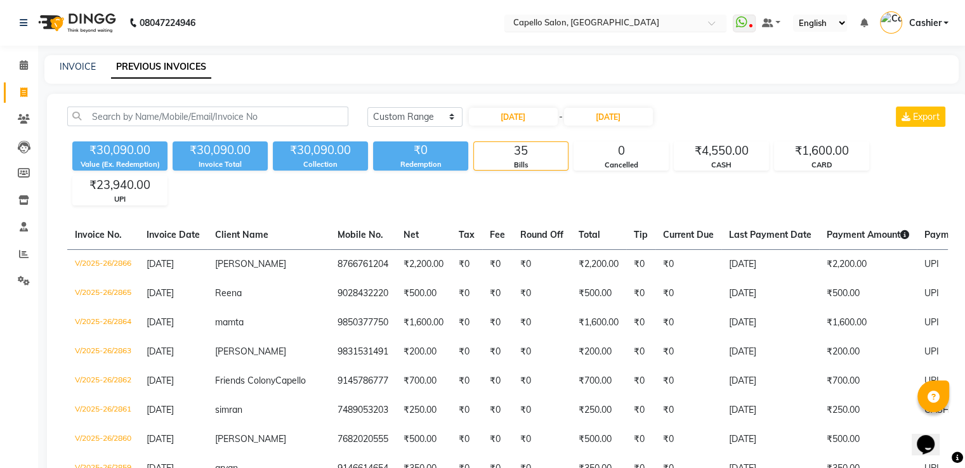
click at [586, 23] on input "text" at bounding box center [603, 24] width 184 height 13
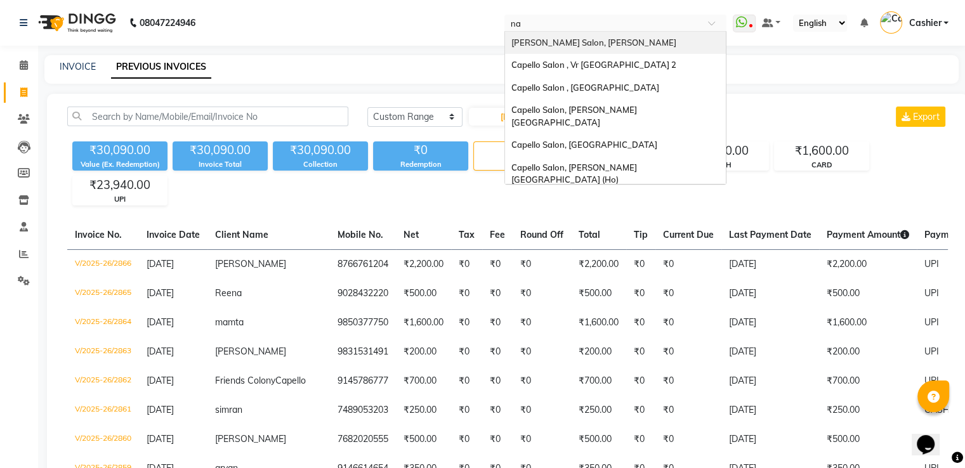
type input "nan"
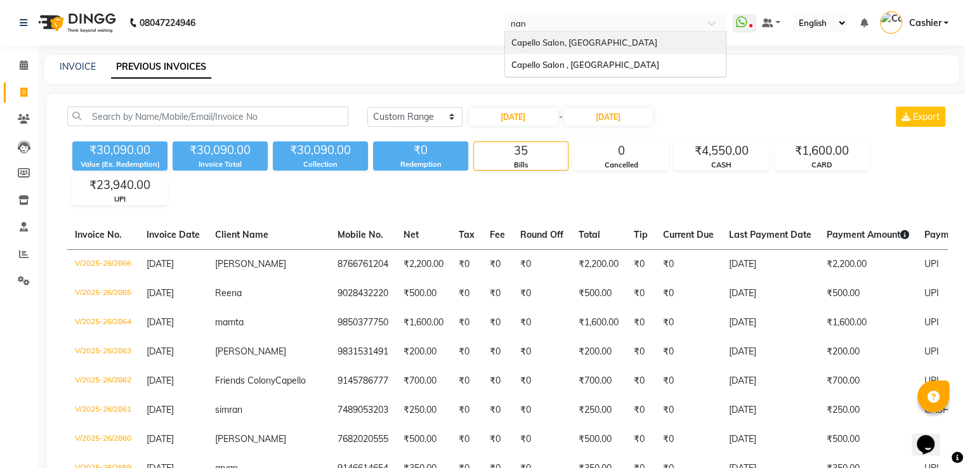
click at [586, 41] on span "Capello Salon, [GEOGRAPHIC_DATA]" at bounding box center [584, 42] width 146 height 10
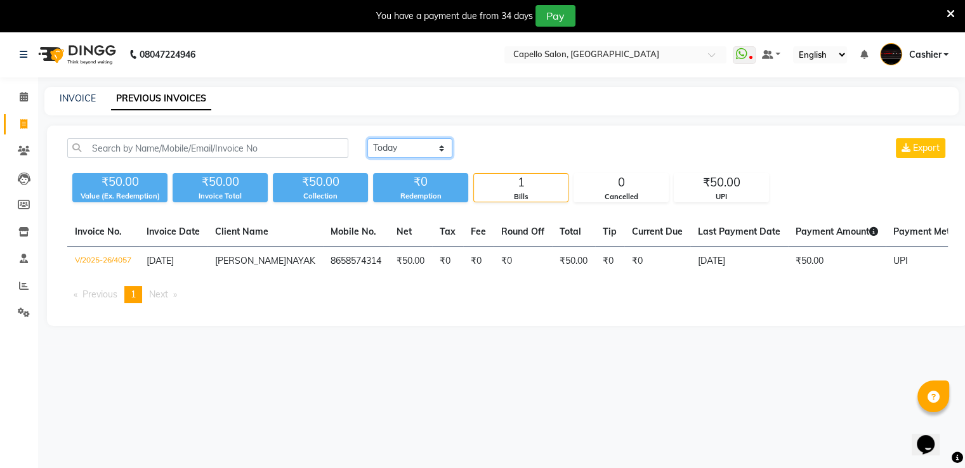
drag, startPoint x: 403, startPoint y: 148, endPoint x: 404, endPoint y: 156, distance: 8.3
click at [403, 148] on select "[DATE] [DATE] Custom Range" at bounding box center [409, 148] width 85 height 20
select select "range"
click at [367, 138] on select "[DATE] [DATE] Custom Range" at bounding box center [409, 148] width 85 height 20
click at [511, 148] on input "[DATE]" at bounding box center [513, 149] width 89 height 18
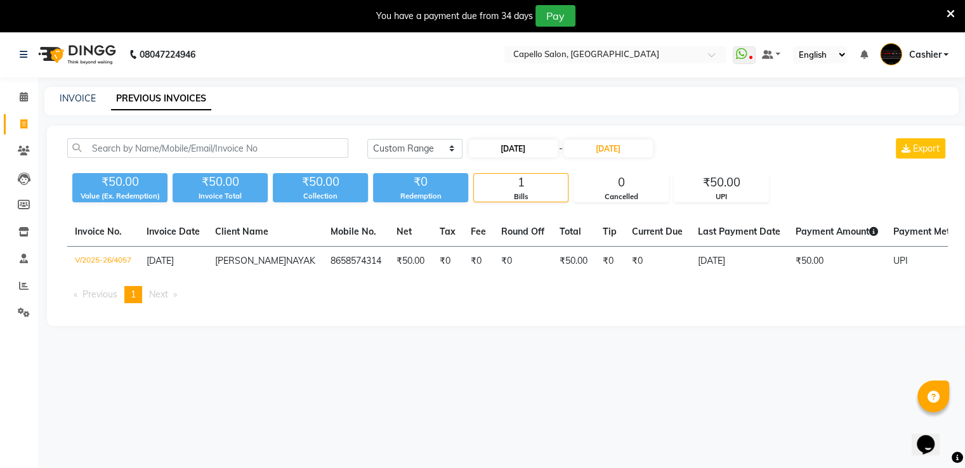
select select "9"
select select "2025"
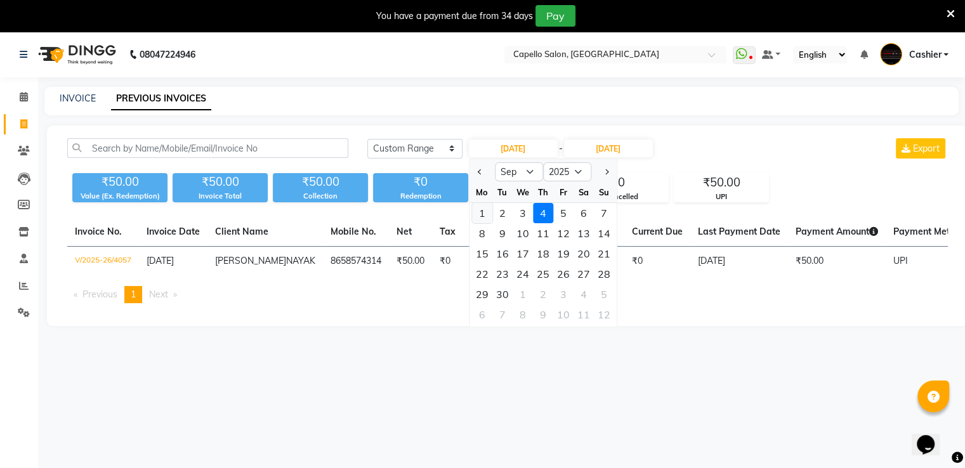
click at [485, 212] on div "1" at bounding box center [482, 213] width 20 height 20
type input "[DATE]"
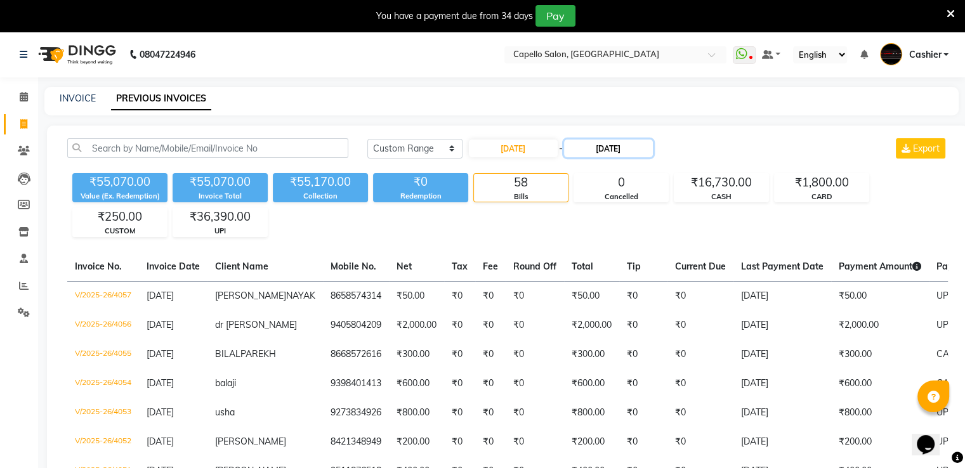
click at [600, 146] on input "[DATE]" at bounding box center [608, 149] width 89 height 18
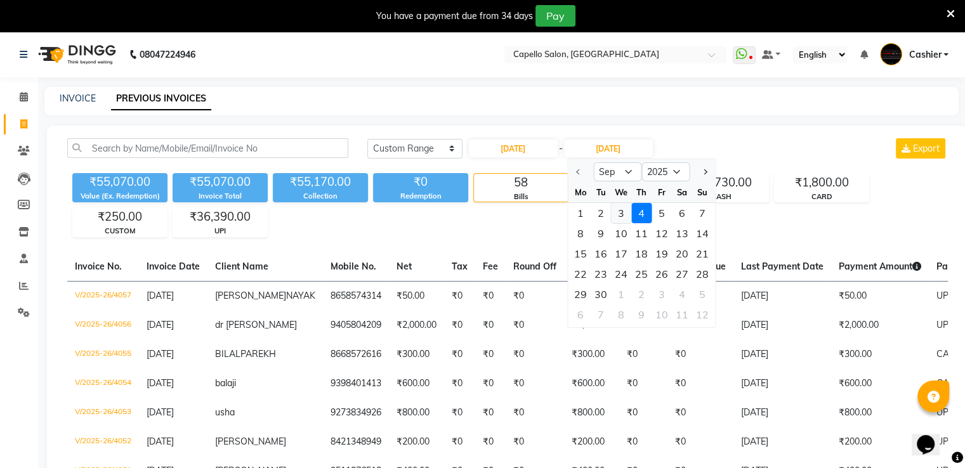
select select "service"
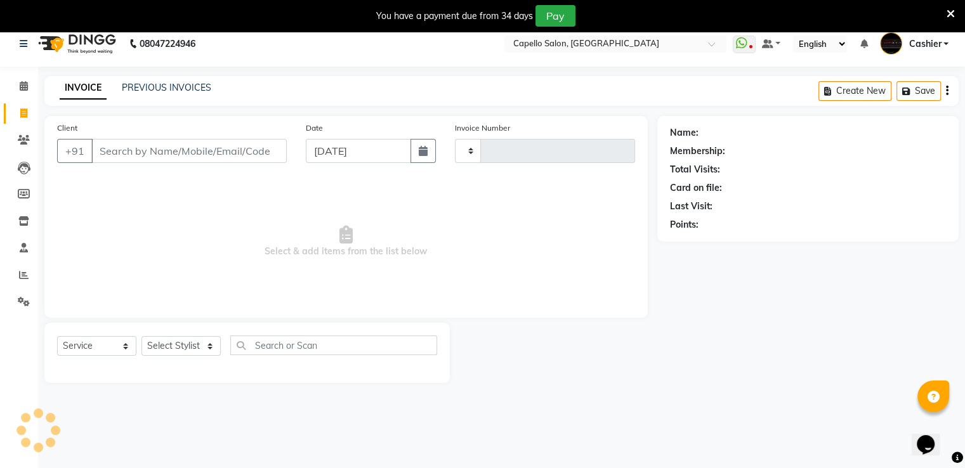
type input "4058"
select select "830"
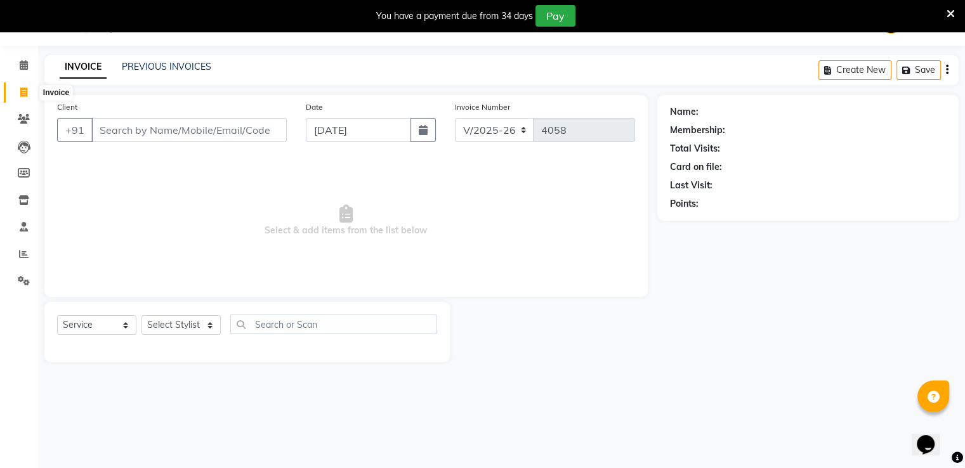
click at [22, 96] on icon at bounding box center [23, 93] width 7 height 10
select select "830"
select select "service"
click at [157, 63] on link "PREVIOUS INVOICES" at bounding box center [166, 66] width 89 height 11
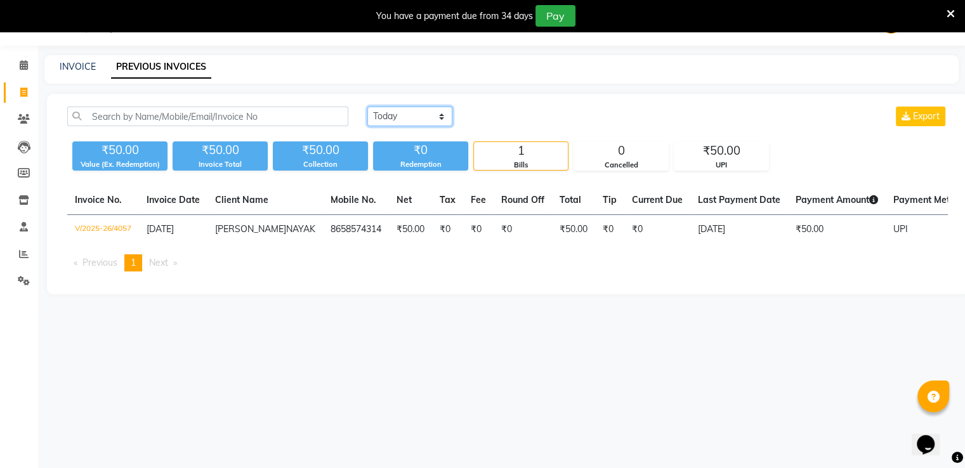
click at [419, 117] on select "[DATE] [DATE] Custom Range" at bounding box center [409, 117] width 85 height 20
select select "range"
click at [367, 107] on select "[DATE] [DATE] Custom Range" at bounding box center [409, 117] width 85 height 20
click at [503, 119] on input "[DATE]" at bounding box center [513, 117] width 89 height 18
select select "9"
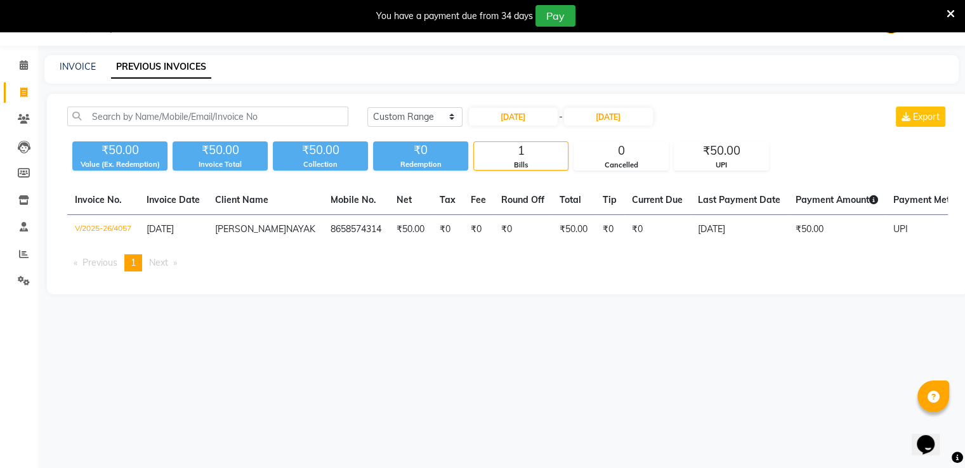
select select "2025"
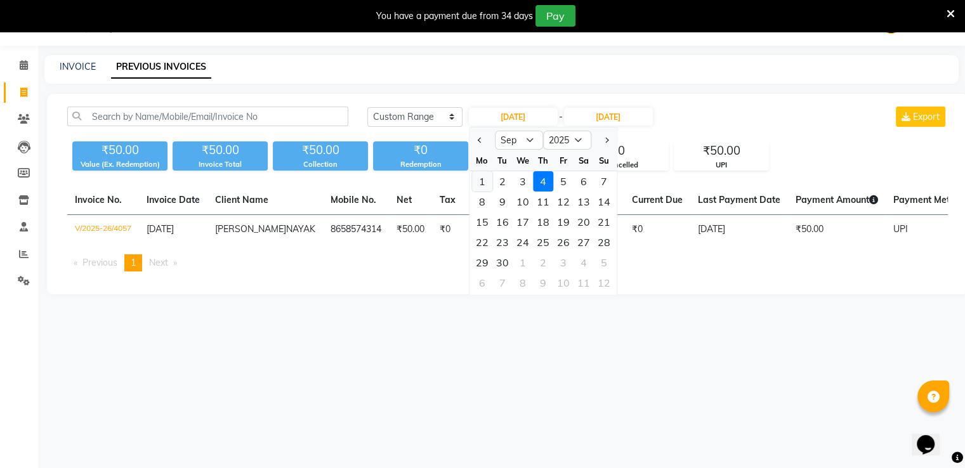
click at [489, 174] on div "1" at bounding box center [482, 181] width 20 height 20
type input "[DATE]"
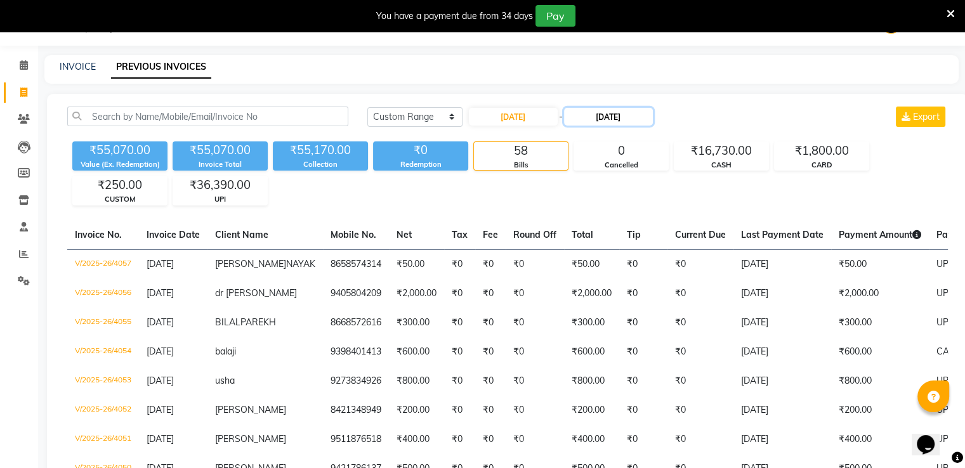
click at [605, 115] on input "[DATE]" at bounding box center [608, 117] width 89 height 18
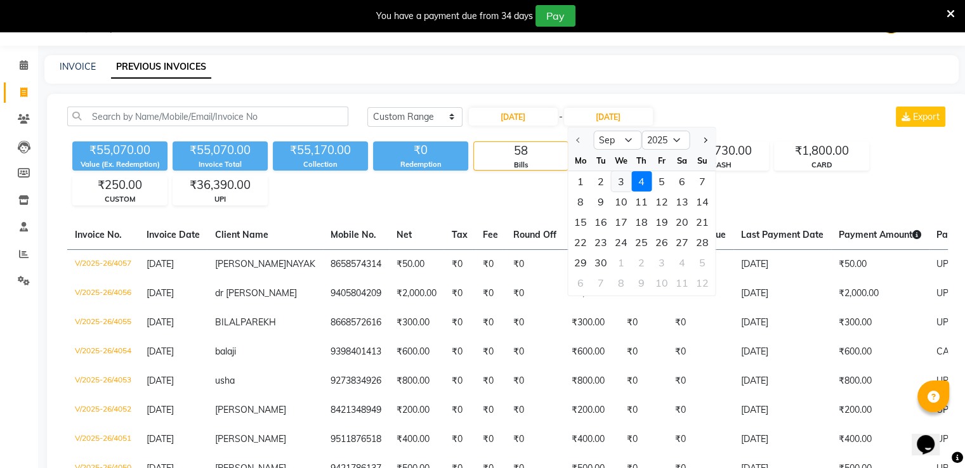
click at [621, 183] on div "3" at bounding box center [621, 181] width 20 height 20
type input "[DATE]"
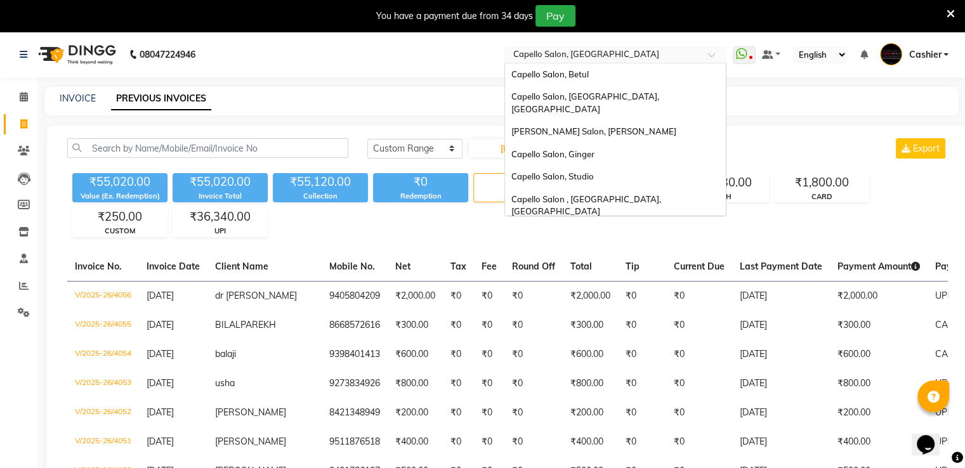
click at [553, 56] on input "text" at bounding box center [603, 55] width 184 height 13
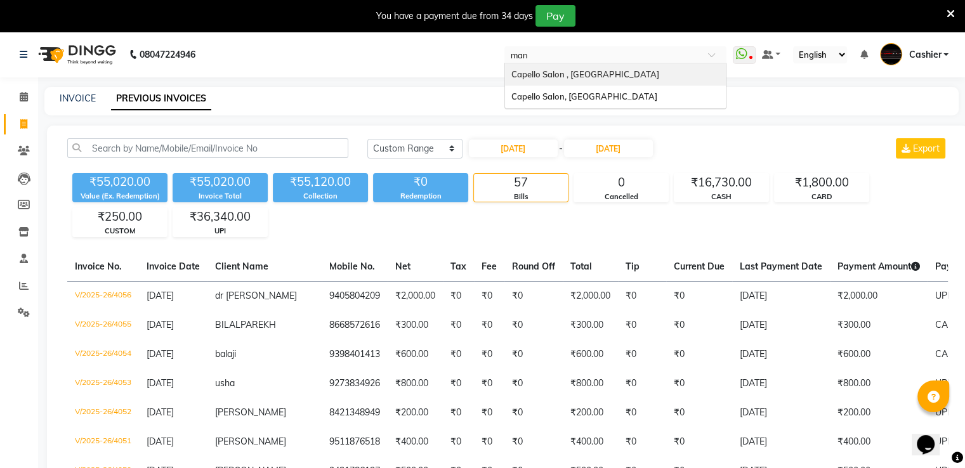
type input "mani"
click at [567, 77] on span "Capello Salon , [GEOGRAPHIC_DATA]" at bounding box center [585, 74] width 148 height 10
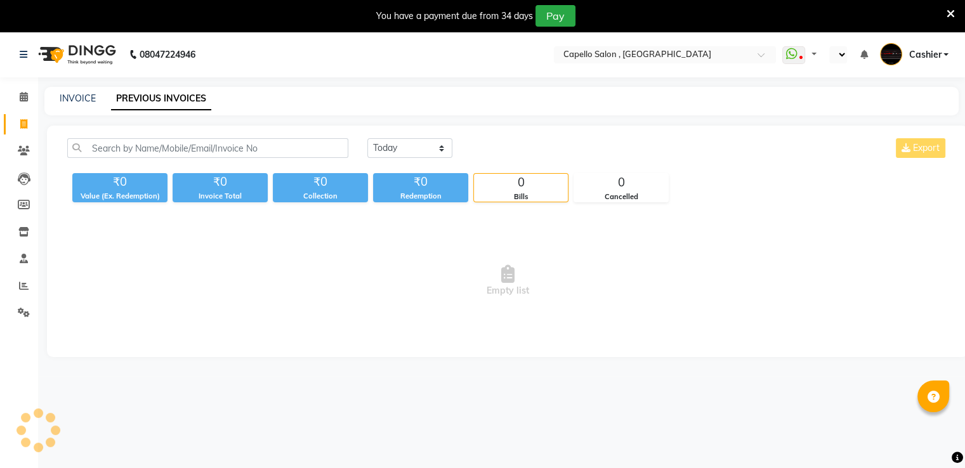
select select "en"
click at [416, 148] on select "[DATE] [DATE] Custom Range" at bounding box center [409, 148] width 85 height 20
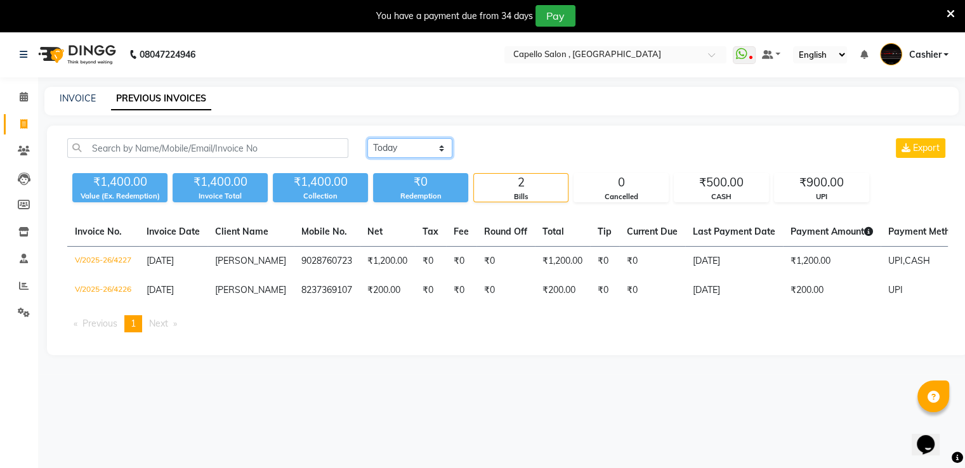
select select "range"
click at [367, 138] on select "[DATE] [DATE] Custom Range" at bounding box center [409, 148] width 85 height 20
click at [501, 150] on input "[DATE]" at bounding box center [513, 149] width 89 height 18
select select "9"
select select "2025"
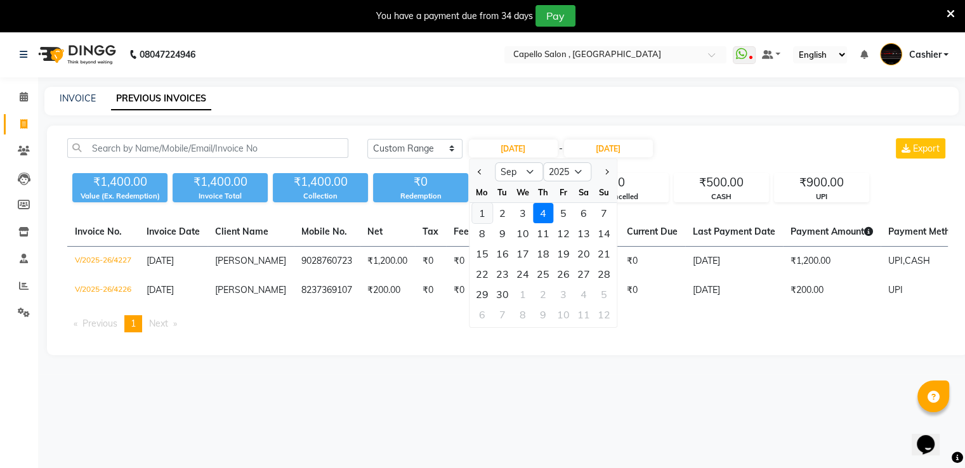
click at [484, 214] on div "1" at bounding box center [482, 213] width 20 height 20
type input "[DATE]"
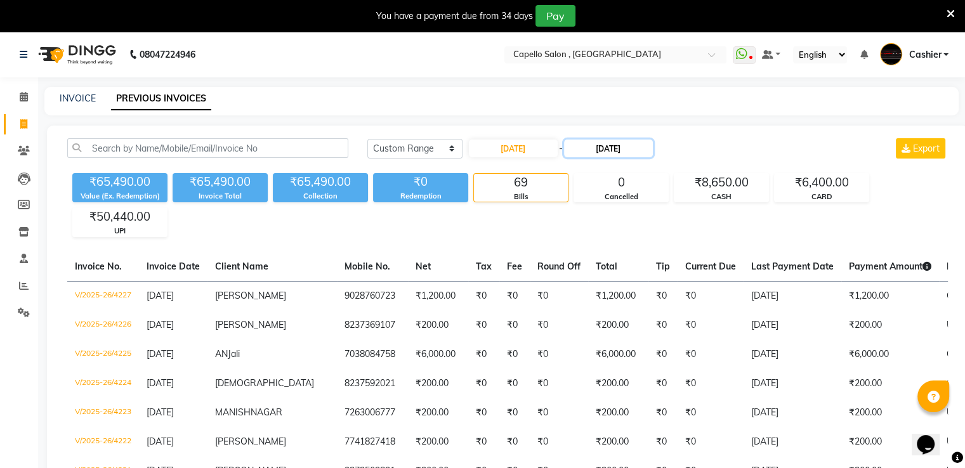
click at [599, 150] on input "[DATE]" at bounding box center [608, 149] width 89 height 18
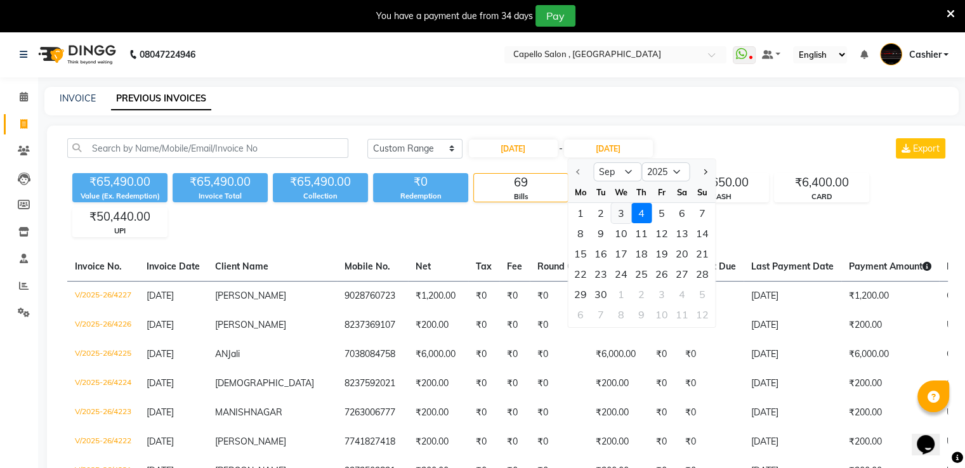
click at [621, 215] on div "3" at bounding box center [621, 213] width 20 height 20
type input "[DATE]"
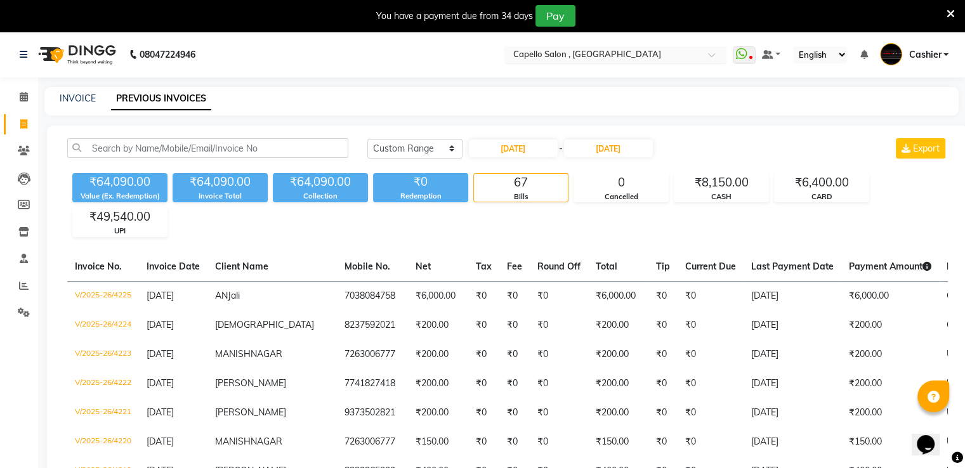
click at [593, 55] on input "text" at bounding box center [603, 55] width 184 height 13
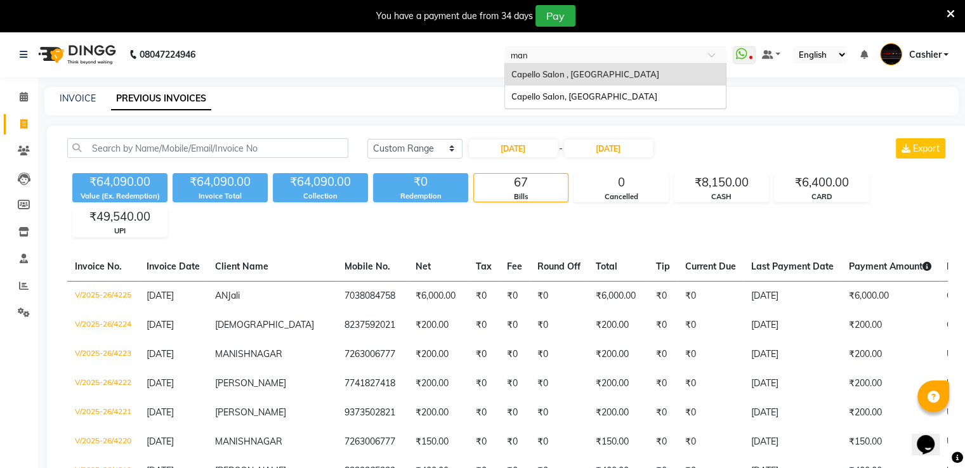
type input "mane"
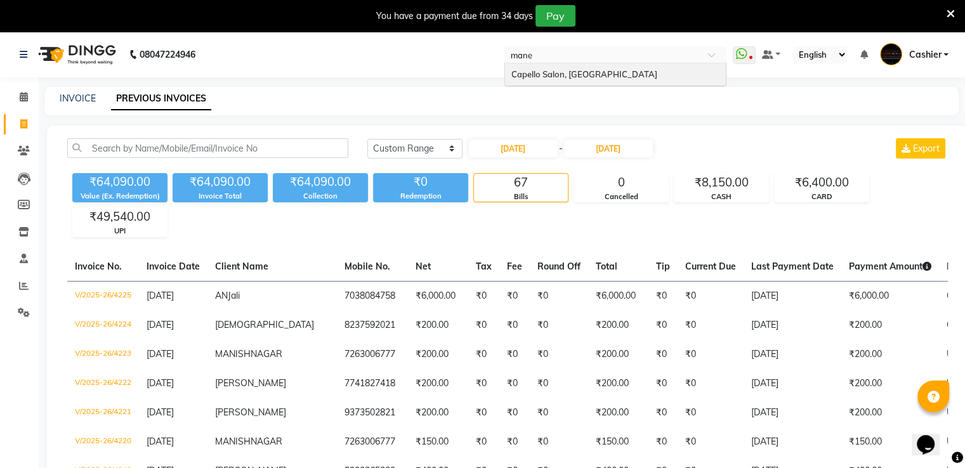
click at [579, 72] on span "Capello Salon, [GEOGRAPHIC_DATA]" at bounding box center [584, 74] width 146 height 10
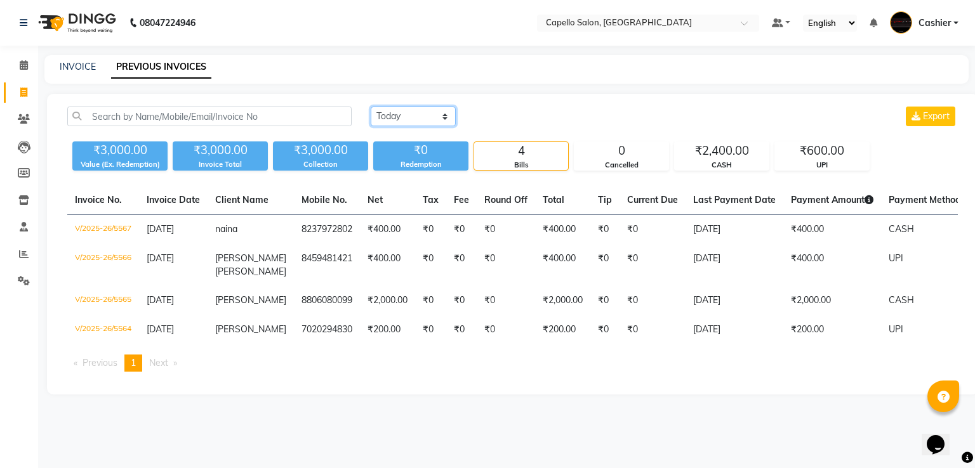
click at [419, 112] on select "[DATE] [DATE] Custom Range" at bounding box center [413, 117] width 85 height 20
select select "range"
click at [371, 107] on select "[DATE] [DATE] Custom Range" at bounding box center [413, 117] width 85 height 20
click at [519, 115] on input "[DATE]" at bounding box center [516, 117] width 89 height 18
select select "9"
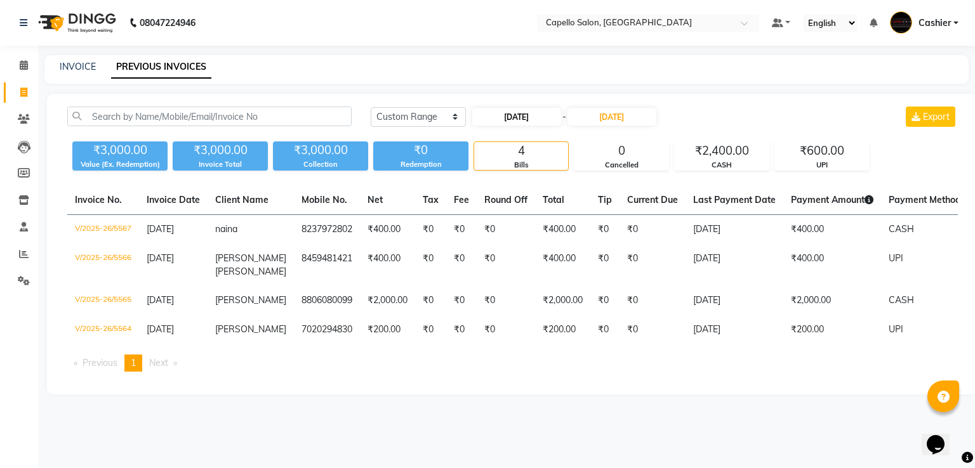
select select "2025"
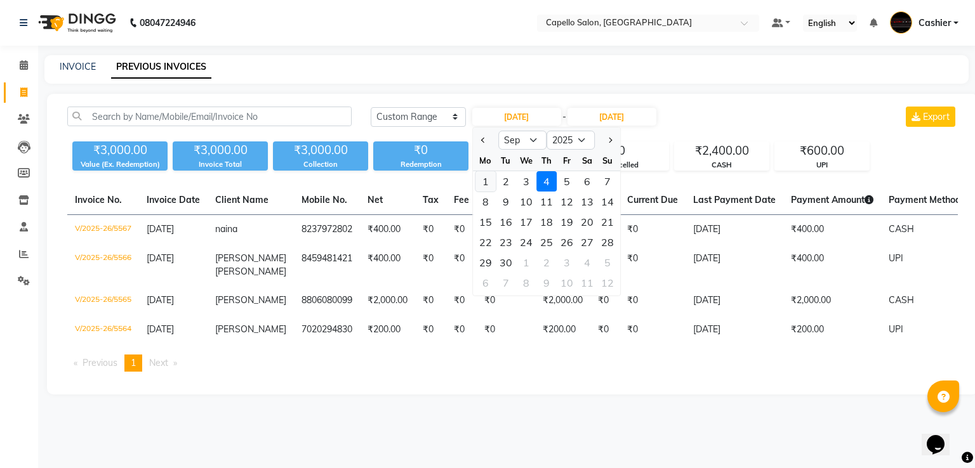
click at [482, 183] on div "1" at bounding box center [485, 181] width 20 height 20
type input "[DATE]"
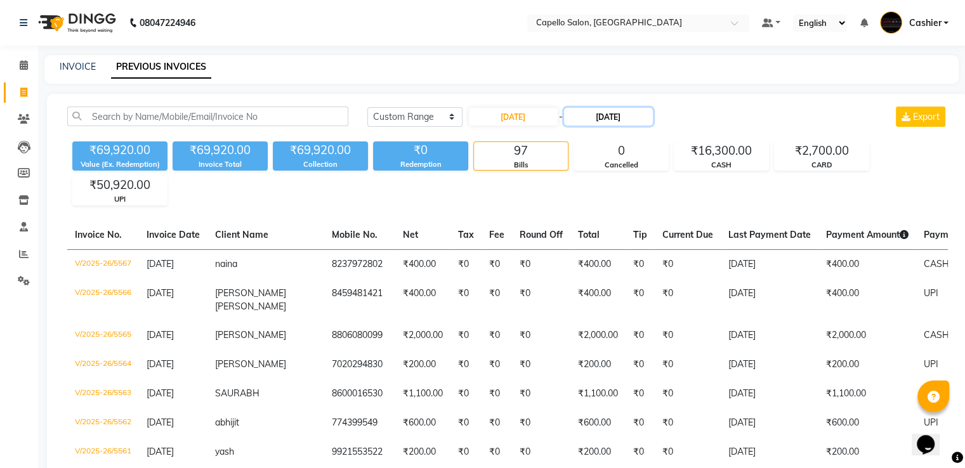
click at [600, 118] on input "[DATE]" at bounding box center [608, 117] width 89 height 18
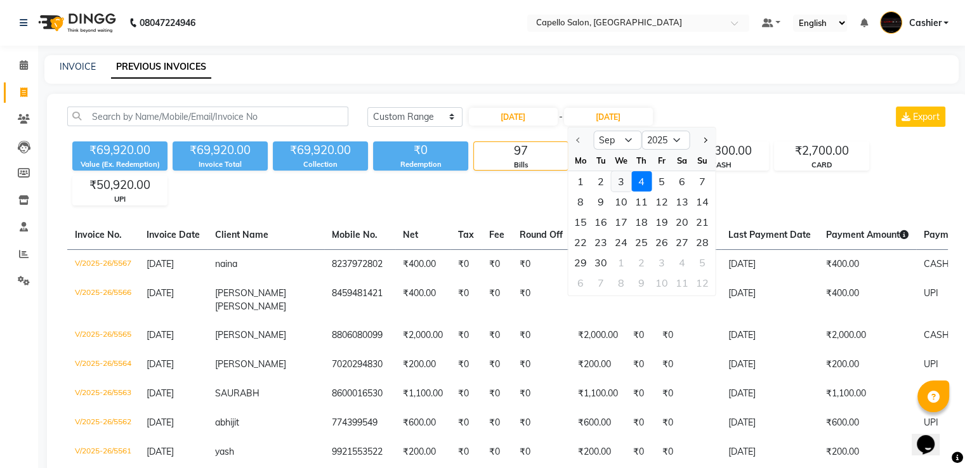
click at [620, 186] on div "3" at bounding box center [621, 181] width 20 height 20
type input "[DATE]"
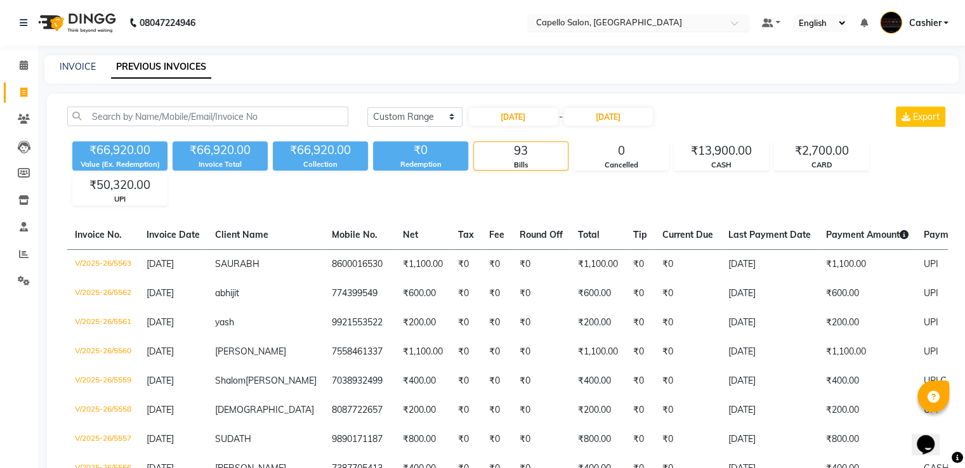
click at [605, 27] on input "text" at bounding box center [626, 24] width 184 height 13
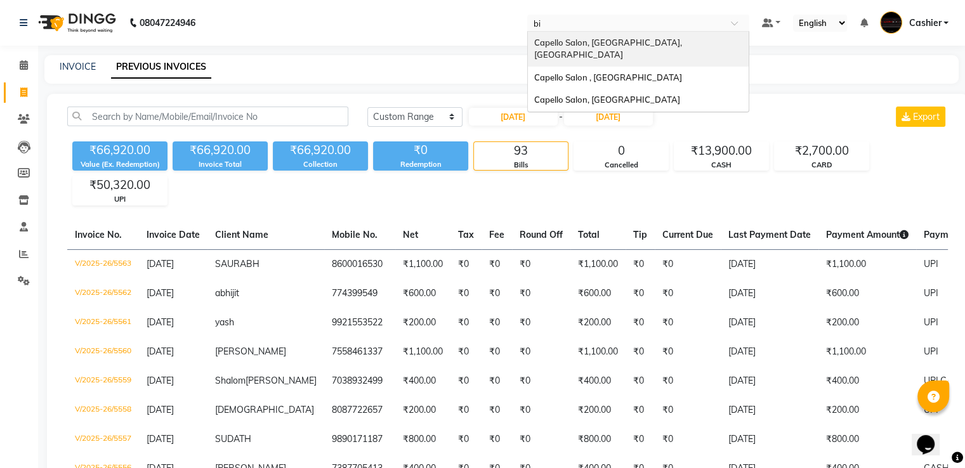
type input "bil"
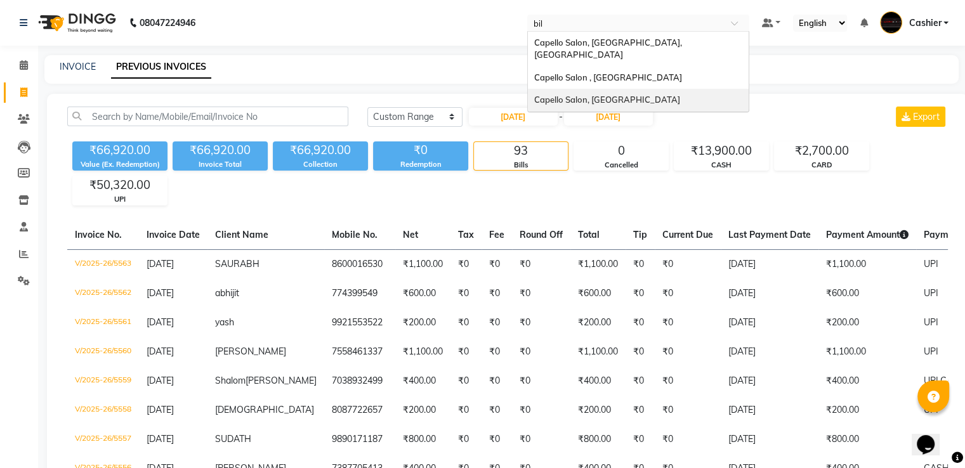
click at [612, 95] on span "Capello Salon, [GEOGRAPHIC_DATA]" at bounding box center [607, 100] width 146 height 10
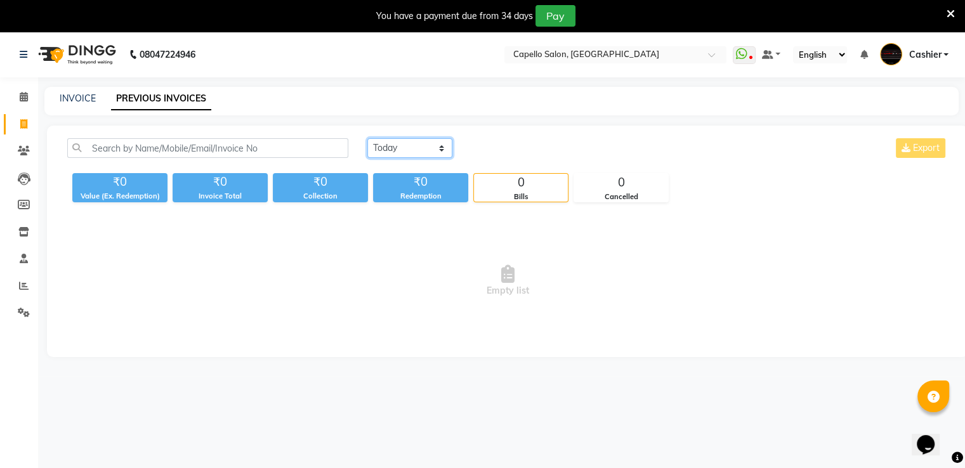
click at [414, 150] on select "[DATE] [DATE] Custom Range" at bounding box center [409, 148] width 85 height 20
select select "range"
click at [367, 138] on select "[DATE] [DATE] Custom Range" at bounding box center [409, 148] width 85 height 20
click at [491, 152] on input "[DATE]" at bounding box center [513, 149] width 89 height 18
select select "9"
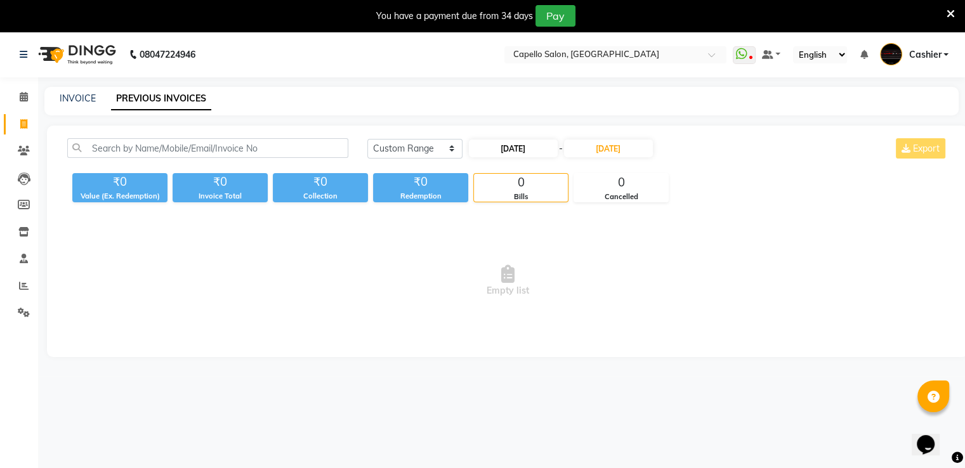
select select "2025"
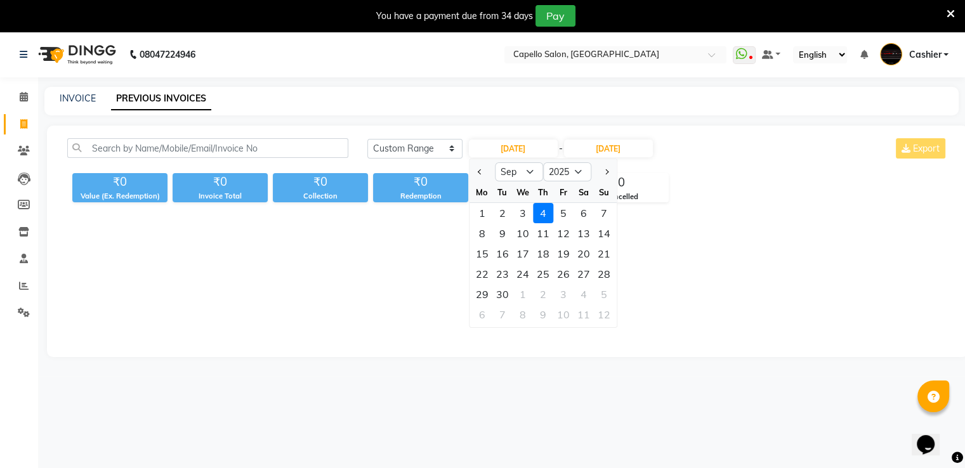
click at [482, 208] on div "1" at bounding box center [482, 213] width 20 height 20
type input "[DATE]"
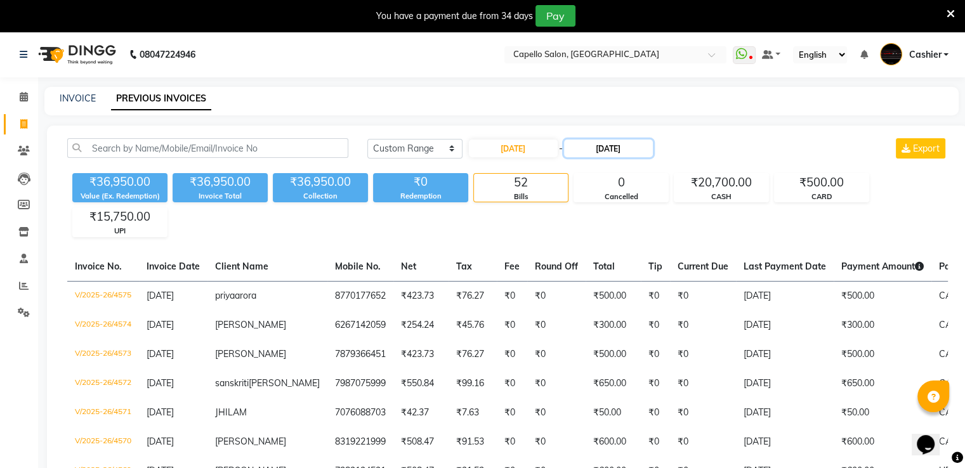
click at [603, 149] on input "[DATE]" at bounding box center [608, 149] width 89 height 18
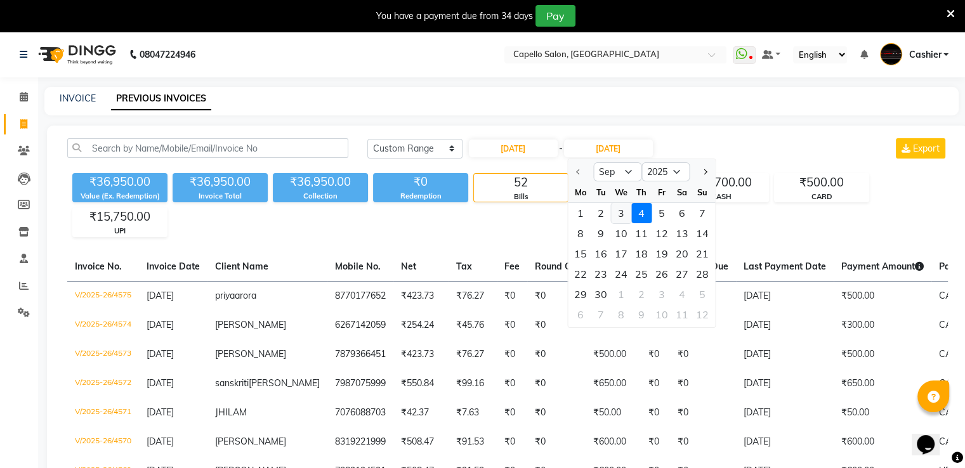
click at [617, 212] on div "3" at bounding box center [621, 213] width 20 height 20
type input "[DATE]"
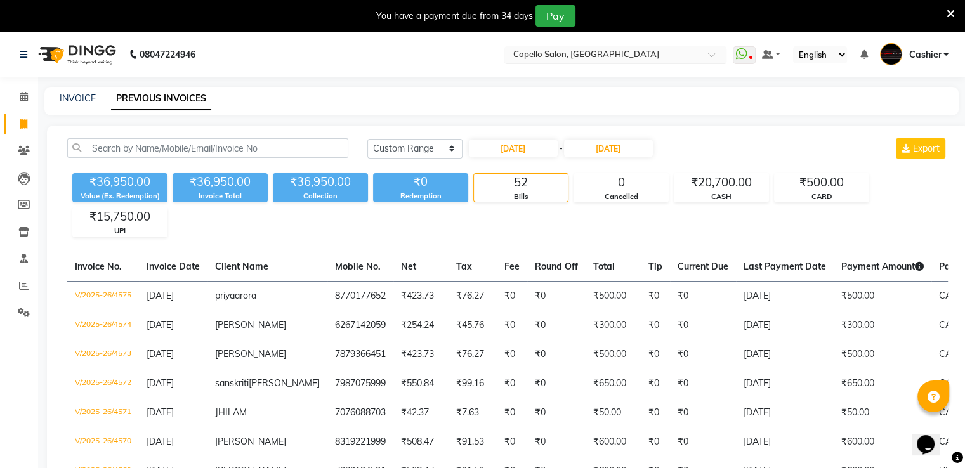
click at [579, 52] on input "text" at bounding box center [603, 55] width 184 height 13
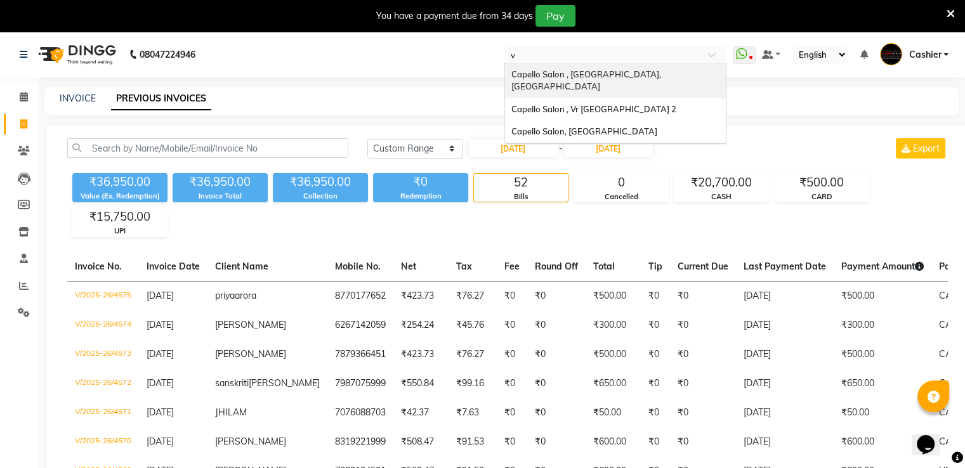
type input "vr"
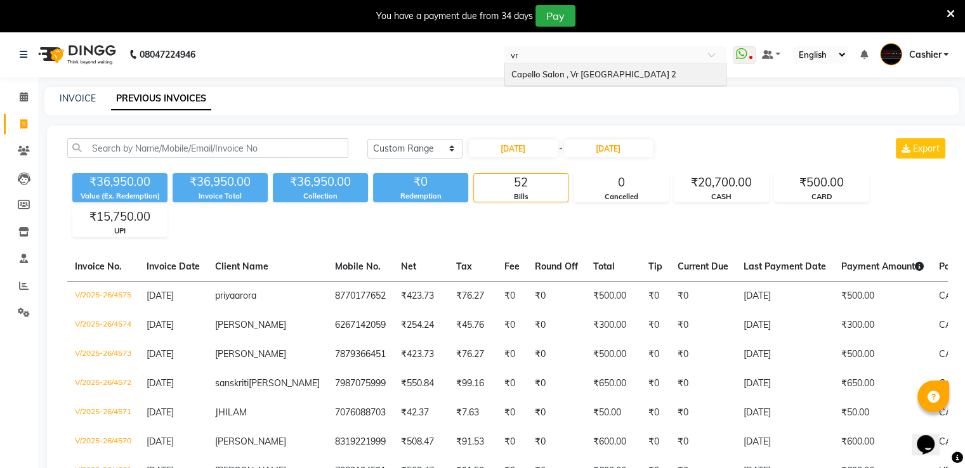
click at [560, 76] on span "Capello Salon , Vr [GEOGRAPHIC_DATA] 2" at bounding box center [593, 74] width 165 height 10
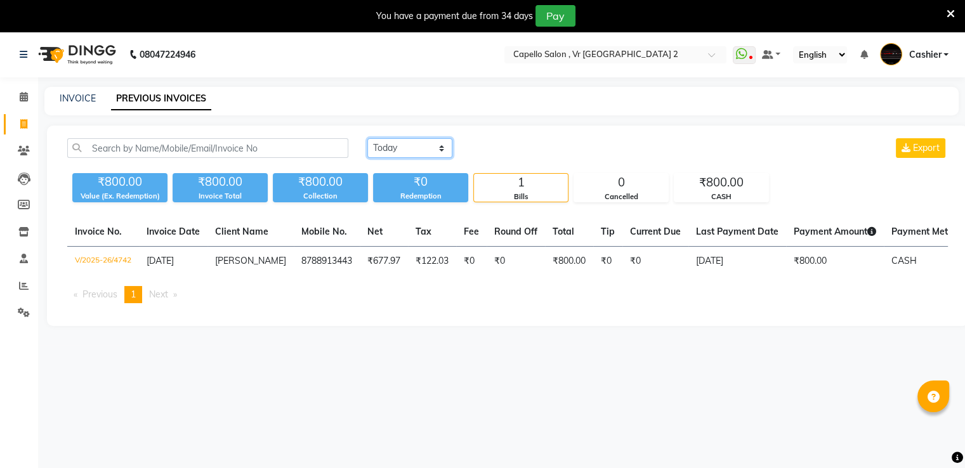
click at [433, 150] on select "[DATE] [DATE] Custom Range" at bounding box center [409, 148] width 85 height 20
select select "range"
click at [367, 138] on select "[DATE] [DATE] Custom Range" at bounding box center [409, 148] width 85 height 20
click at [515, 143] on input "[DATE]" at bounding box center [513, 149] width 89 height 18
select select "9"
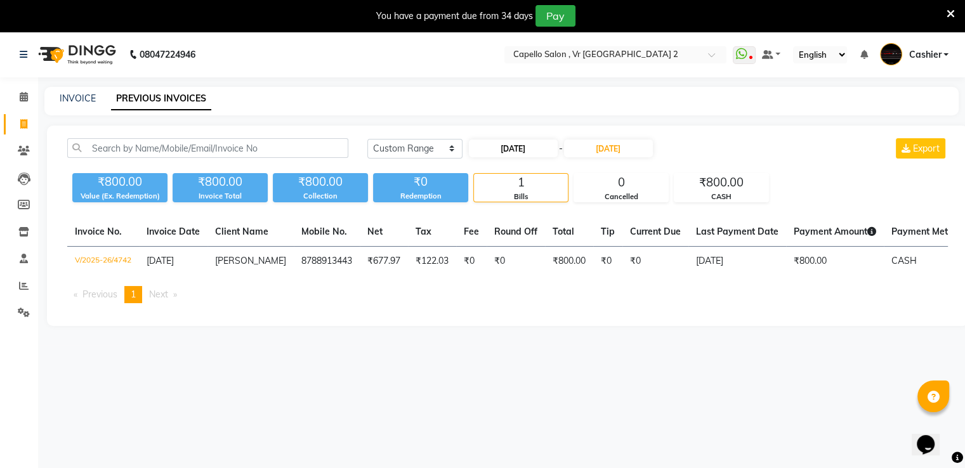
select select "2025"
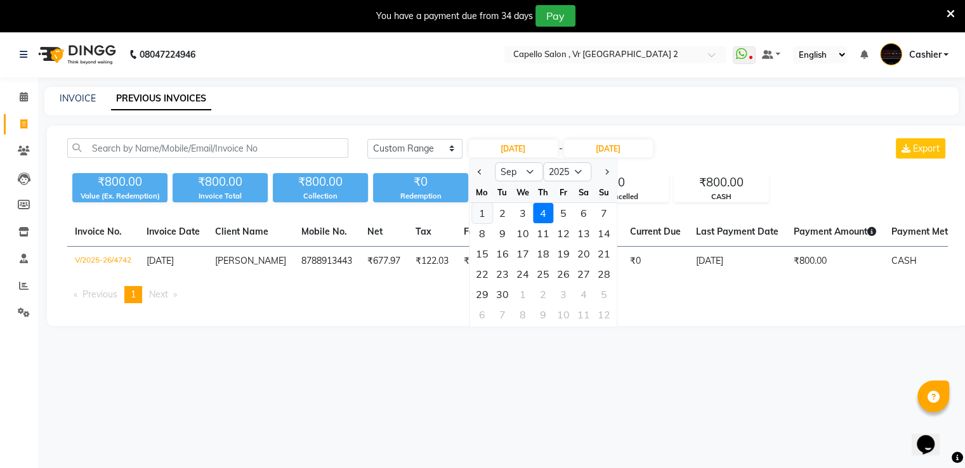
click at [475, 216] on div "1" at bounding box center [482, 213] width 20 height 20
type input "[DATE]"
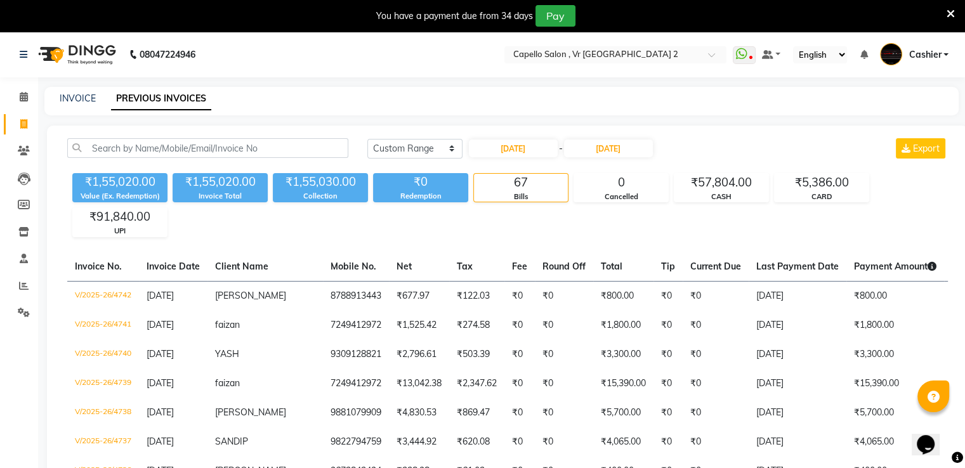
click at [635, 158] on div "[DATE] - [DATE]" at bounding box center [561, 148] width 187 height 20
click at [612, 151] on input "[DATE]" at bounding box center [608, 149] width 89 height 18
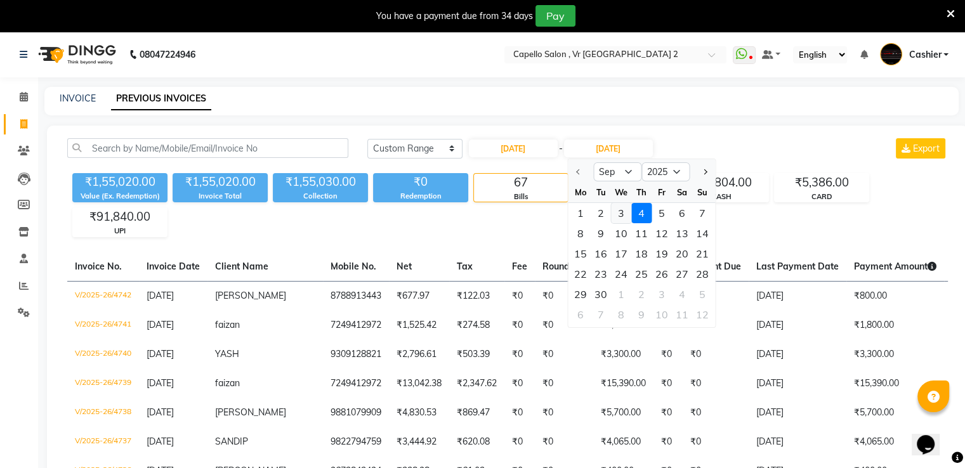
click at [624, 213] on div "3" at bounding box center [621, 213] width 20 height 20
type input "[DATE]"
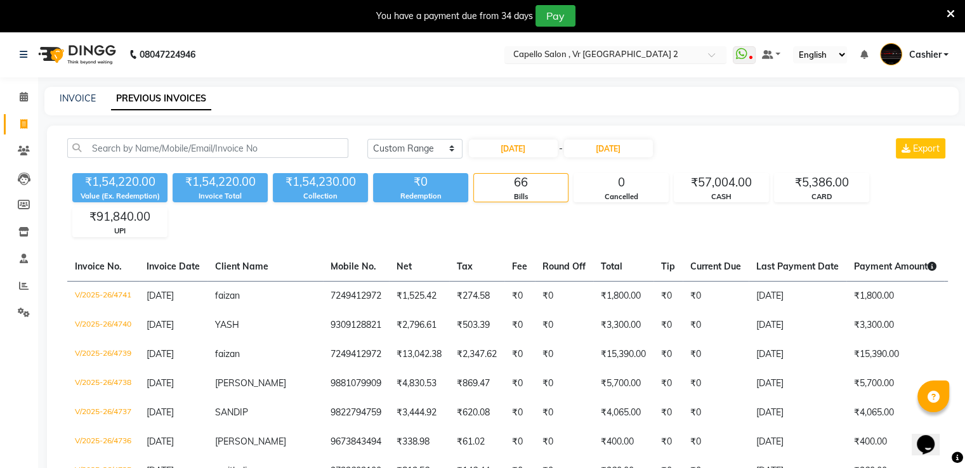
click at [591, 48] on div "Select Location × [GEOGRAPHIC_DATA] , [GEOGRAPHIC_DATA] [GEOGRAPHIC_DATA] 2" at bounding box center [615, 54] width 222 height 17
type input "stu"
click at [574, 70] on span "Capello Salon, Studio" at bounding box center [552, 74] width 82 height 10
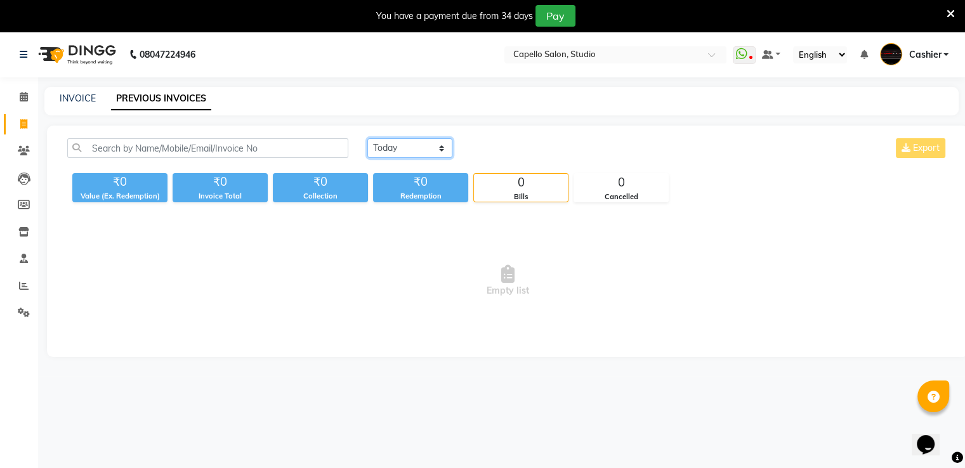
drag, startPoint x: 393, startPoint y: 153, endPoint x: 379, endPoint y: 148, distance: 14.7
click at [379, 148] on select "[DATE] [DATE] Custom Range" at bounding box center [409, 148] width 85 height 20
drag, startPoint x: 380, startPoint y: 150, endPoint x: 383, endPoint y: 166, distance: 15.6
click at [380, 150] on select "[DATE] [DATE] Custom Range" at bounding box center [409, 148] width 85 height 20
click at [383, 145] on select "[DATE] [DATE] Custom Range" at bounding box center [409, 148] width 85 height 20
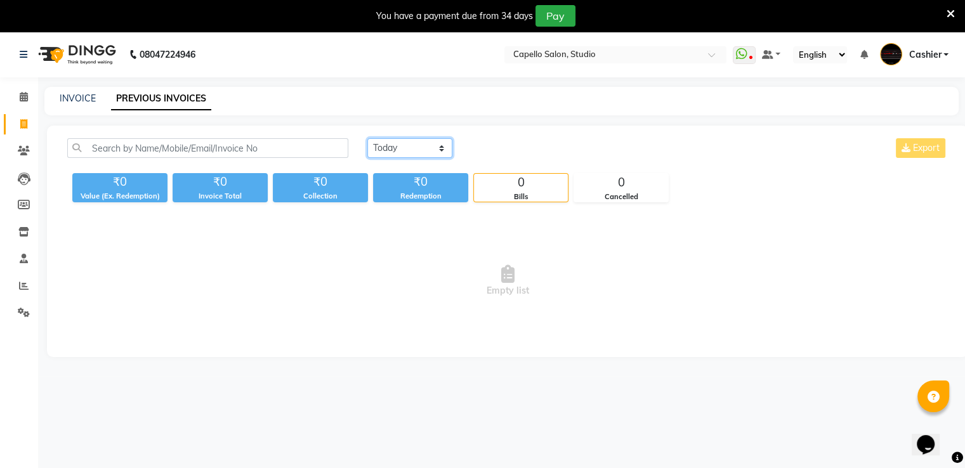
select select "range"
click at [367, 138] on select "[DATE] [DATE] Custom Range" at bounding box center [409, 148] width 85 height 20
click at [496, 151] on input "[DATE]" at bounding box center [513, 149] width 89 height 18
select select "9"
select select "2025"
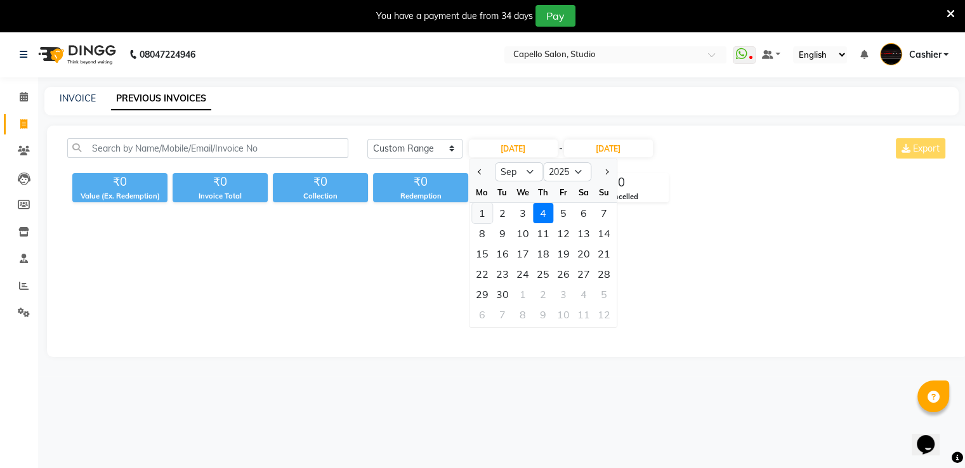
click at [478, 216] on div "1" at bounding box center [482, 213] width 20 height 20
type input "01-09-2025"
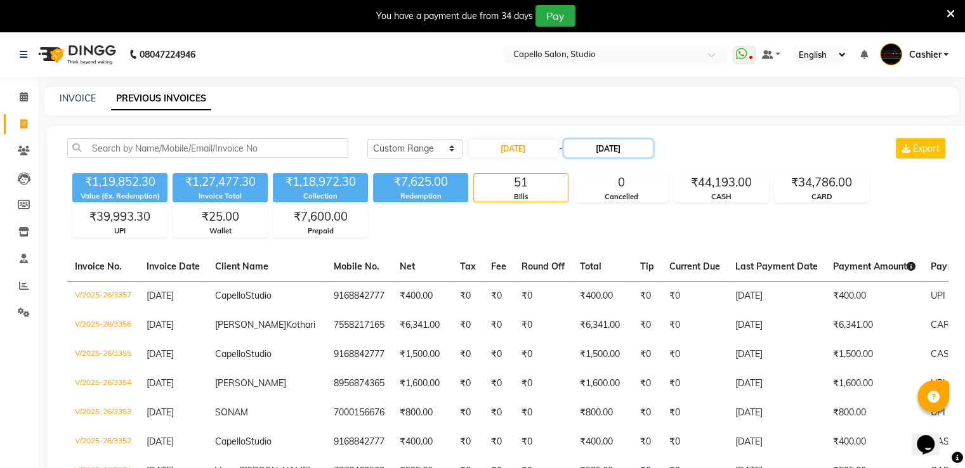
click at [595, 154] on input "[DATE]" at bounding box center [608, 149] width 89 height 18
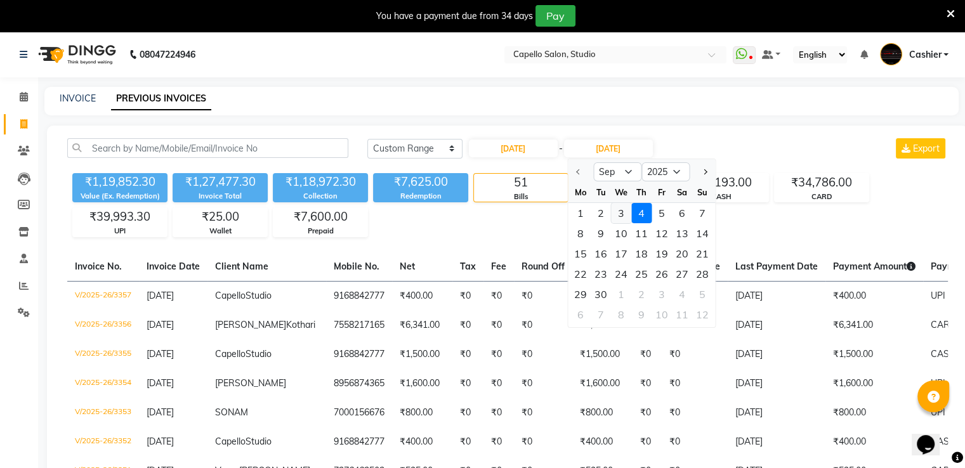
click at [618, 208] on div "3" at bounding box center [621, 213] width 20 height 20
type input "03-09-2025"
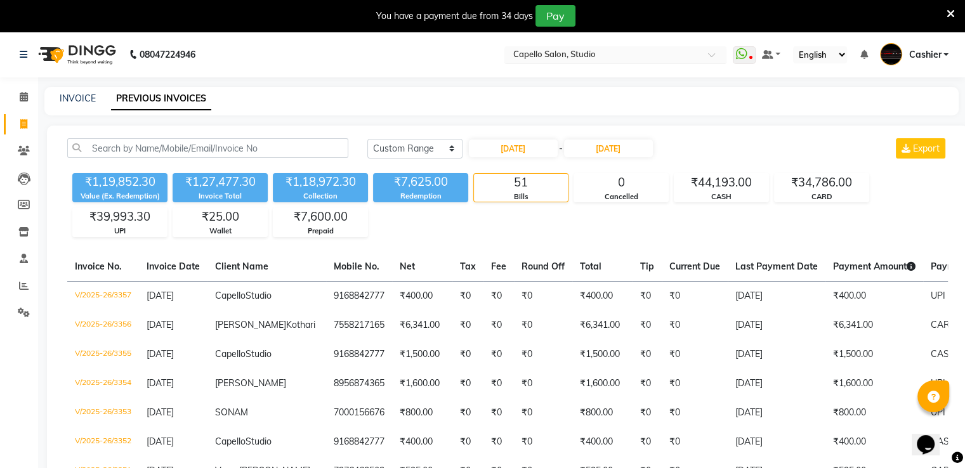
click at [532, 56] on input "text" at bounding box center [603, 55] width 184 height 13
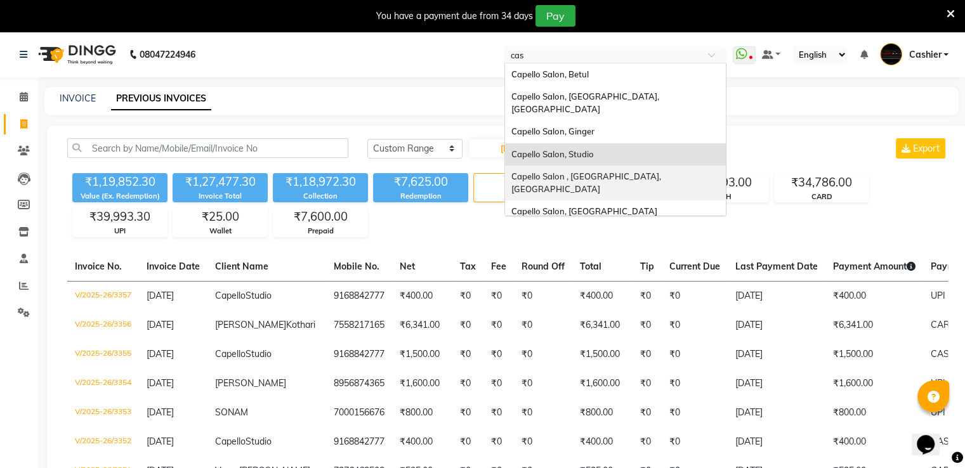
type input "casa"
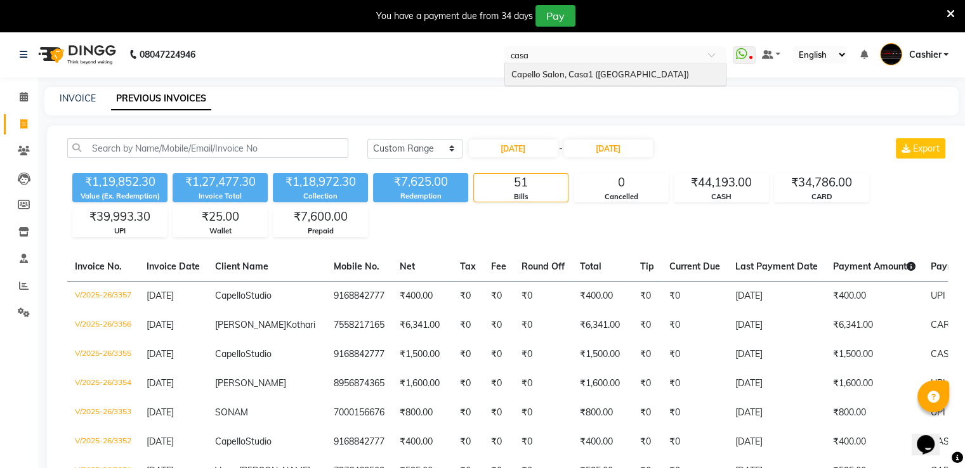
click at [529, 66] on div "Capello Salon, Casa1 (Eternity Mall)" at bounding box center [615, 74] width 221 height 23
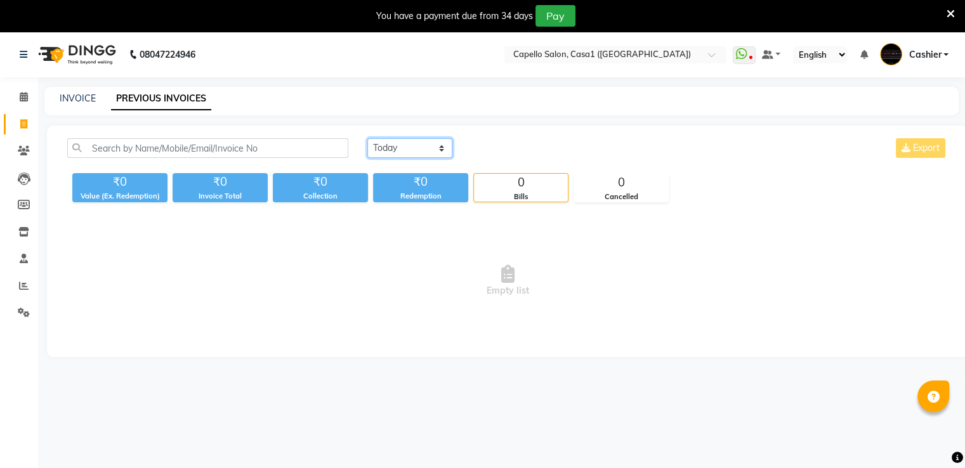
click at [400, 154] on select "[DATE] [DATE] Custom Range" at bounding box center [409, 148] width 85 height 20
select select "range"
click at [367, 138] on select "[DATE] [DATE] Custom Range" at bounding box center [409, 148] width 85 height 20
click at [496, 145] on input "[DATE]" at bounding box center [513, 149] width 89 height 18
select select "9"
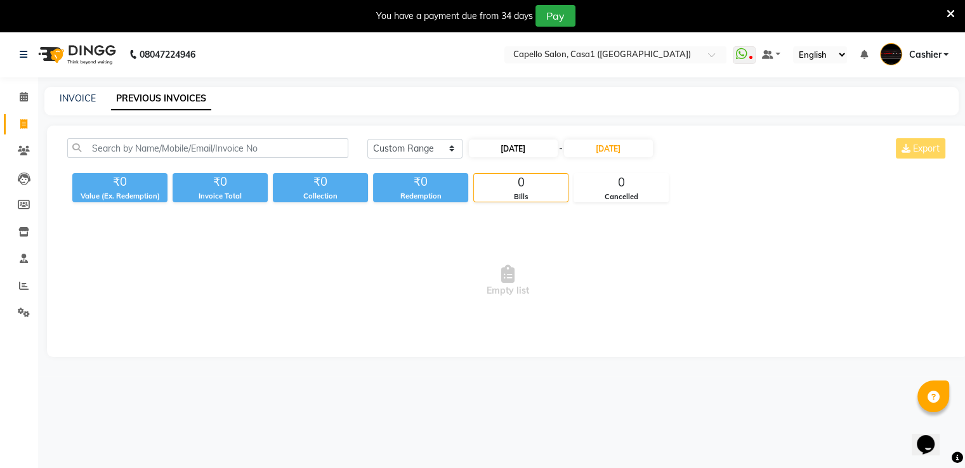
select select "2025"
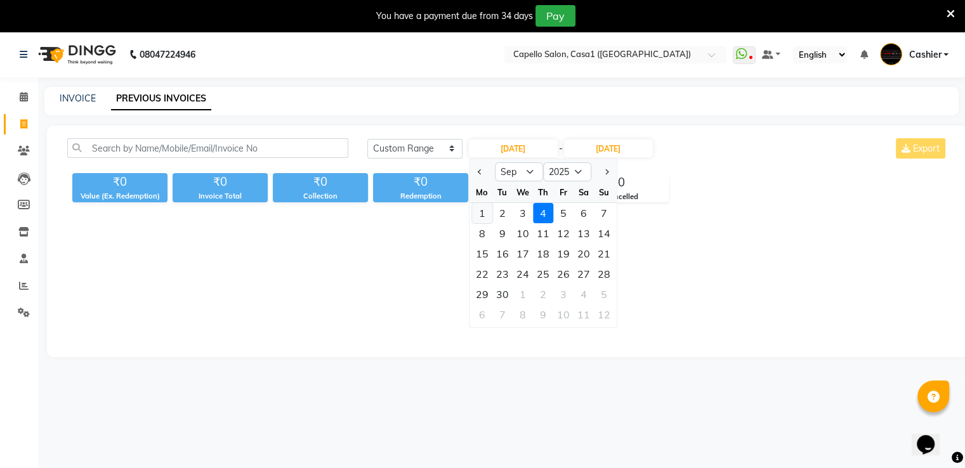
click at [472, 208] on div "1" at bounding box center [482, 213] width 20 height 20
type input "[DATE]"
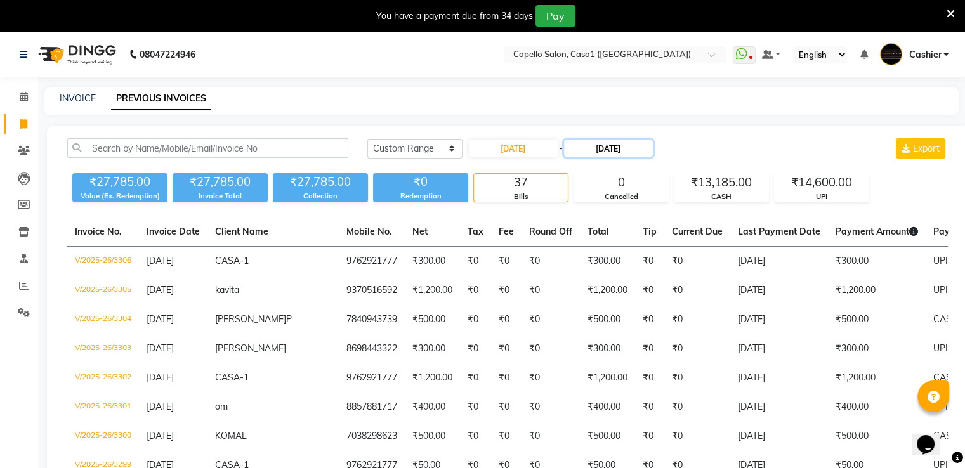
click at [591, 148] on input "[DATE]" at bounding box center [608, 149] width 89 height 18
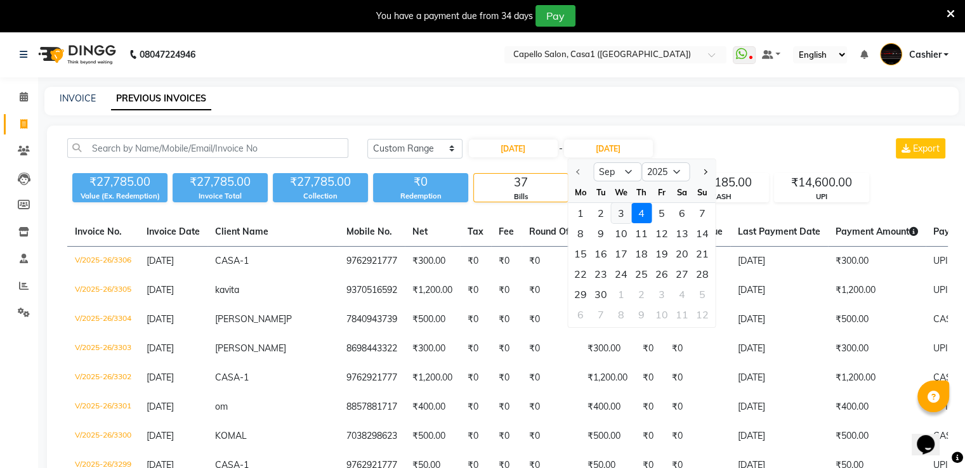
click at [619, 212] on div "3" at bounding box center [621, 213] width 20 height 20
type input "[DATE]"
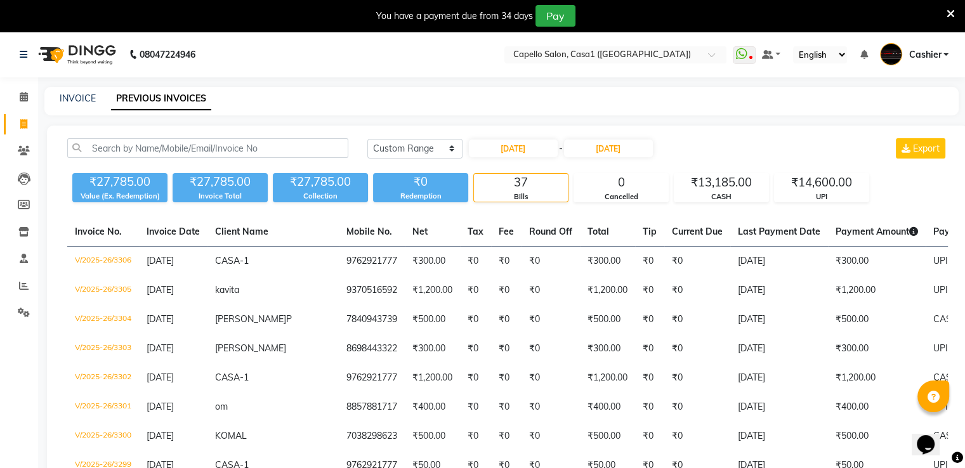
click at [733, 112] on div "INVOICE PREVIOUS INVOICES" at bounding box center [501, 101] width 914 height 29
click at [584, 52] on input "text" at bounding box center [603, 55] width 184 height 13
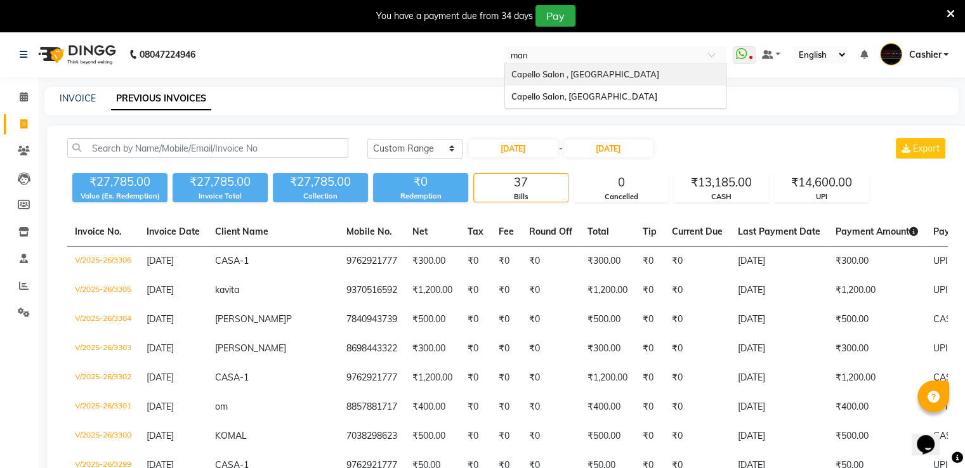
type input "mani"
click at [575, 64] on div "Capello Salon , [GEOGRAPHIC_DATA]" at bounding box center [615, 74] width 221 height 23
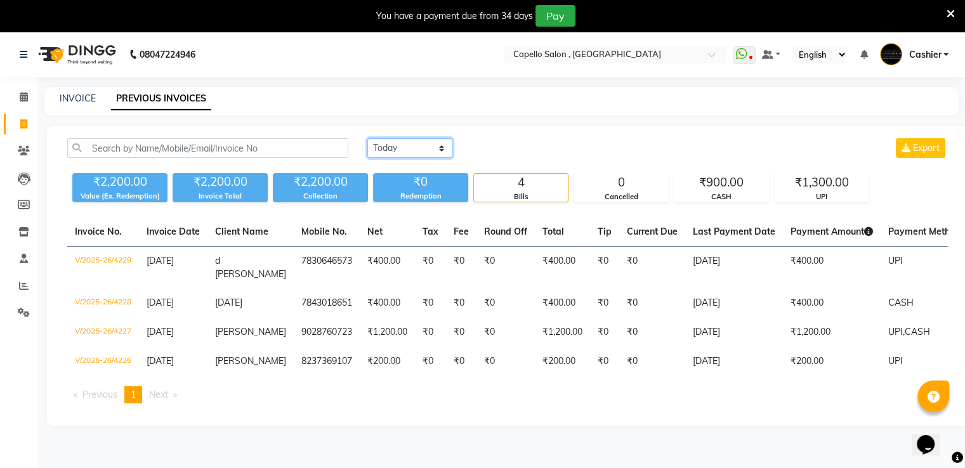
click at [422, 150] on select "[DATE] [DATE] Custom Range" at bounding box center [409, 148] width 85 height 20
select select "range"
click at [367, 138] on select "[DATE] [DATE] Custom Range" at bounding box center [409, 148] width 85 height 20
click at [479, 145] on input "[DATE]" at bounding box center [513, 149] width 89 height 18
select select "9"
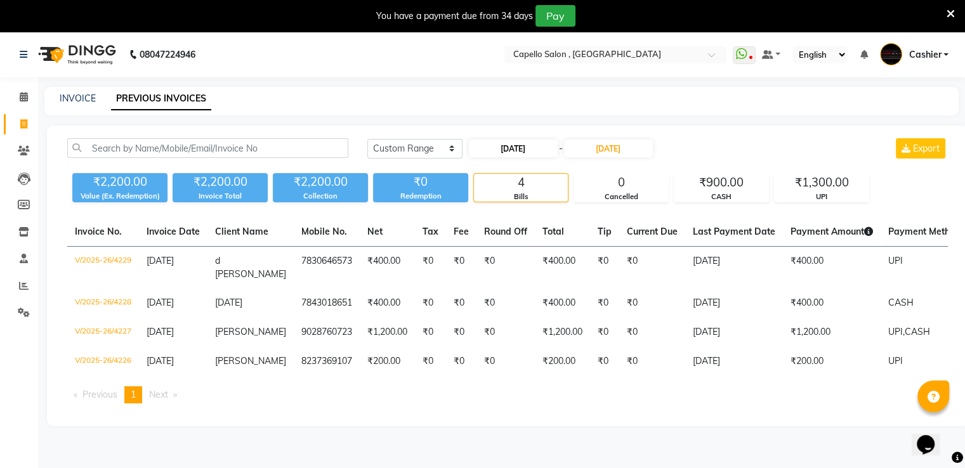
select select "2025"
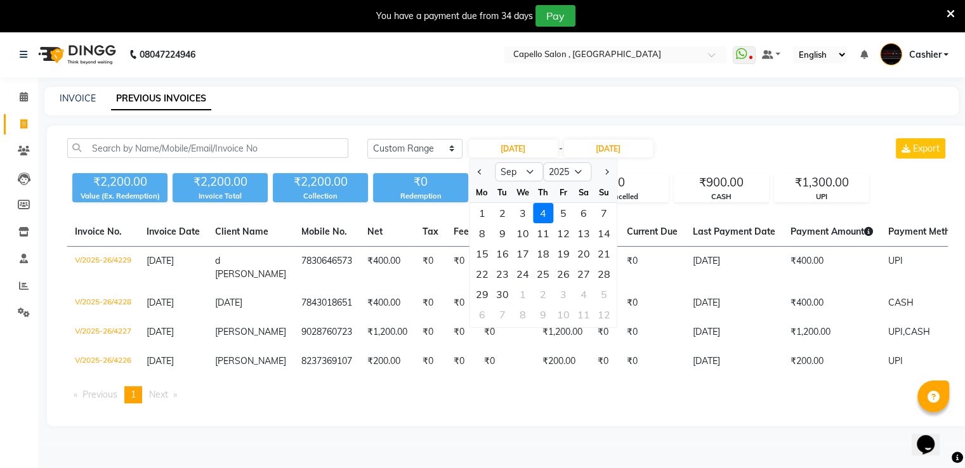
click at [470, 170] on div at bounding box center [482, 172] width 25 height 20
click at [478, 171] on span "Previous month" at bounding box center [480, 171] width 5 height 5
select select "8"
click at [565, 213] on div "1" at bounding box center [563, 213] width 20 height 20
type input "[DATE]"
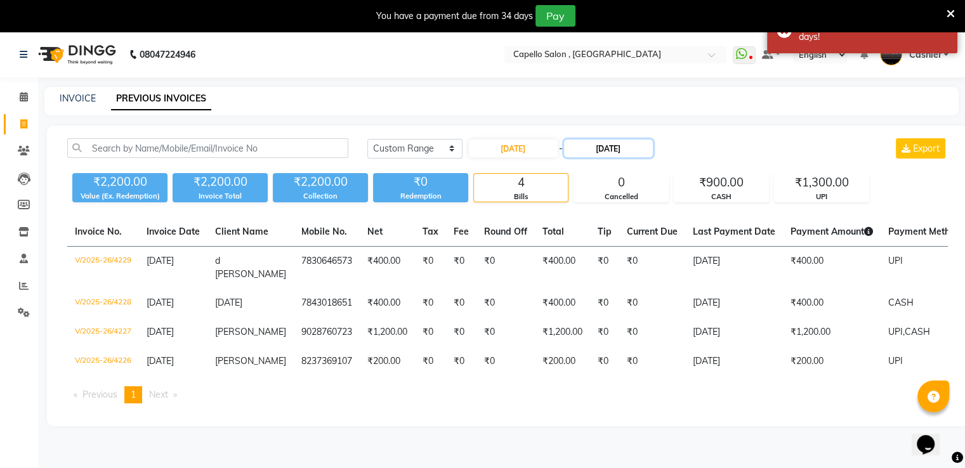
click at [595, 144] on input "[DATE]" at bounding box center [608, 149] width 89 height 18
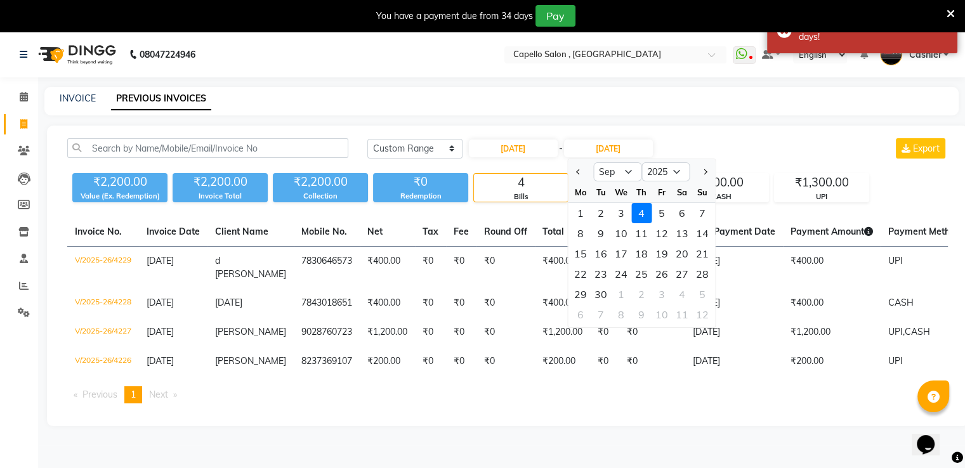
click at [574, 173] on button "Previous month" at bounding box center [578, 172] width 11 height 20
select select "8"
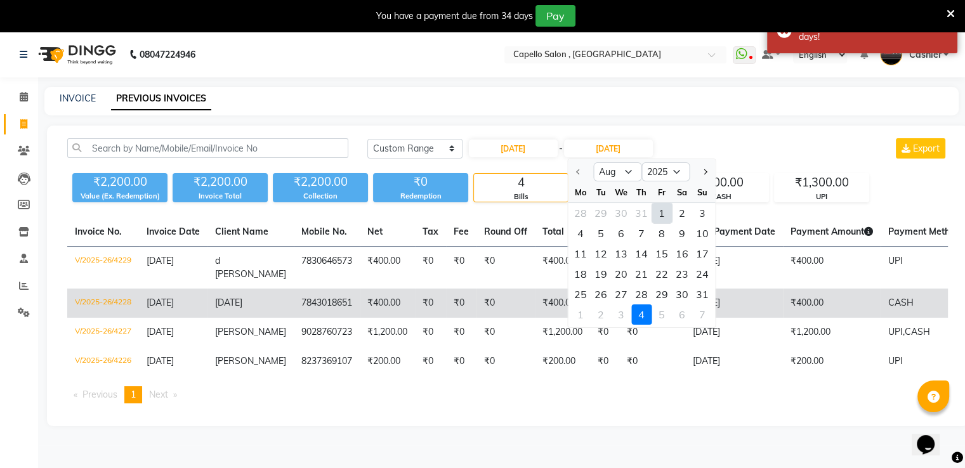
click at [701, 295] on div "31" at bounding box center [702, 294] width 20 height 20
type input "[DATE]"
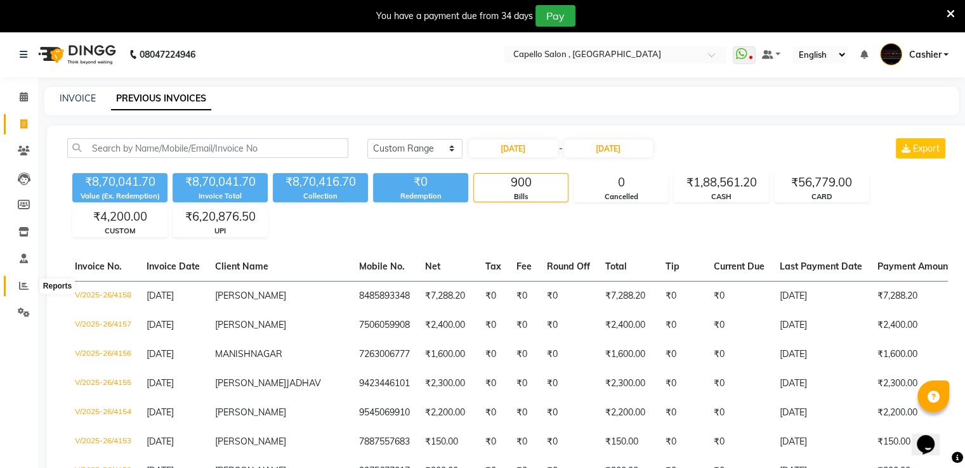
click at [27, 291] on span at bounding box center [24, 286] width 22 height 15
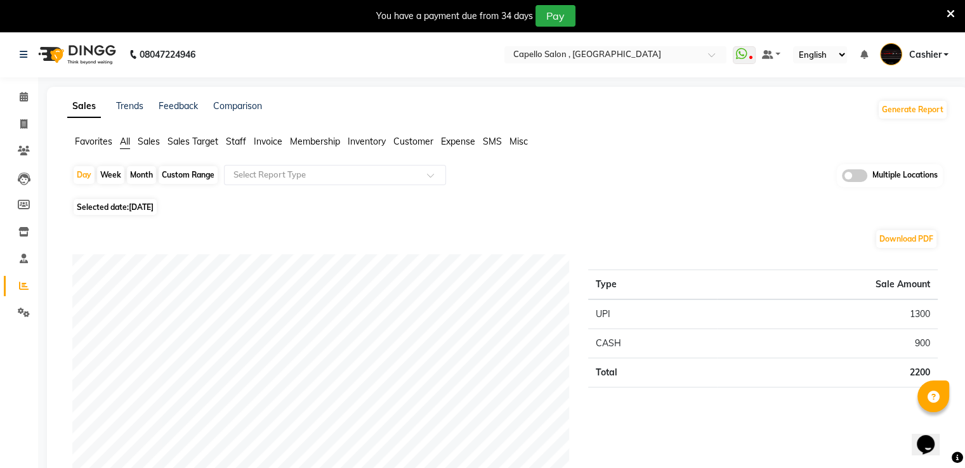
click at [150, 142] on span "Sales" at bounding box center [149, 141] width 22 height 11
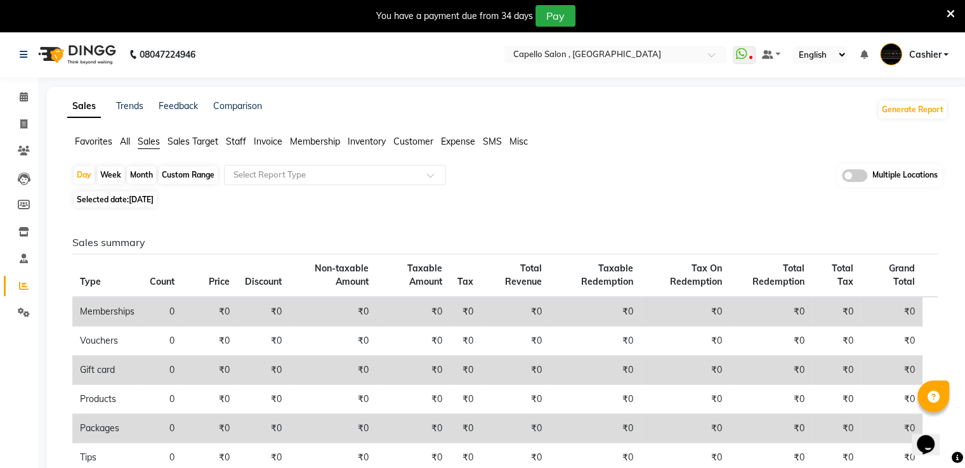
click at [300, 162] on app-reports "Favorites All Sales Sales Target Staff Invoice Membership Inventory Customer Ex…" at bounding box center [508, 431] width 896 height 592
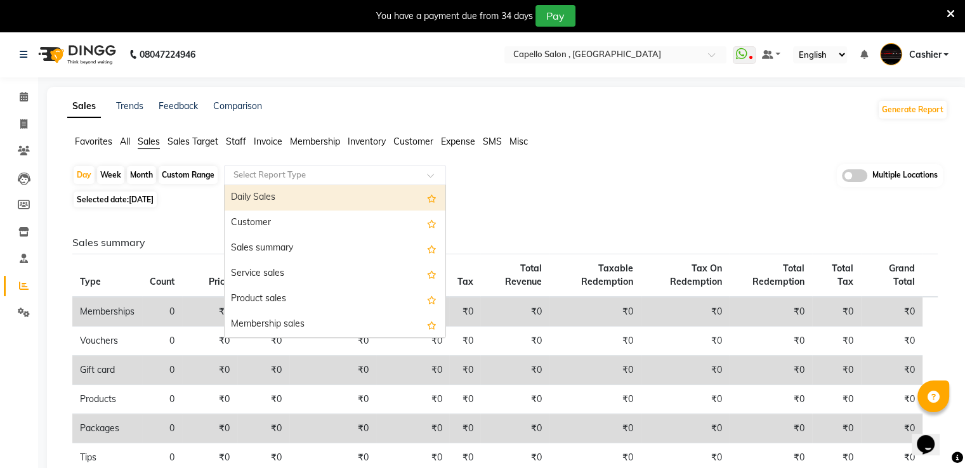
click at [300, 172] on input "text" at bounding box center [322, 175] width 183 height 13
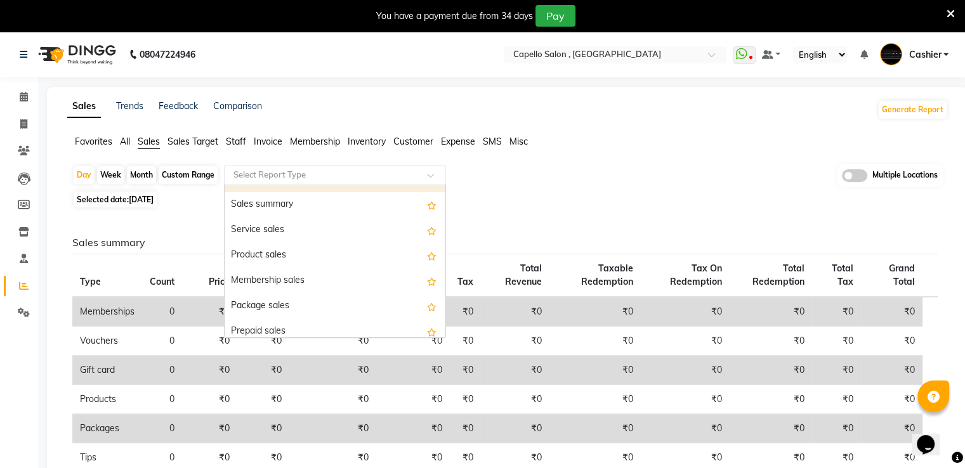
scroll to position [63, 0]
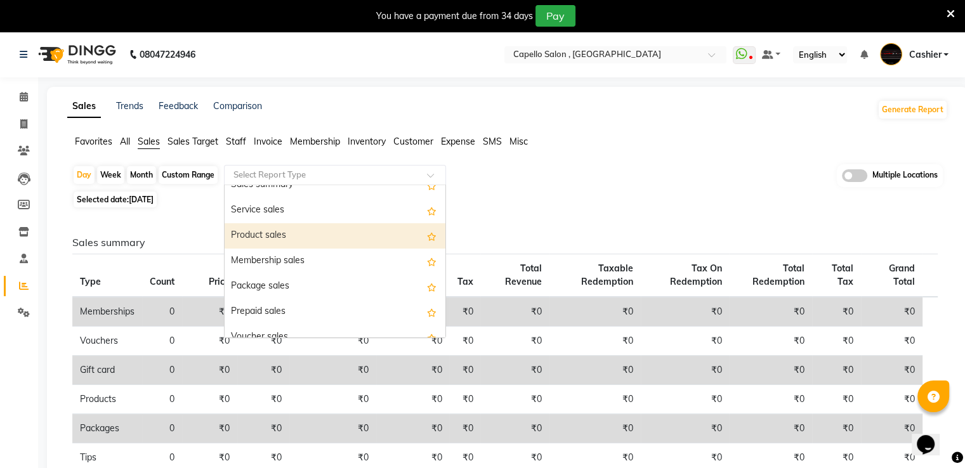
click at [294, 234] on div "Product sales" at bounding box center [335, 235] width 221 height 25
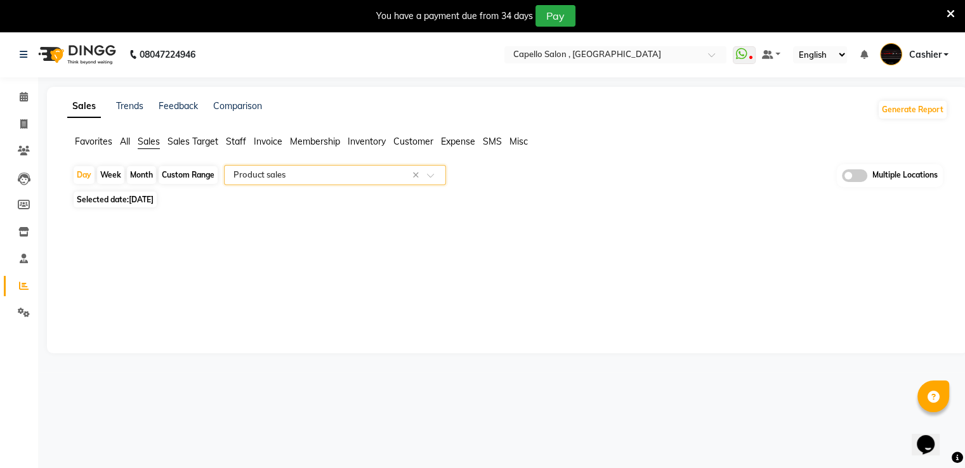
click at [143, 175] on div "Month" at bounding box center [141, 175] width 29 height 18
select select "9"
select select "2025"
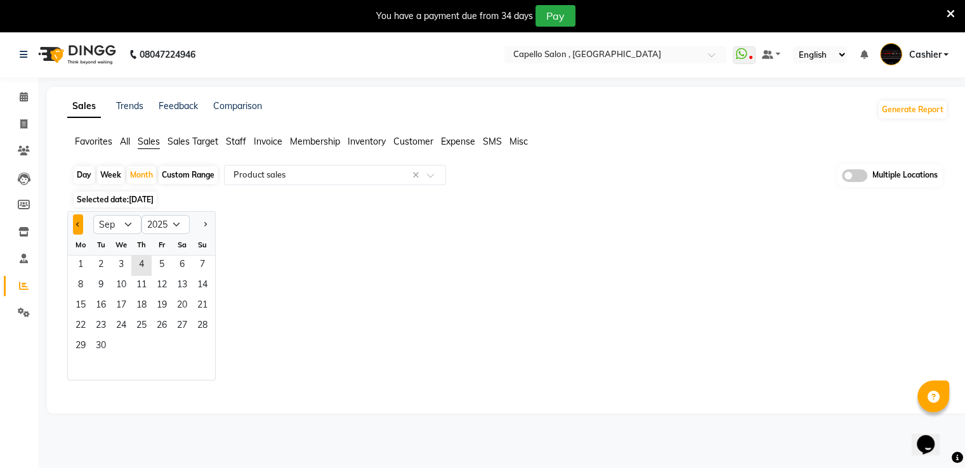
click at [77, 225] on span "Previous month" at bounding box center [78, 223] width 4 height 4
select select "8"
click at [171, 265] on span "1" at bounding box center [162, 266] width 20 height 20
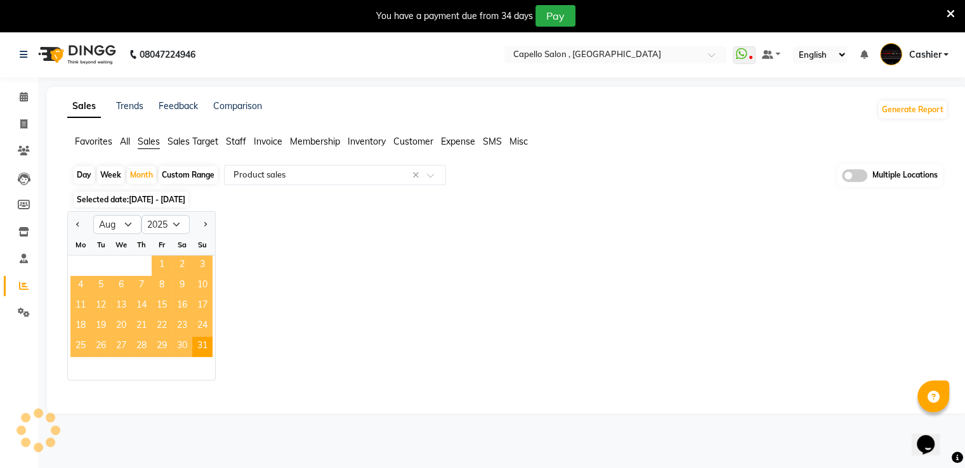
select select "filtered_report"
select select "csv"
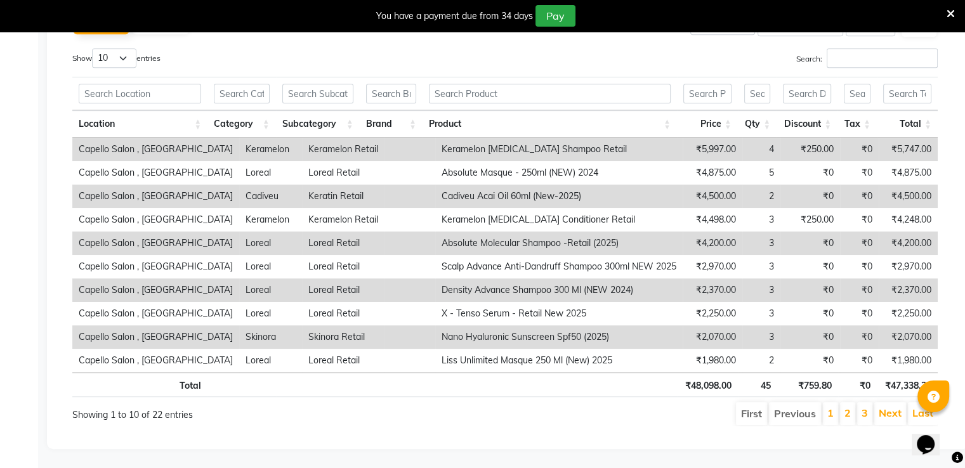
scroll to position [678, 0]
drag, startPoint x: 737, startPoint y: 415, endPoint x: 840, endPoint y: 409, distance: 103.6
click at [840, 409] on div "First Previous 1 2 3 Next Last" at bounding box center [690, 413] width 516 height 25
drag, startPoint x: 892, startPoint y: 378, endPoint x: 922, endPoint y: 376, distance: 30.5
click at [922, 376] on th "₹47,338.20" at bounding box center [907, 385] width 61 height 25
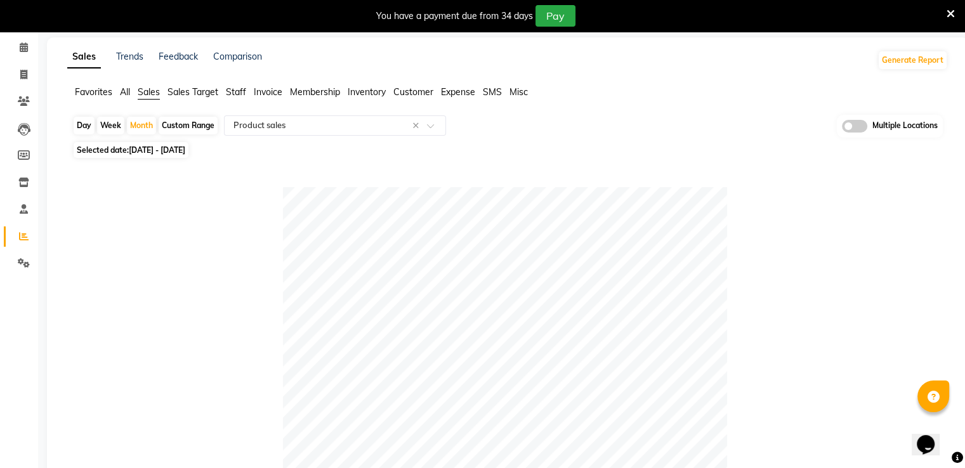
scroll to position [0, 0]
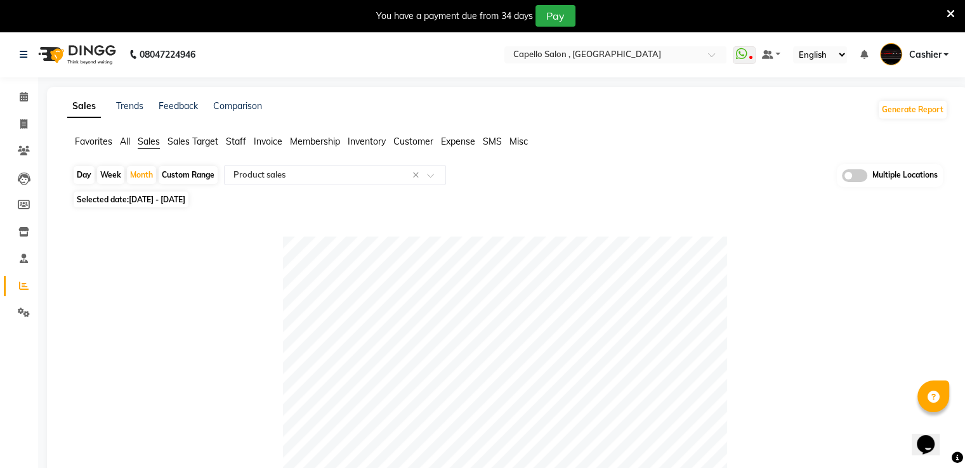
click at [374, 140] on span "Inventory" at bounding box center [367, 141] width 38 height 11
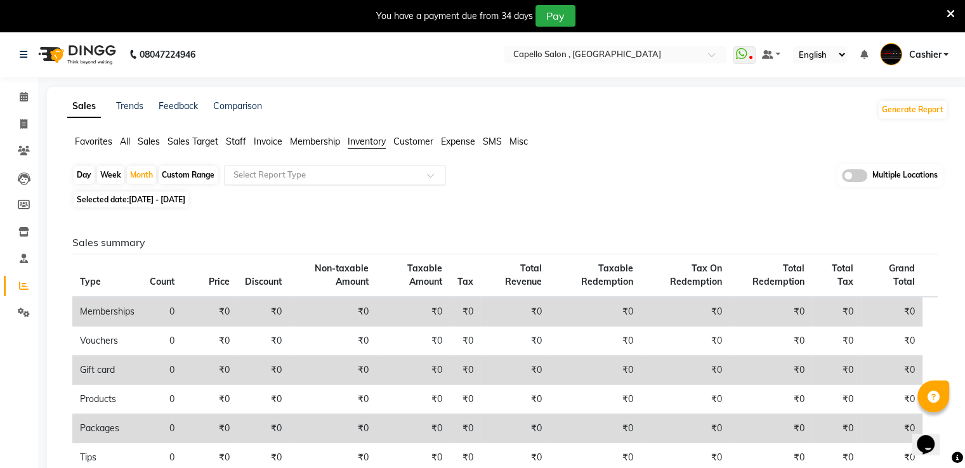
click at [352, 171] on input "text" at bounding box center [322, 175] width 183 height 13
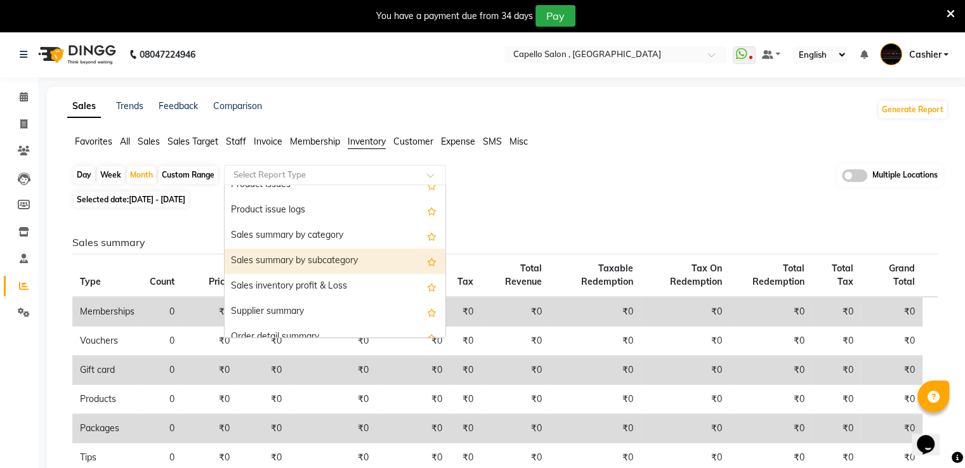
scroll to position [127, 0]
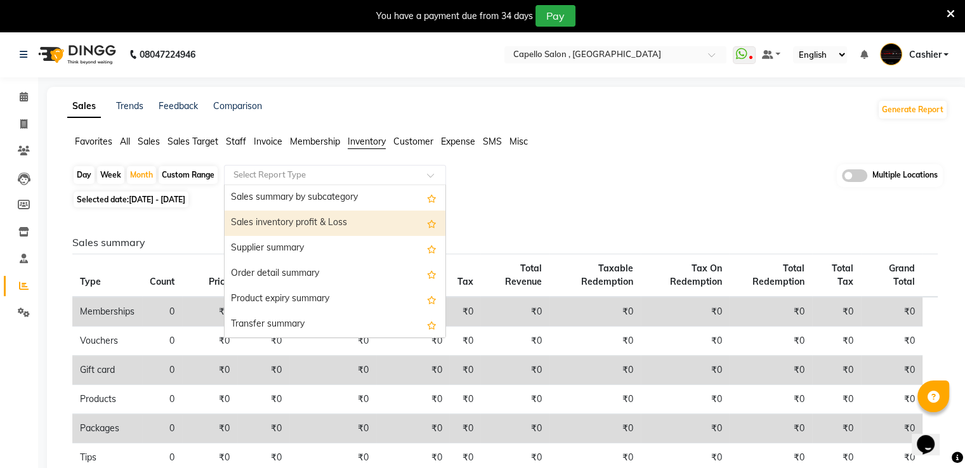
click at [314, 225] on div "Sales inventory profit & Loss" at bounding box center [335, 223] width 221 height 25
select select "filtered_report"
select select "csv"
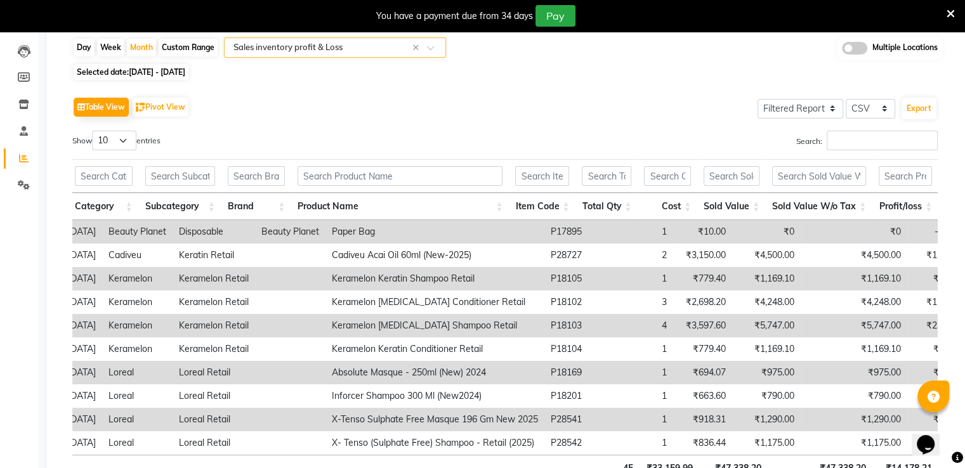
scroll to position [0, 0]
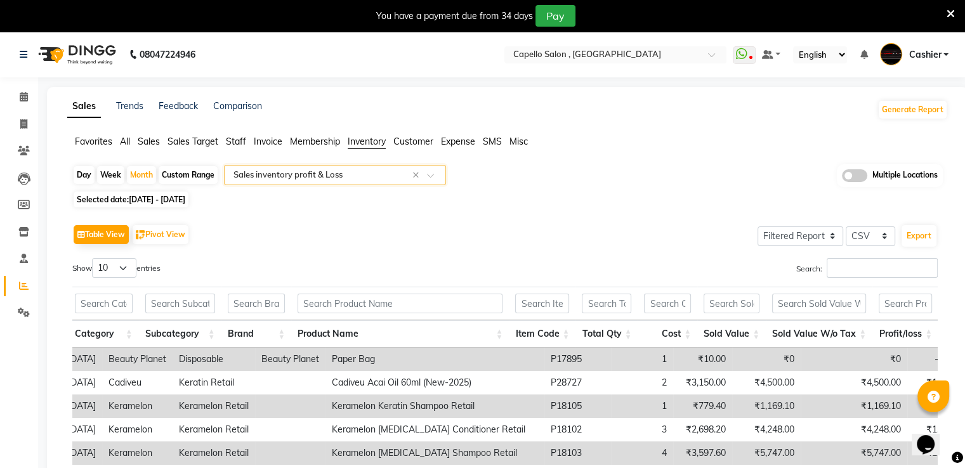
click at [319, 176] on input "text" at bounding box center [322, 175] width 183 height 13
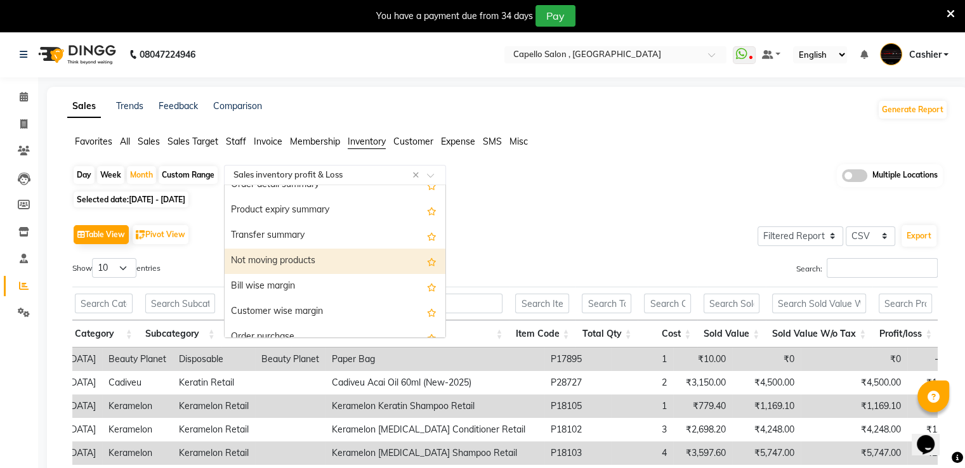
scroll to position [279, 0]
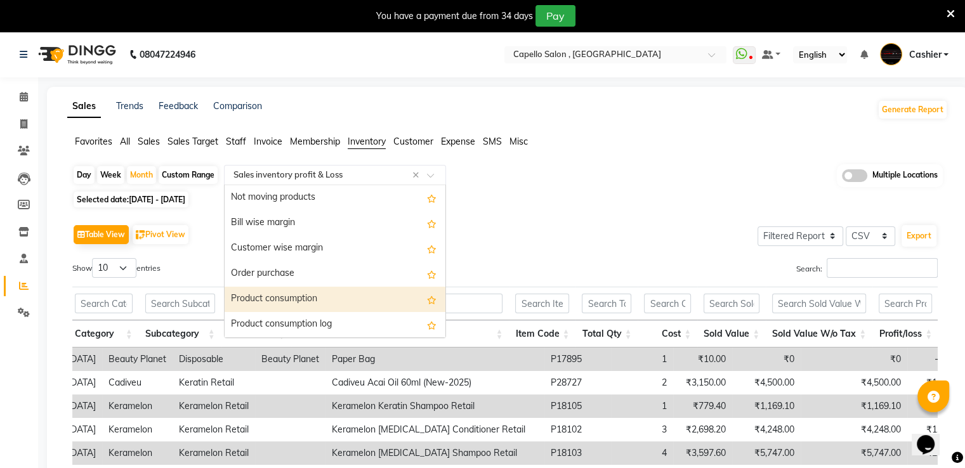
drag, startPoint x: 317, startPoint y: 295, endPoint x: 293, endPoint y: 299, distance: 24.4
click at [293, 299] on div "Product consumption" at bounding box center [335, 299] width 221 height 25
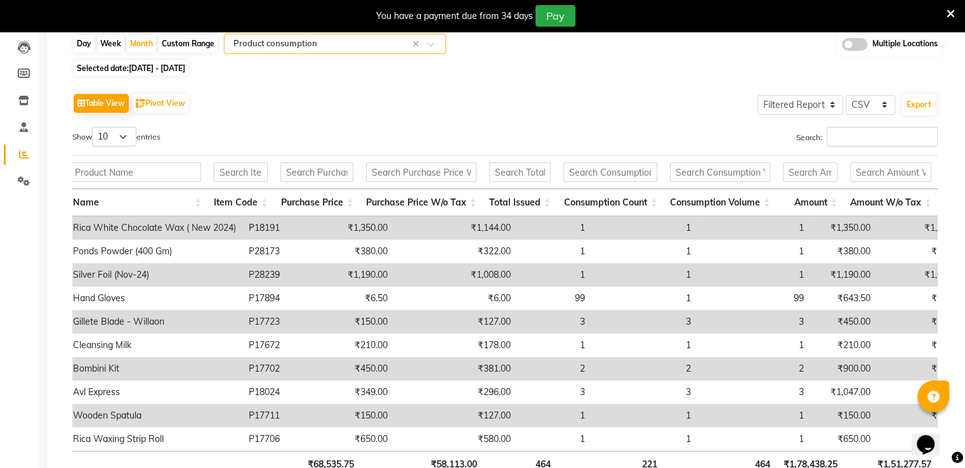
scroll to position [0, 0]
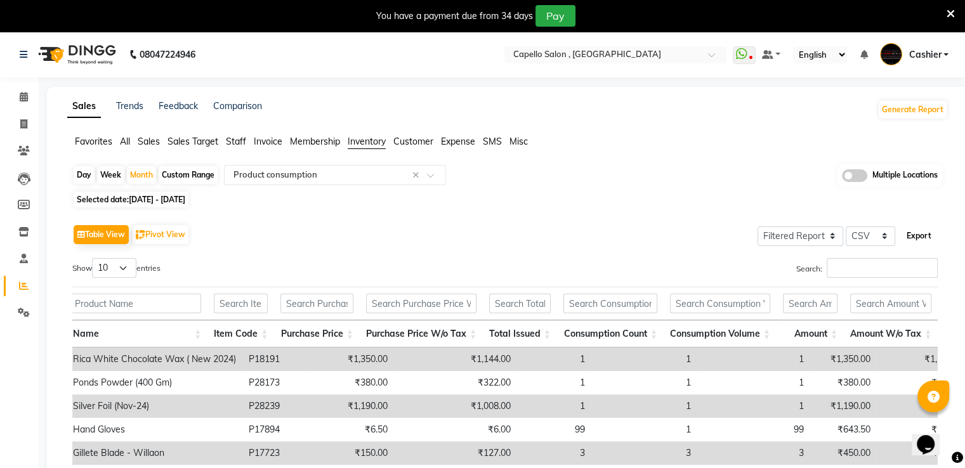
click at [921, 237] on button "Export" at bounding box center [919, 236] width 35 height 22
click at [449, 145] on span "Expense" at bounding box center [458, 141] width 34 height 11
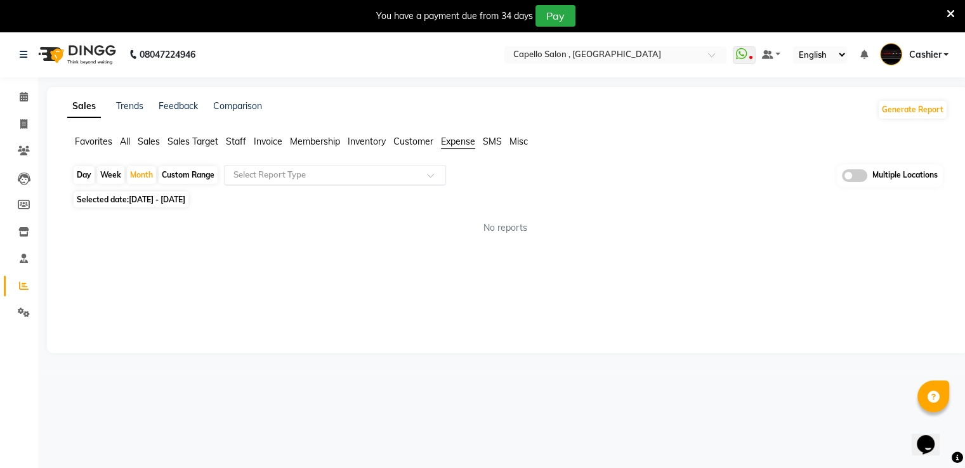
click at [350, 181] on div "Select Report Type" at bounding box center [335, 175] width 222 height 20
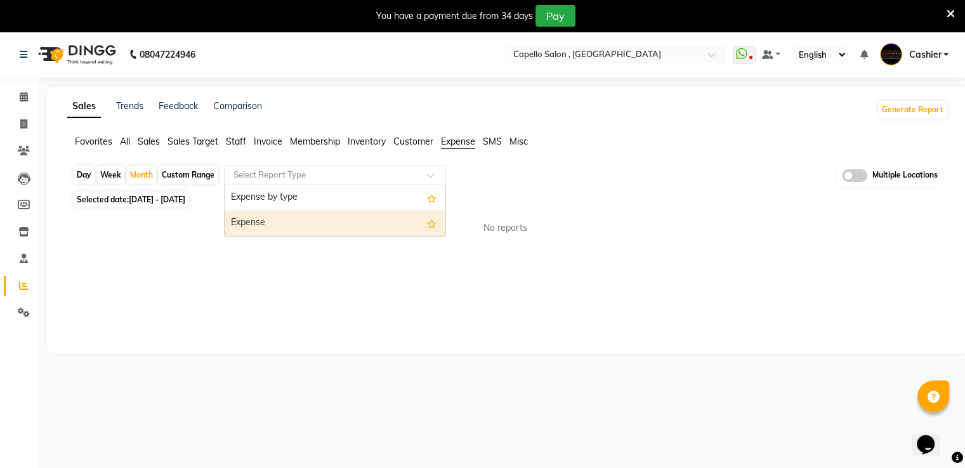
click at [326, 218] on div "Expense" at bounding box center [335, 223] width 221 height 25
select select "filtered_report"
select select "csv"
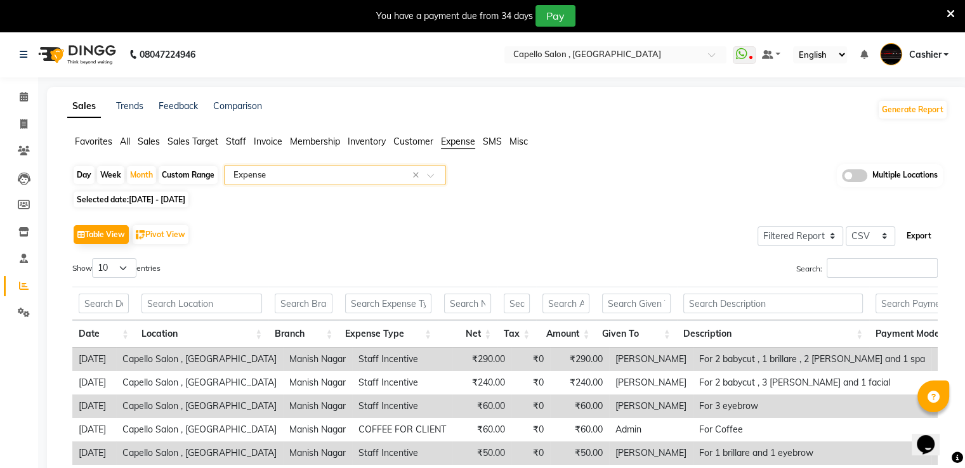
click at [919, 232] on button "Export" at bounding box center [919, 236] width 35 height 22
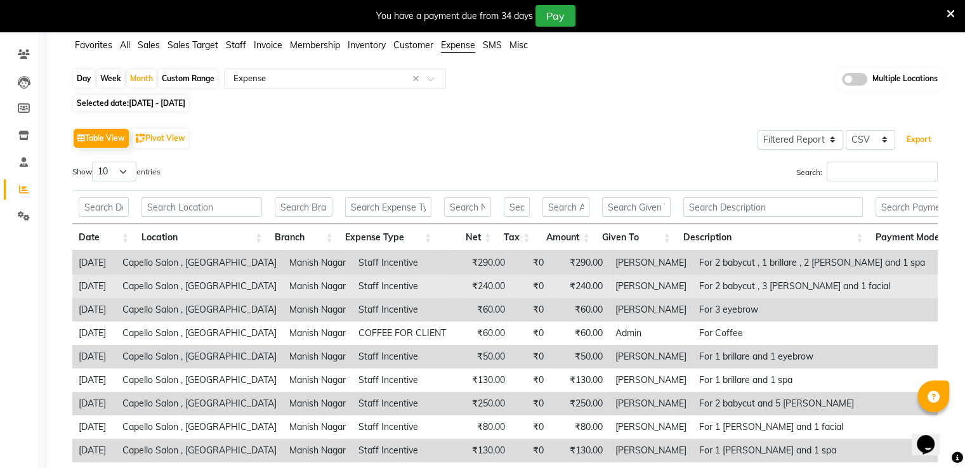
scroll to position [127, 0]
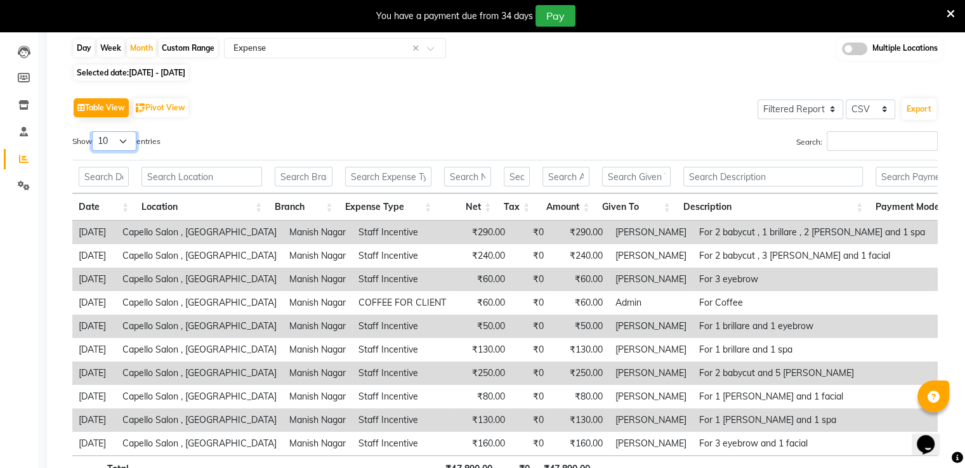
click at [130, 147] on select "10 25 50 100" at bounding box center [114, 141] width 44 height 20
select select "100"
click at [94, 131] on select "10 25 50 100" at bounding box center [114, 141] width 44 height 20
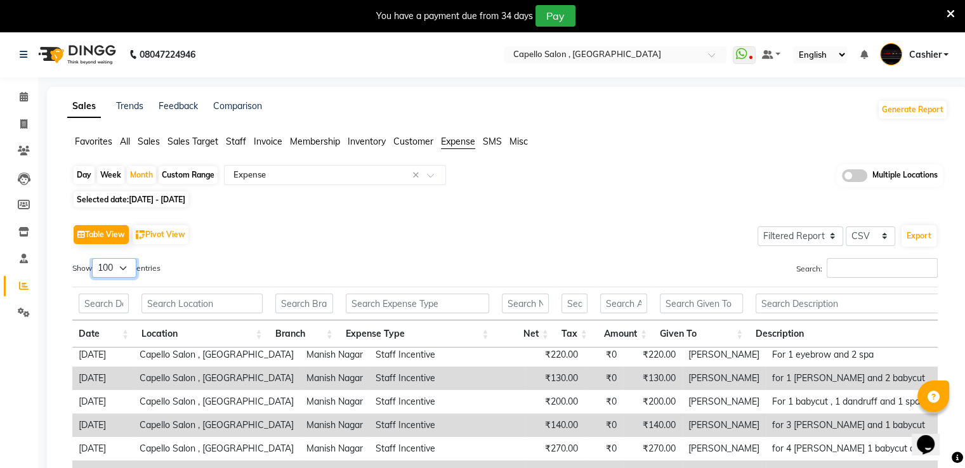
scroll to position [2104, 0]
click at [916, 236] on button "Export" at bounding box center [919, 236] width 35 height 22
click at [808, 127] on div "Sales Trends Feedback Comparison Generate Report Favorites All Sales Sales Targ…" at bounding box center [507, 382] width 921 height 591
click at [947, 16] on div "You have a payment due from 34 days Pay" at bounding box center [482, 16] width 965 height 32
click at [954, 15] on icon at bounding box center [951, 13] width 8 height 11
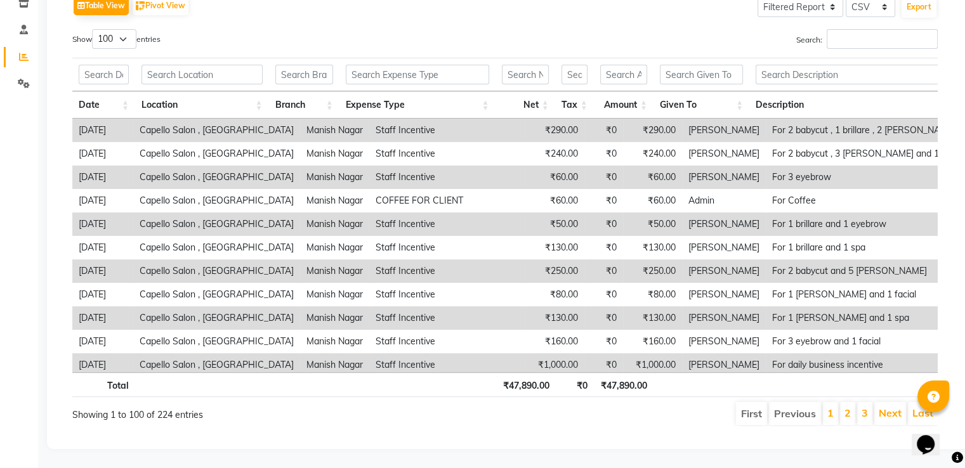
scroll to position [0, 0]
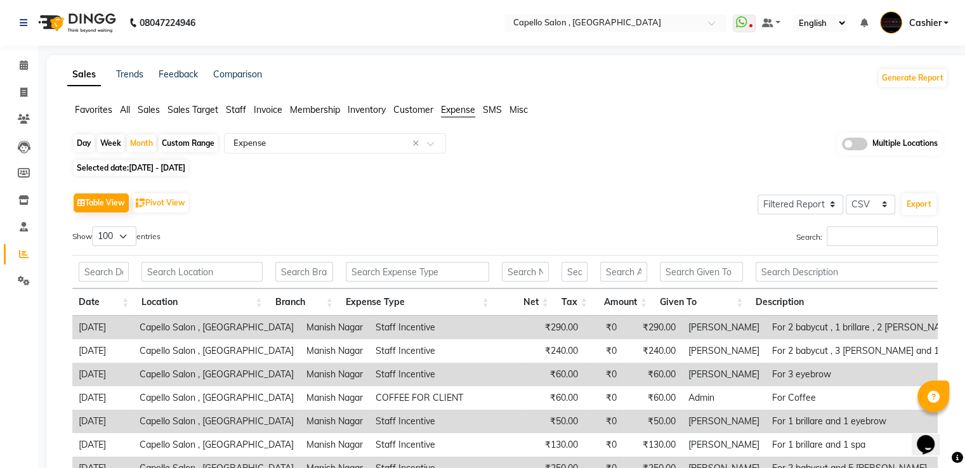
click at [355, 194] on div "Table View Pivot View Select Full Report Filtered Report Select CSV PDF Export" at bounding box center [505, 203] width 866 height 27
click at [369, 140] on input "text" at bounding box center [322, 143] width 183 height 13
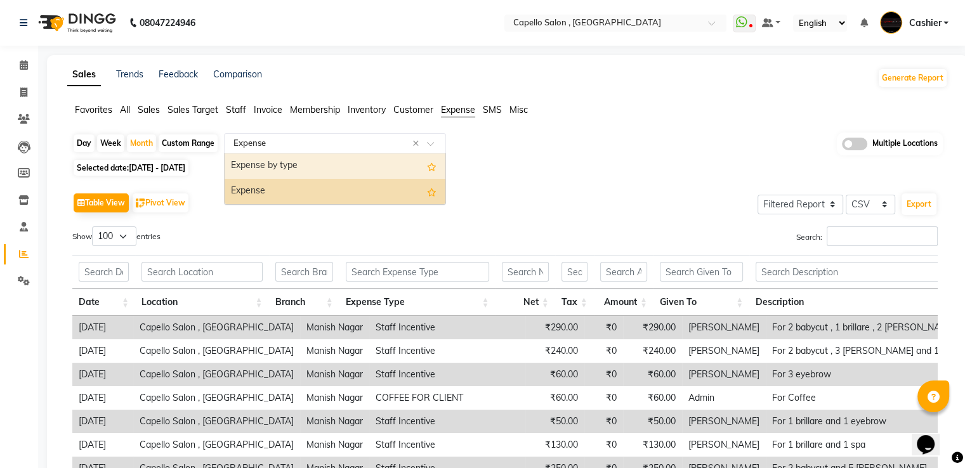
drag, startPoint x: 358, startPoint y: 166, endPoint x: 290, endPoint y: 168, distance: 67.9
click at [290, 168] on div "Expense by type" at bounding box center [335, 166] width 221 height 25
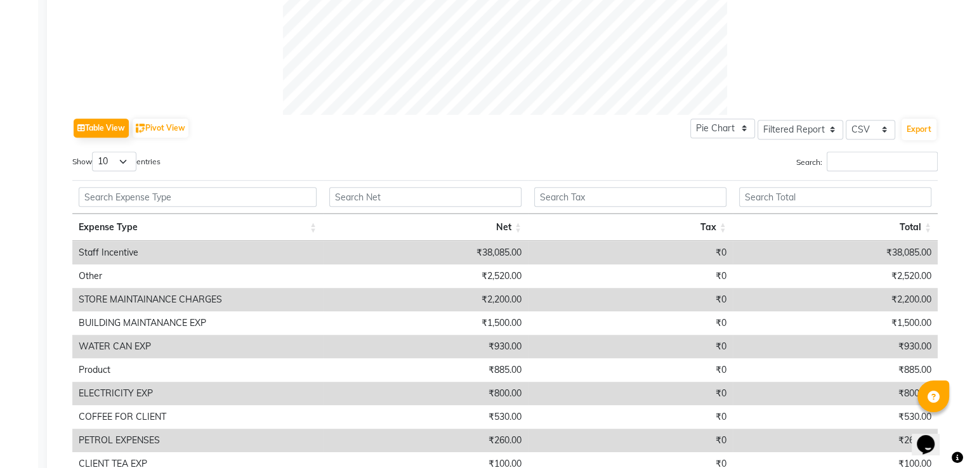
scroll to position [444, 0]
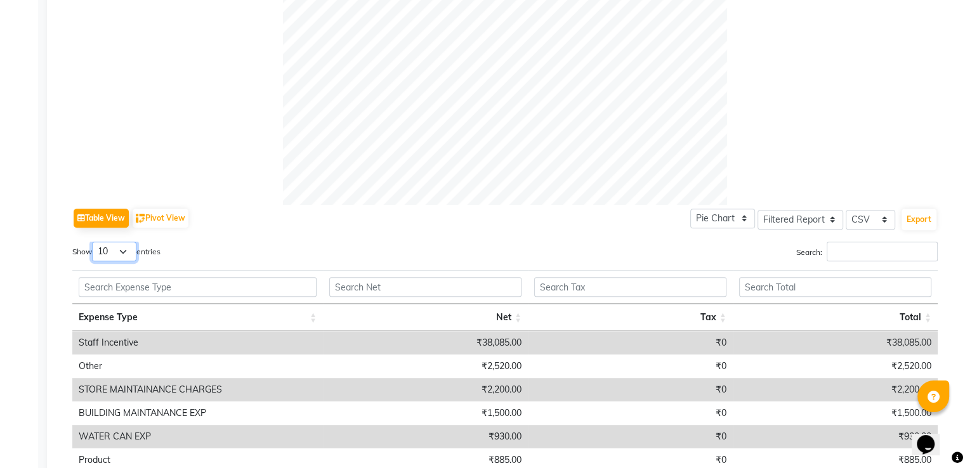
click at [126, 251] on select "10 25 50 100" at bounding box center [114, 252] width 44 height 20
select select "100"
click at [94, 242] on select "10 25 50 100" at bounding box center [114, 252] width 44 height 20
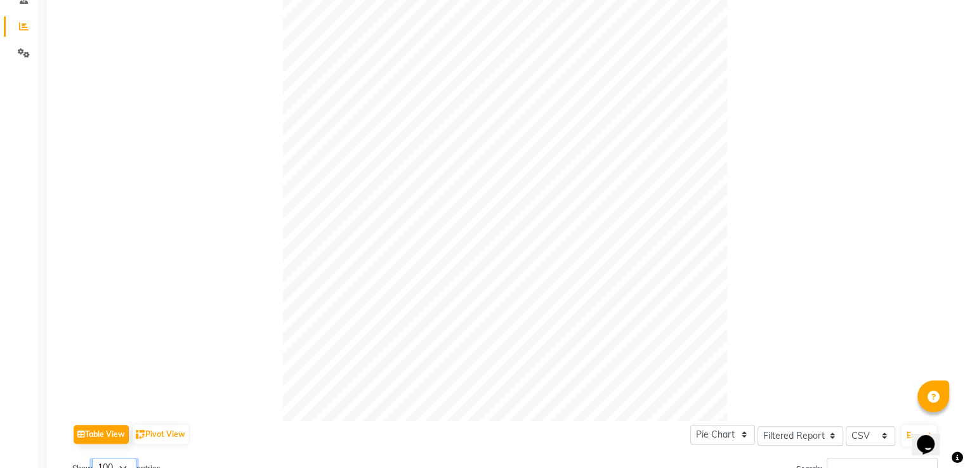
scroll to position [0, 0]
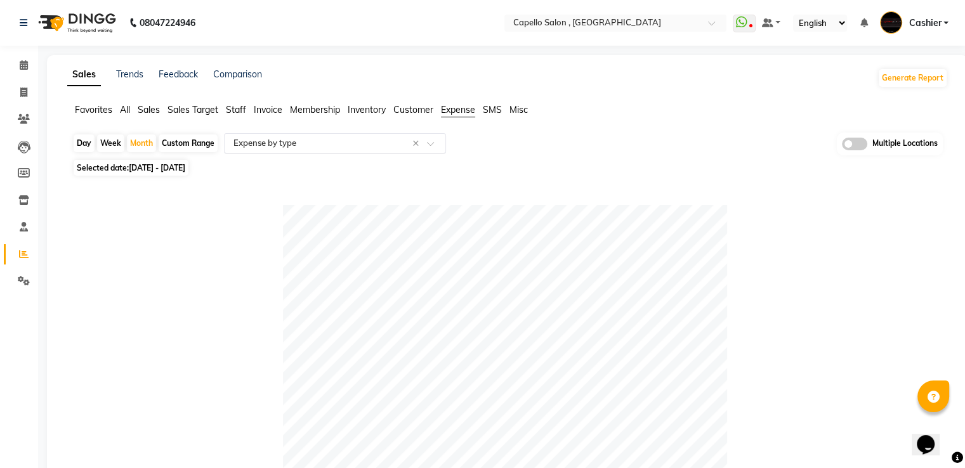
click at [373, 148] on div "Select Report Type × Expense by type" at bounding box center [319, 143] width 185 height 13
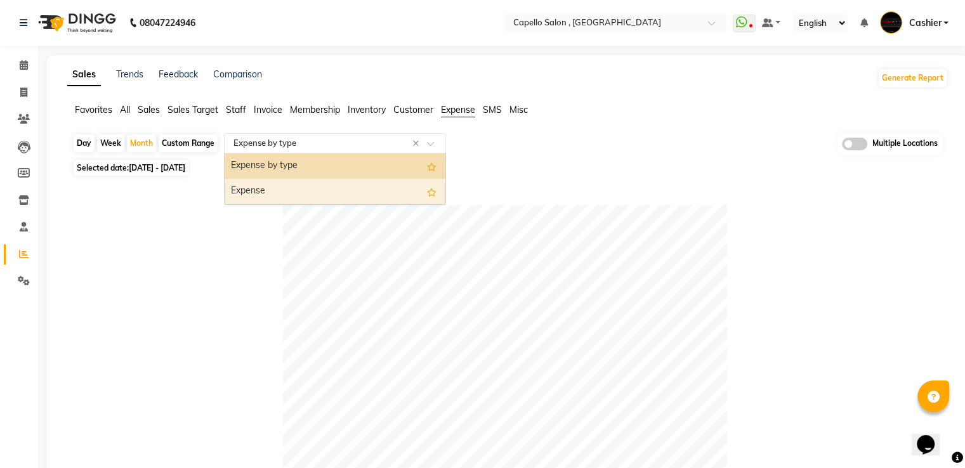
click at [325, 192] on div "Expense" at bounding box center [335, 191] width 221 height 25
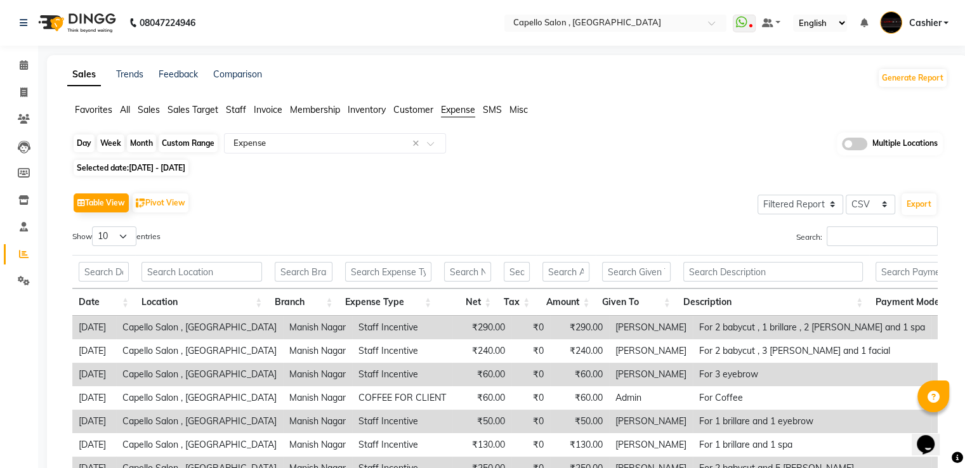
click at [140, 143] on div "Month" at bounding box center [141, 144] width 29 height 18
select select "8"
select select "2025"
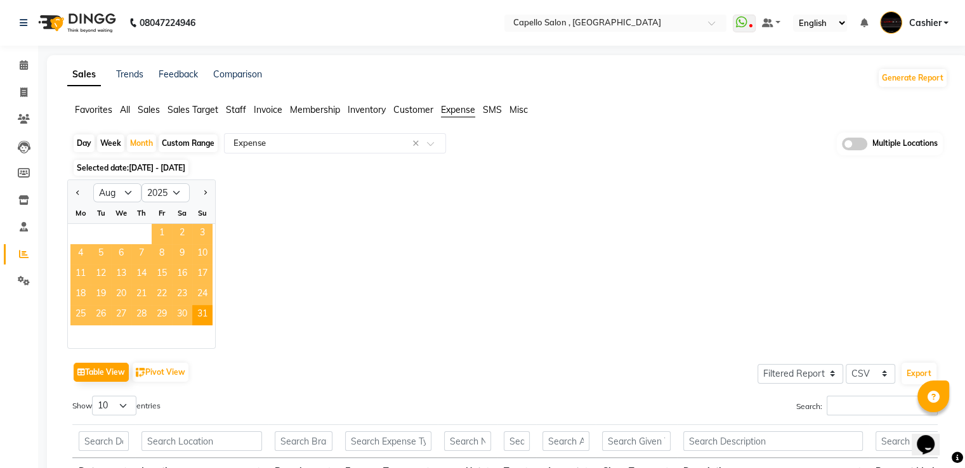
click at [166, 232] on span "1" at bounding box center [162, 234] width 20 height 20
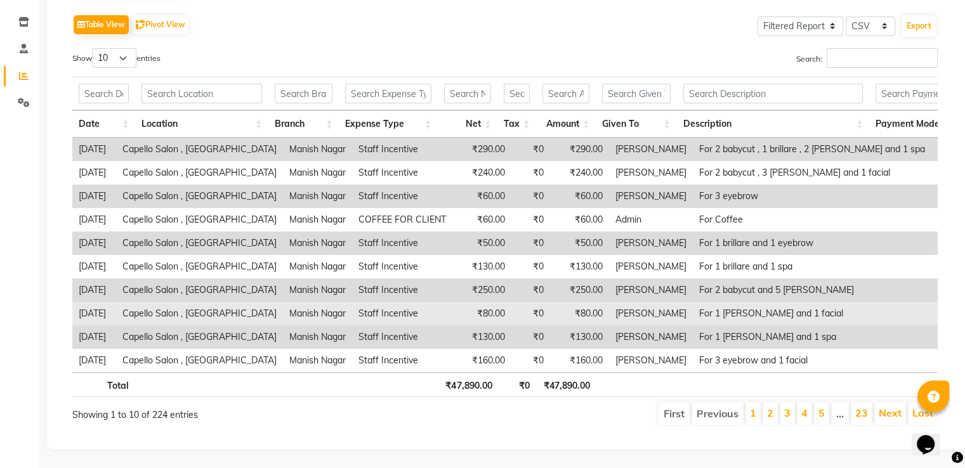
scroll to position [196, 0]
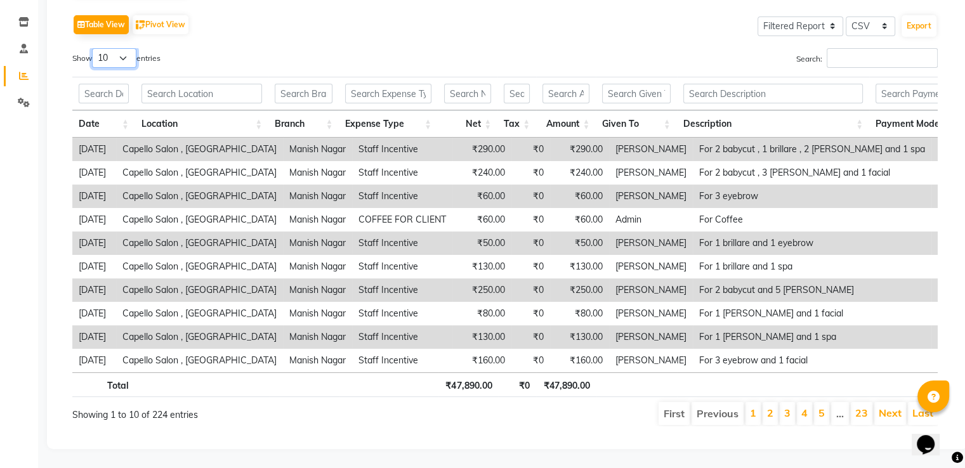
click at [124, 48] on select "10 25 50 100" at bounding box center [114, 58] width 44 height 20
select select "100"
click at [94, 48] on select "10 25 50 100" at bounding box center [114, 58] width 44 height 20
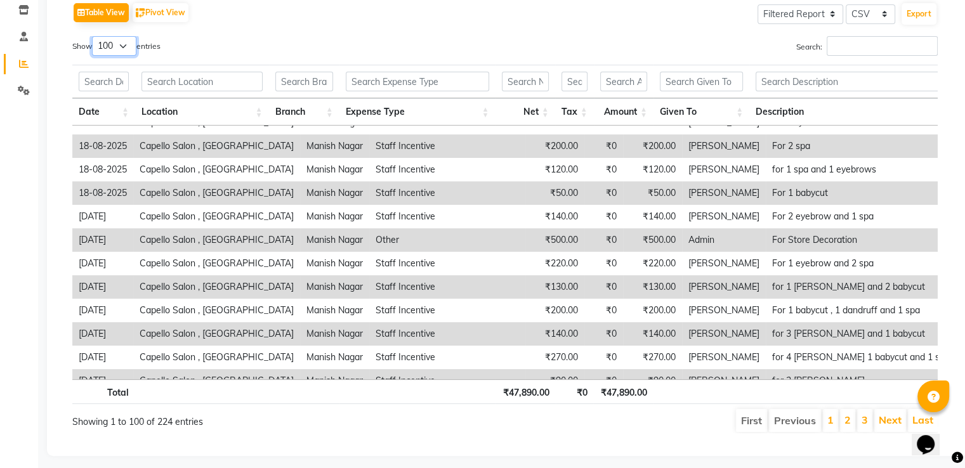
scroll to position [2104, 0]
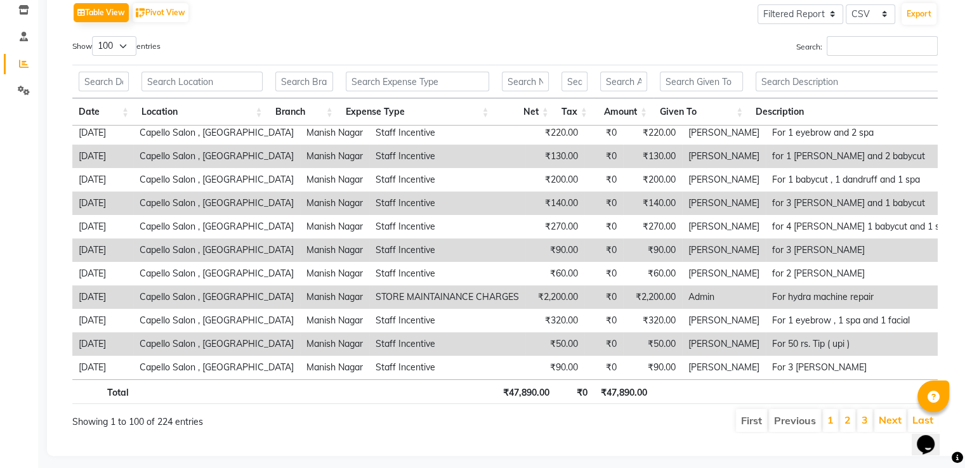
click at [929, 381] on div at bounding box center [934, 397] width 32 height 32
